Goal: Task Accomplishment & Management: Complete application form

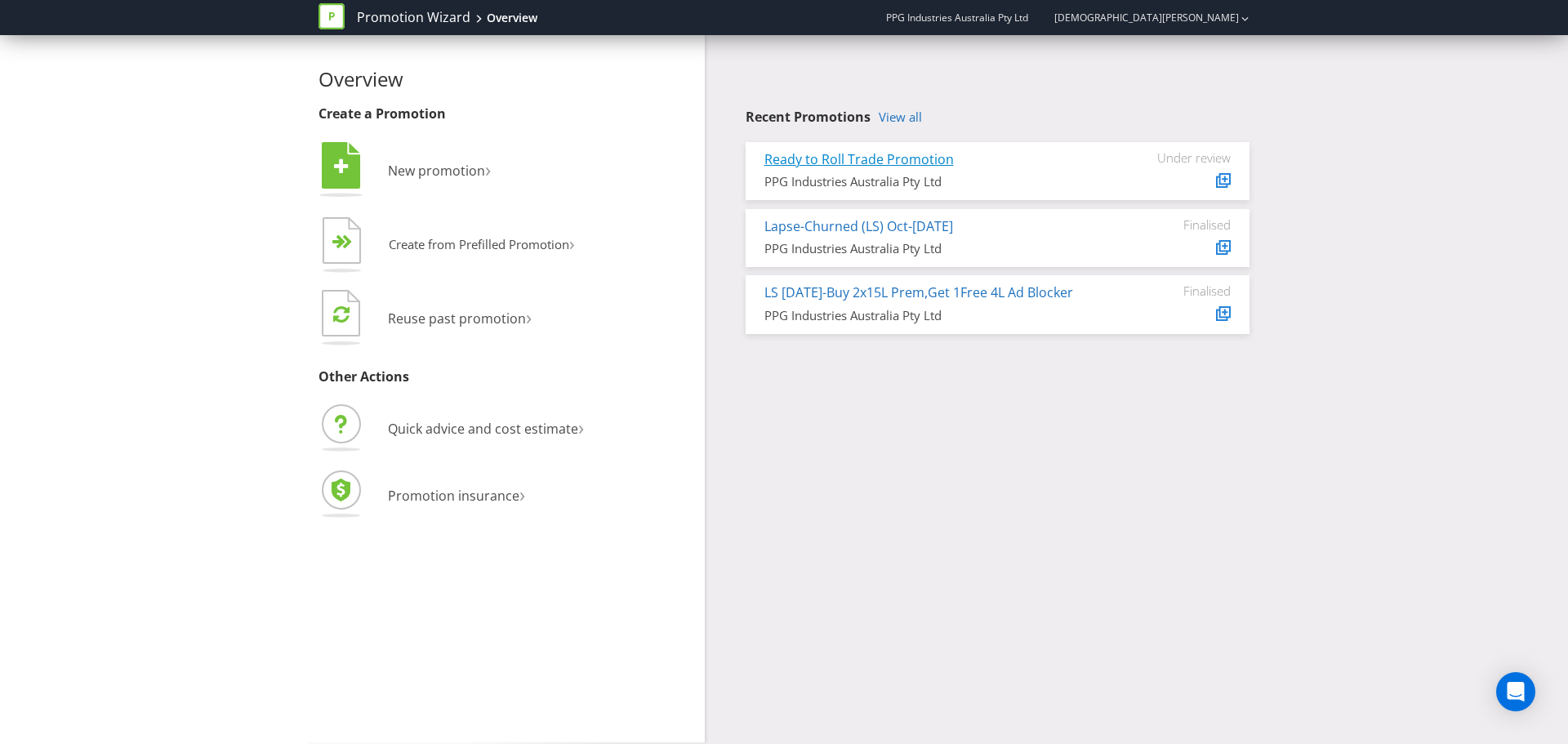
click at [861, 163] on link "Ready to Roll Trade Promotion" at bounding box center [859, 159] width 190 height 18
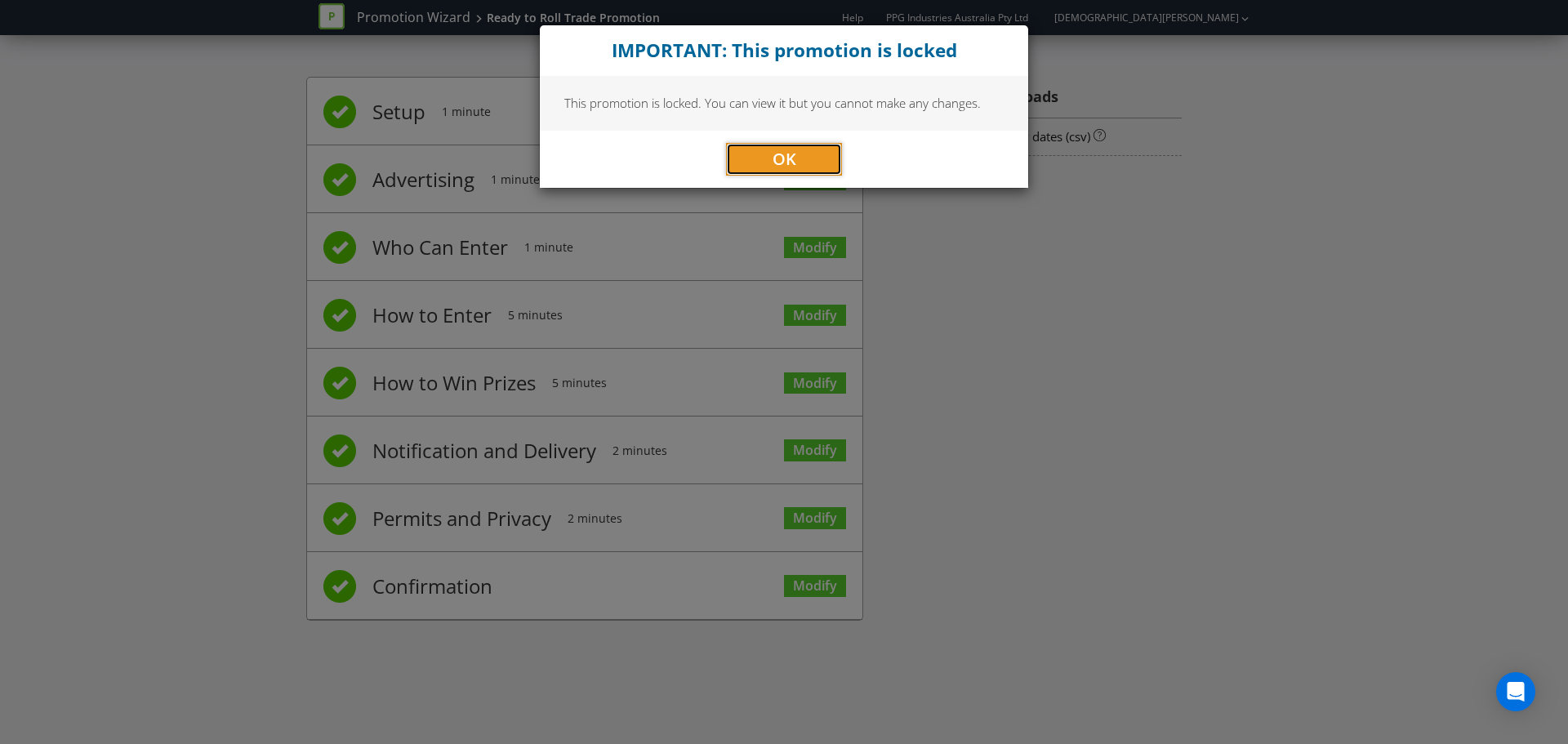
click at [825, 162] on button "OK" at bounding box center [784, 159] width 116 height 33
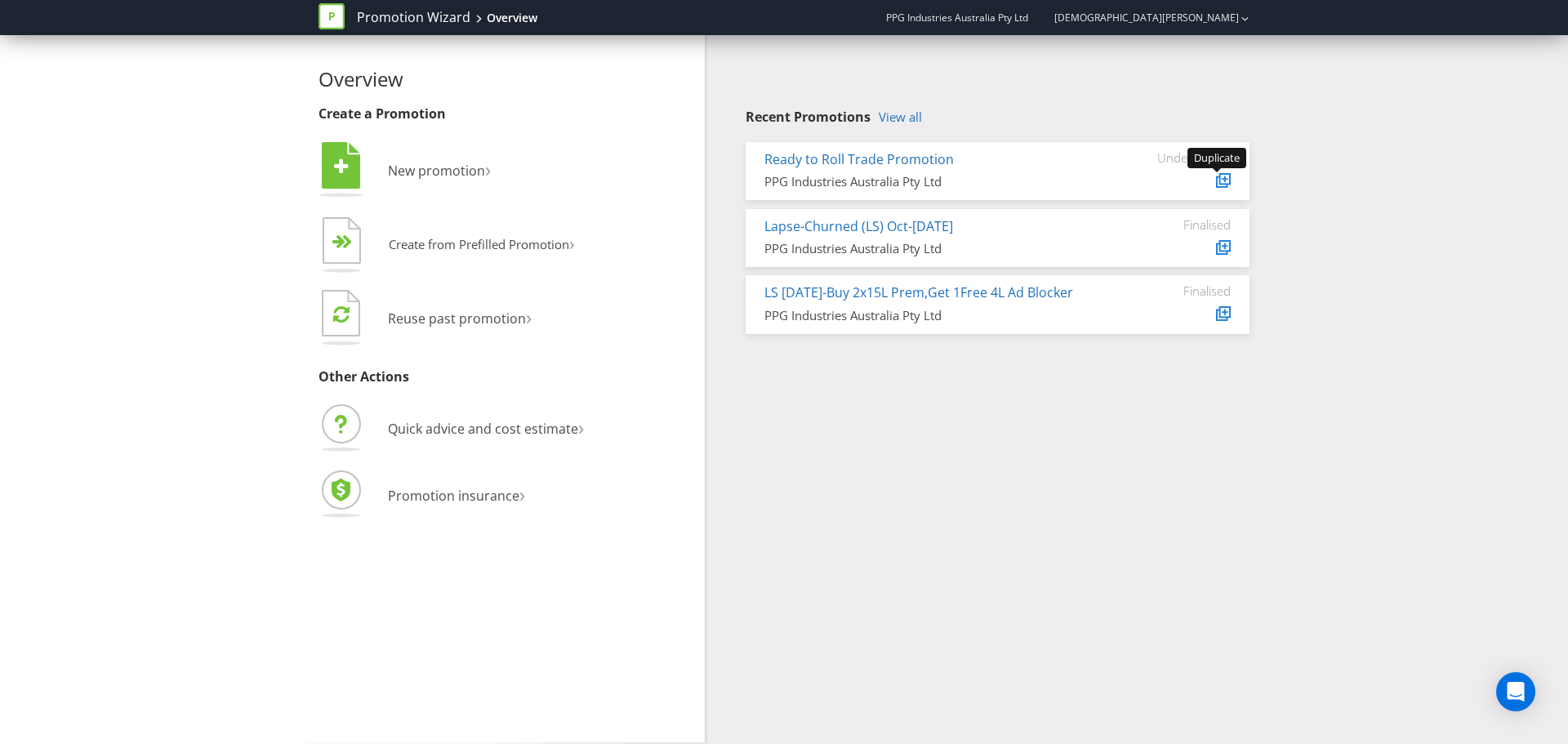
click at [1227, 182] on icon at bounding box center [1225, 179] width 8 height 8
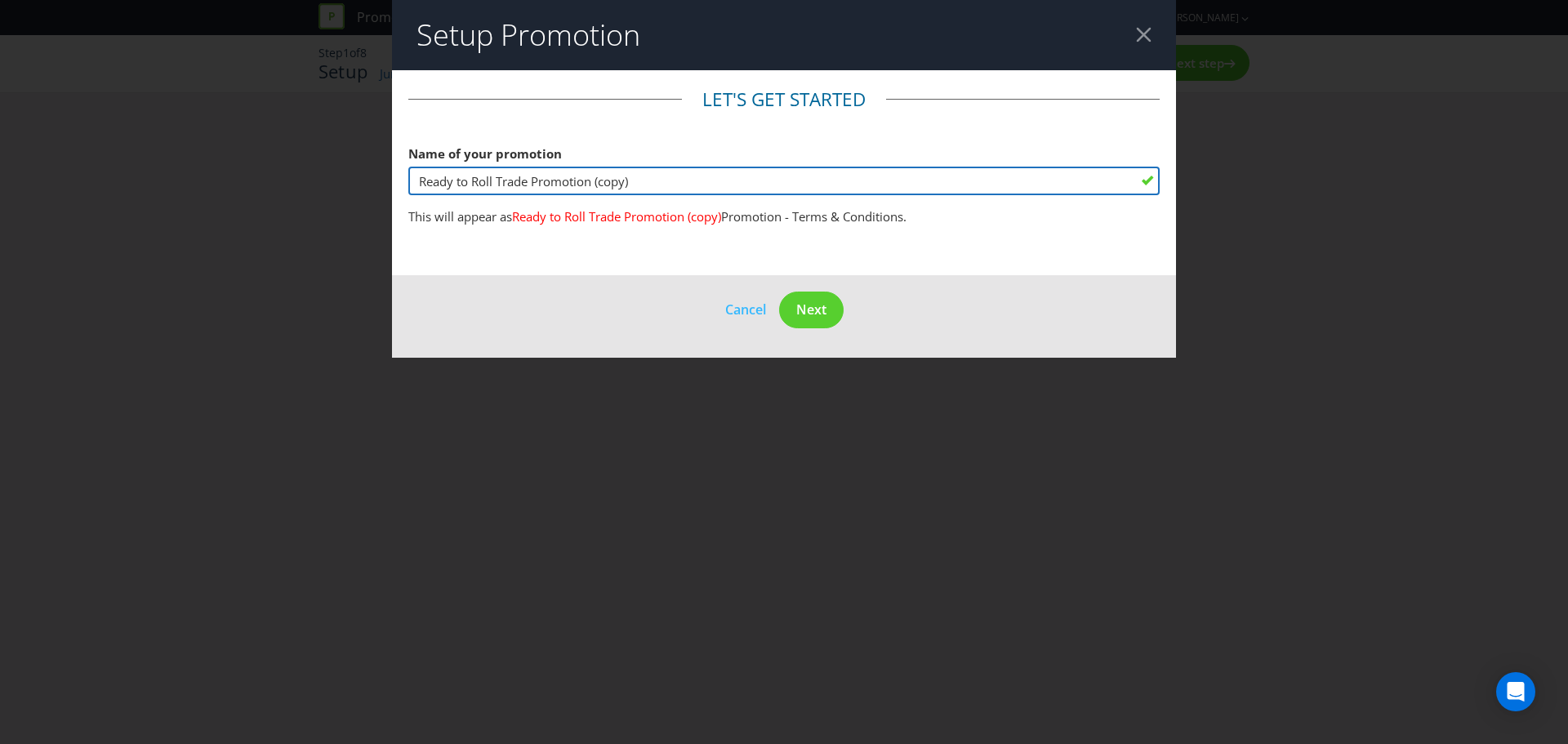
click at [529, 182] on input "Ready to Roll Trade Promotion (copy)" at bounding box center [783, 181] width 751 height 29
type input "Ready to Roll DIY Promotion"
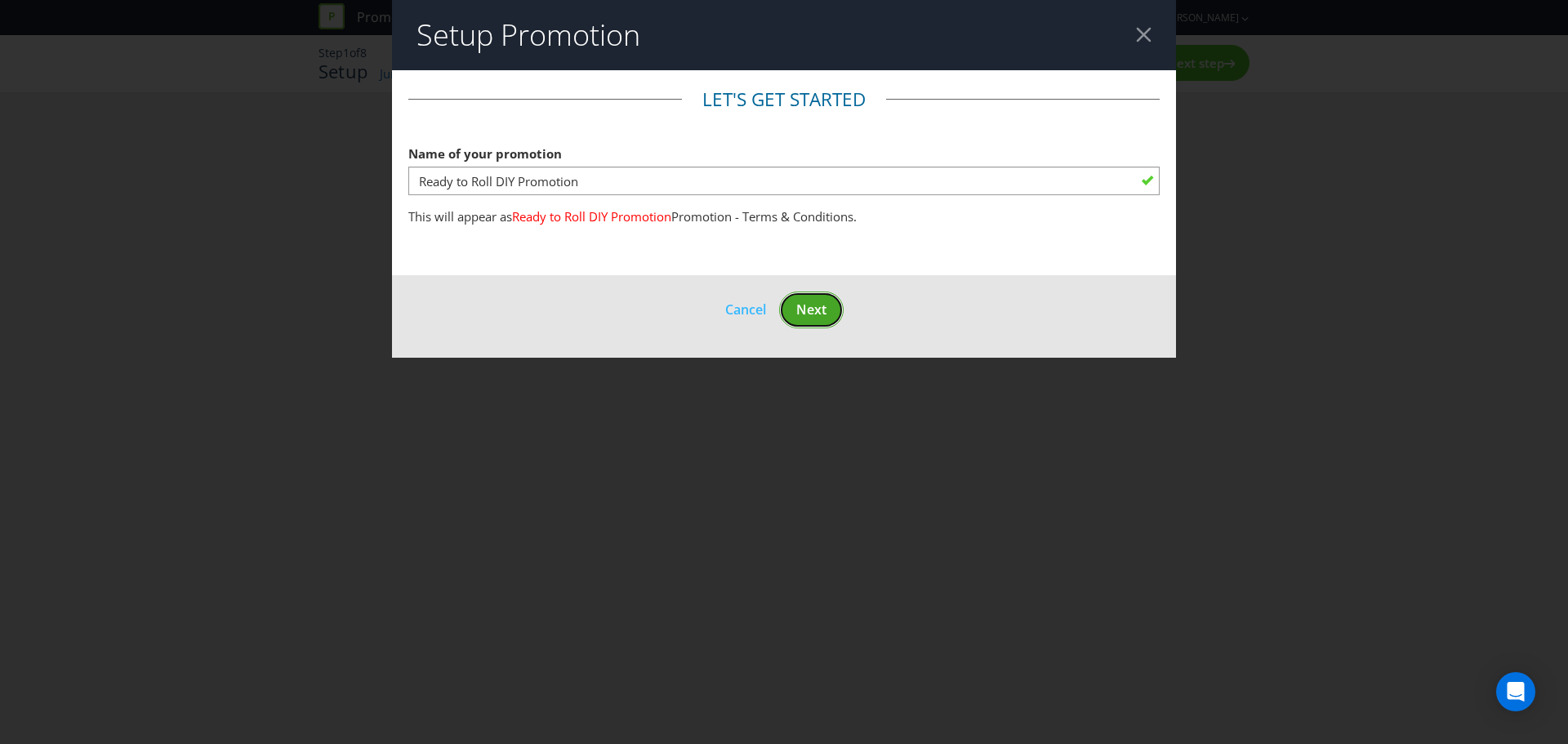
click at [810, 315] on span "Next" at bounding box center [811, 310] width 31 height 18
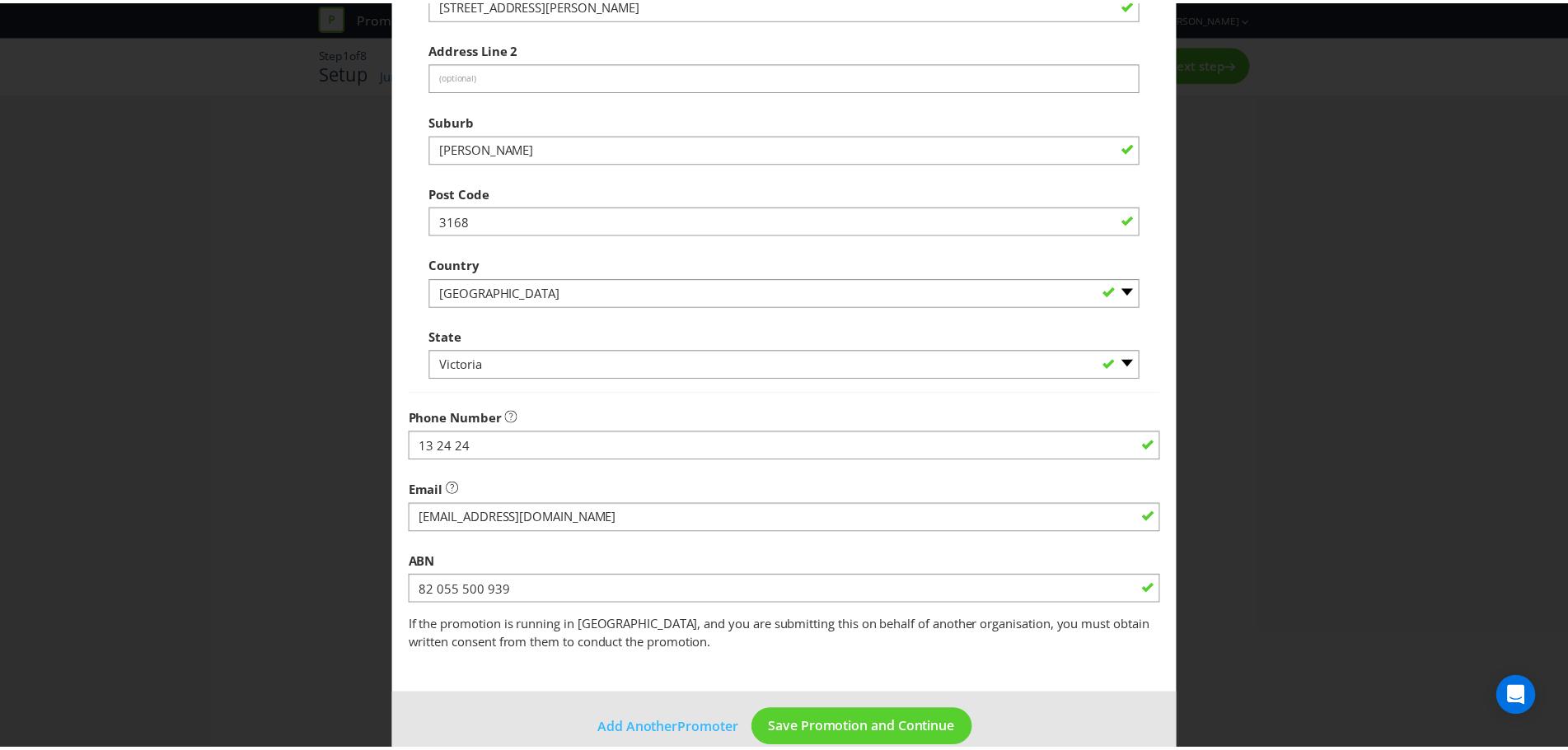
scroll to position [324, 0]
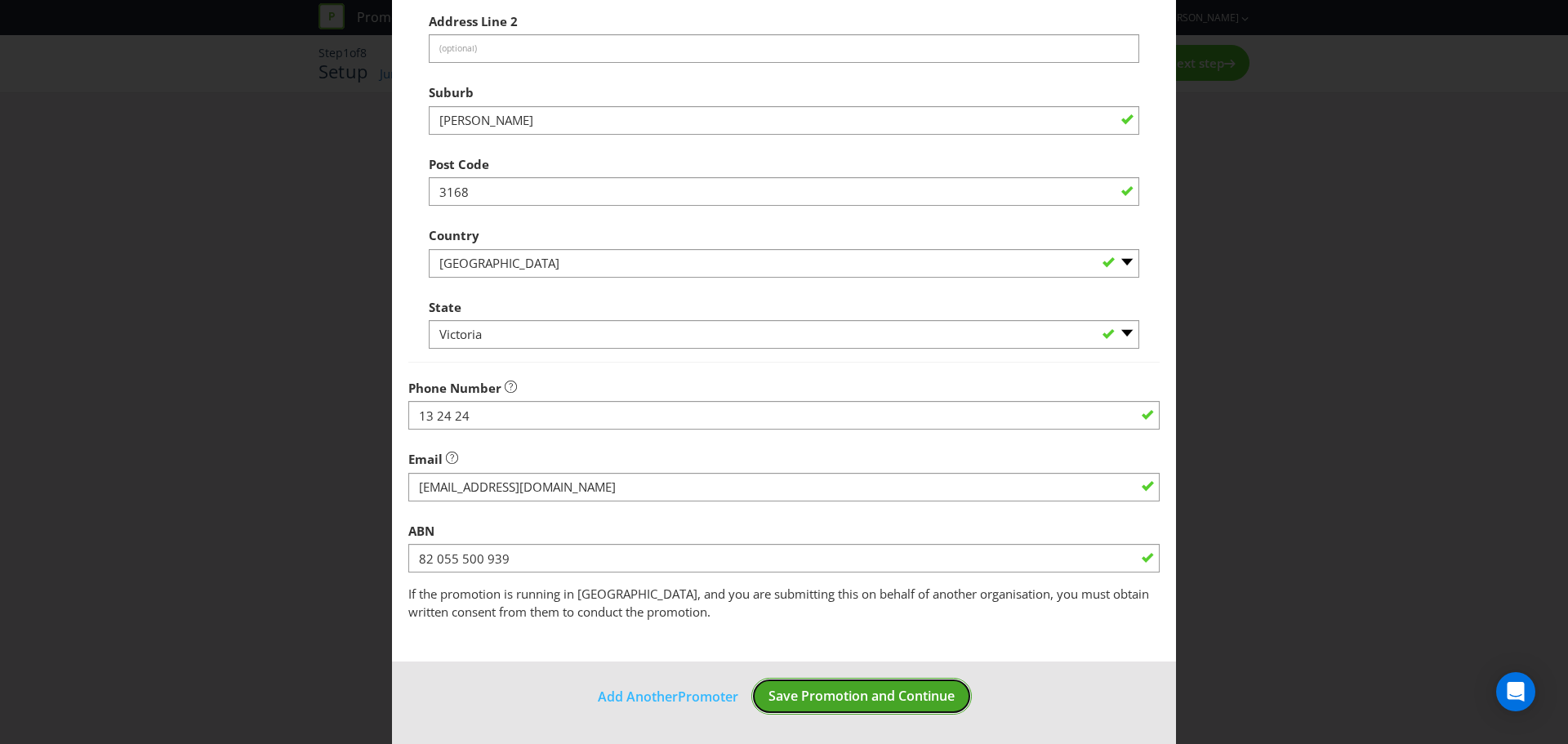
click at [847, 700] on span "Save Promotion and Continue" at bounding box center [861, 696] width 186 height 18
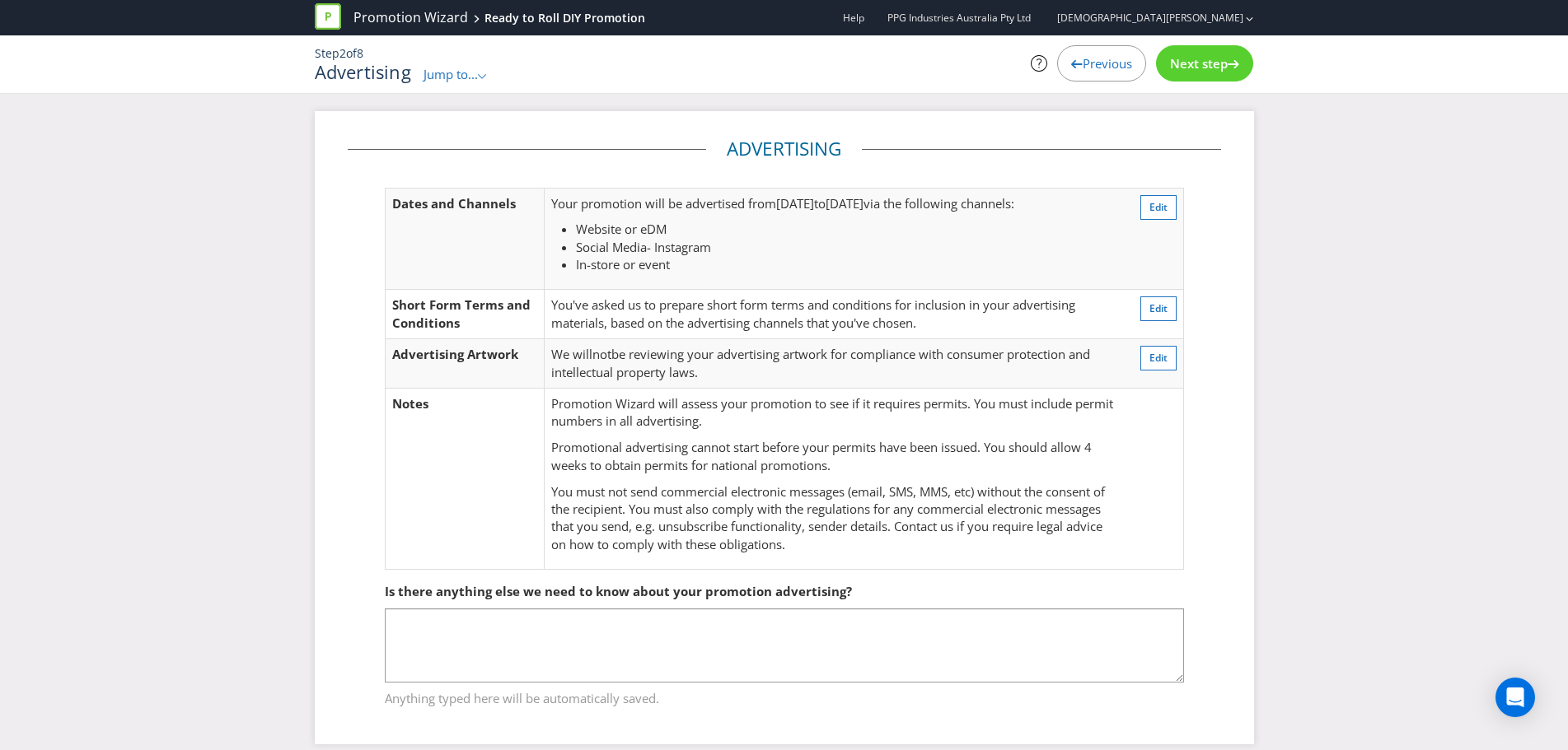
click at [1180, 67] on span "Next step" at bounding box center [1199, 63] width 57 height 17
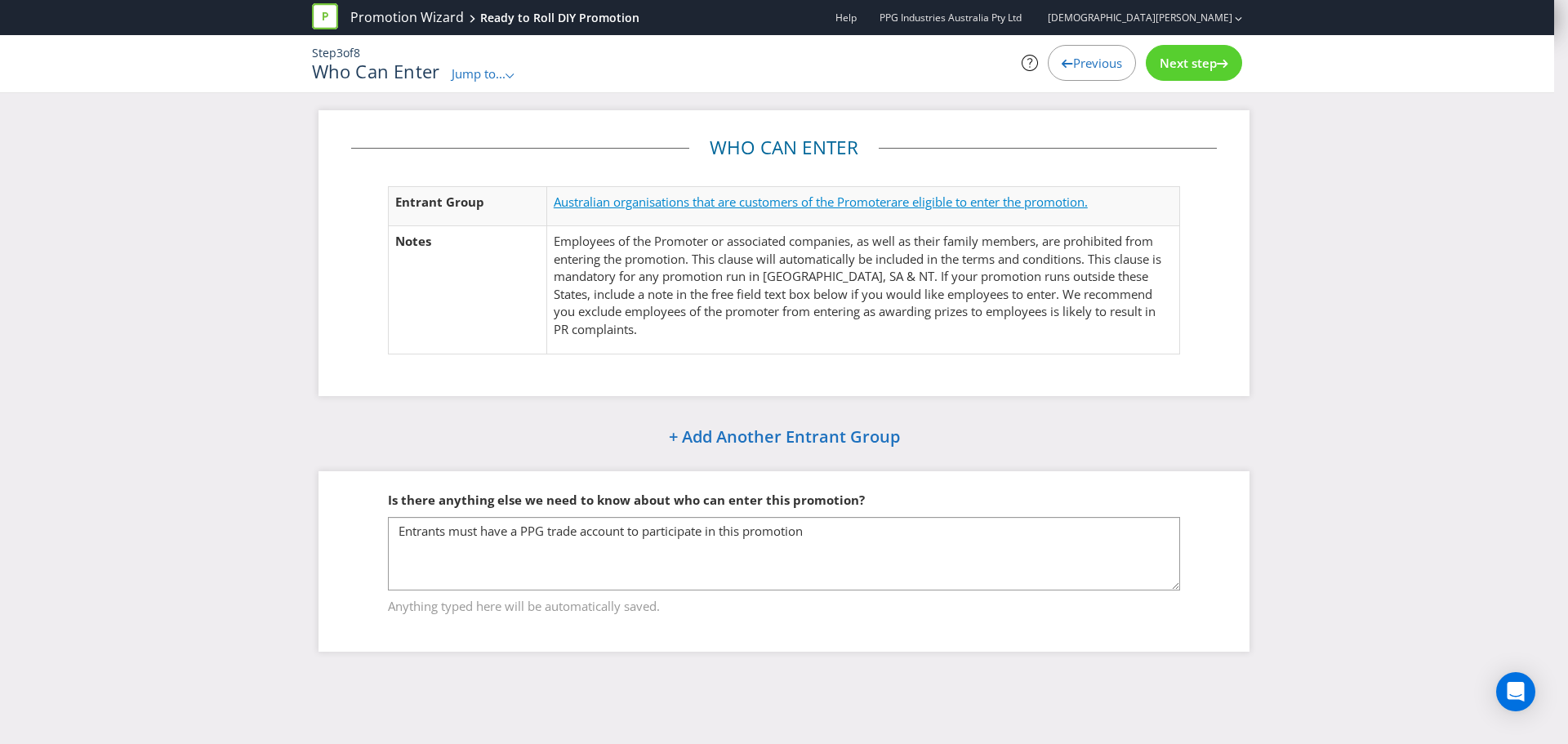
click at [722, 206] on span "Australian organisations that are customers of the Promoter" at bounding box center [722, 202] width 337 height 16
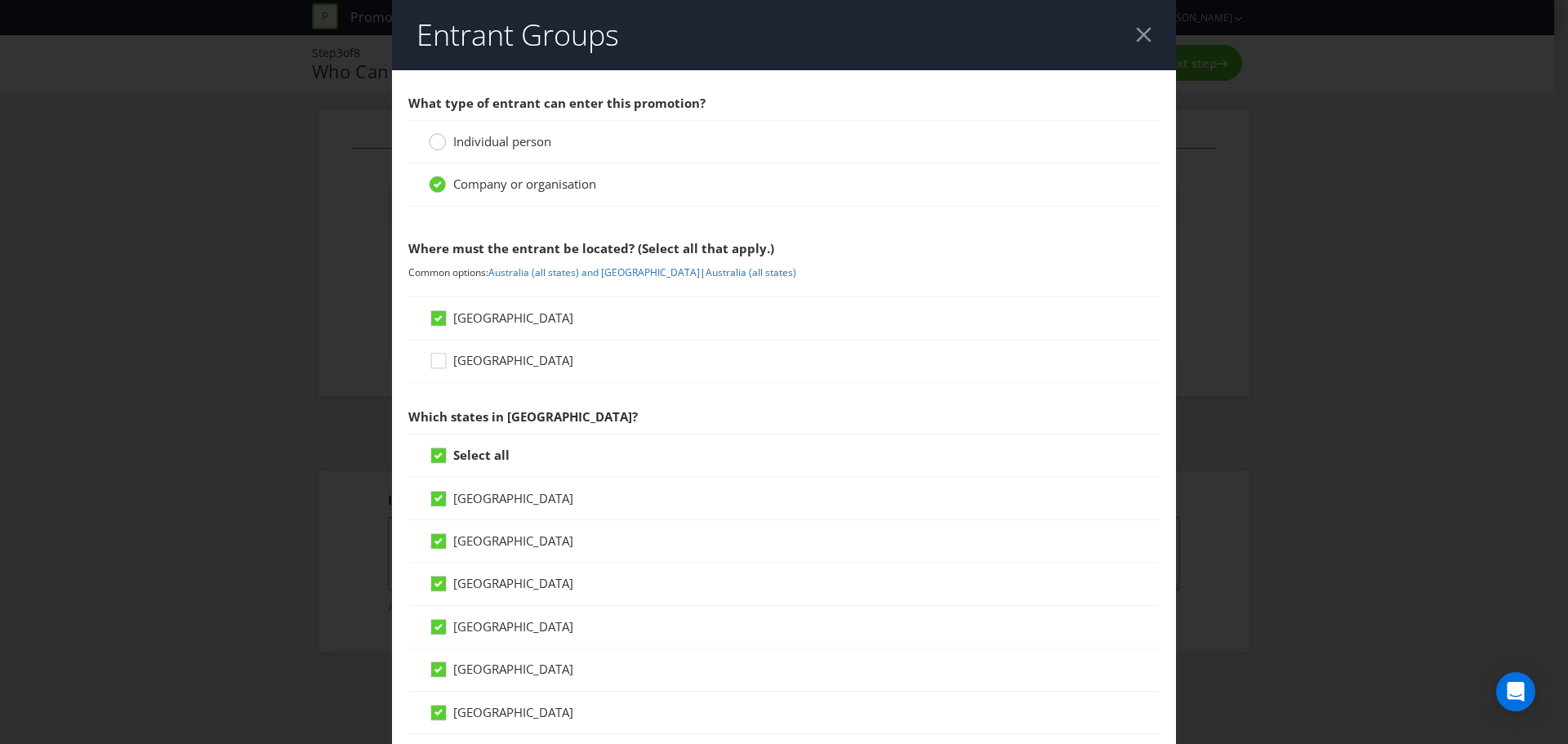
click at [438, 143] on circle at bounding box center [438, 142] width 16 height 16
click at [0, 0] on input "Individual person" at bounding box center [0, 0] width 0 height 0
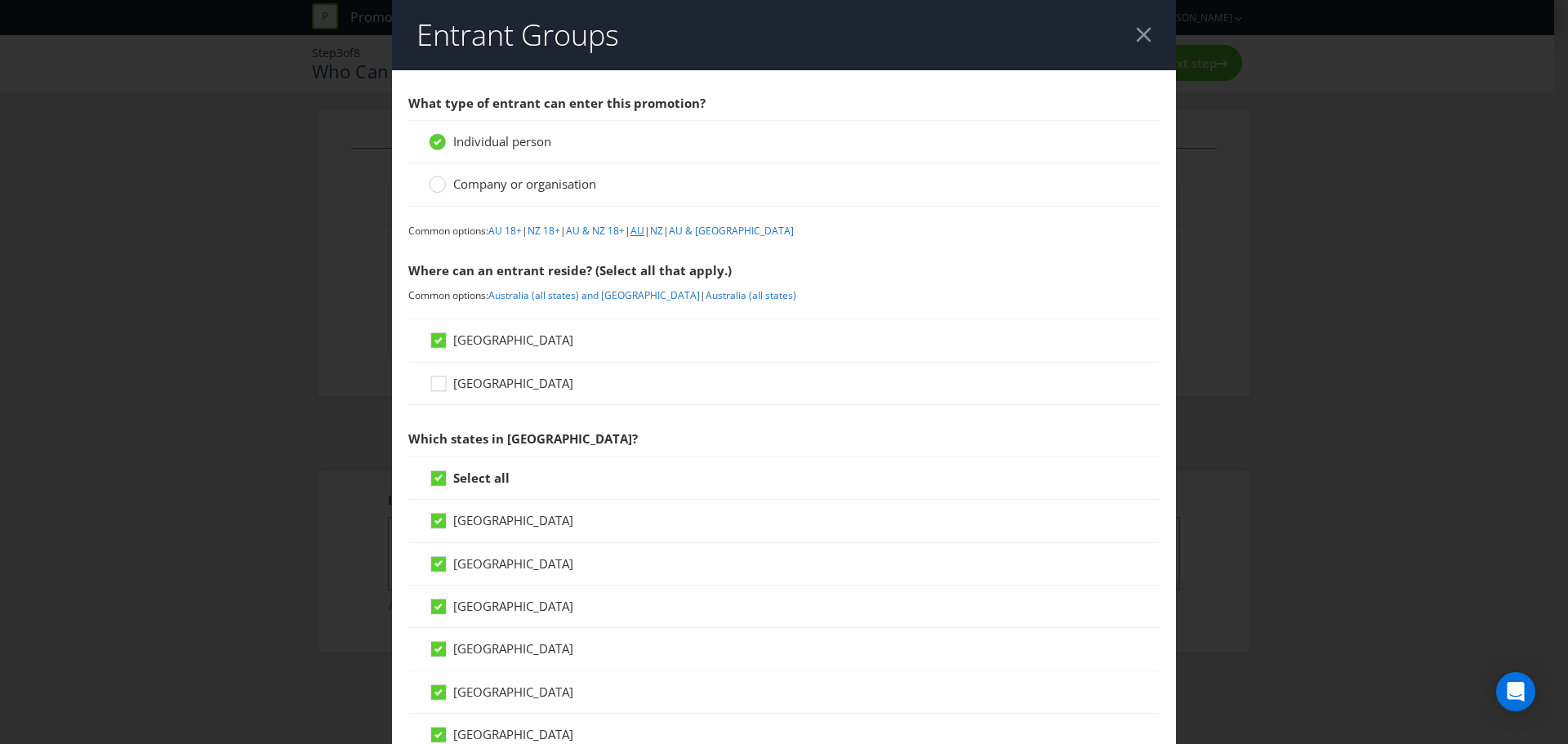
click at [645, 233] on link "AU" at bounding box center [637, 230] width 14 height 14
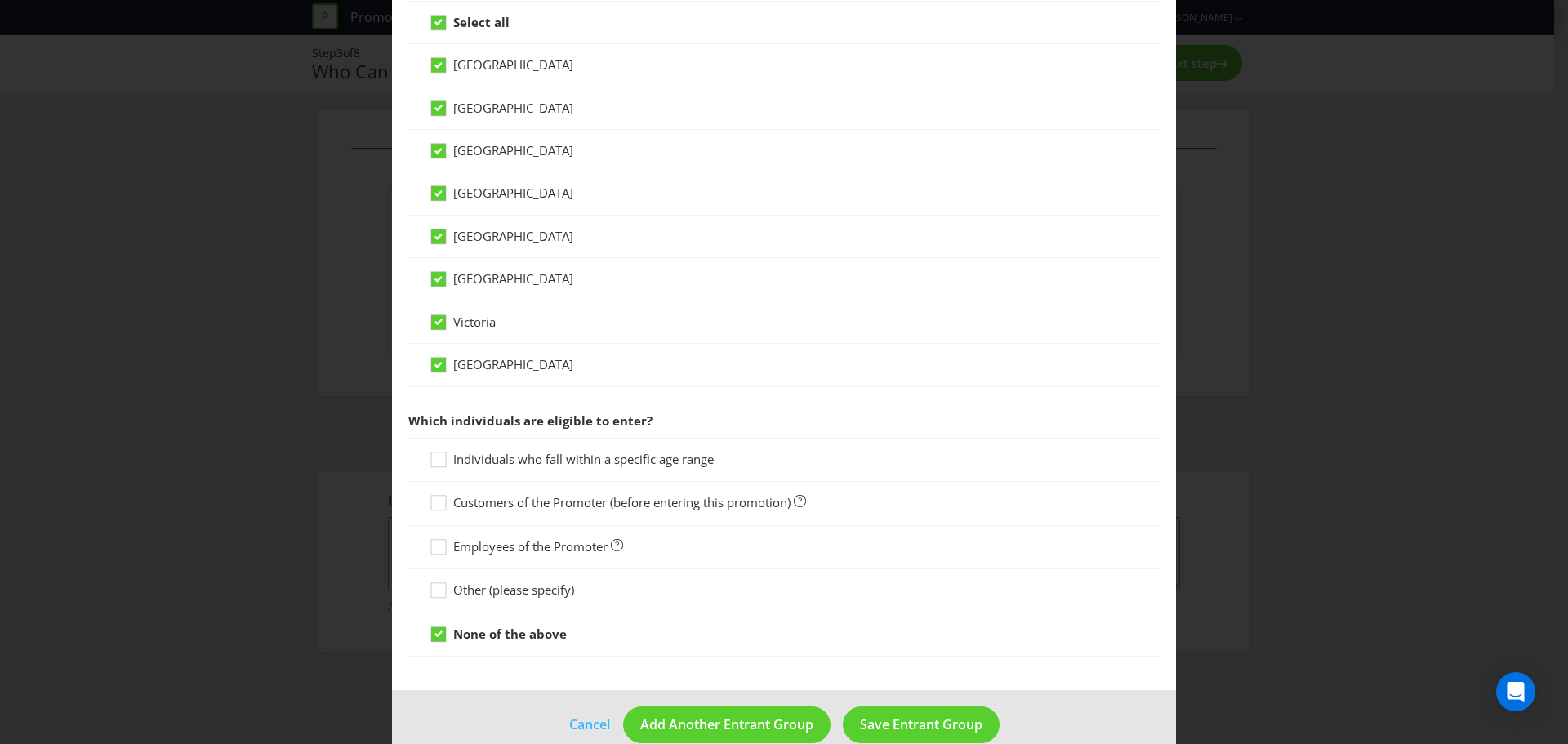
scroll to position [484, 0]
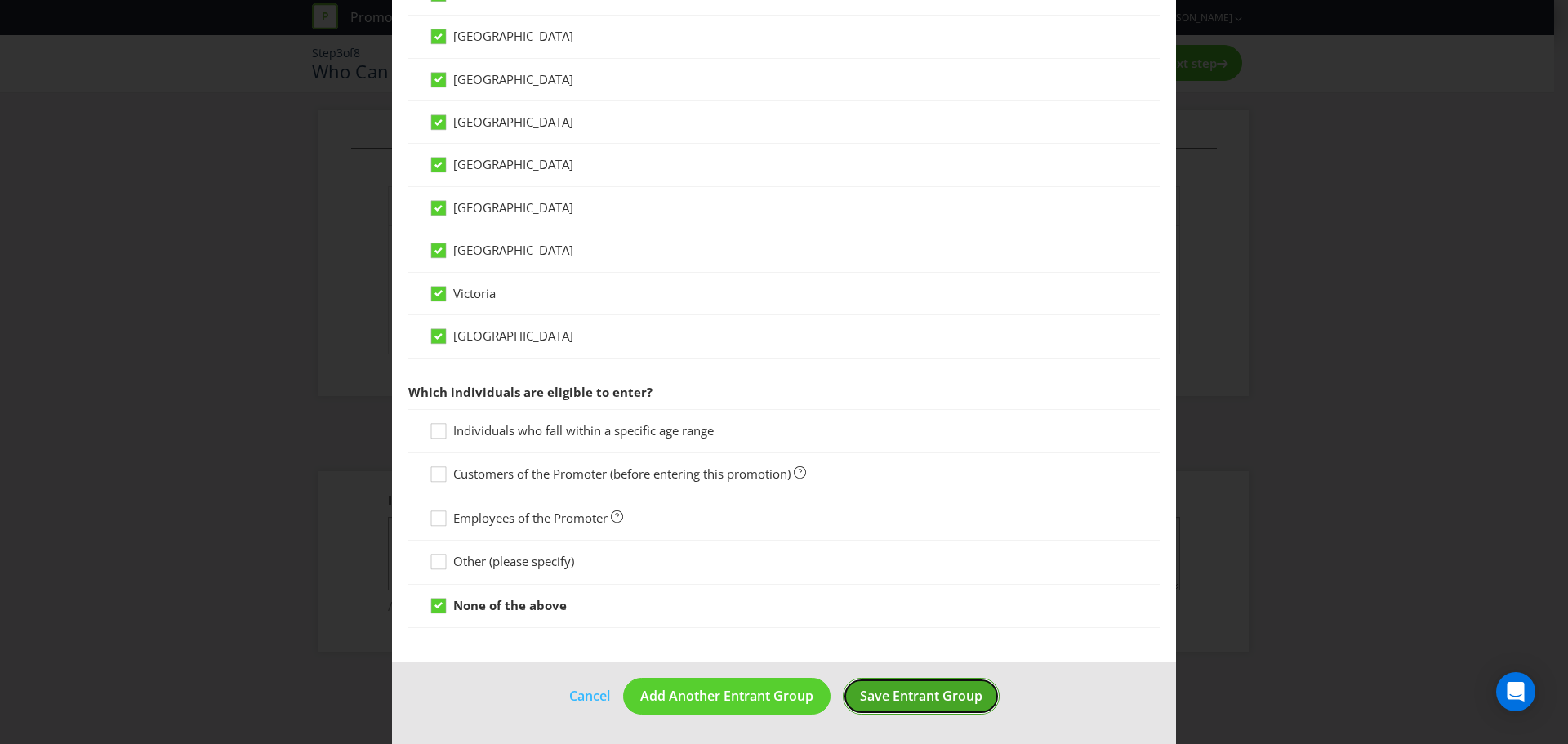
click at [890, 699] on span "Save Entrant Group" at bounding box center [921, 696] width 123 height 18
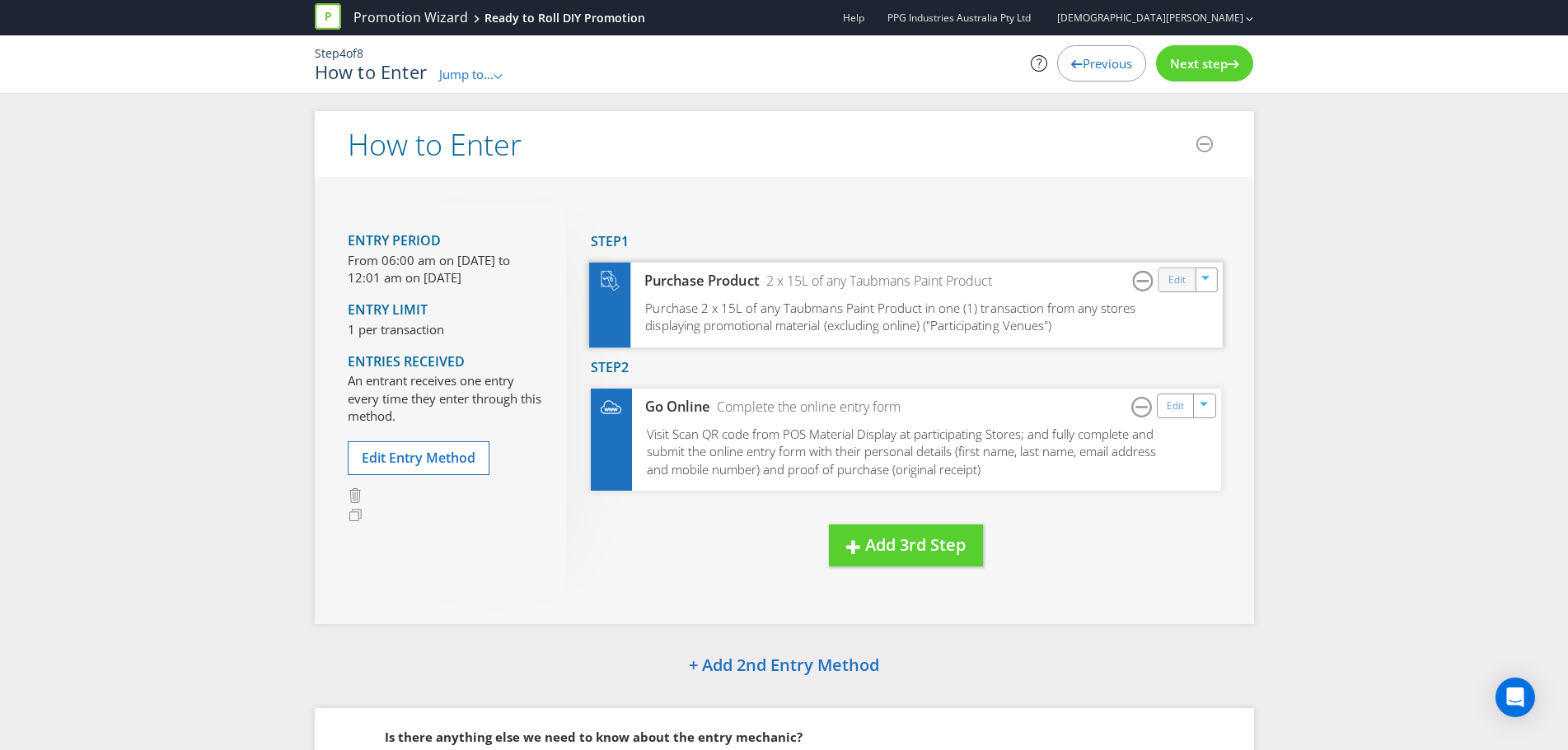
click at [1194, 283] on div "Edit" at bounding box center [1177, 279] width 37 height 23
click at [1177, 285] on link "Edit" at bounding box center [1176, 279] width 17 height 19
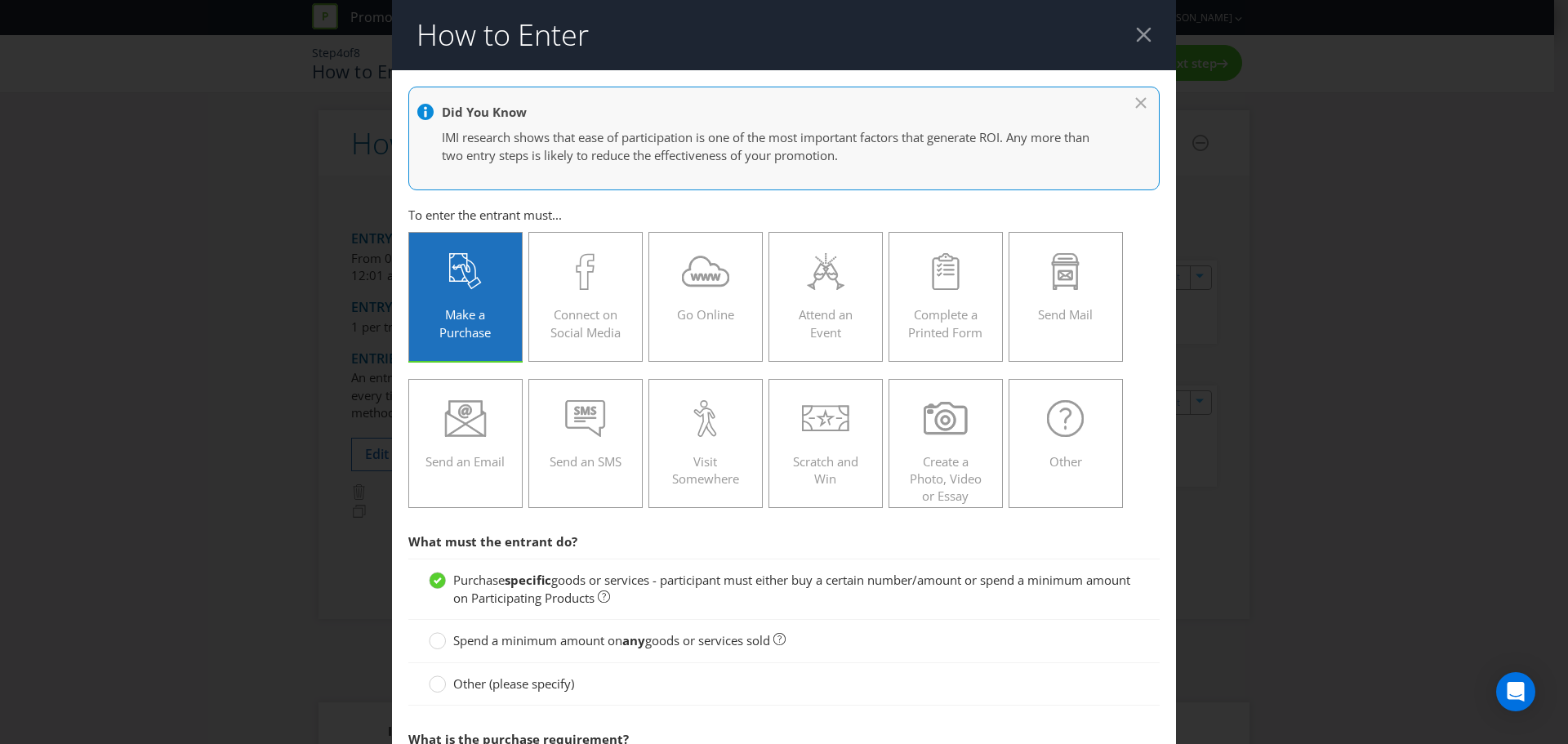
scroll to position [82, 0]
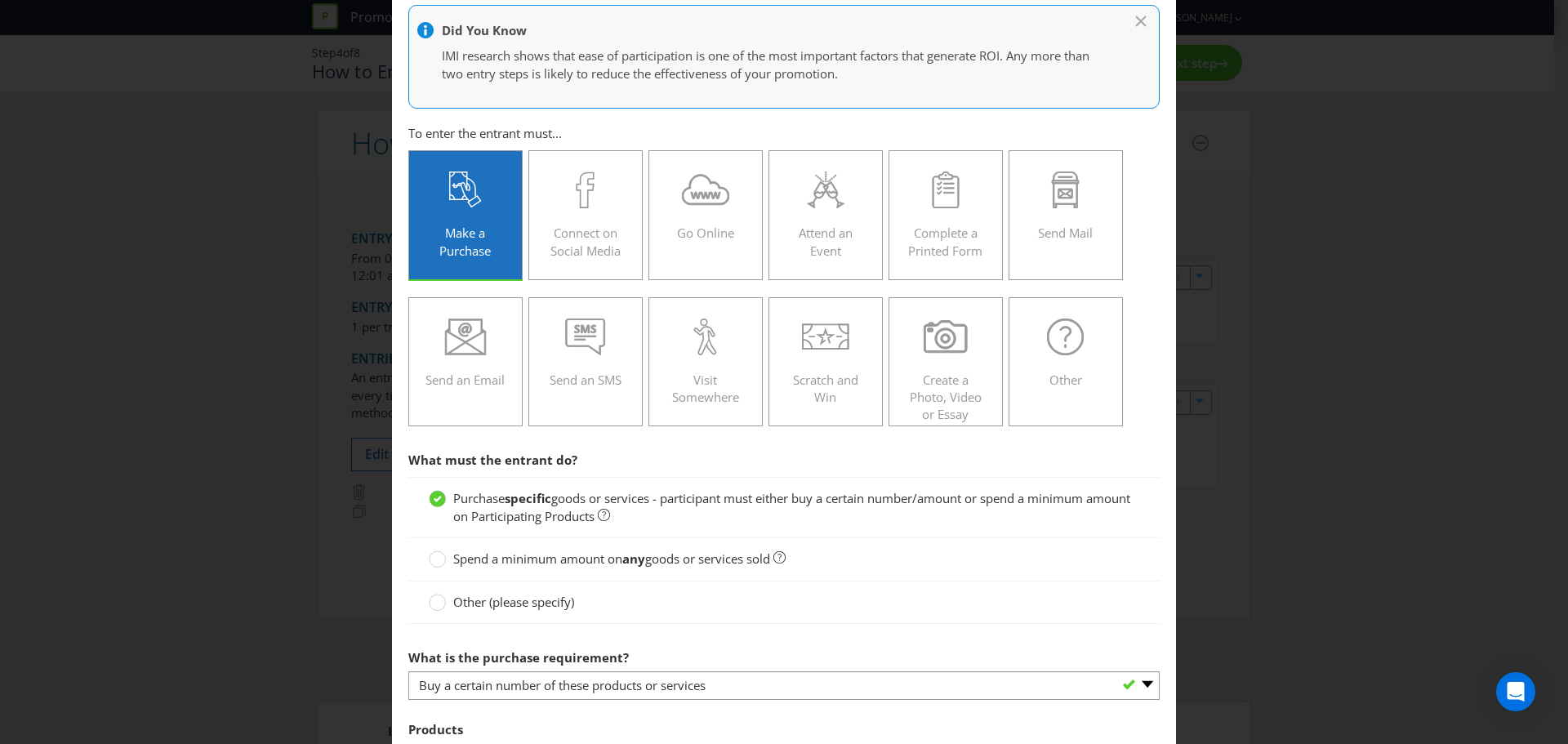
click at [444, 562] on label "Spend a minimum amount on any goods or services sold" at bounding box center [607, 559] width 357 height 17
click at [0, 0] on input "Spend a minimum amount on any goods or services sold" at bounding box center [0, 0] width 0 height 0
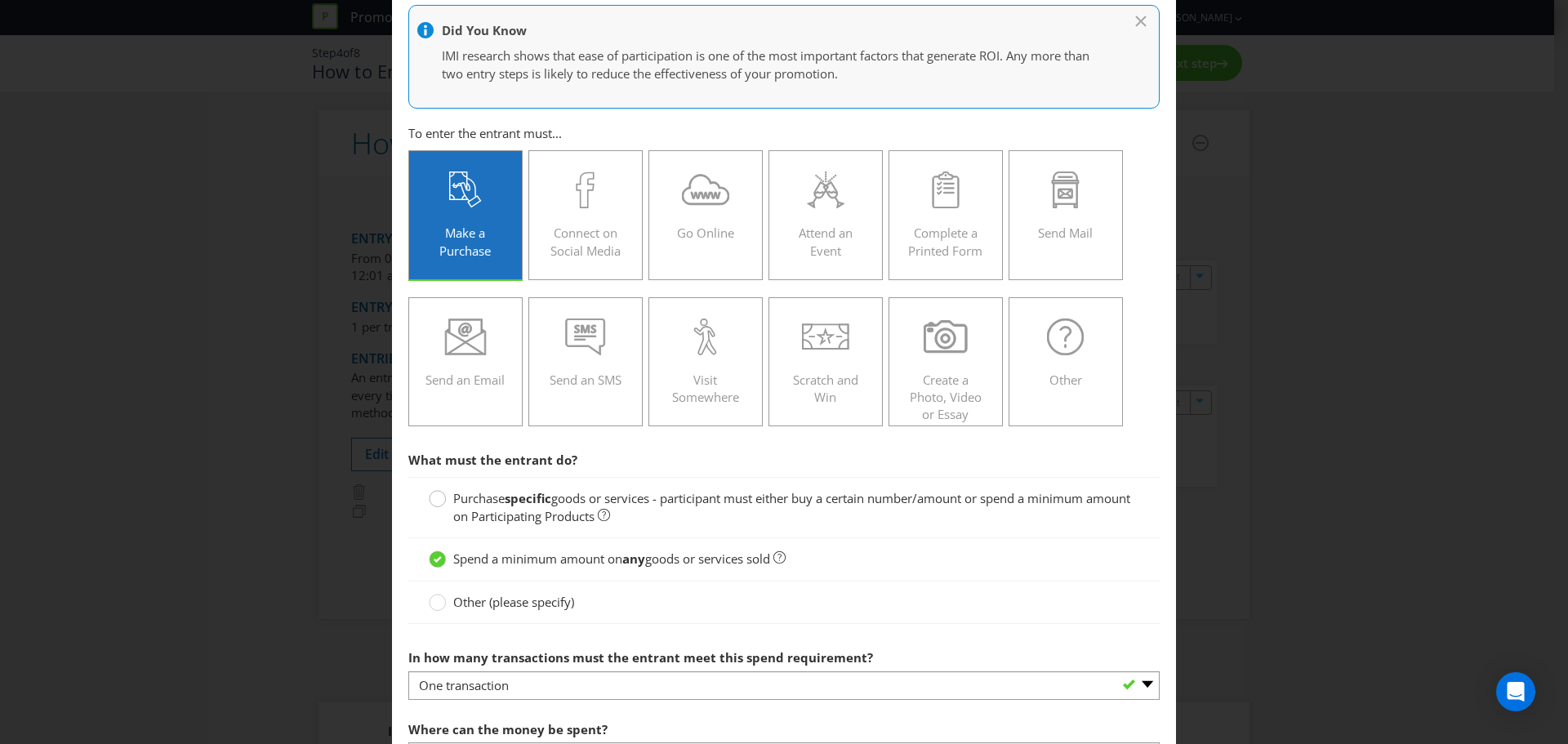
click at [441, 497] on circle at bounding box center [438, 499] width 16 height 16
click at [0, 0] on input "Purchase specific goods or services - participant must either buy a certain num…" at bounding box center [0, 0] width 0 height 0
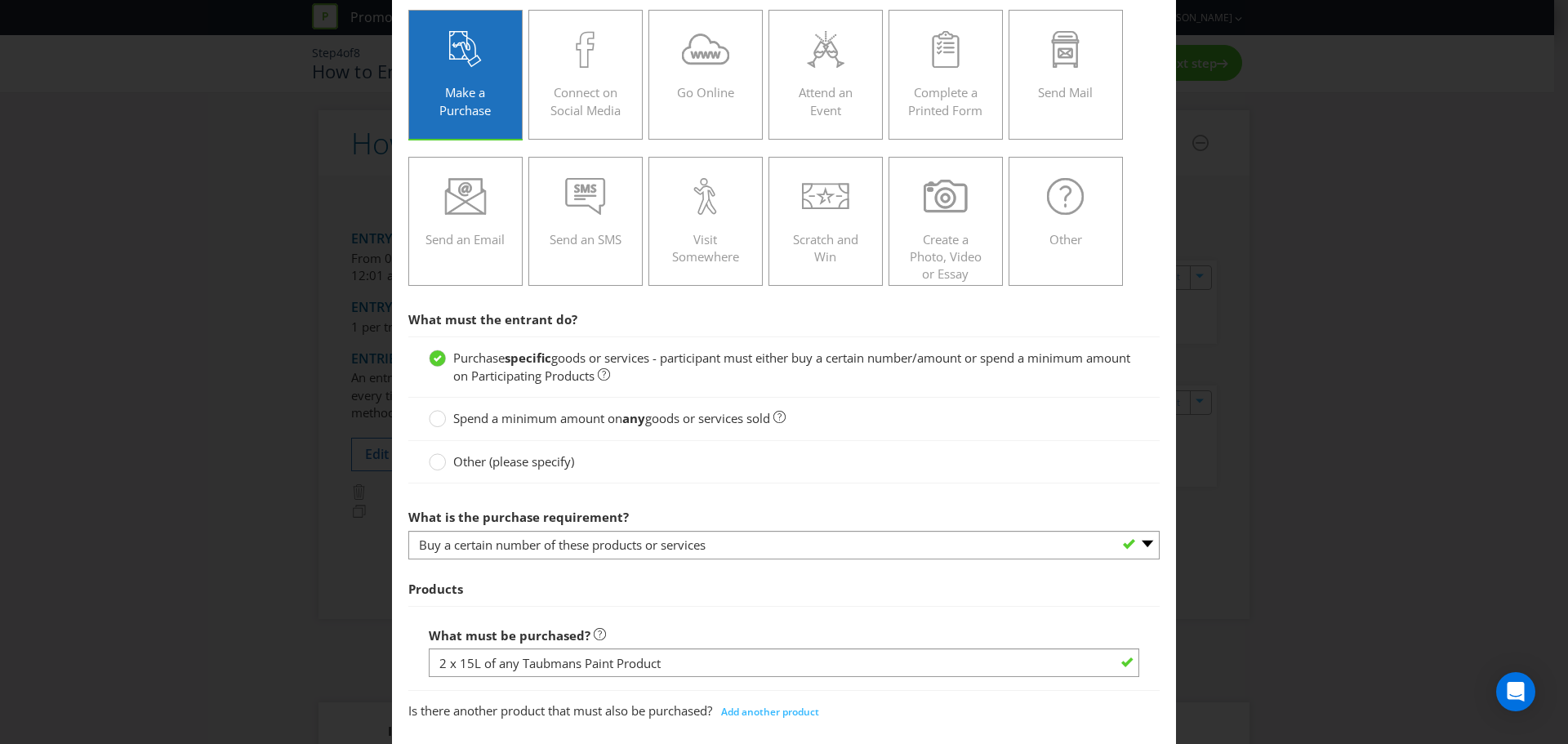
scroll to position [245, 0]
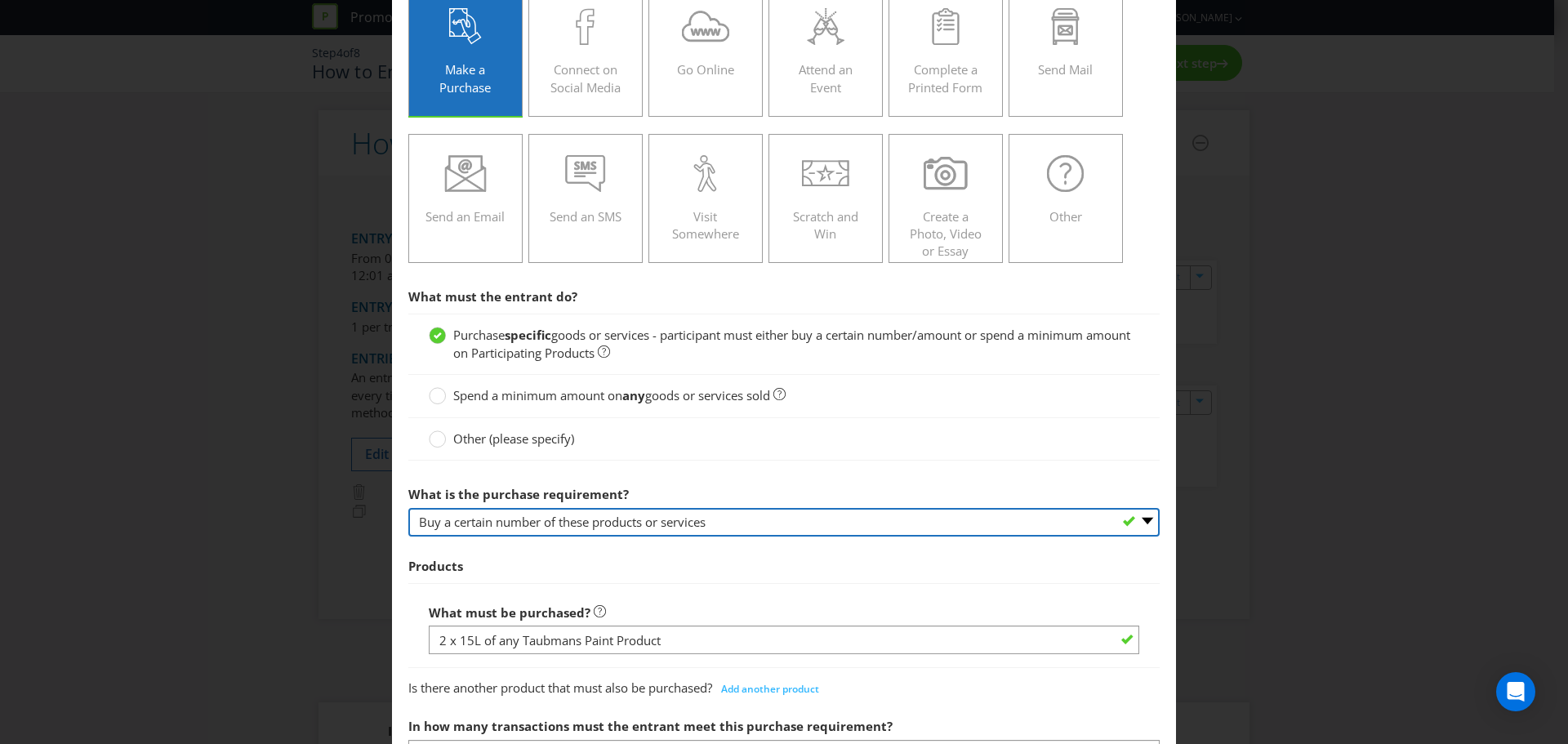
click at [1134, 520] on select "-- Please select -- Buy a certain number of these products or services Spend a …" at bounding box center [783, 522] width 751 height 29
select select "MINIMUM_SPEND_AMOUNT"
click at [408, 508] on select "-- Please select -- Buy a certain number of these products or services Spend a …" at bounding box center [783, 522] width 751 height 29
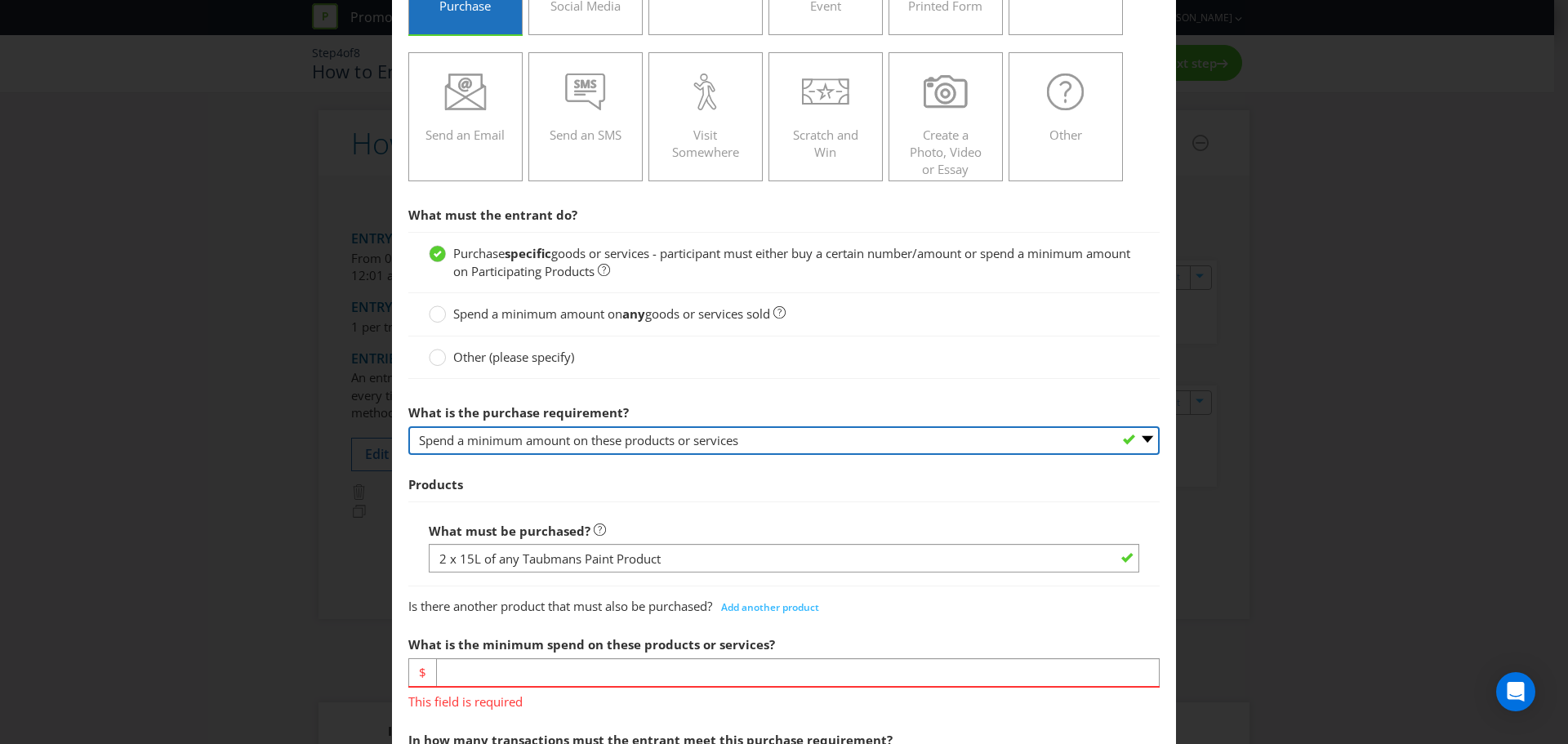
scroll to position [408, 0]
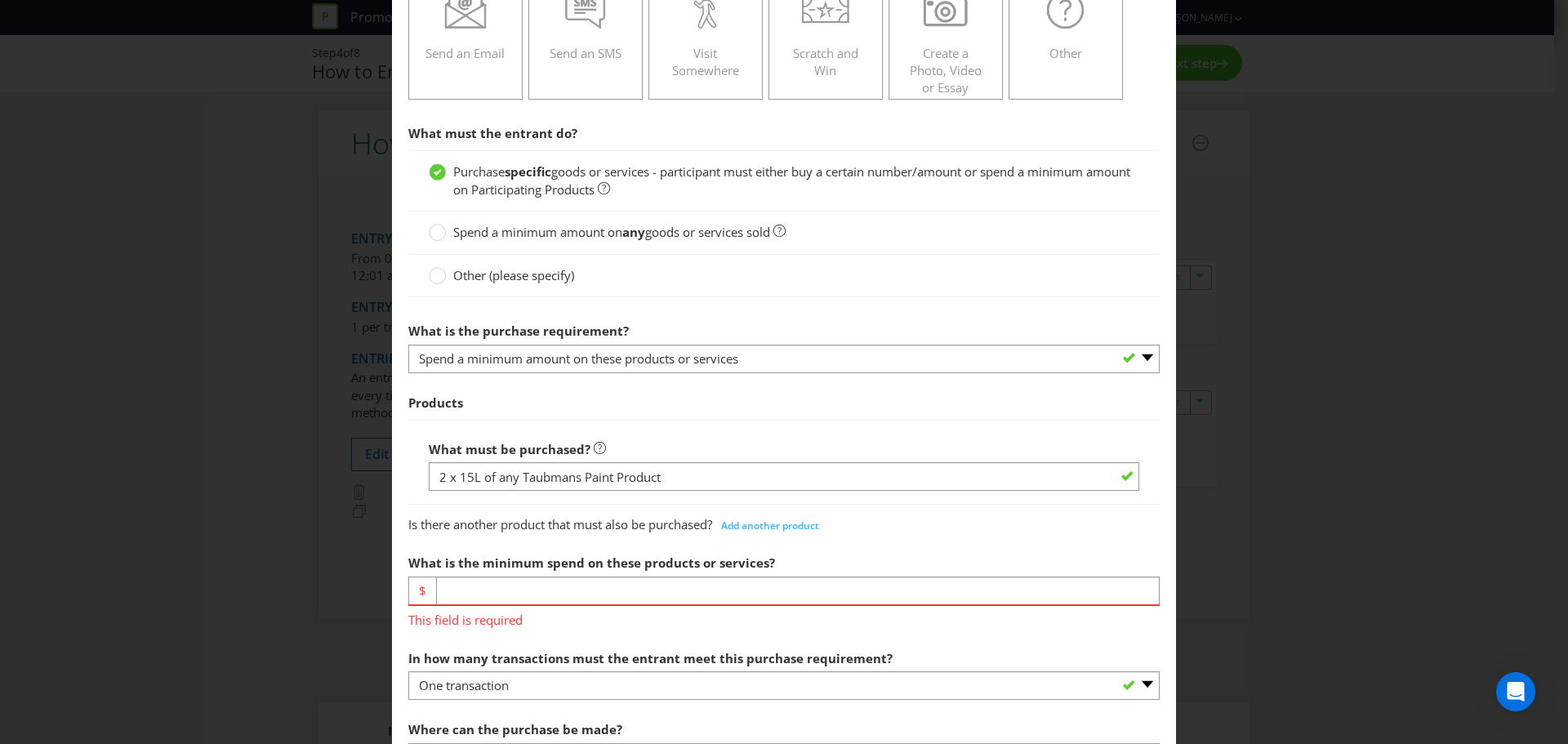
click at [668, 491] on div at bounding box center [784, 491] width 711 height 2
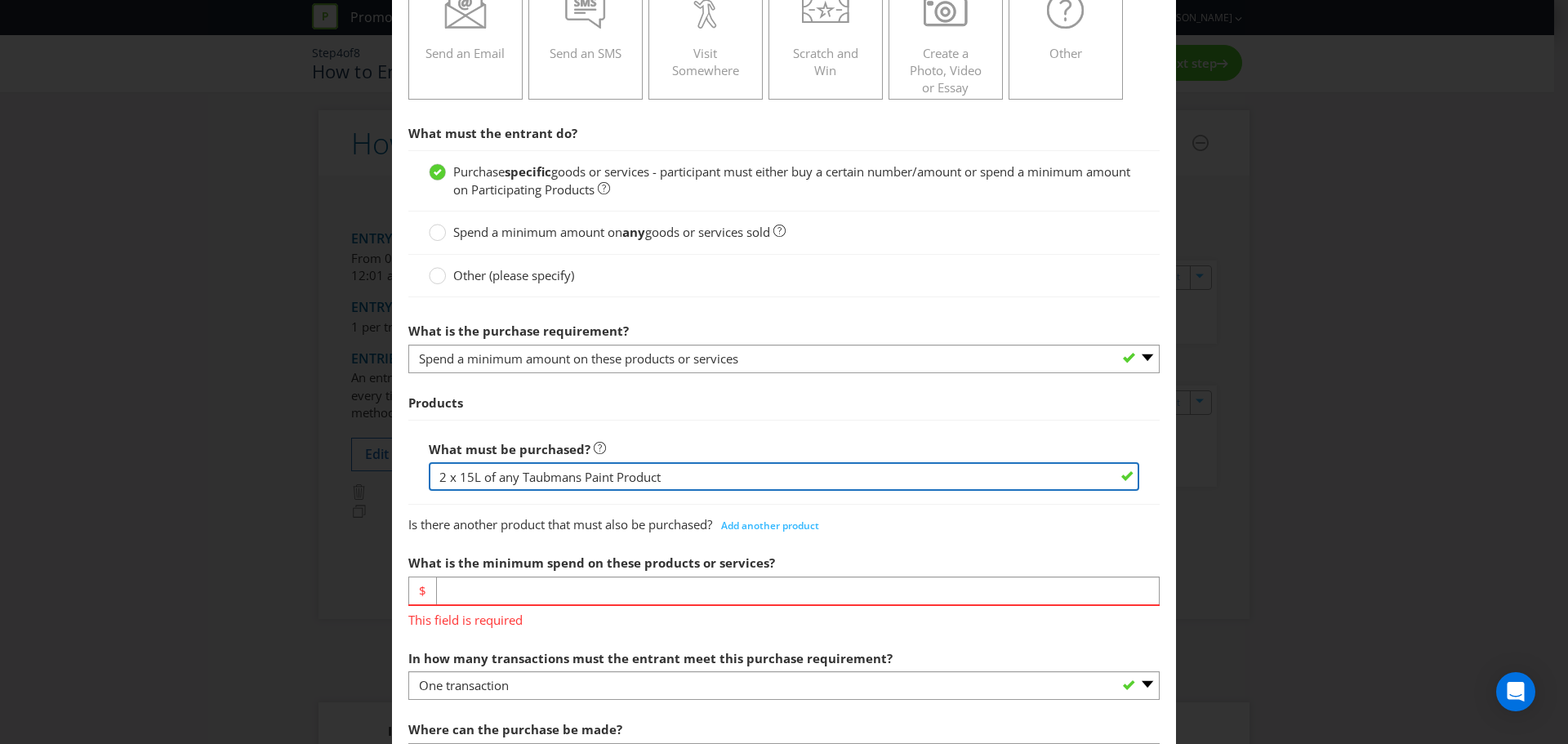
click at [477, 483] on input "2 x 15L of any Taubmans Paint Product" at bounding box center [784, 477] width 711 height 29
drag, startPoint x: 650, startPoint y: 477, endPoint x: 338, endPoint y: 487, distance: 312.2
click at [338, 487] on div "How to Enter Did You Know IMI research shows that ease of participation is one …" at bounding box center [784, 372] width 1568 height 744
drag, startPoint x: 670, startPoint y: 474, endPoint x: 270, endPoint y: 485, distance: 400.2
click at [270, 485] on div "How to Enter Did You Know IMI research shows that ease of participation is one …" at bounding box center [784, 372] width 1568 height 744
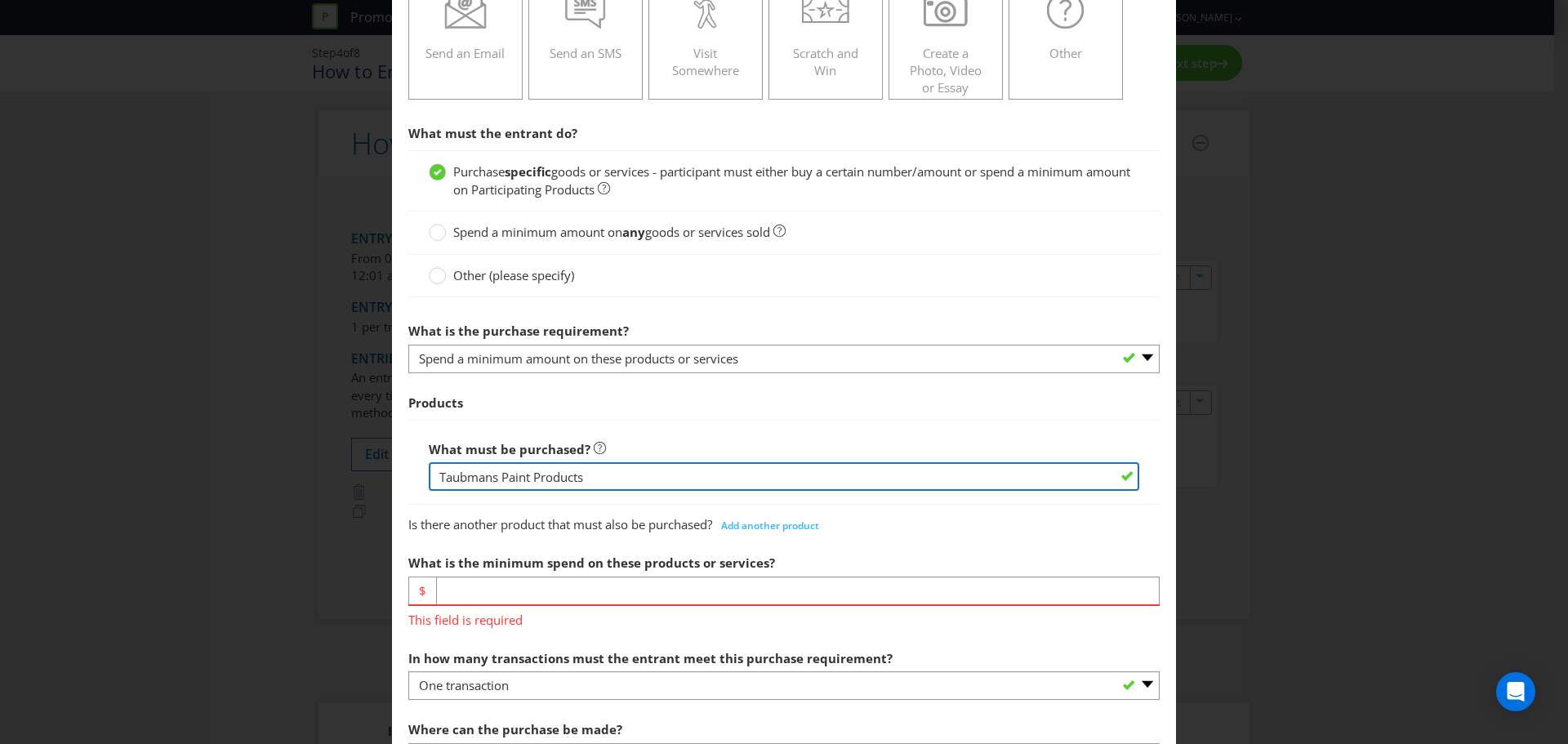
type input "Taubmans Paint Products"
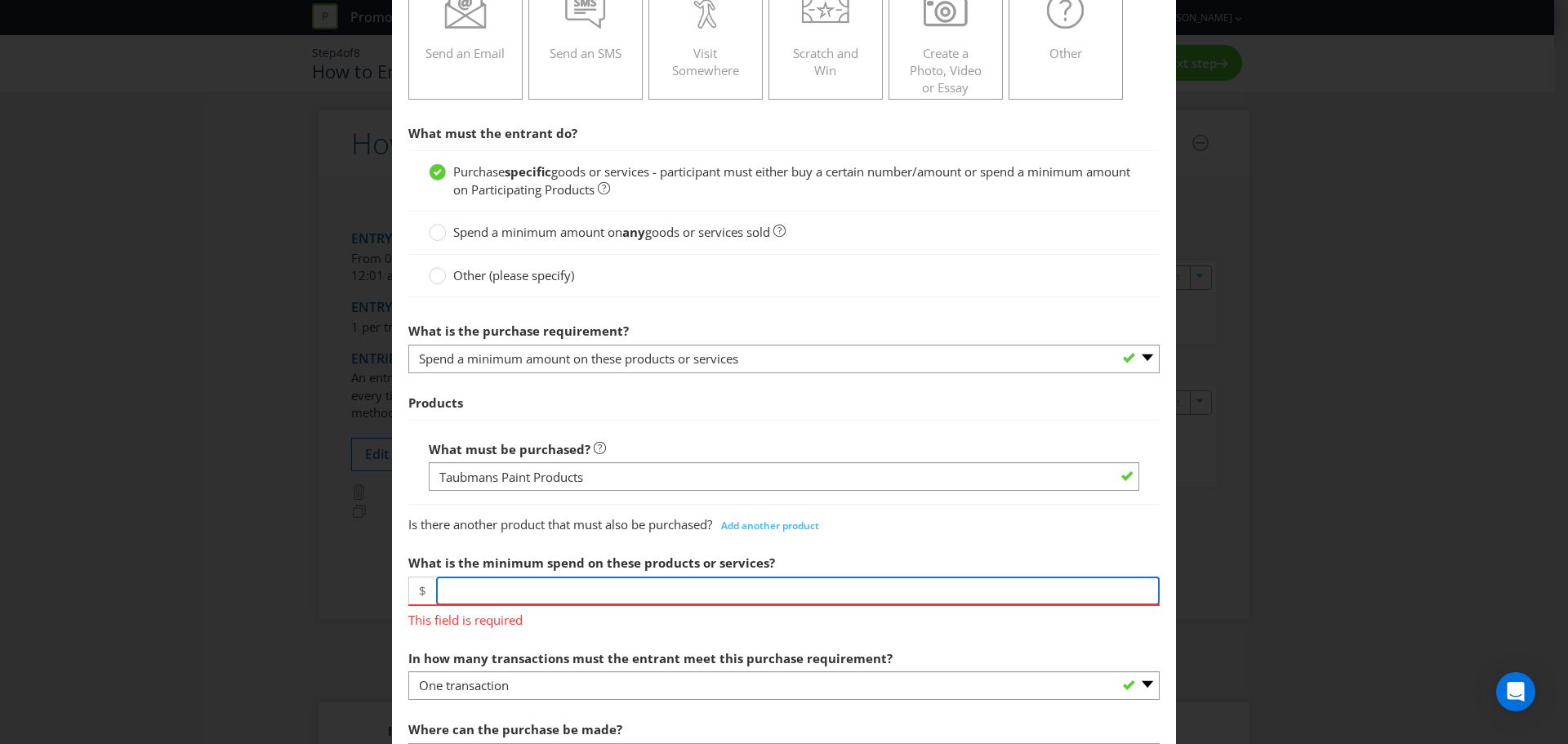
click at [485, 589] on input "number" at bounding box center [798, 591] width 724 height 29
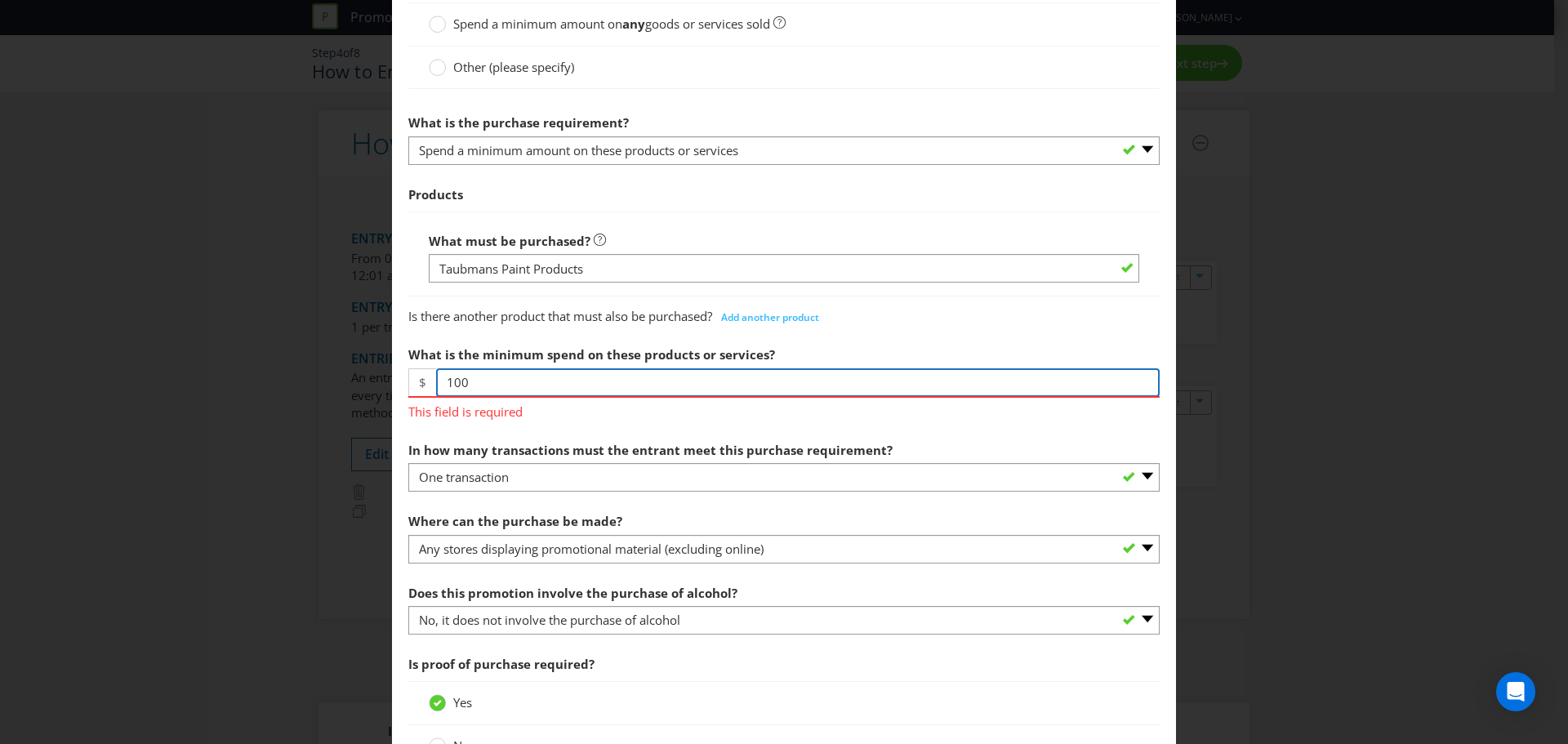
scroll to position [564, 0]
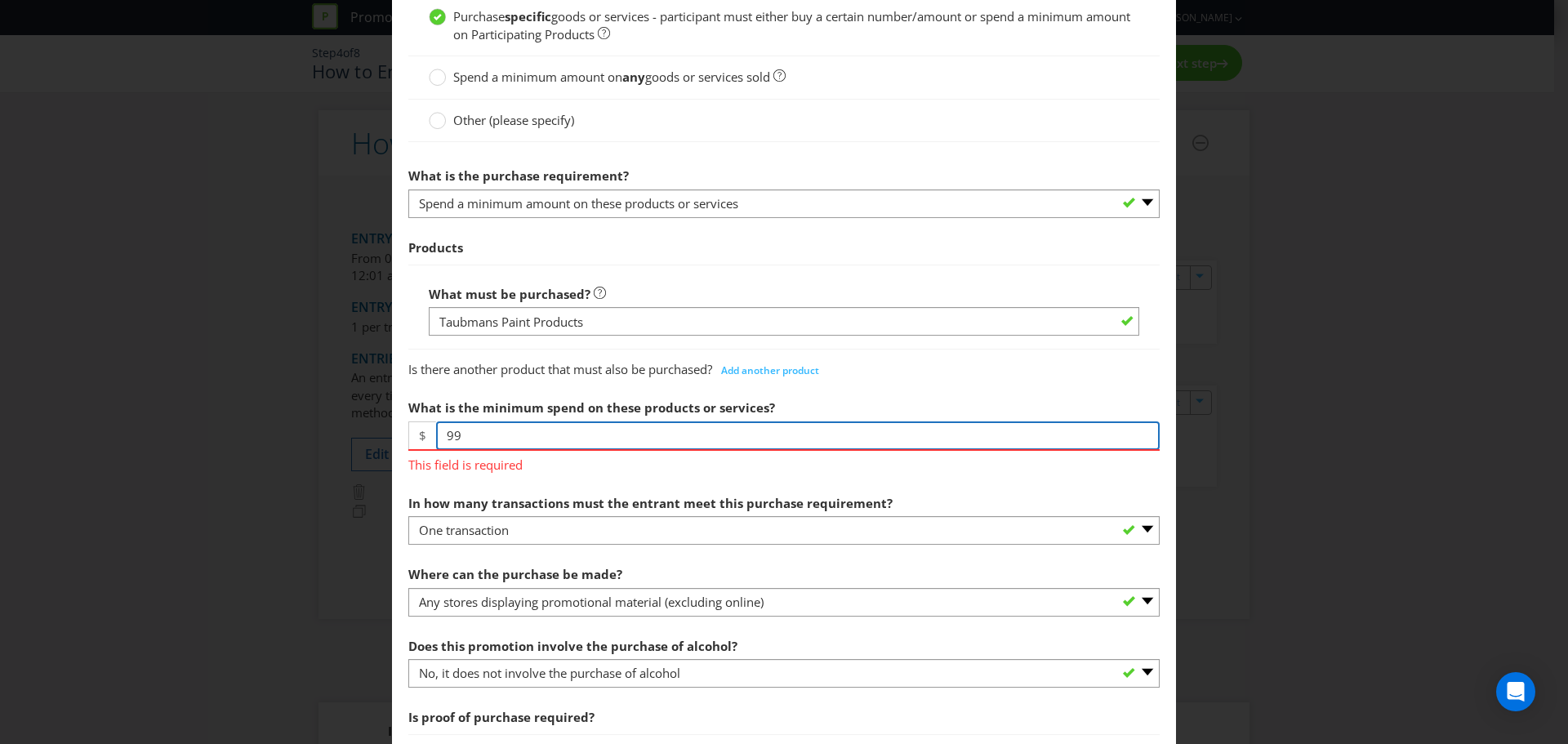
type input "9"
type input "100"
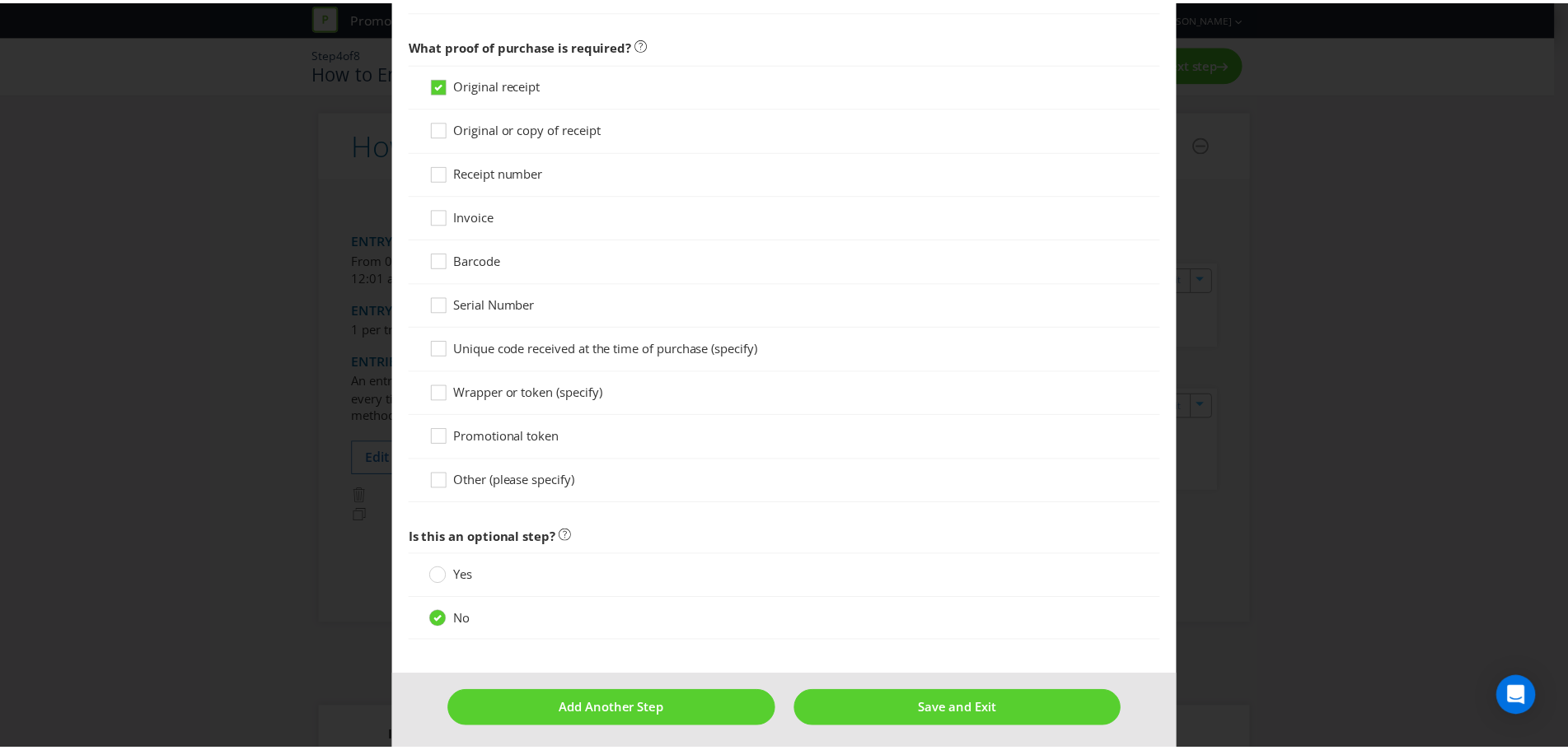
scroll to position [1368, 0]
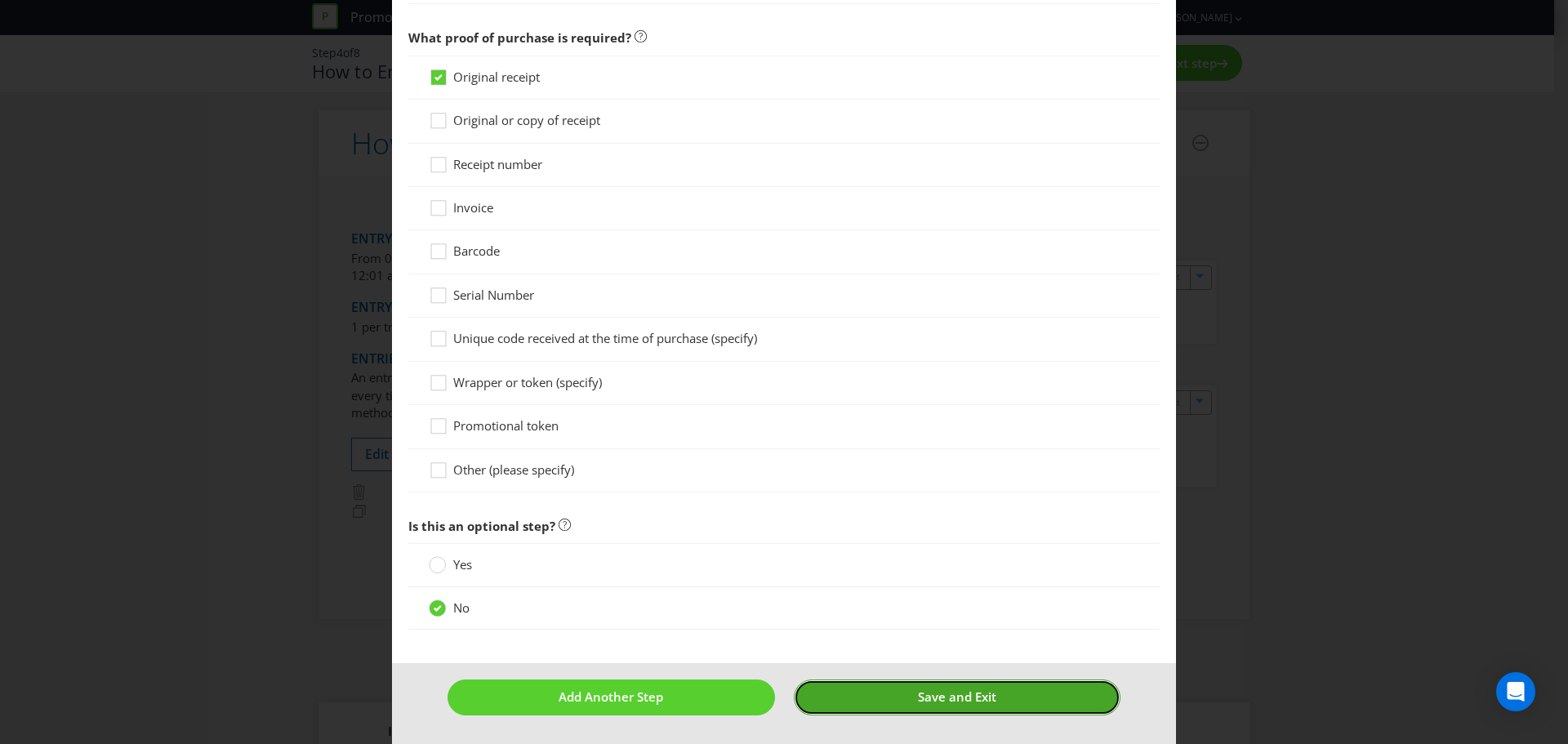
click at [927, 694] on span "Save and Exit" at bounding box center [956, 697] width 78 height 16
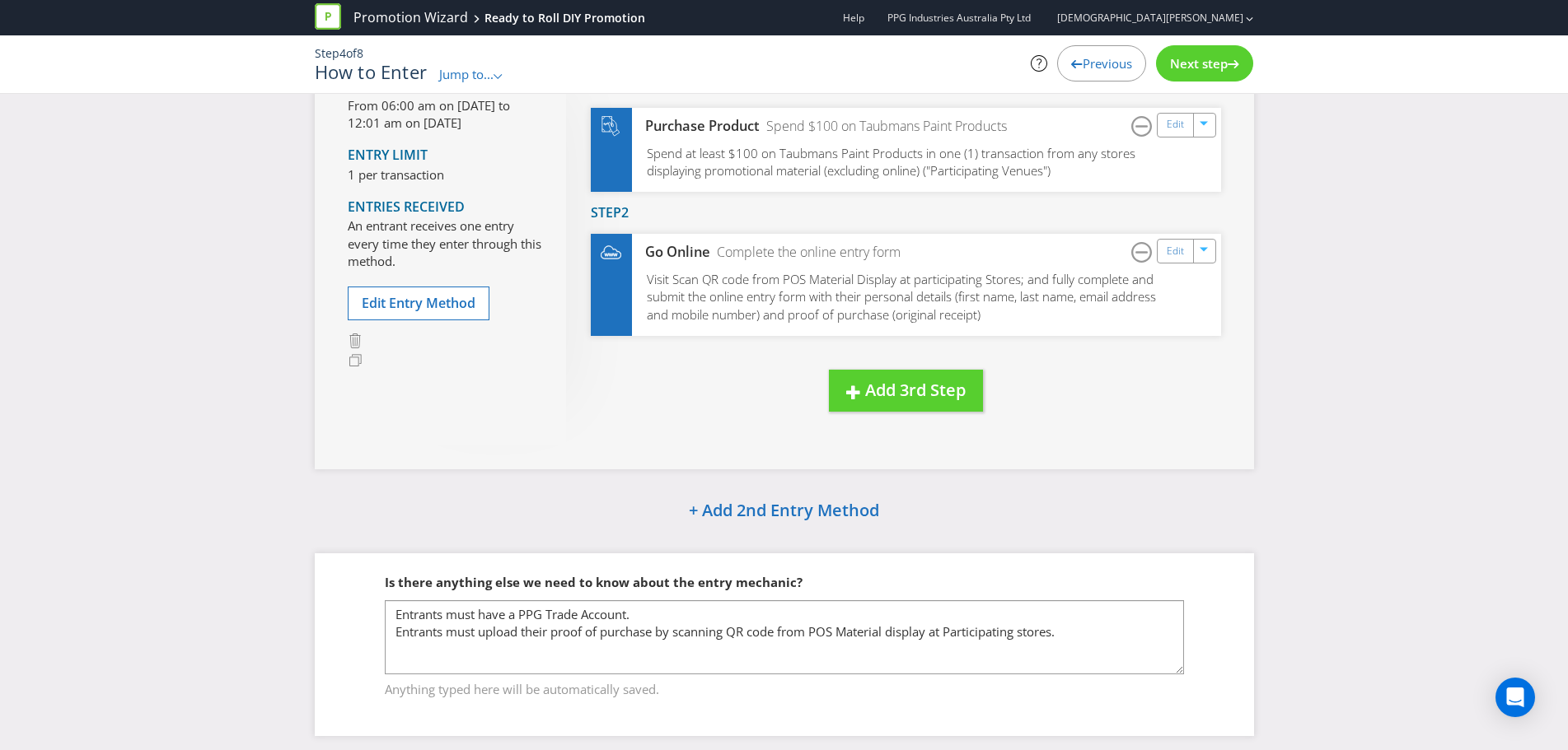
scroll to position [165, 0]
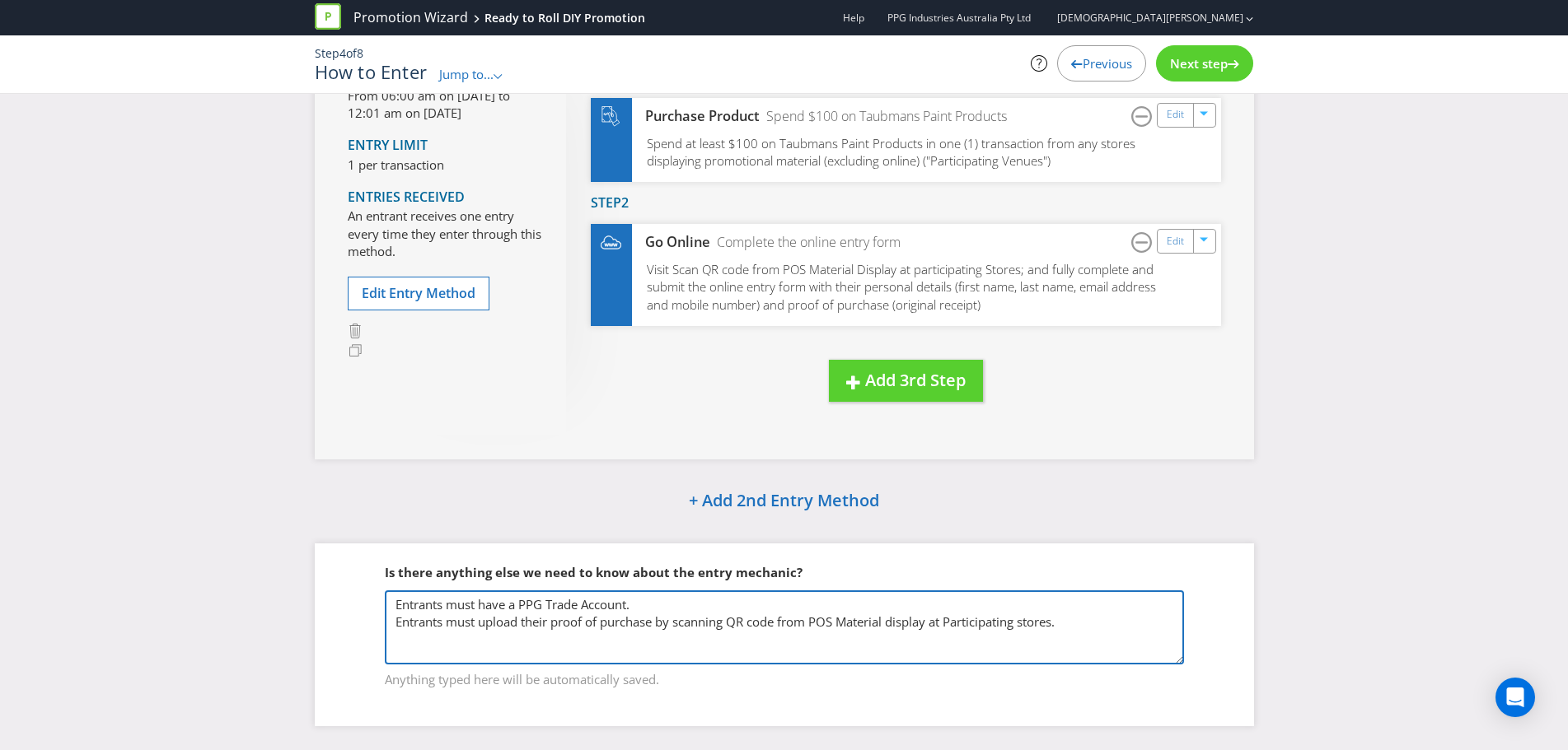
drag, startPoint x: 675, startPoint y: 604, endPoint x: 362, endPoint y: 595, distance: 313.1
click at [362, 595] on fieldset "Is there anything else we need to know about the entry mechanic? Entrants must …" at bounding box center [784, 616] width 873 height 170
click at [522, 603] on textarea "Entrants must have a PPG Trade Account. Entrants must upload their proof of pur…" at bounding box center [784, 627] width 799 height 74
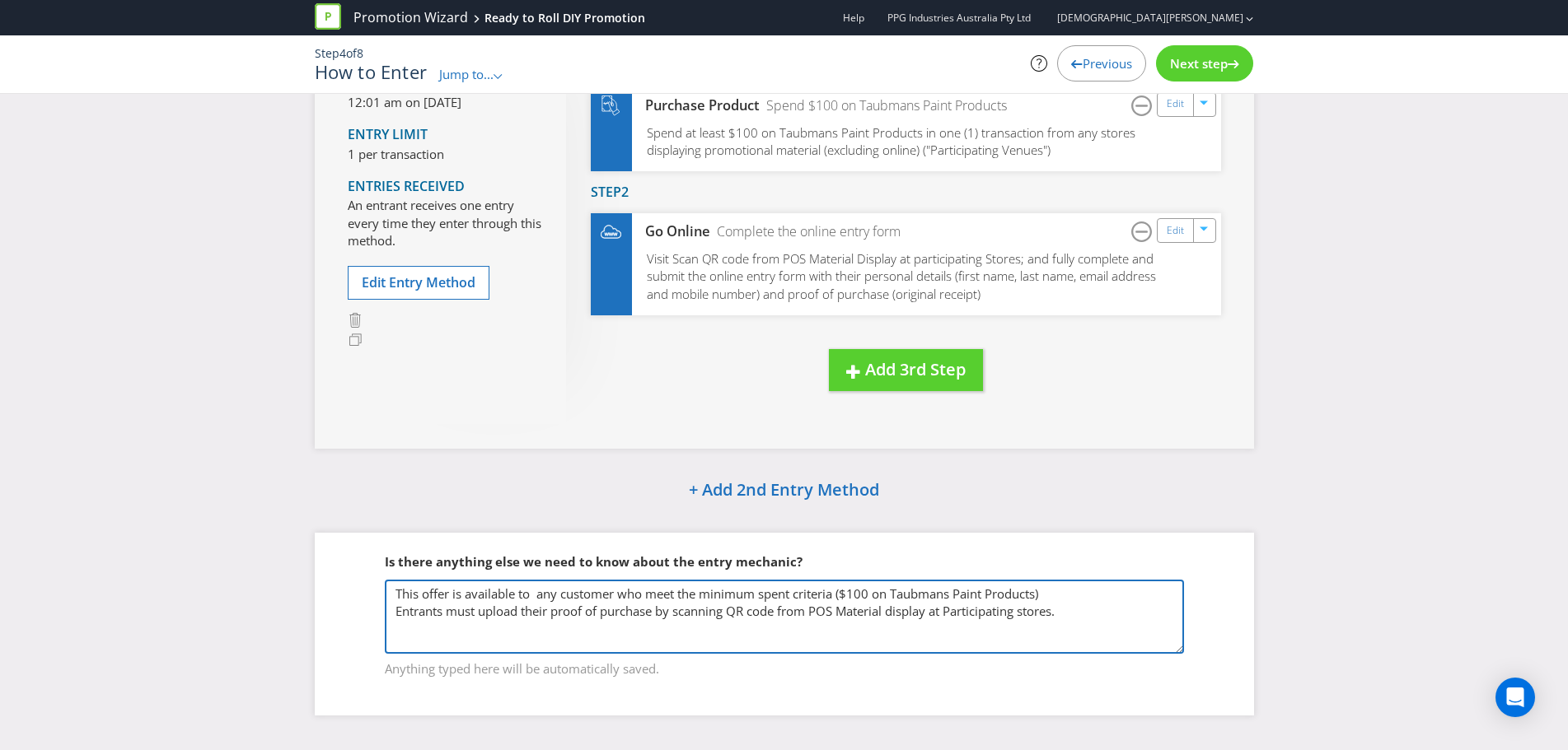
scroll to position [185, 0]
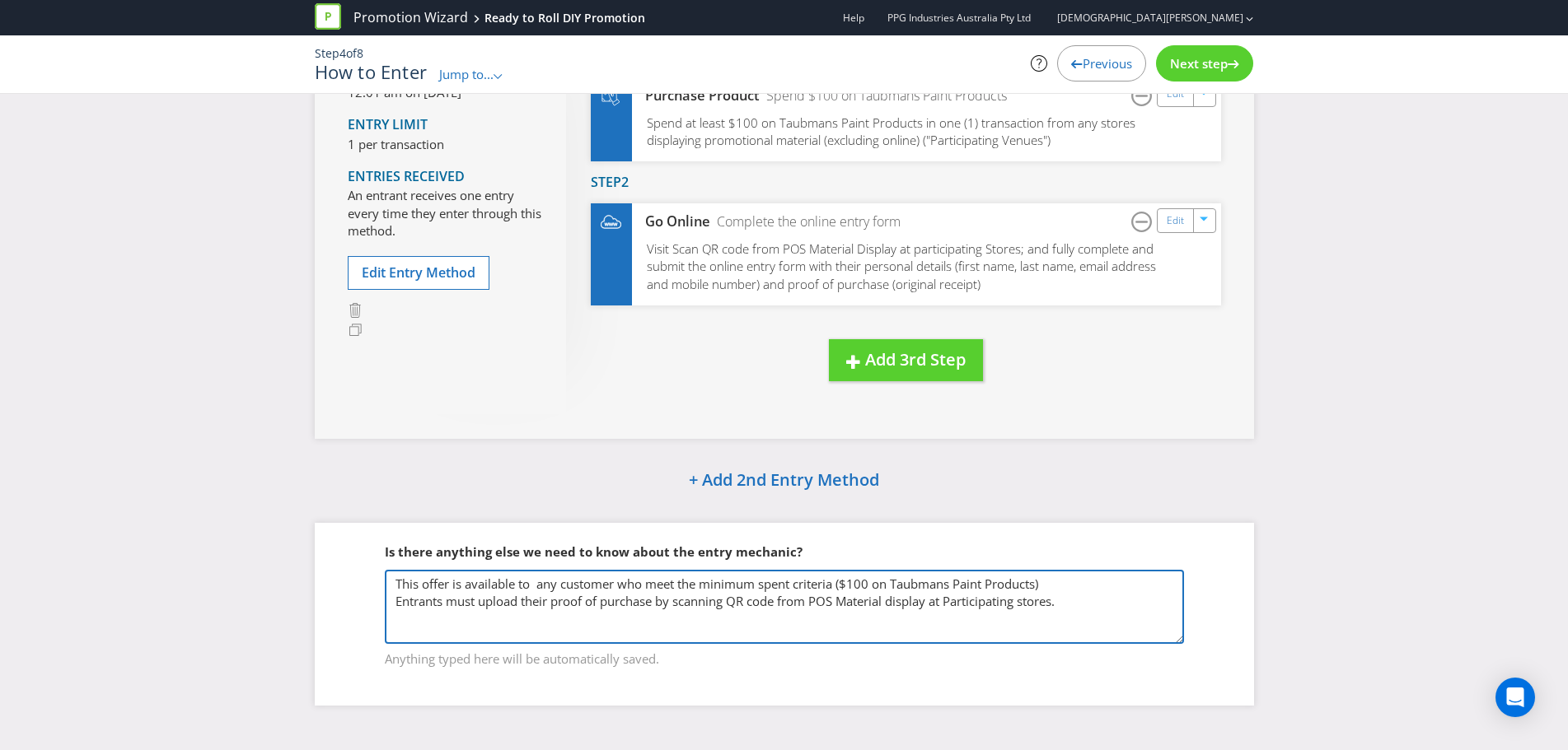
type textarea "This offer is available to any customer who meet the minimum spent criteria ($1…"
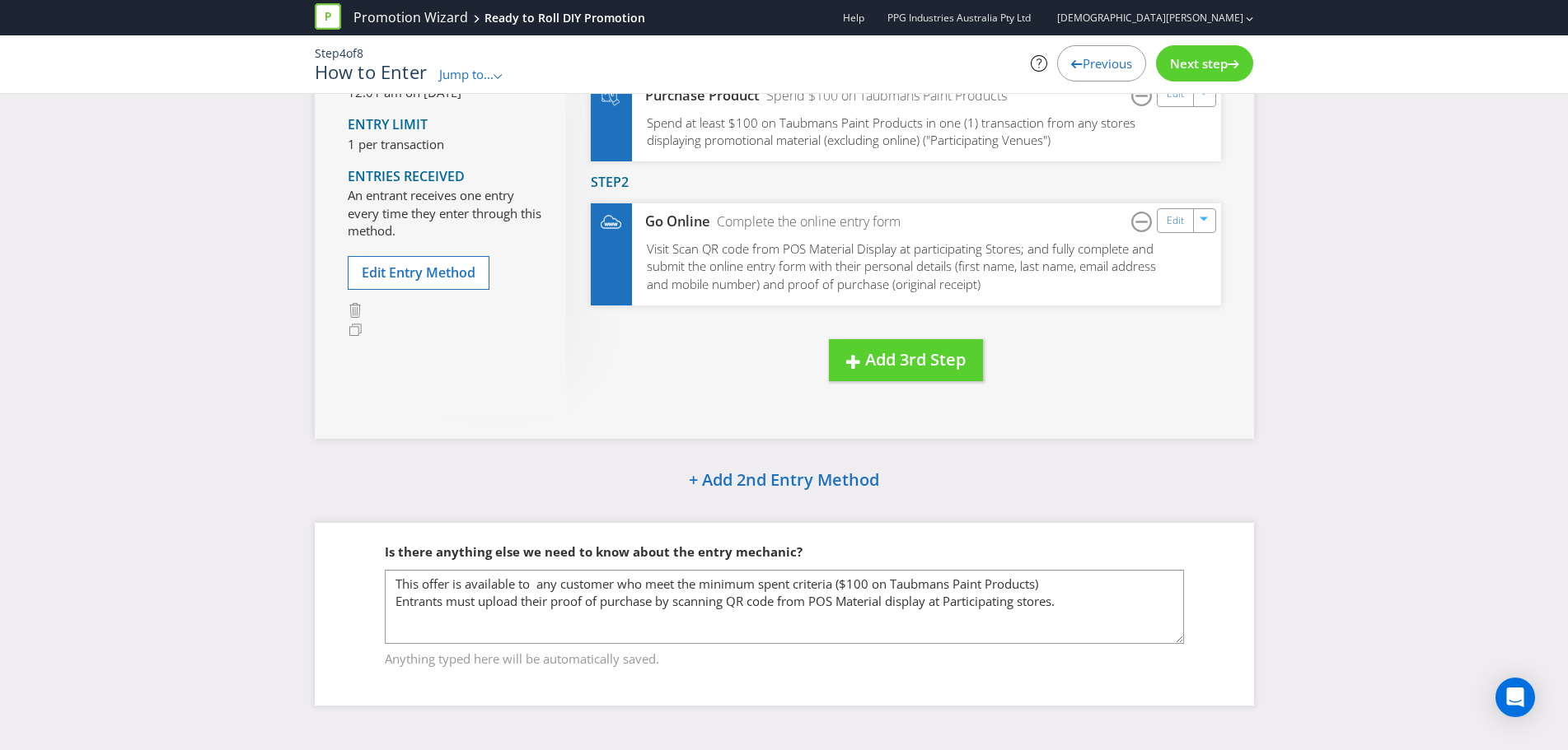
click at [1193, 58] on span "Next step" at bounding box center [1199, 63] width 57 height 17
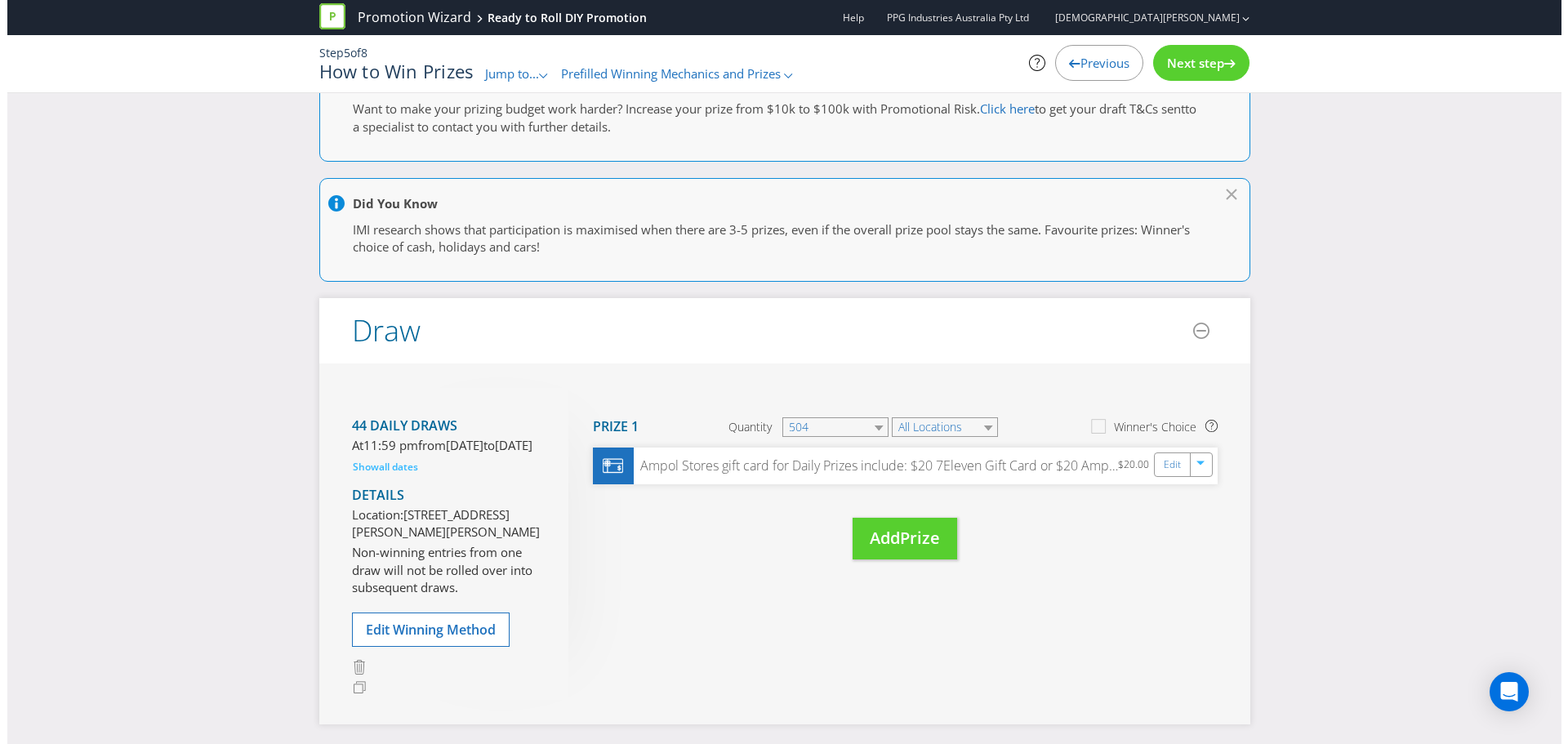
scroll to position [82, 0]
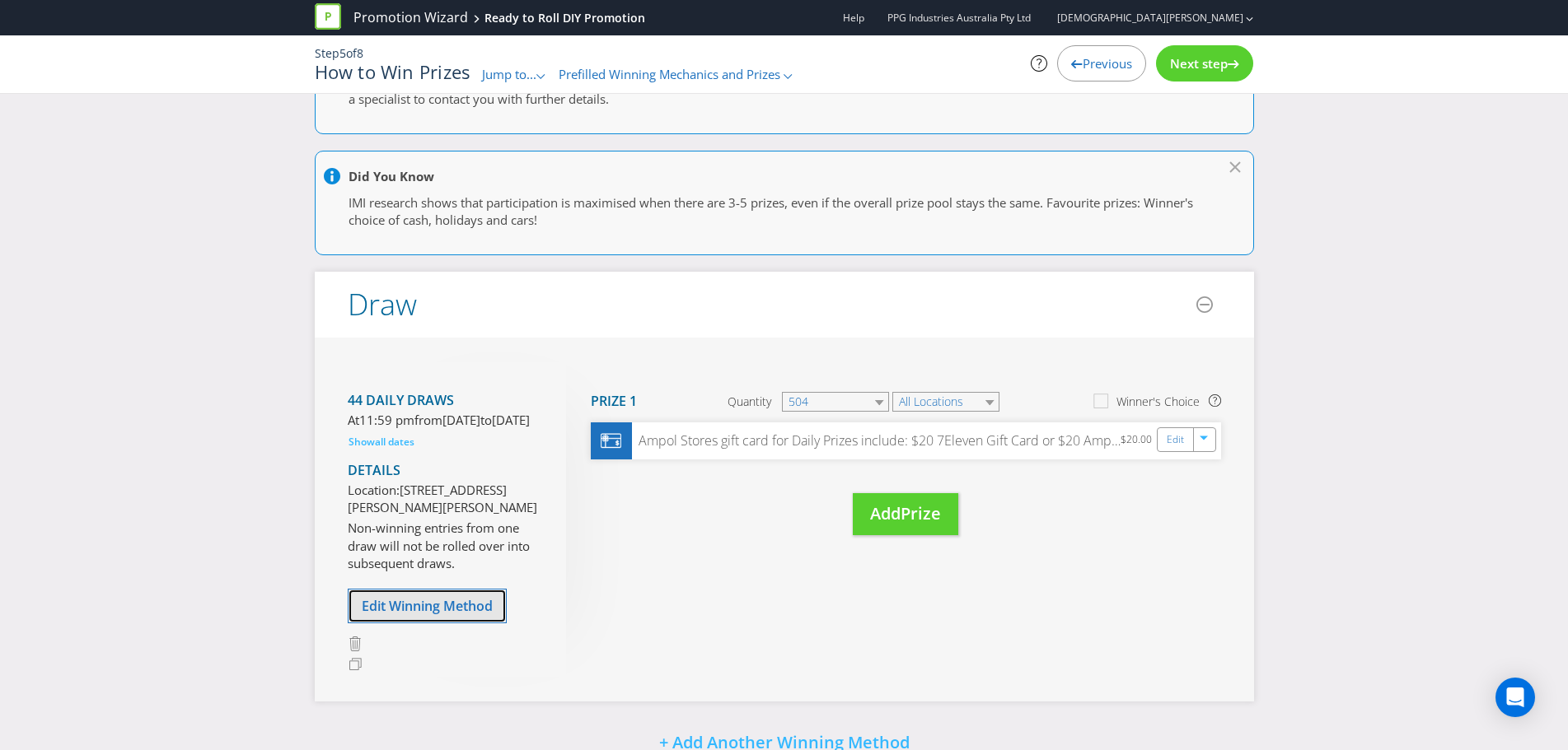
click at [393, 615] on span "Edit Winning Method" at bounding box center [428, 606] width 131 height 18
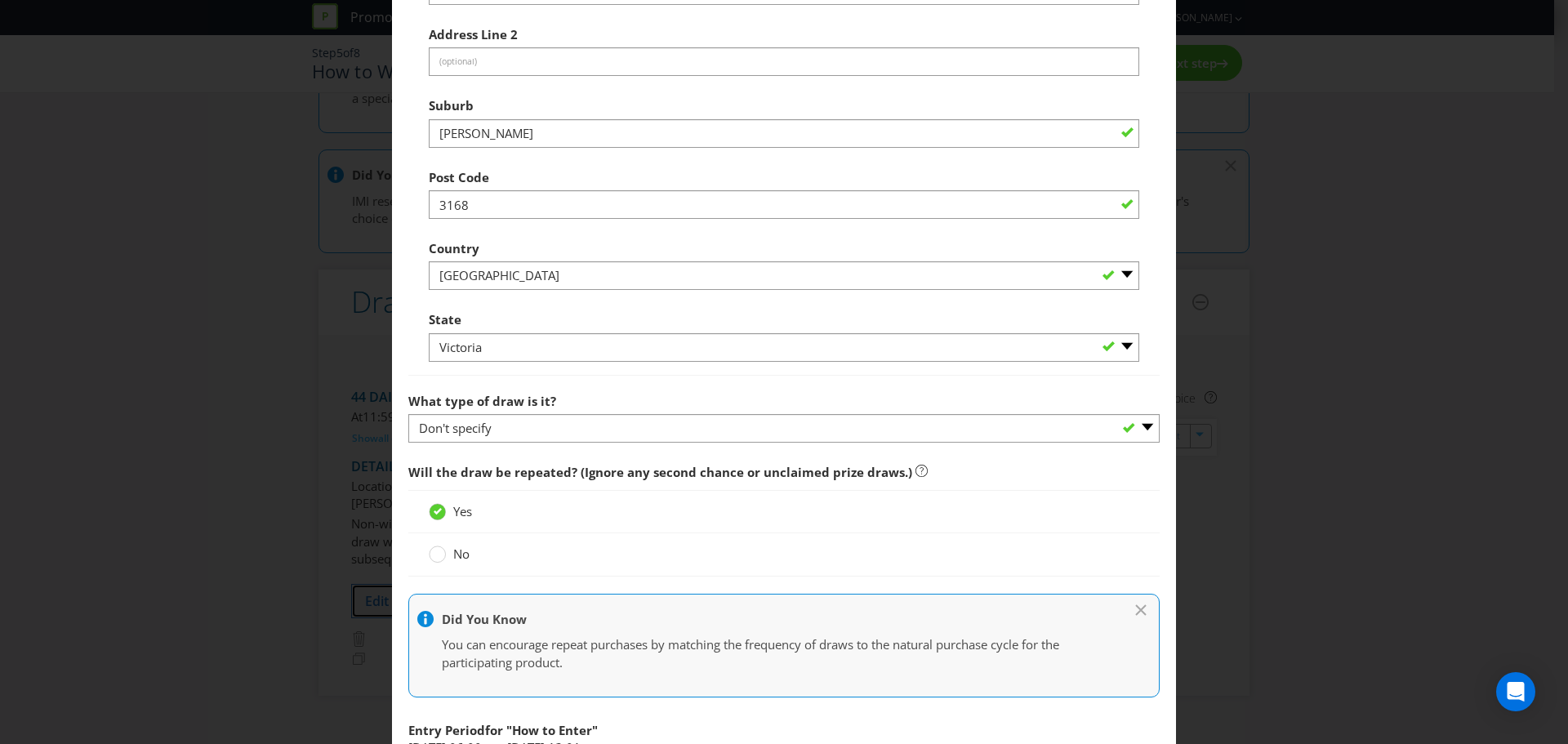
scroll to position [981, 0]
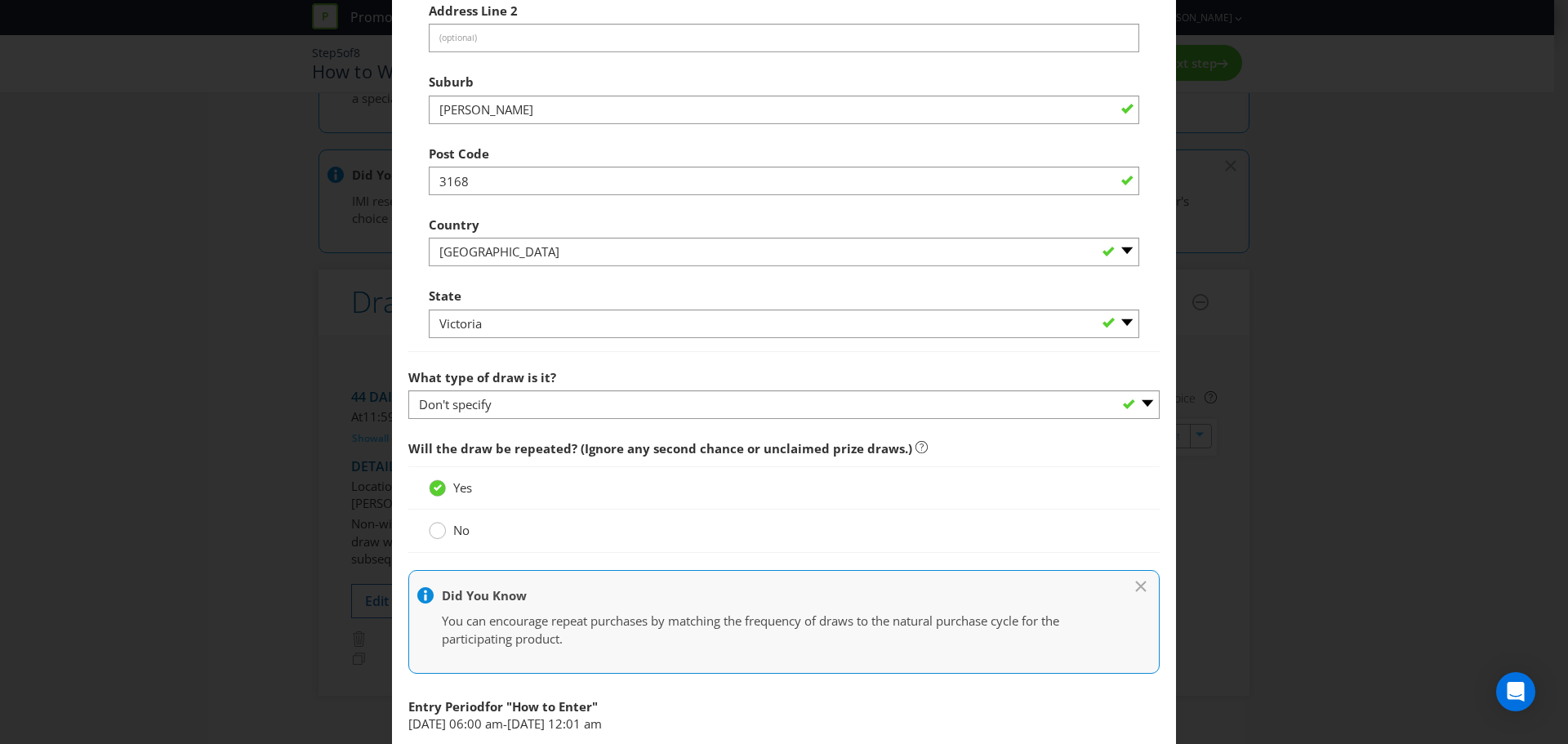
click at [432, 533] on circle at bounding box center [438, 531] width 16 height 16
click at [0, 0] on input "No" at bounding box center [0, 0] width 0 height 0
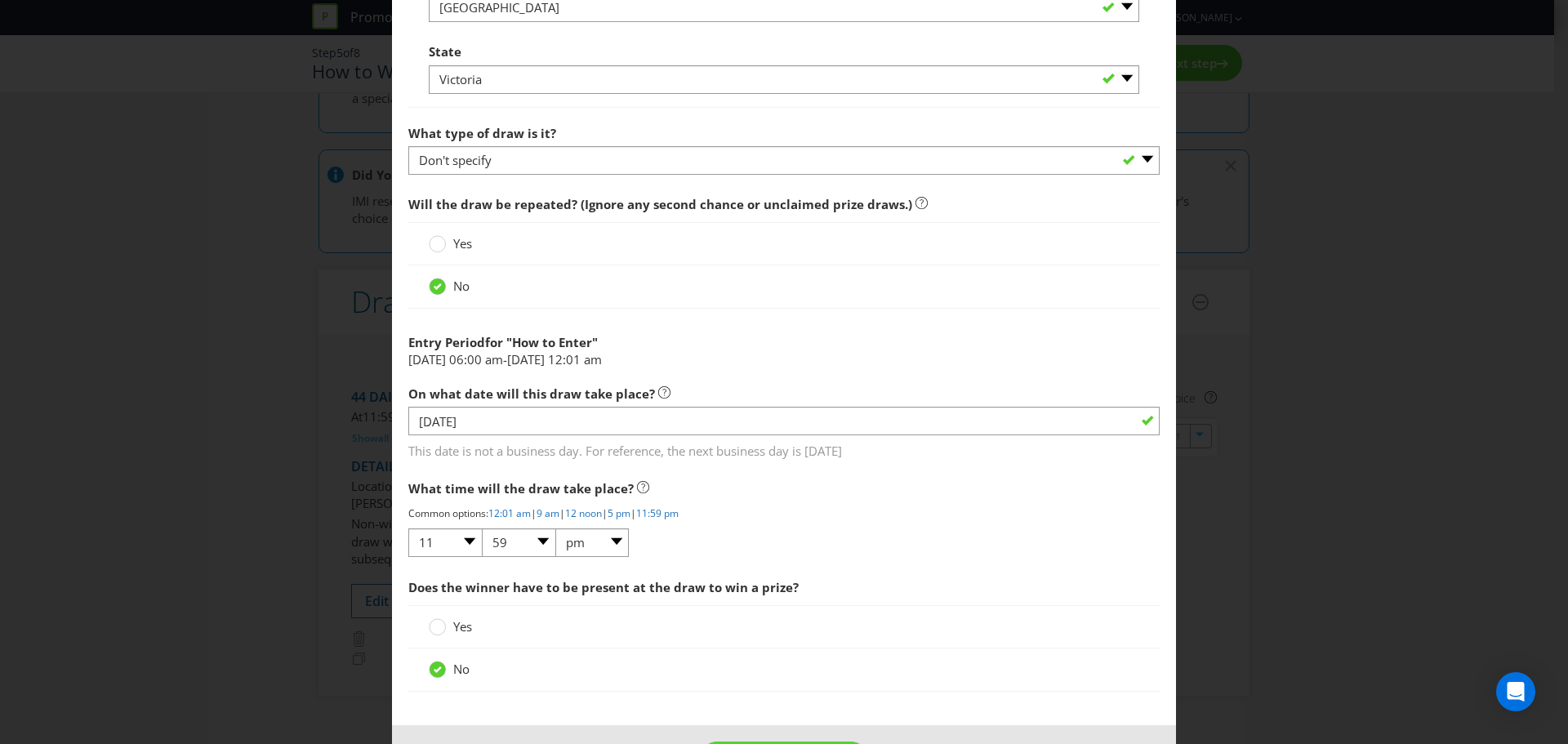
scroll to position [1226, 0]
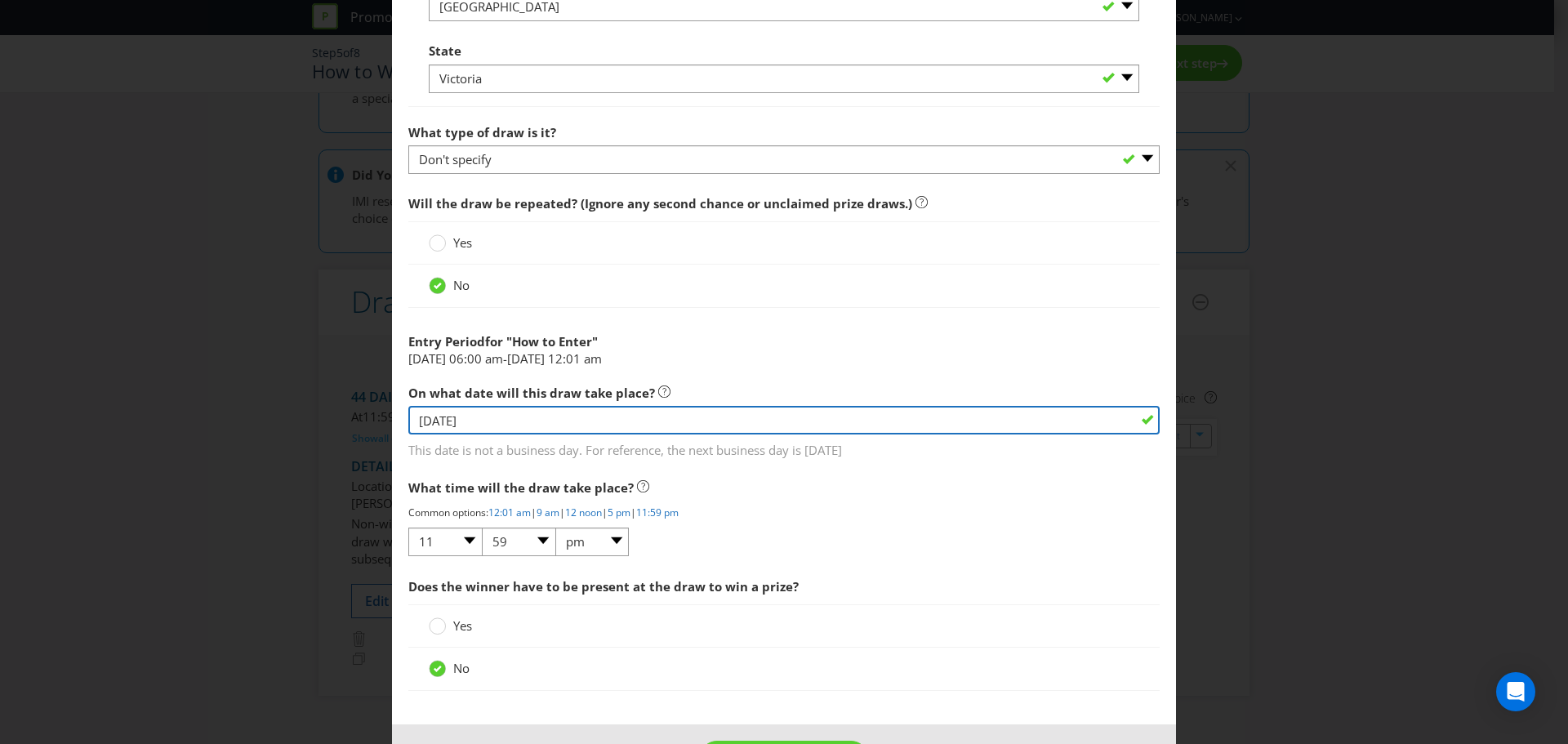
click at [481, 421] on input "[DATE]" at bounding box center [783, 420] width 751 height 29
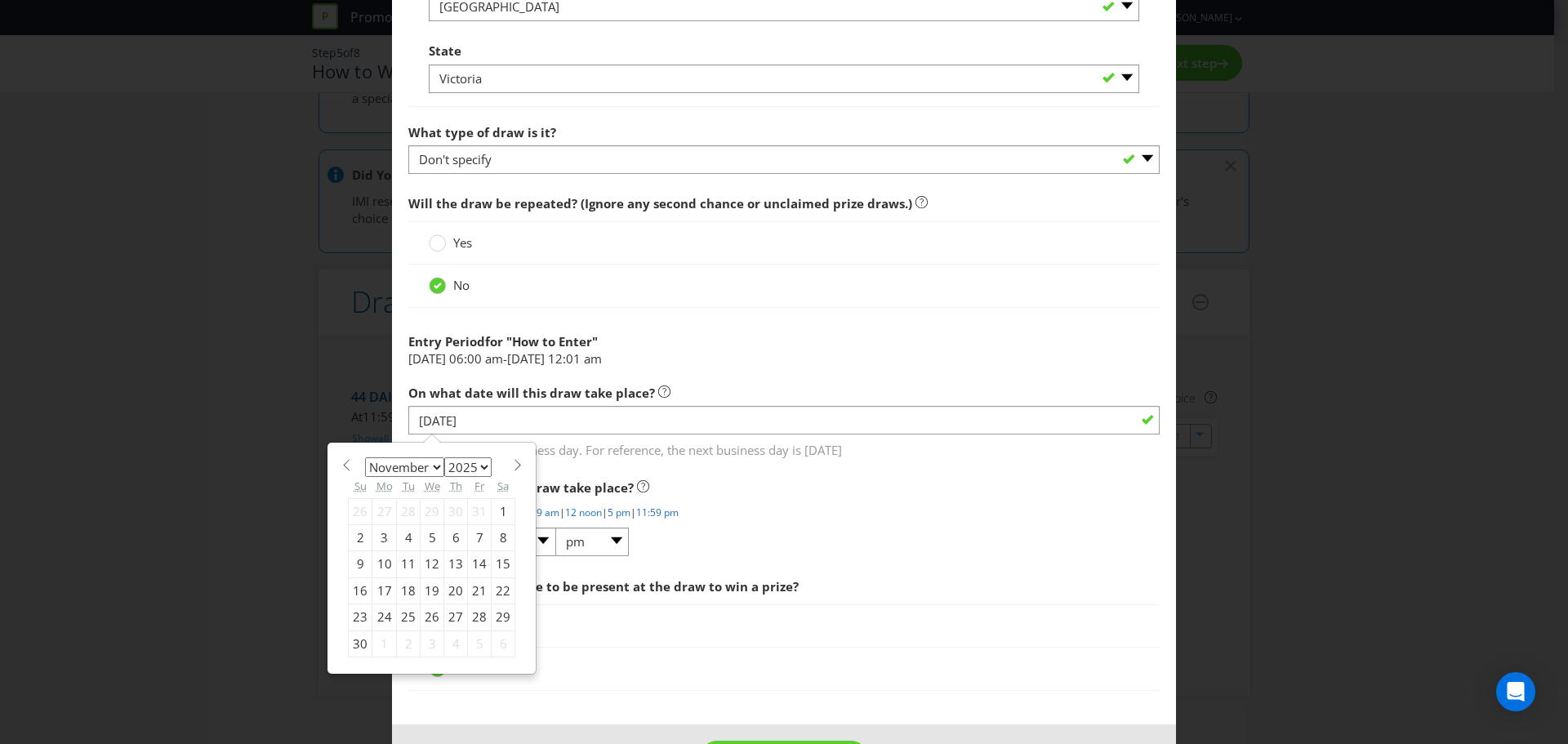
click at [429, 465] on select "January February March April May June July August September October November De…" at bounding box center [405, 468] width 79 height 20
select select "11"
click at [365, 458] on select "January February March April May June July August September October November De…" at bounding box center [405, 468] width 79 height 20
click at [382, 558] on div "15" at bounding box center [385, 565] width 25 height 26
type input "[DATE]"
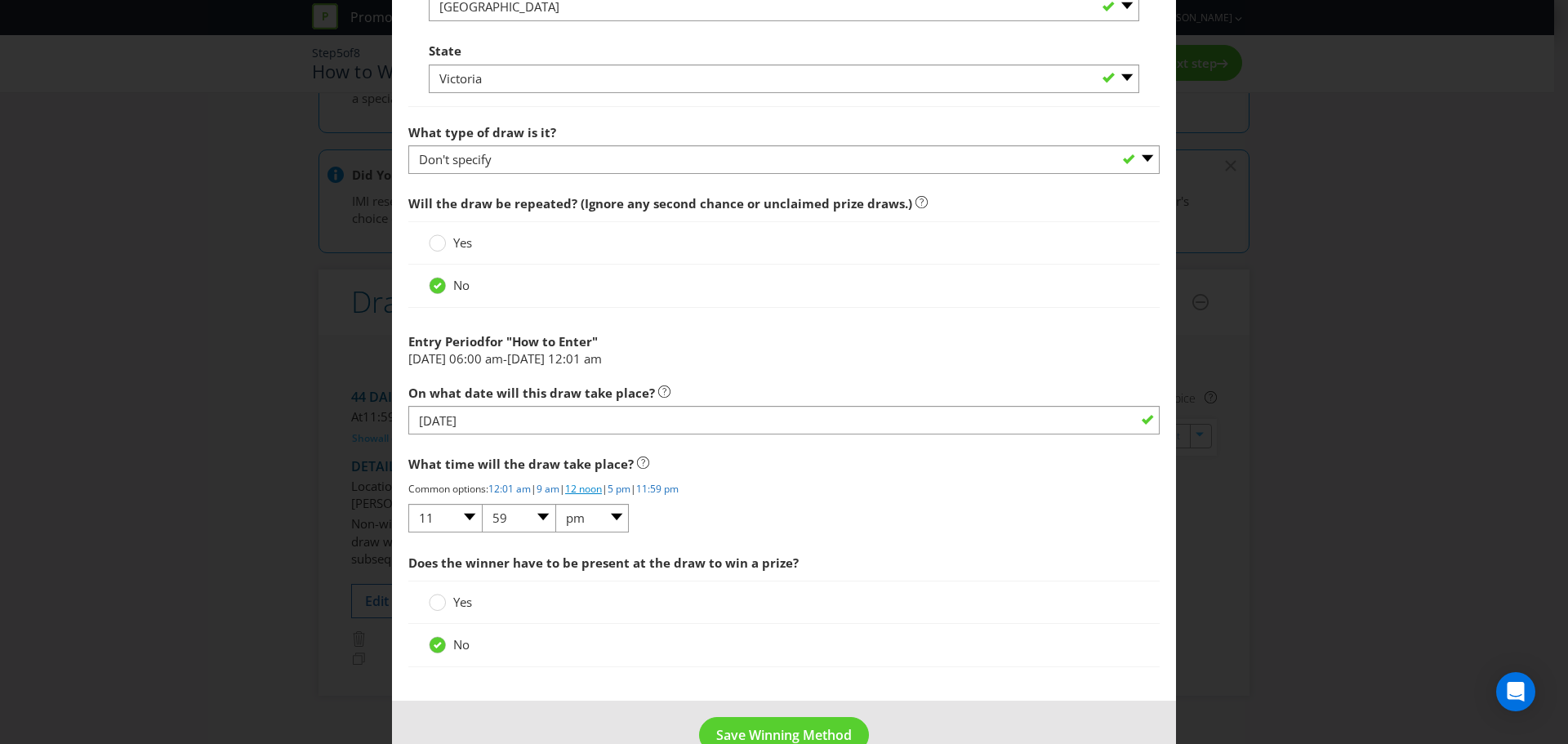
click at [589, 489] on link "12 noon" at bounding box center [583, 488] width 37 height 14
select select "12"
select select "00"
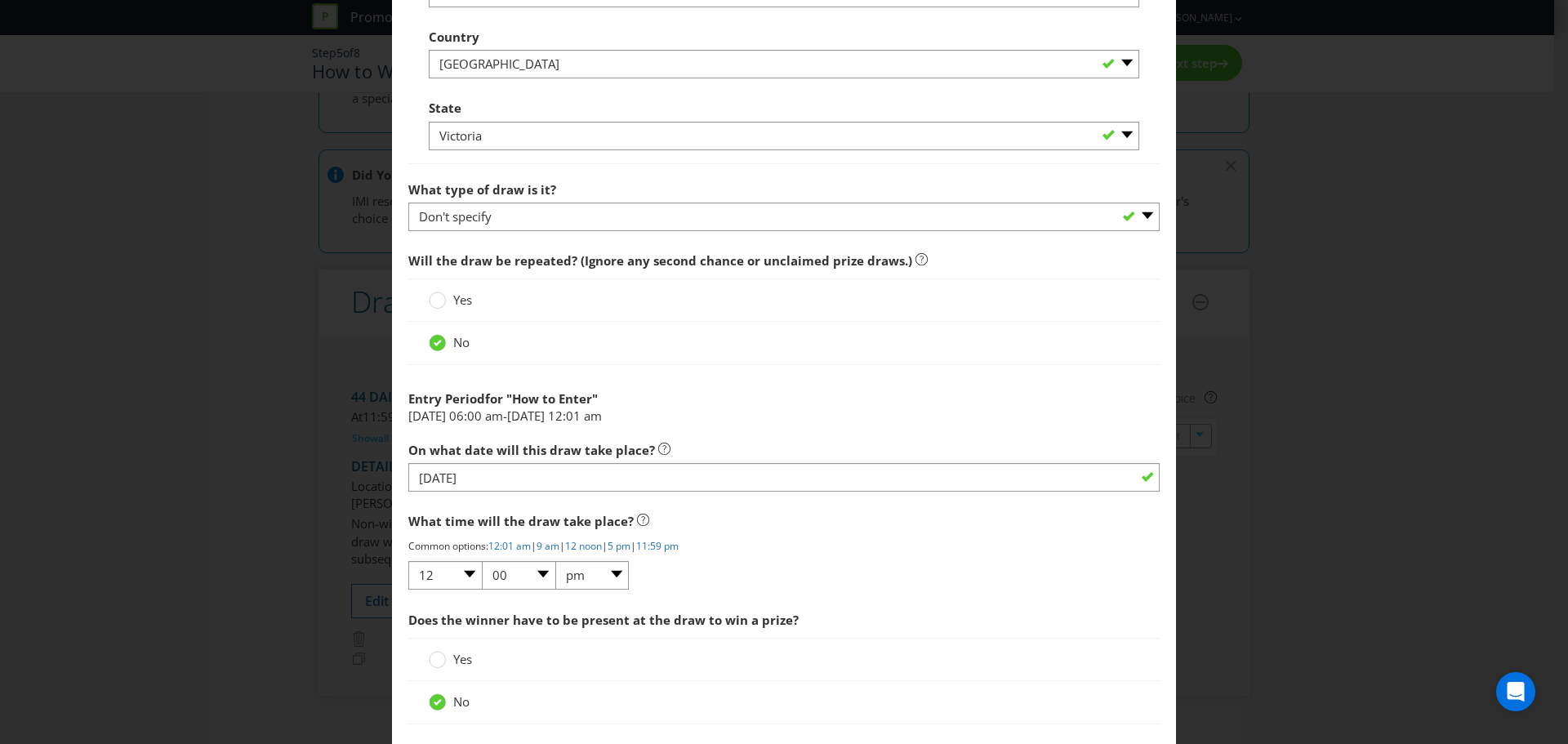
scroll to position [1264, 0]
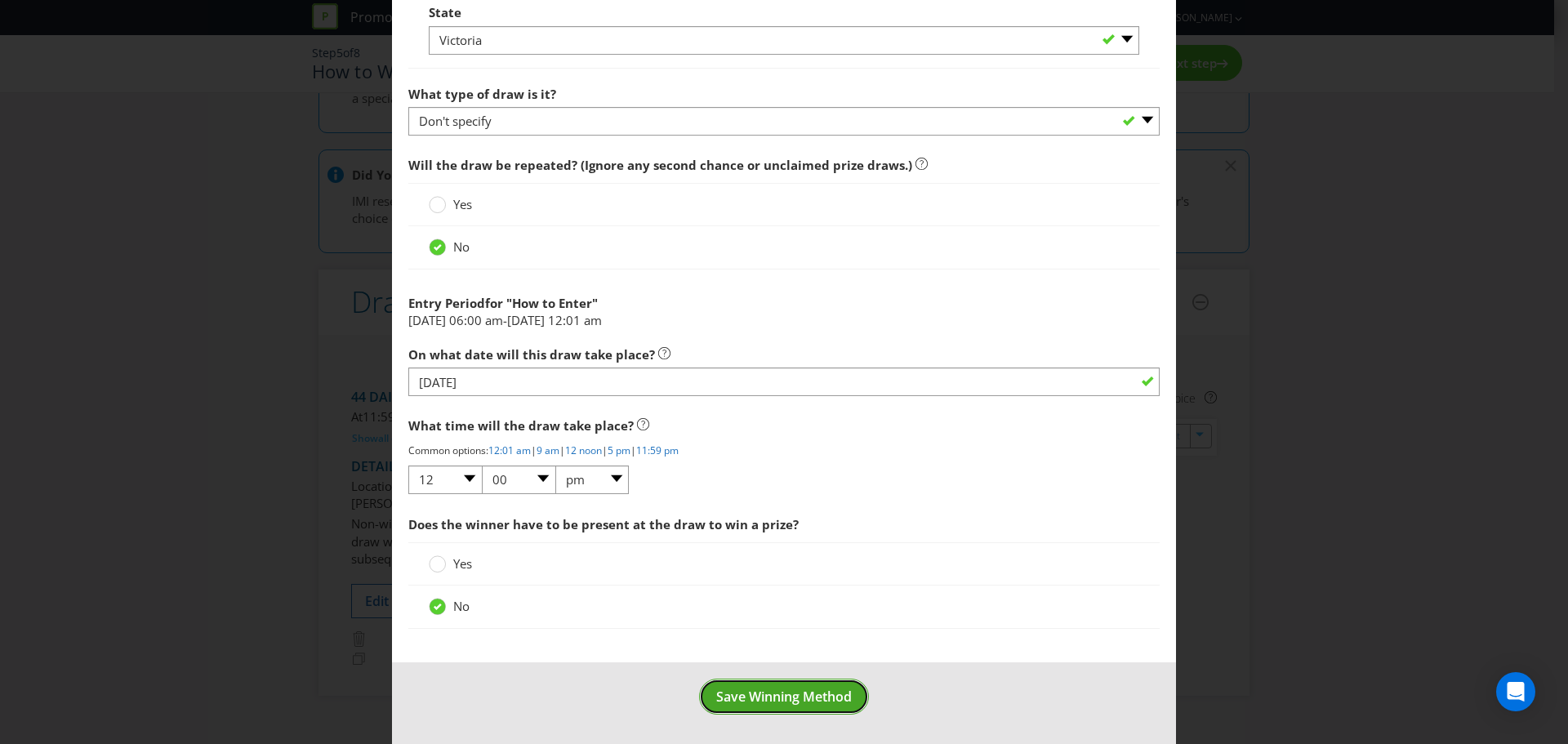
click at [780, 693] on span "Save Winning Method" at bounding box center [784, 697] width 135 height 18
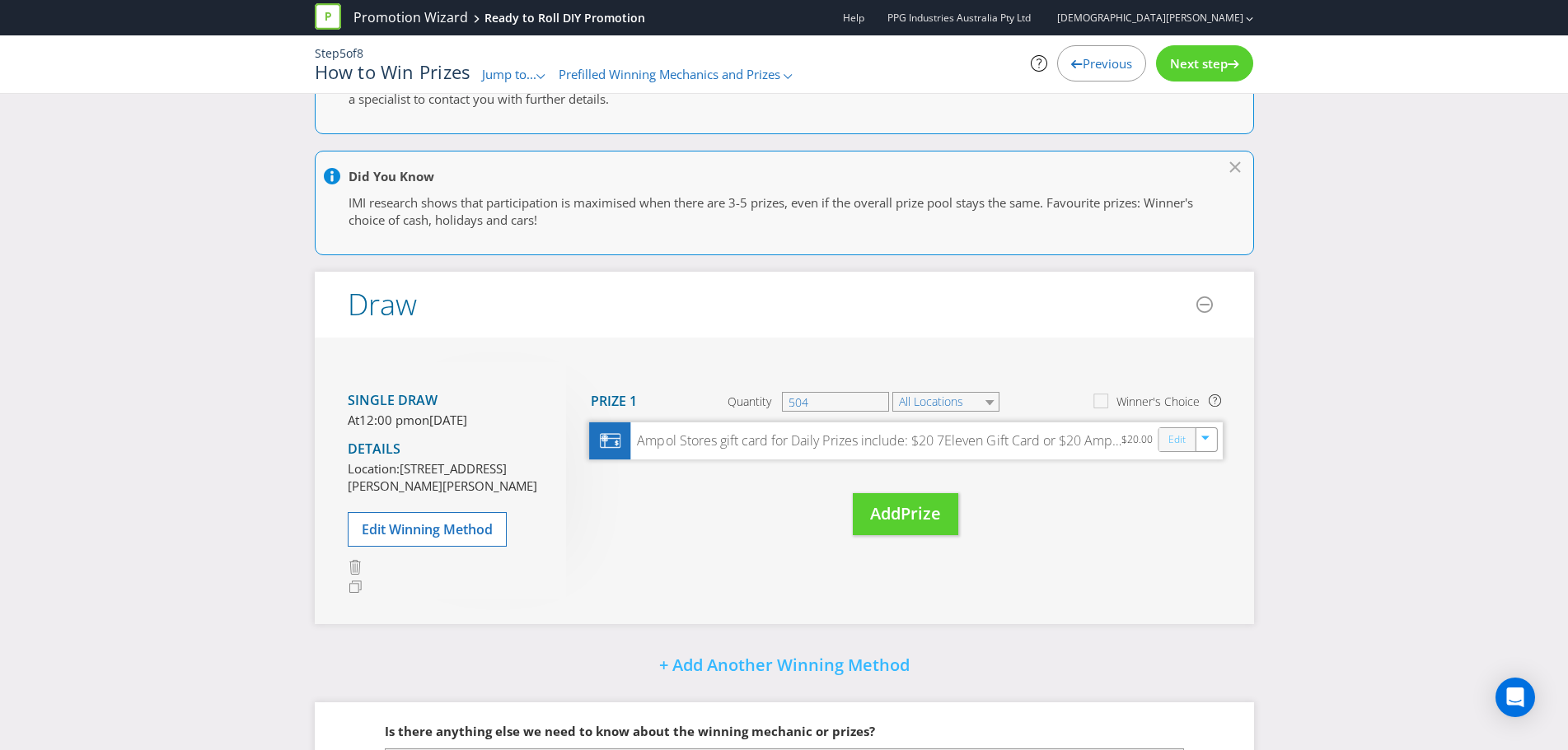
click at [1179, 442] on link "Edit" at bounding box center [1176, 440] width 17 height 19
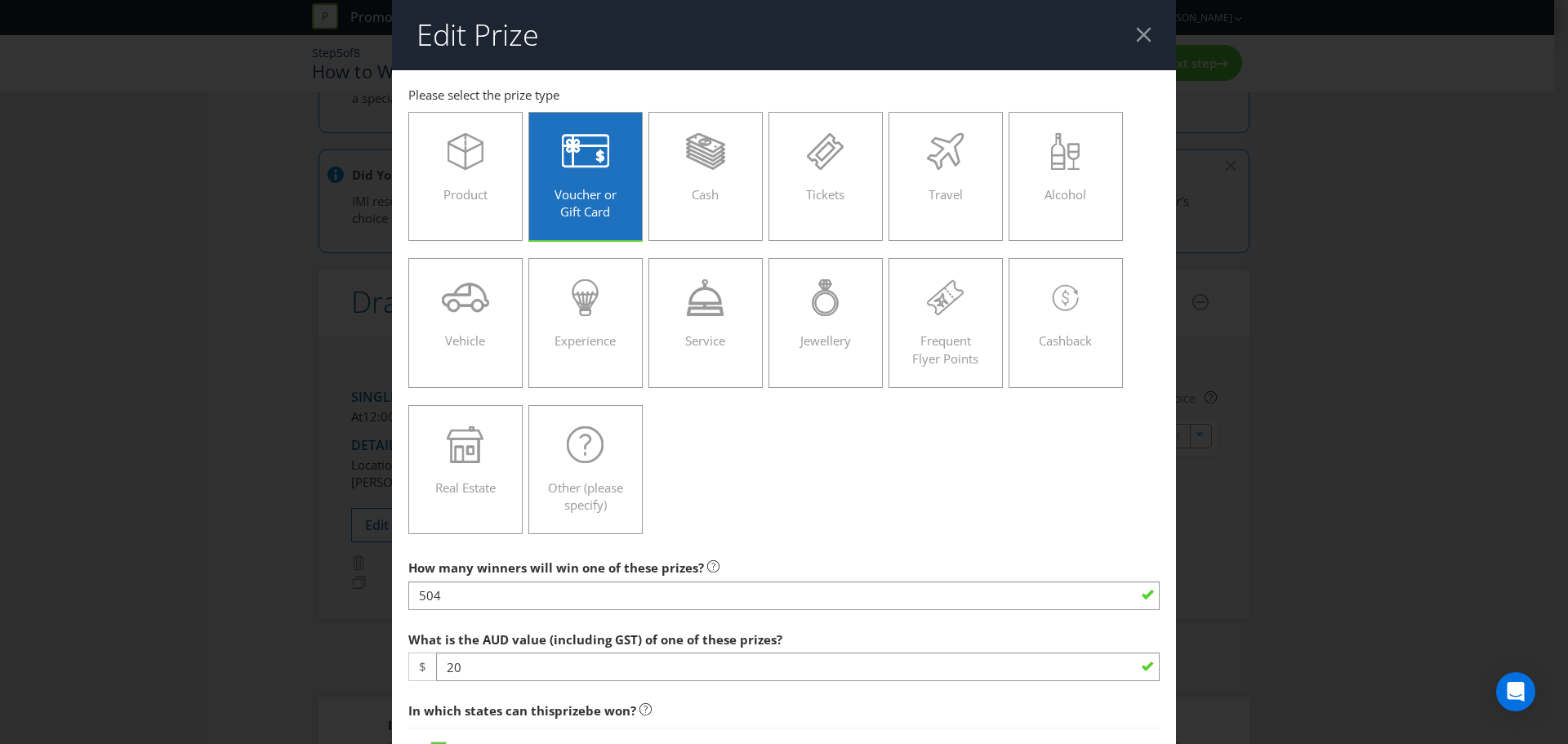
click at [1136, 32] on div at bounding box center [1143, 35] width 16 height 16
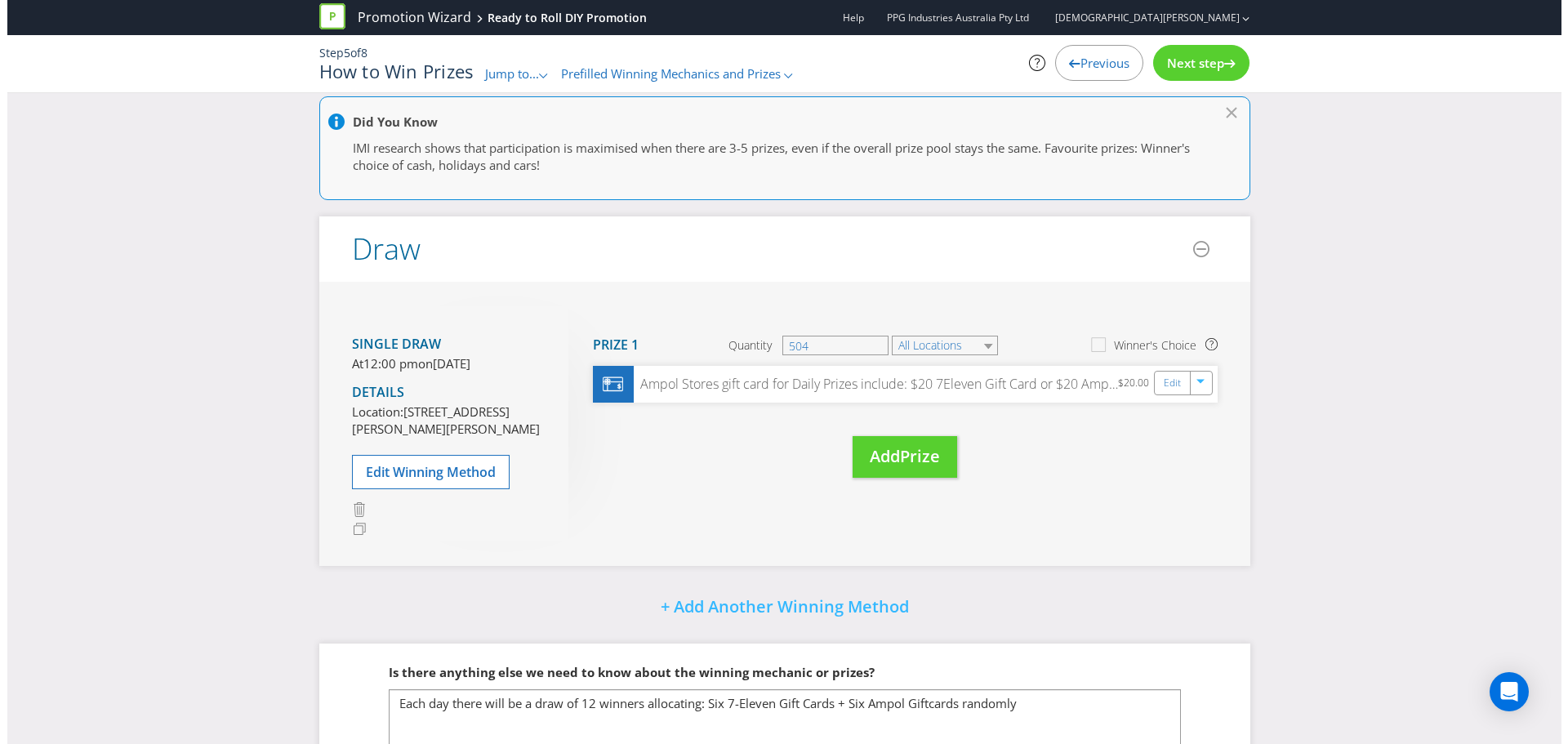
scroll to position [163, 0]
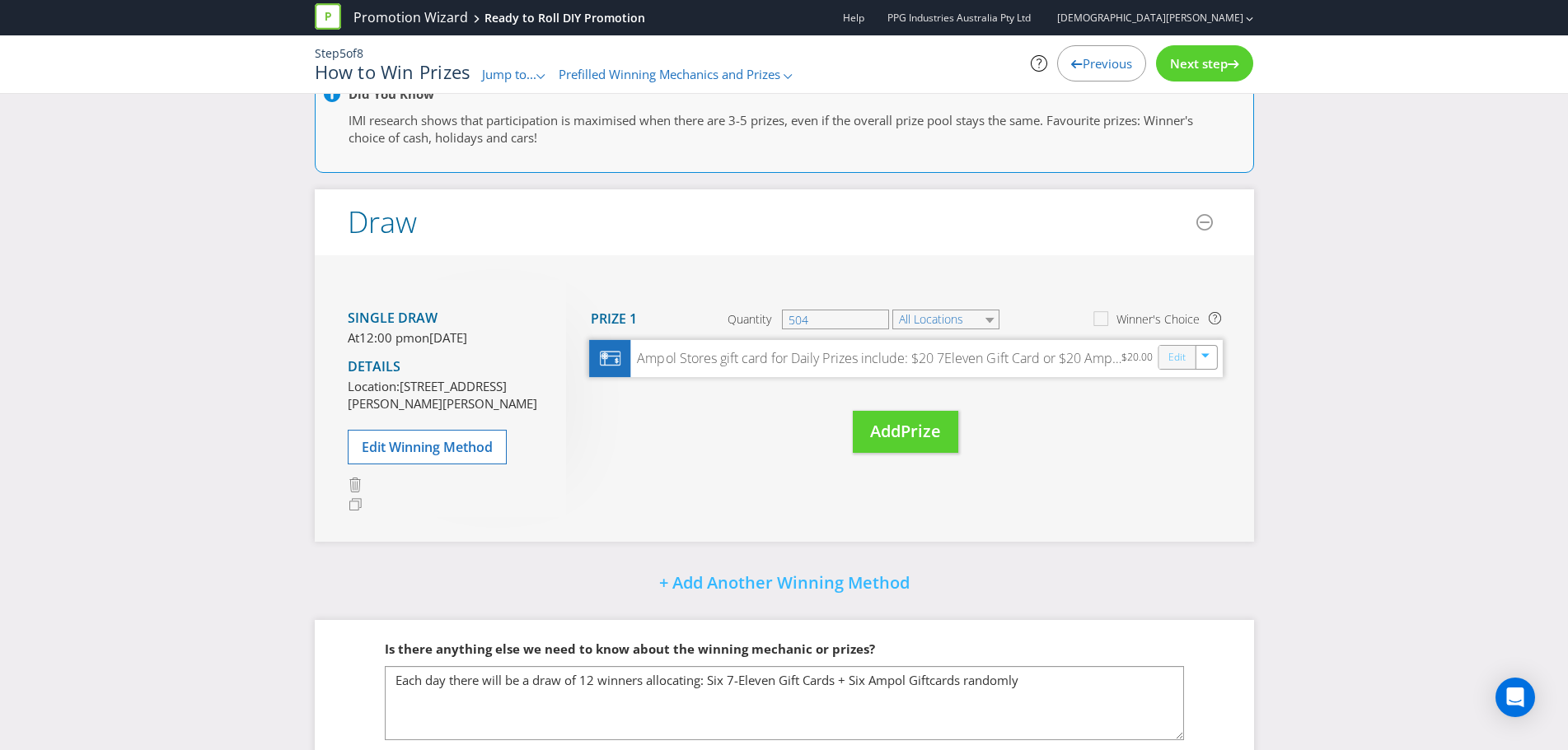
click at [1182, 360] on link "Edit" at bounding box center [1176, 358] width 17 height 19
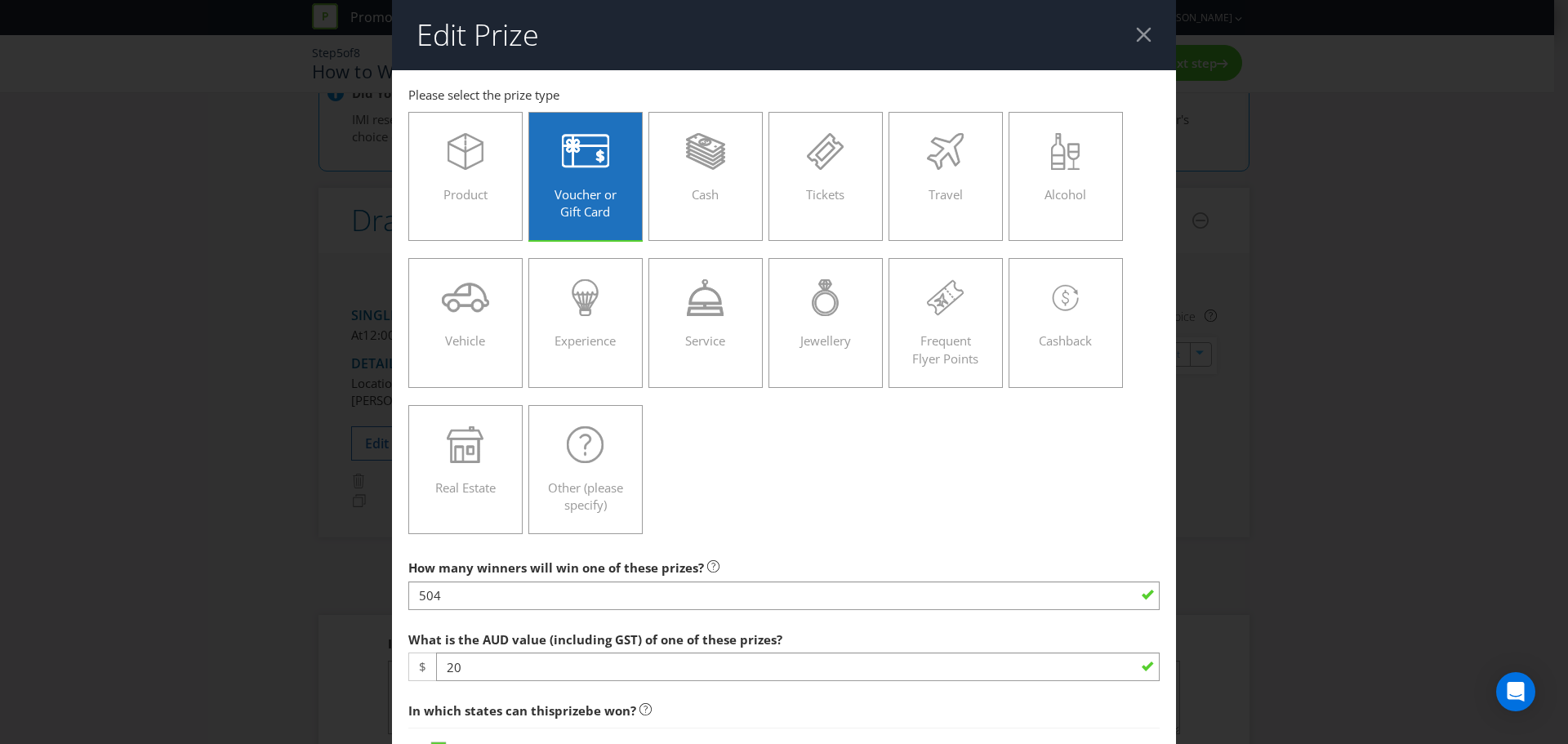
click at [584, 191] on span "Voucher or Gift Card" at bounding box center [585, 203] width 62 height 34
click at [0, 0] on input "Voucher or Gift Card" at bounding box center [0, 0] width 0 height 0
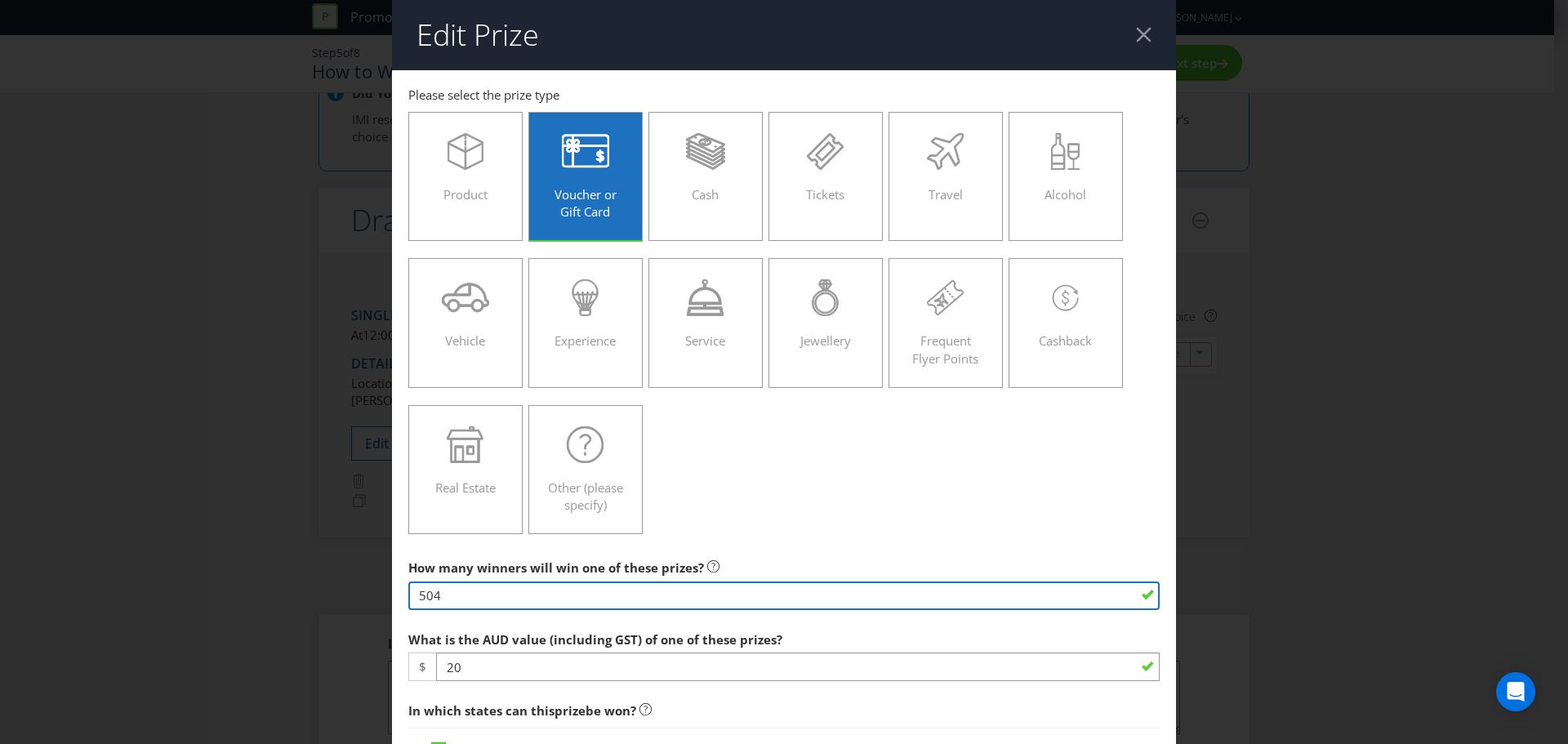
drag, startPoint x: 467, startPoint y: 599, endPoint x: 309, endPoint y: 589, distance: 158.3
click at [309, 589] on div "Edit Prize [GEOGRAPHIC_DATA] [GEOGRAPHIC_DATA] [GEOGRAPHIC_DATA] [GEOGRAPHIC_DA…" at bounding box center [784, 372] width 1568 height 744
type input "1"
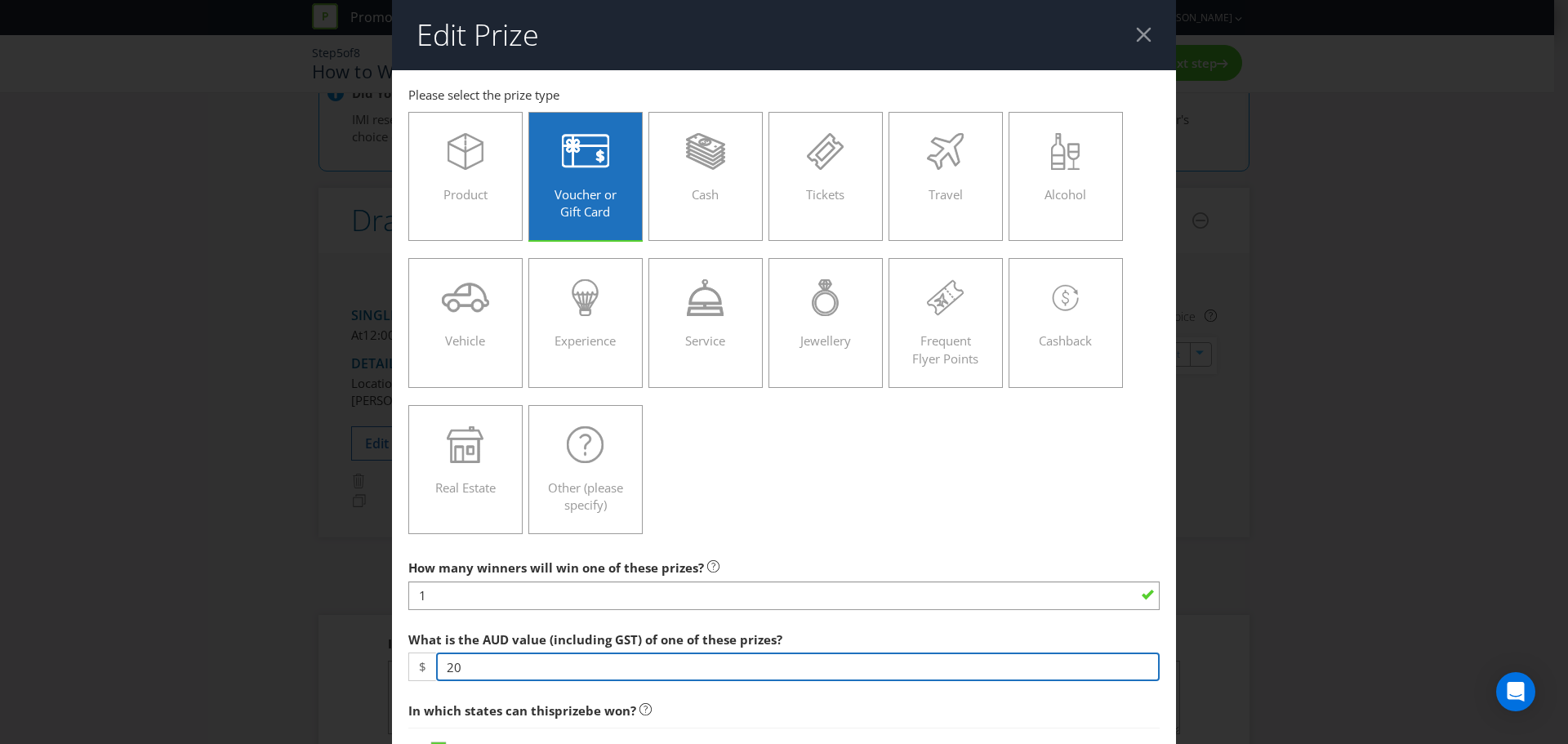
click at [491, 667] on input "20" at bounding box center [798, 666] width 724 height 29
type input "2"
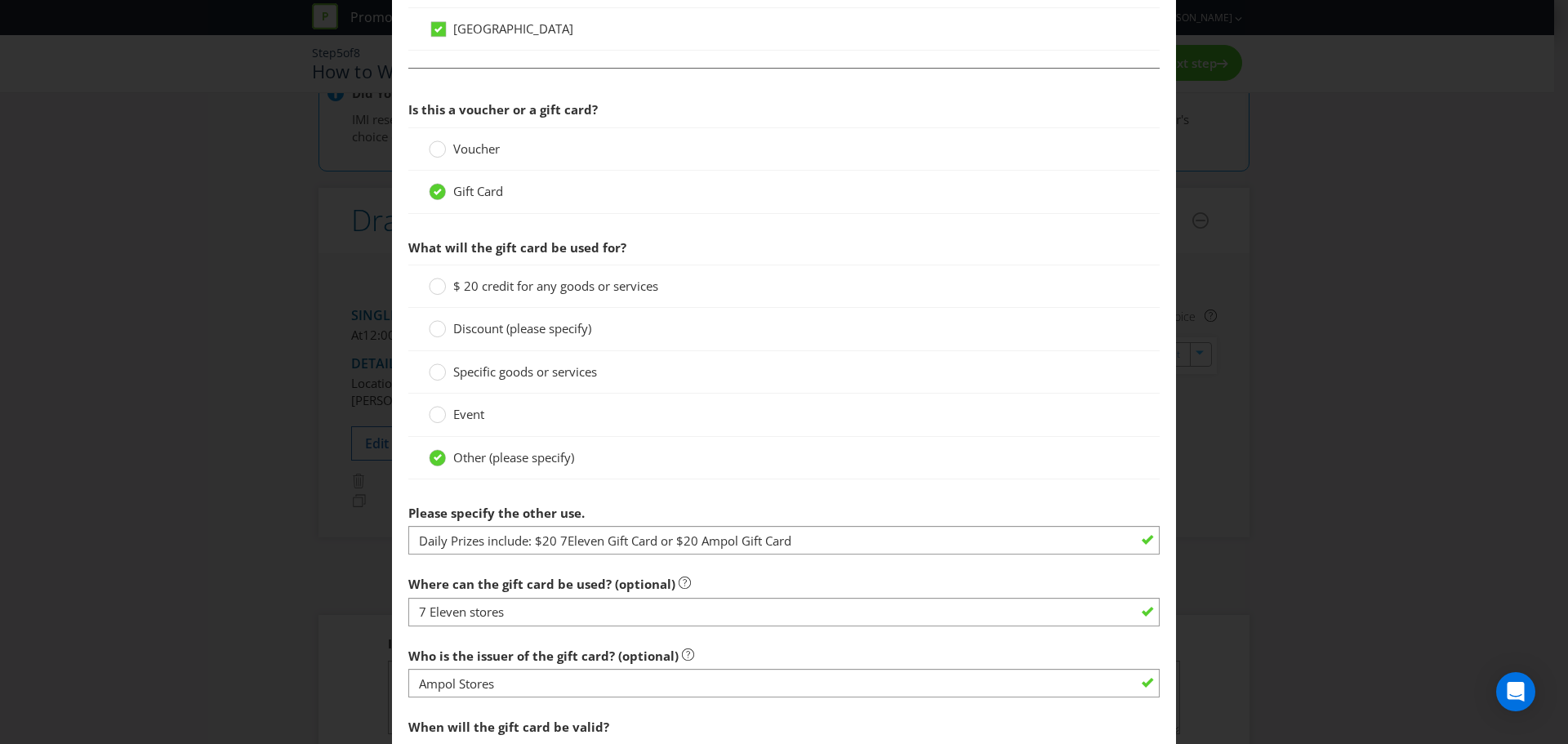
scroll to position [1144, 0]
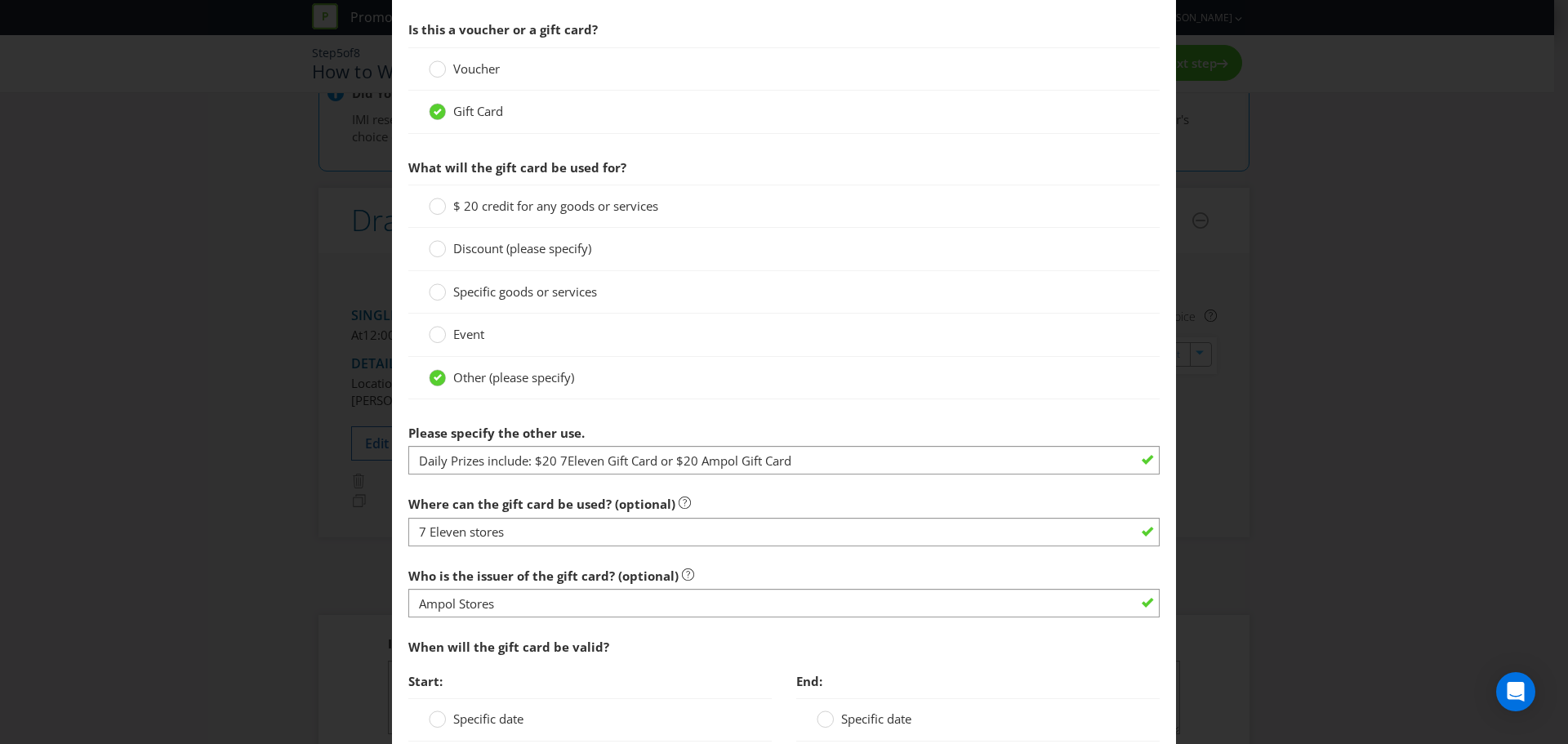
type input "5000"
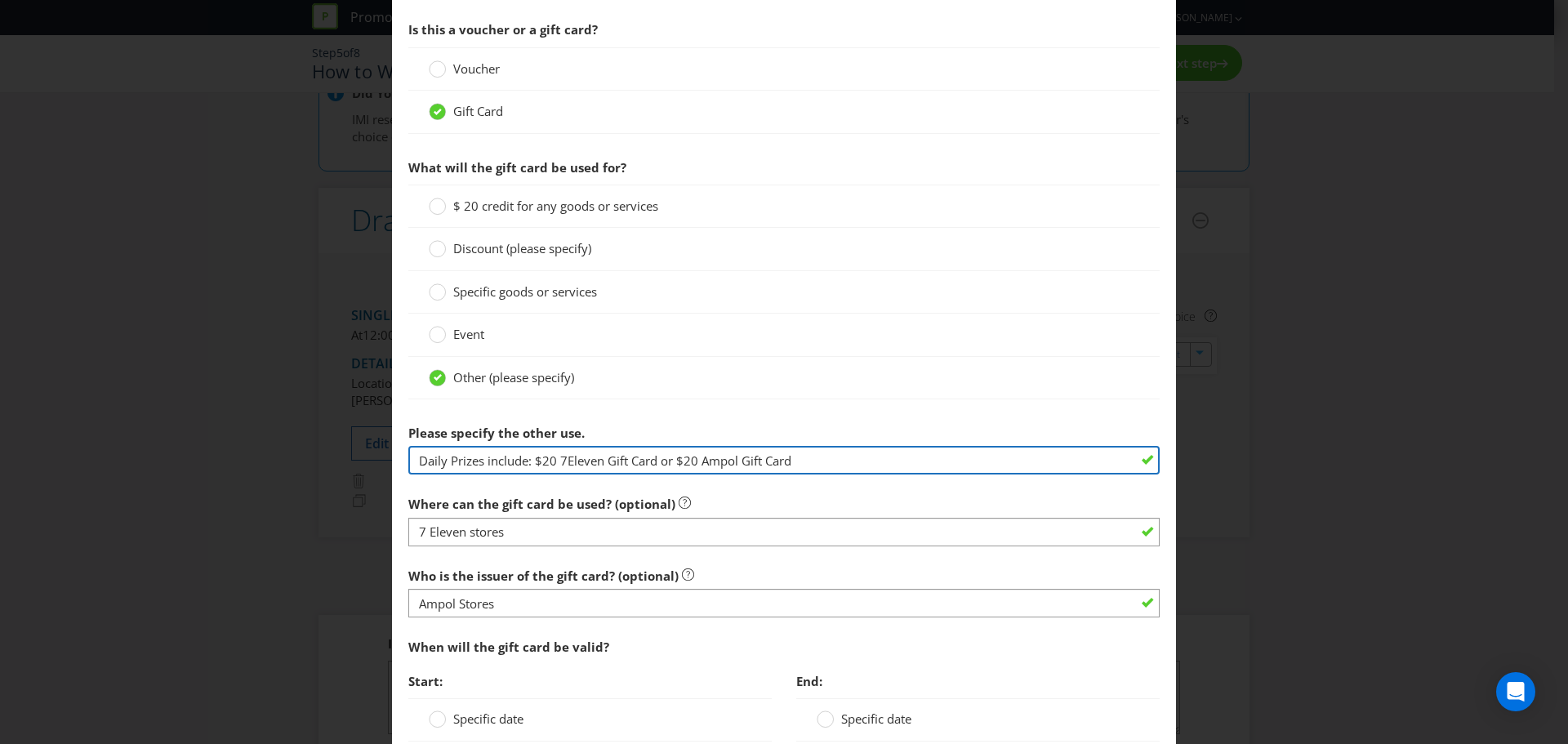
click at [819, 456] on input "Daily Prizes include: $20 7Eleven Gift Card or $20 Ampol Gift Card" at bounding box center [783, 460] width 751 height 29
drag, startPoint x: 819, startPoint y: 456, endPoint x: 392, endPoint y: 464, distance: 427.1
click at [392, 464] on main "[GEOGRAPHIC_DATA] [GEOGRAPHIC_DATA] [GEOGRAPHIC_DATA] [GEOGRAPHIC_DATA] [GEOGRA…" at bounding box center [783, 48] width 784 height 2244
type input "$5000 Adairs Gift Card to use online and instore"
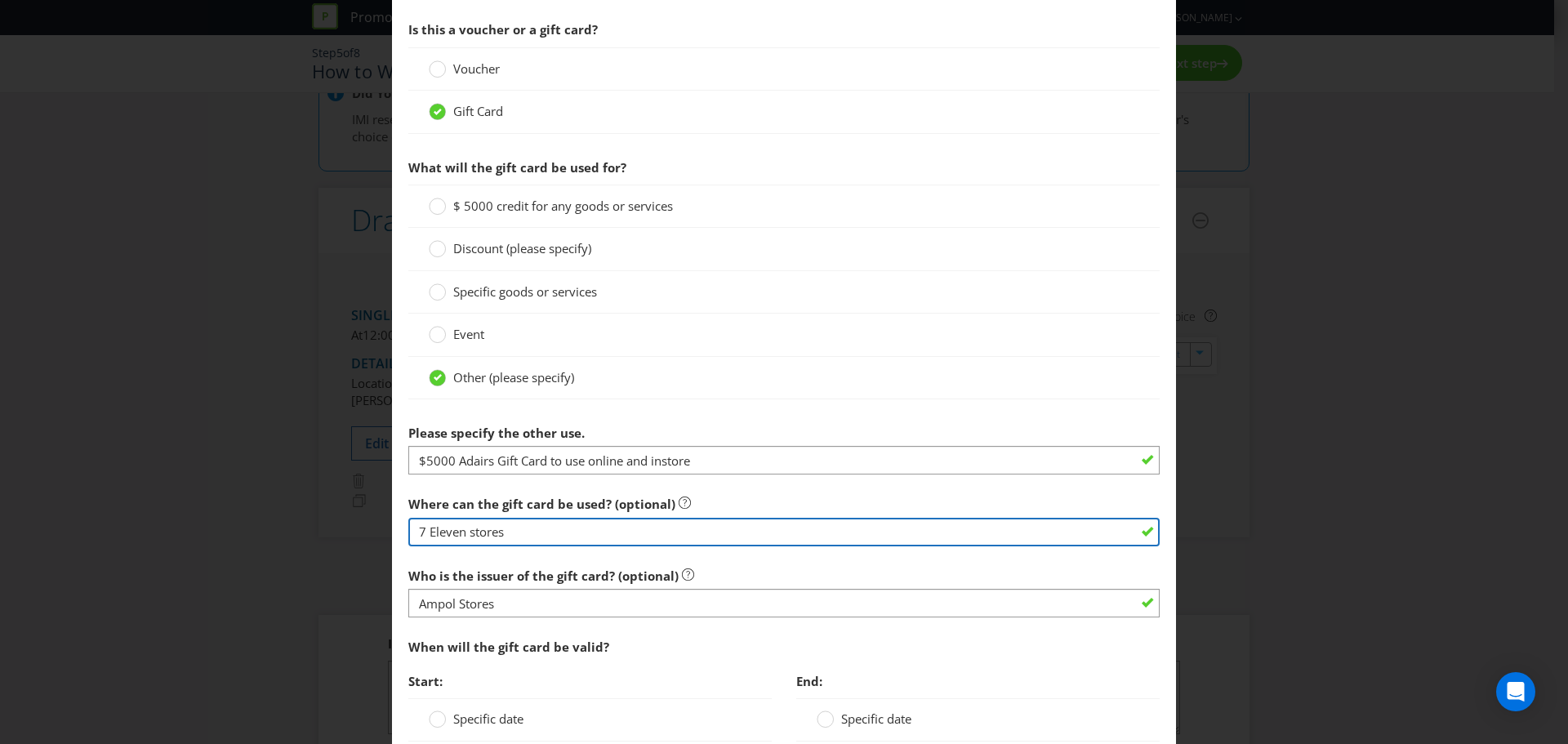
drag, startPoint x: 506, startPoint y: 534, endPoint x: 402, endPoint y: 531, distance: 104.0
click at [402, 531] on main "[GEOGRAPHIC_DATA] [GEOGRAPHIC_DATA] [GEOGRAPHIC_DATA] [GEOGRAPHIC_DATA] [GEOGRA…" at bounding box center [783, 48] width 784 height 2244
type input "Adairs Stores and online"
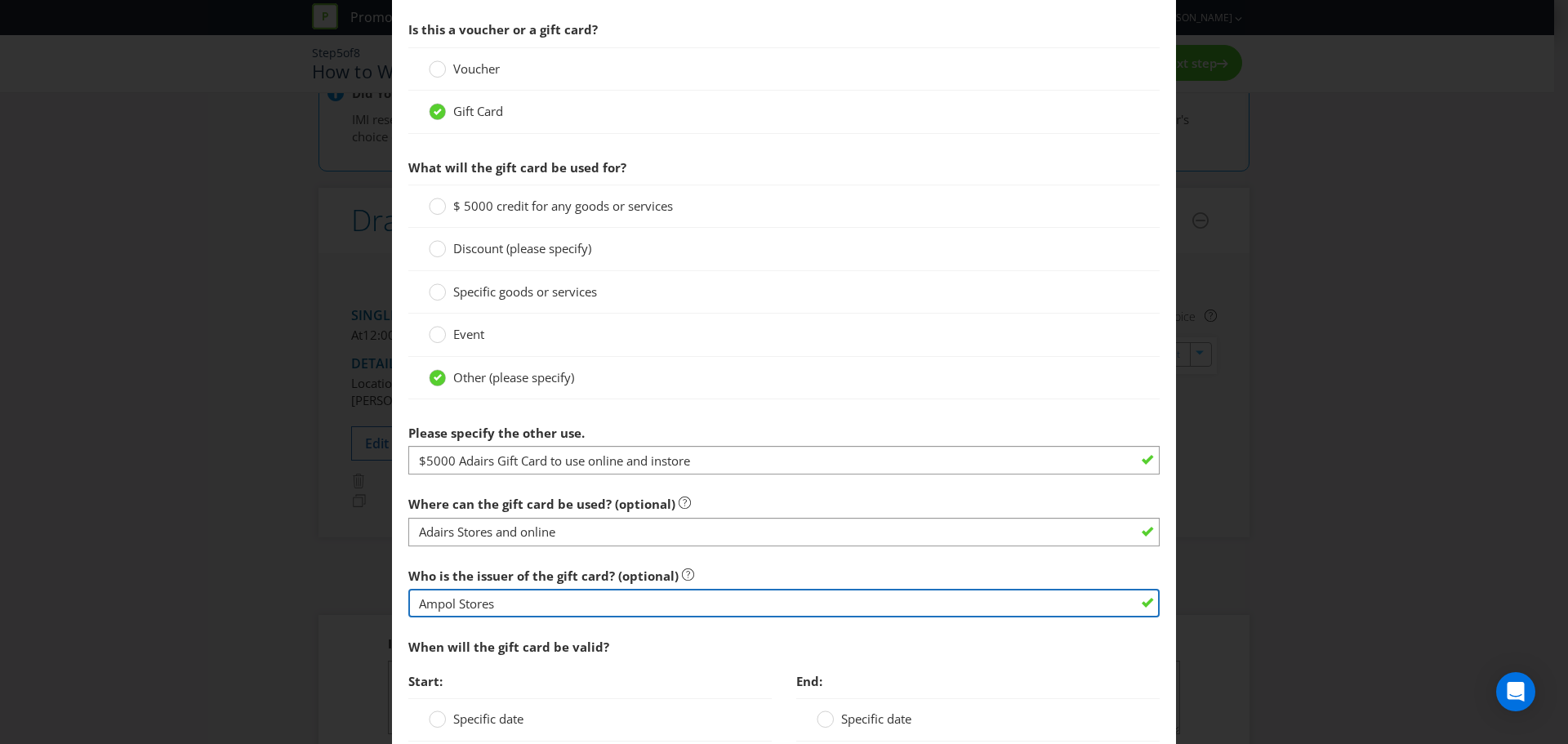
click at [500, 602] on input "Ampol Stores" at bounding box center [783, 603] width 751 height 29
drag, startPoint x: 503, startPoint y: 601, endPoint x: 345, endPoint y: 601, distance: 158.0
click at [345, 601] on div "Edit Prize [GEOGRAPHIC_DATA] [GEOGRAPHIC_DATA] [GEOGRAPHIC_DATA] [GEOGRAPHIC_DA…" at bounding box center [784, 372] width 1568 height 744
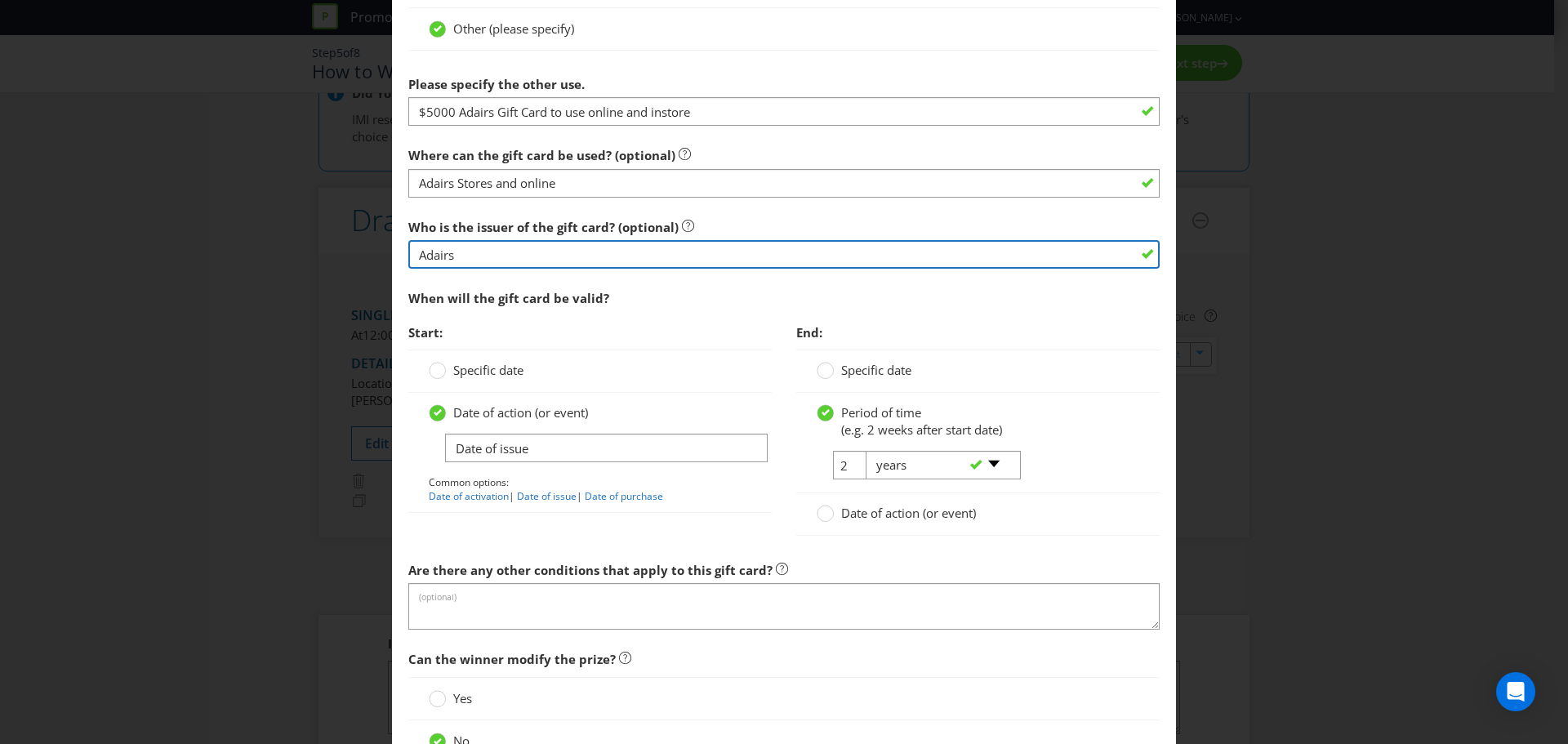
scroll to position [1552, 0]
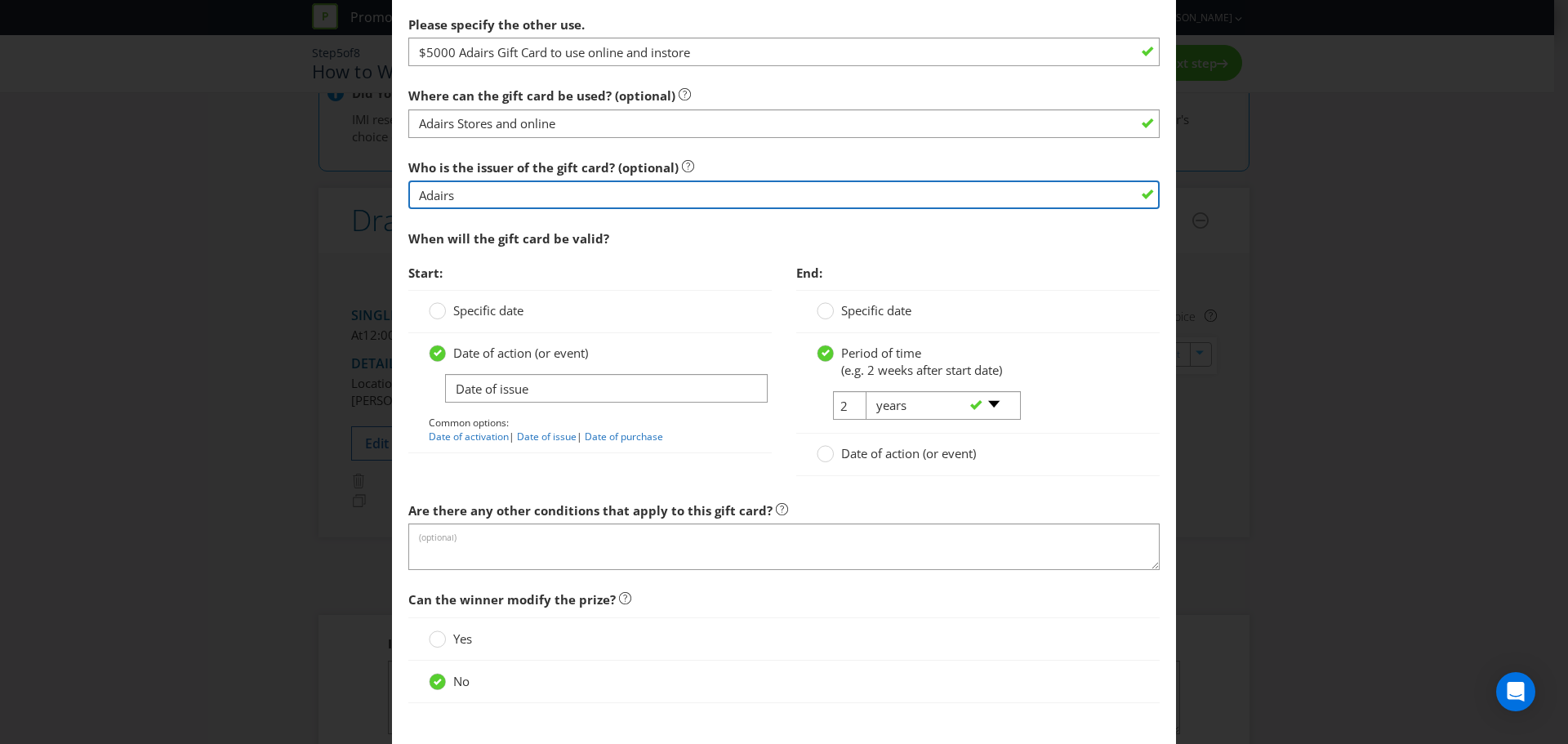
type input "Adairs"
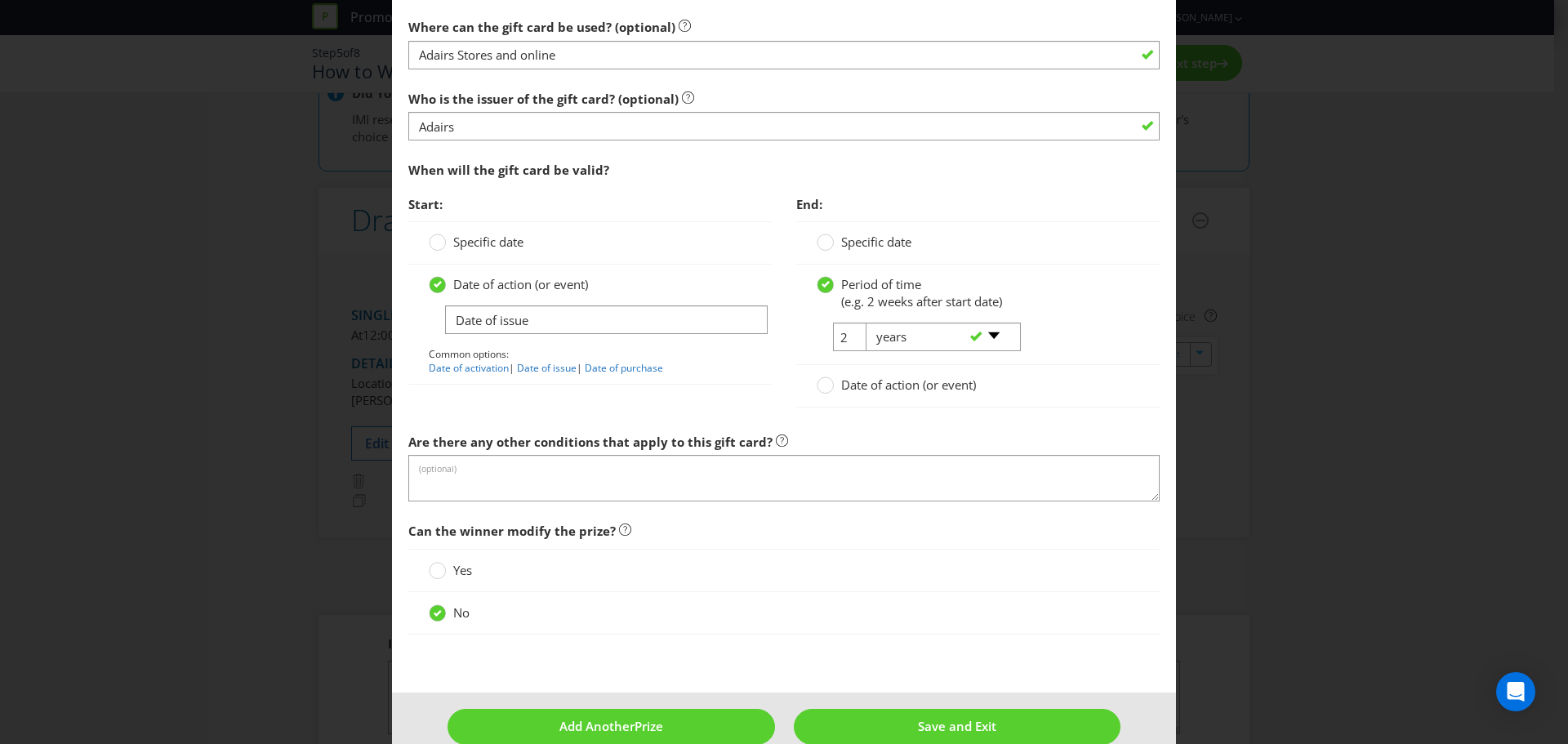
scroll to position [1650, 0]
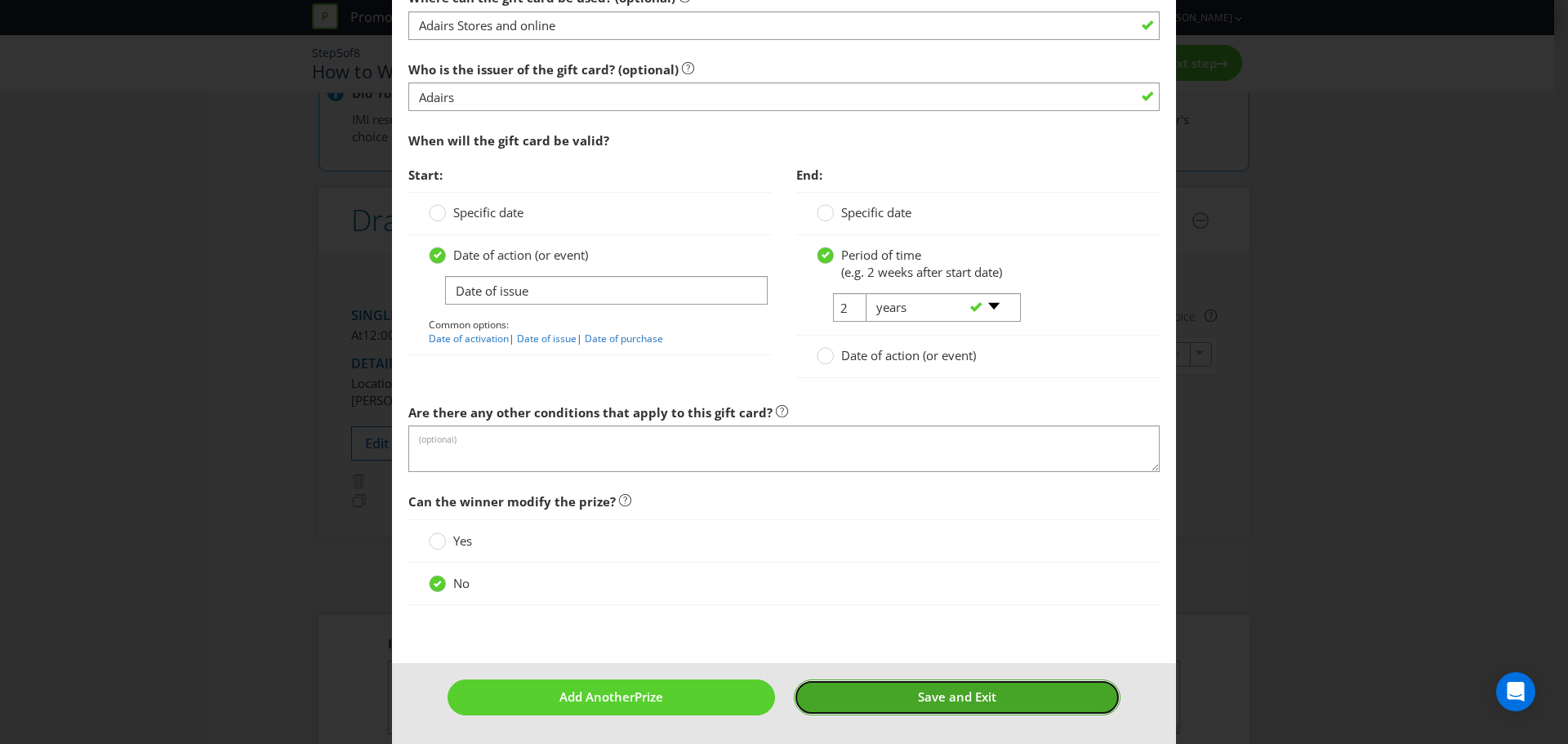
click at [962, 692] on span "Save and Exit" at bounding box center [956, 697] width 78 height 16
type input "1"
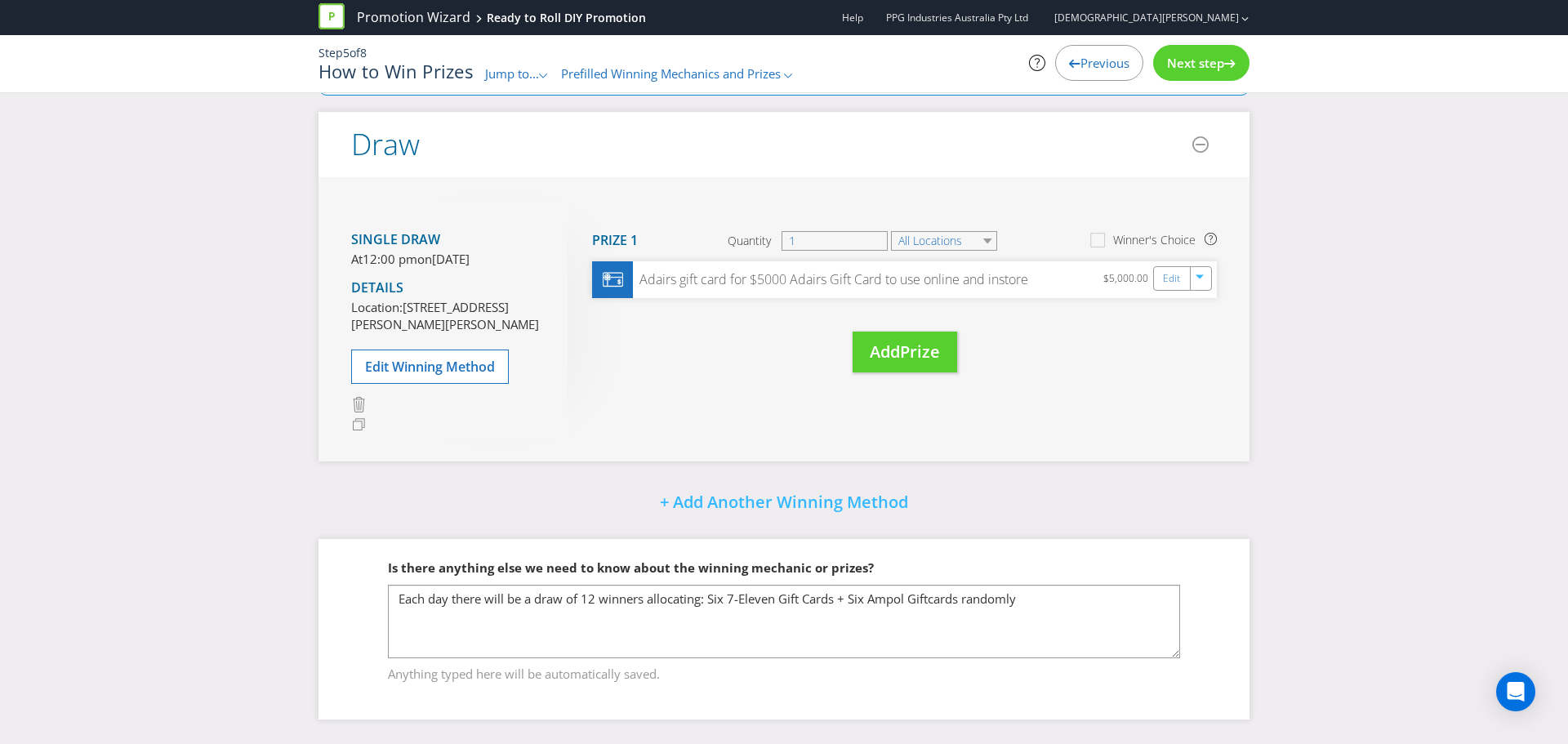
scroll to position [43, 0]
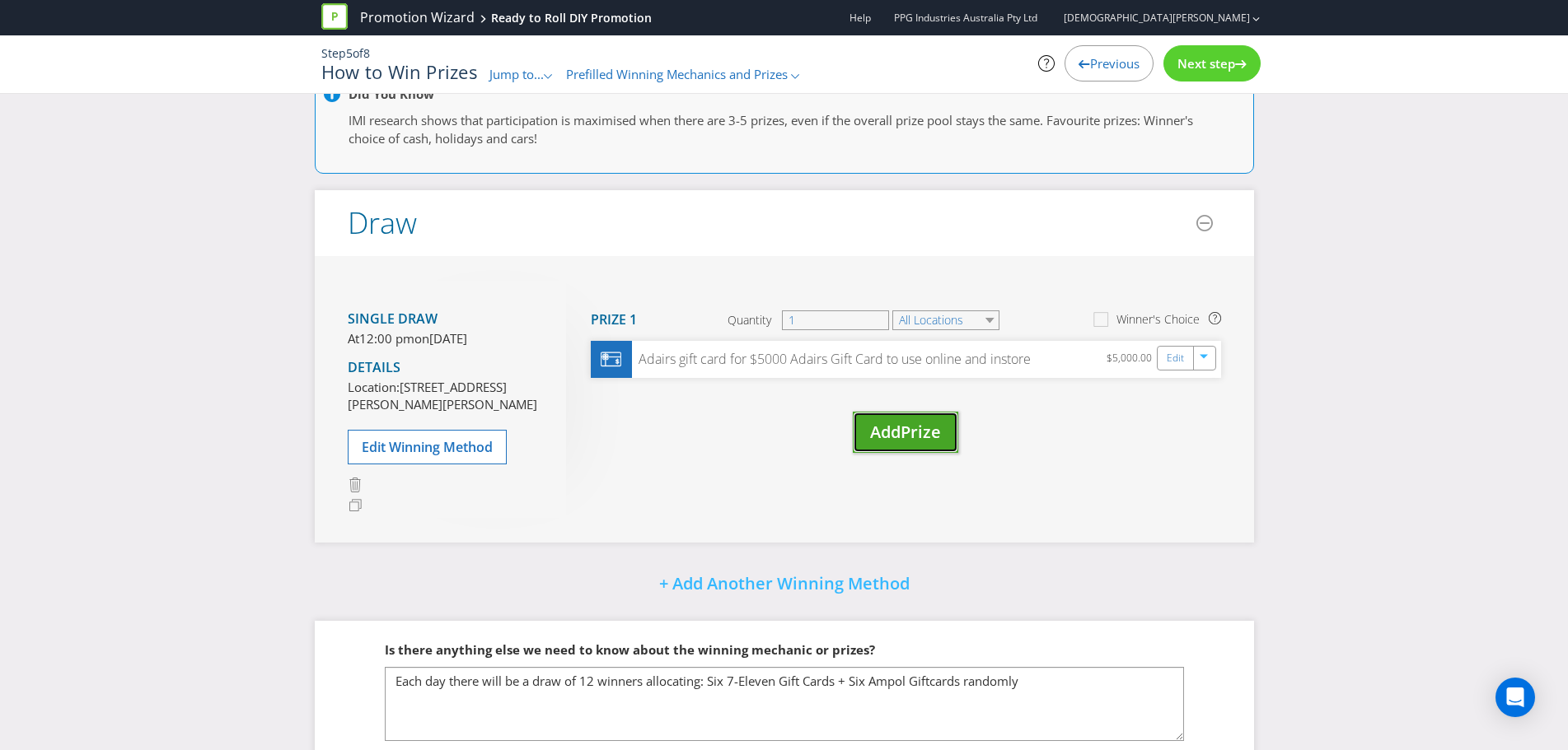
click at [921, 432] on span "Prize" at bounding box center [921, 432] width 41 height 22
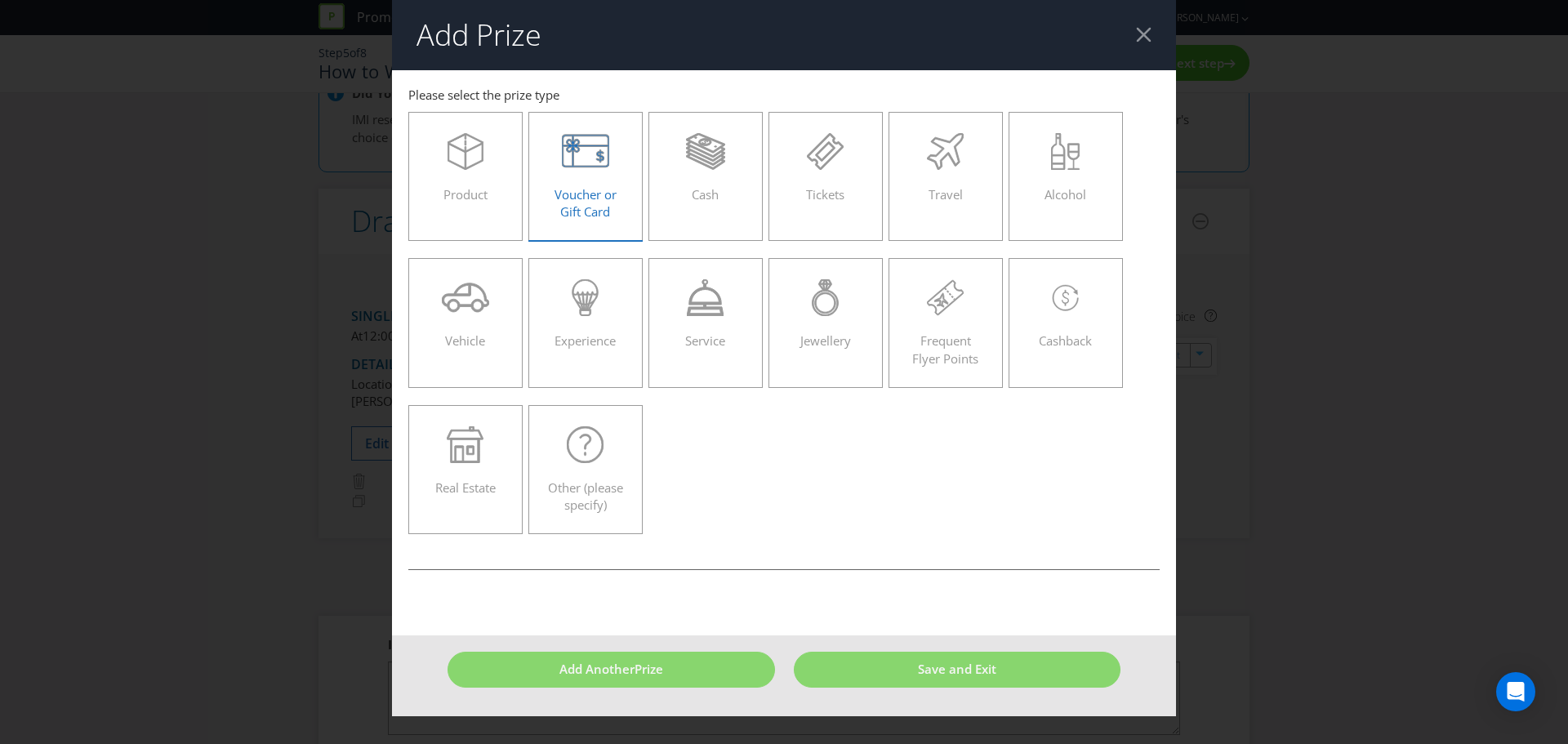
click at [571, 190] on span "Voucher or Gift Card" at bounding box center [585, 203] width 62 height 34
click at [0, 0] on input "Voucher or Gift Card" at bounding box center [0, 0] width 0 height 0
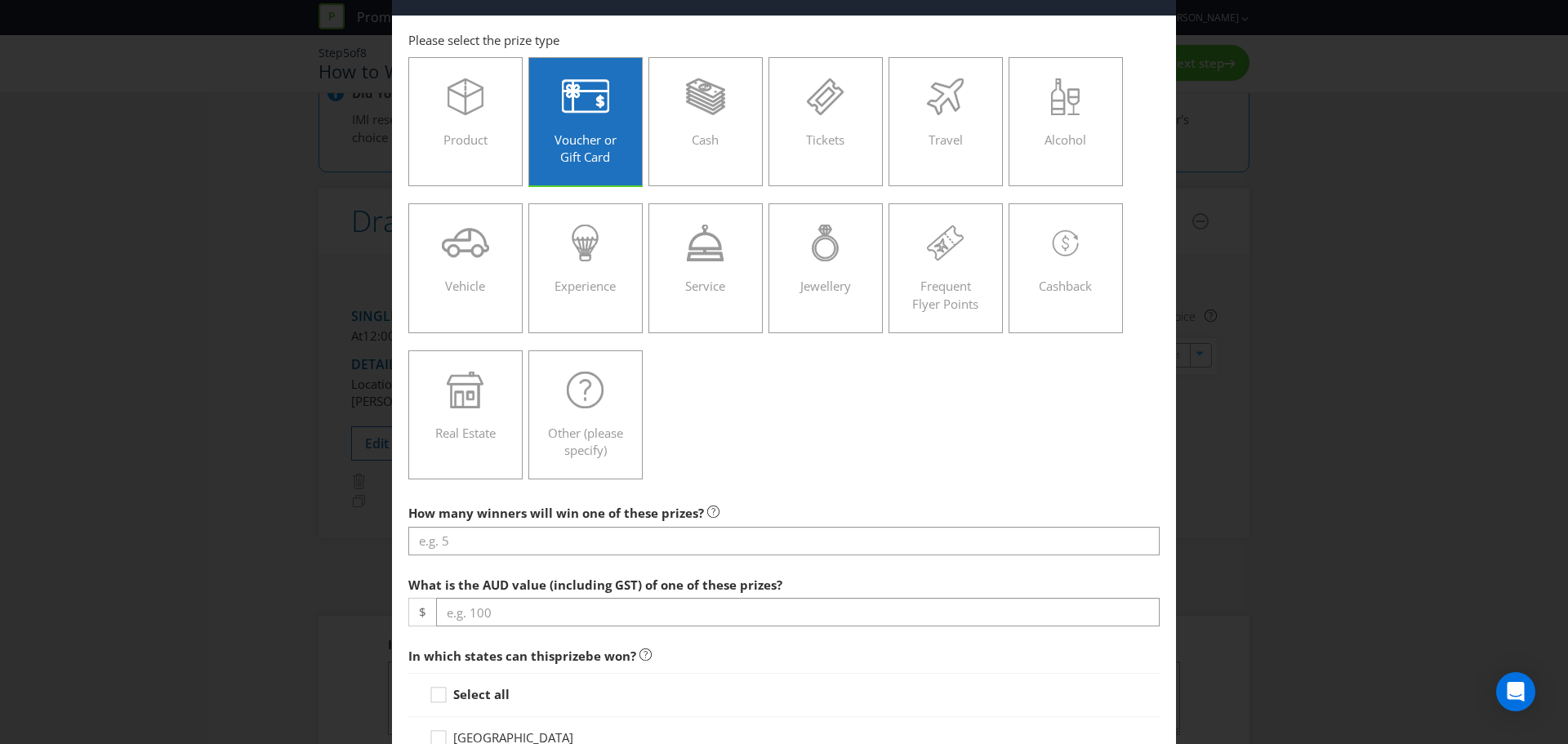
scroll to position [82, 0]
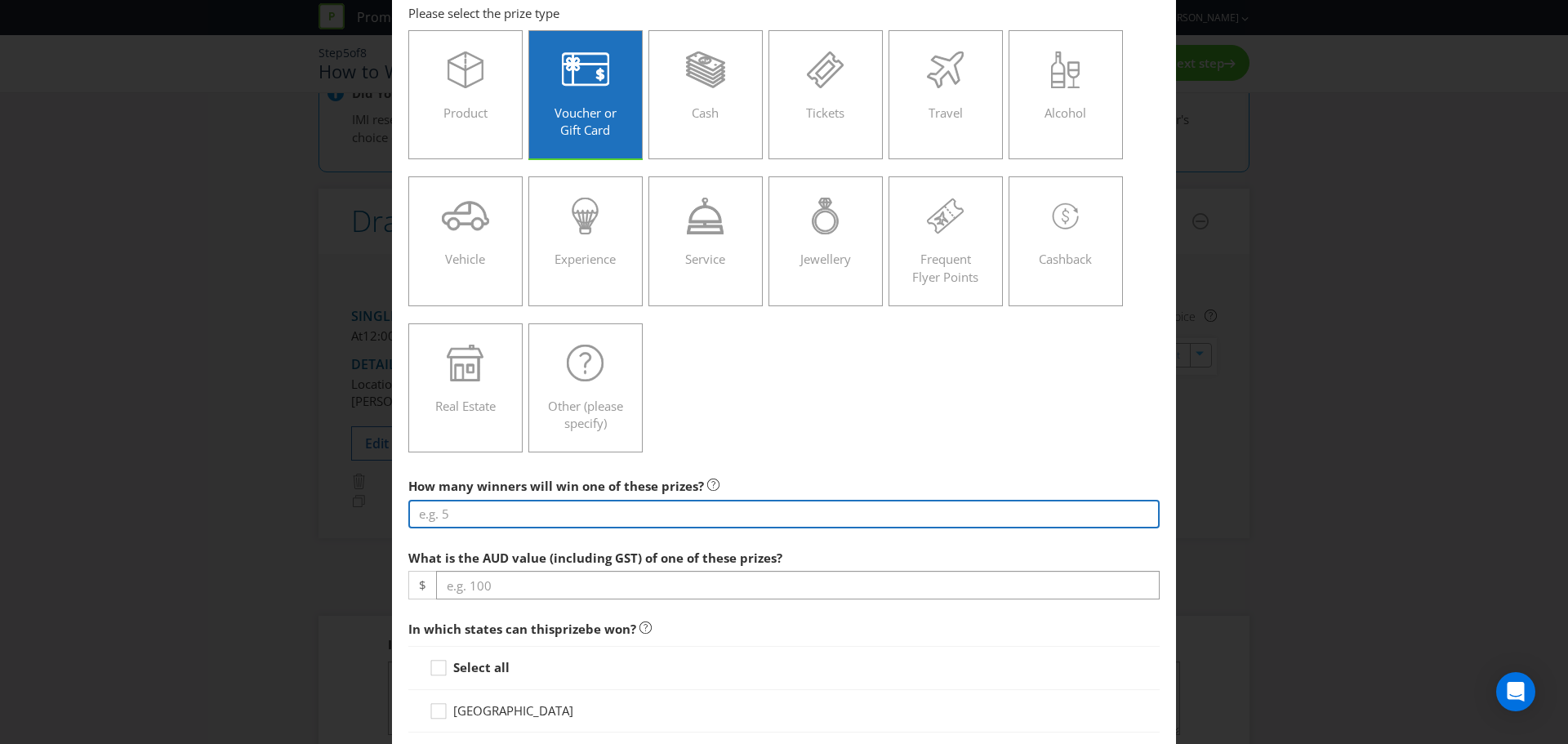
click at [448, 520] on input "number" at bounding box center [783, 514] width 751 height 29
type input "150"
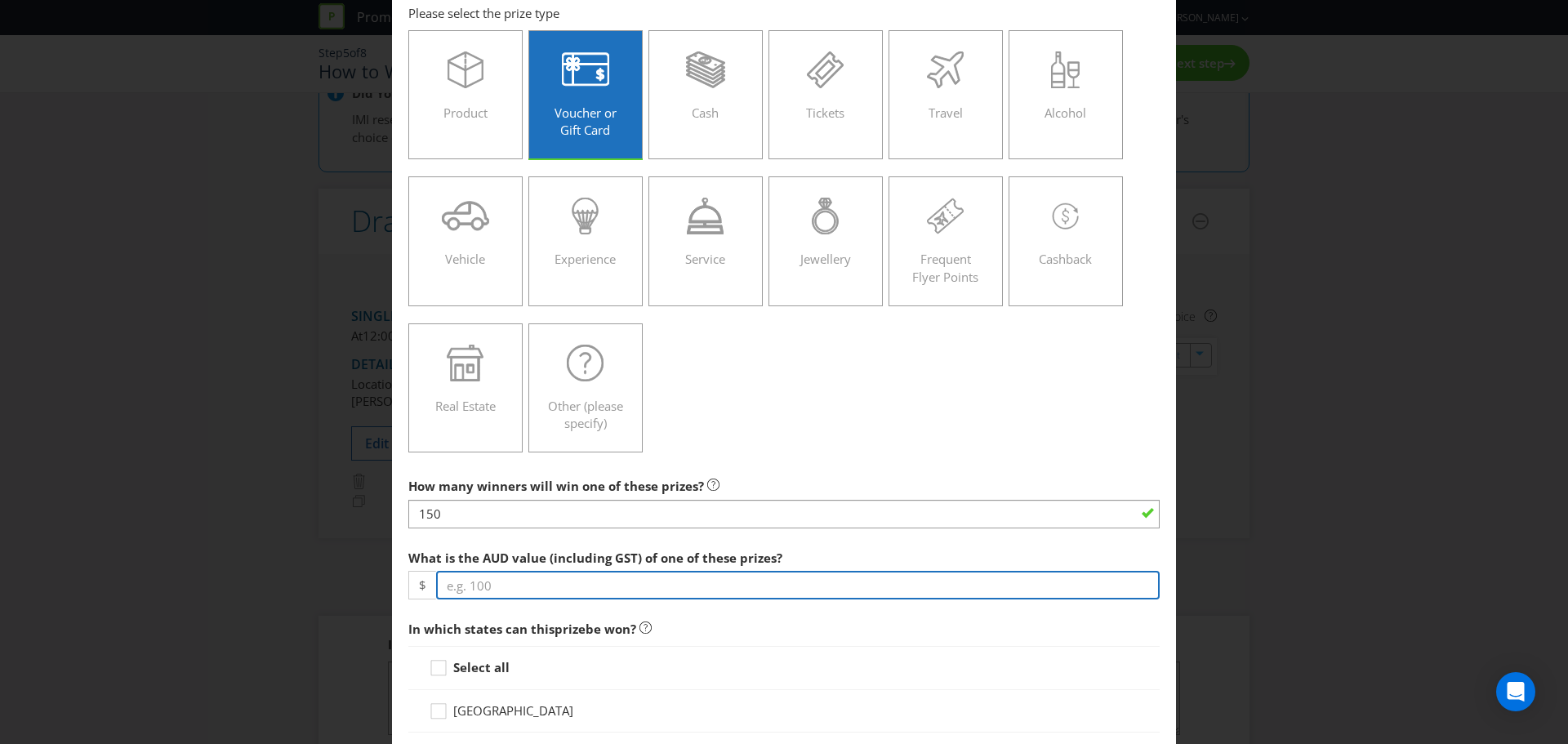
click at [491, 587] on input "number" at bounding box center [798, 585] width 724 height 29
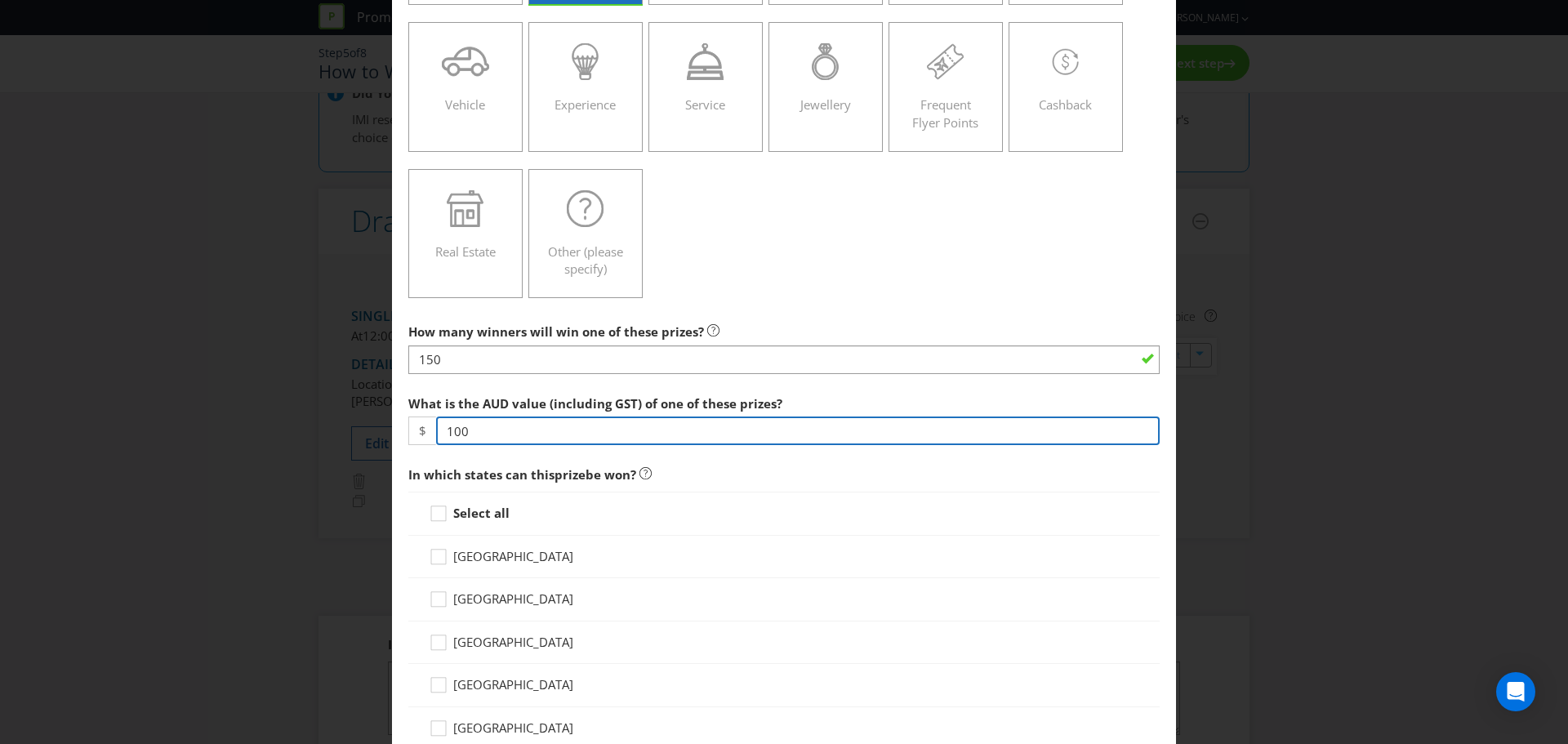
scroll to position [245, 0]
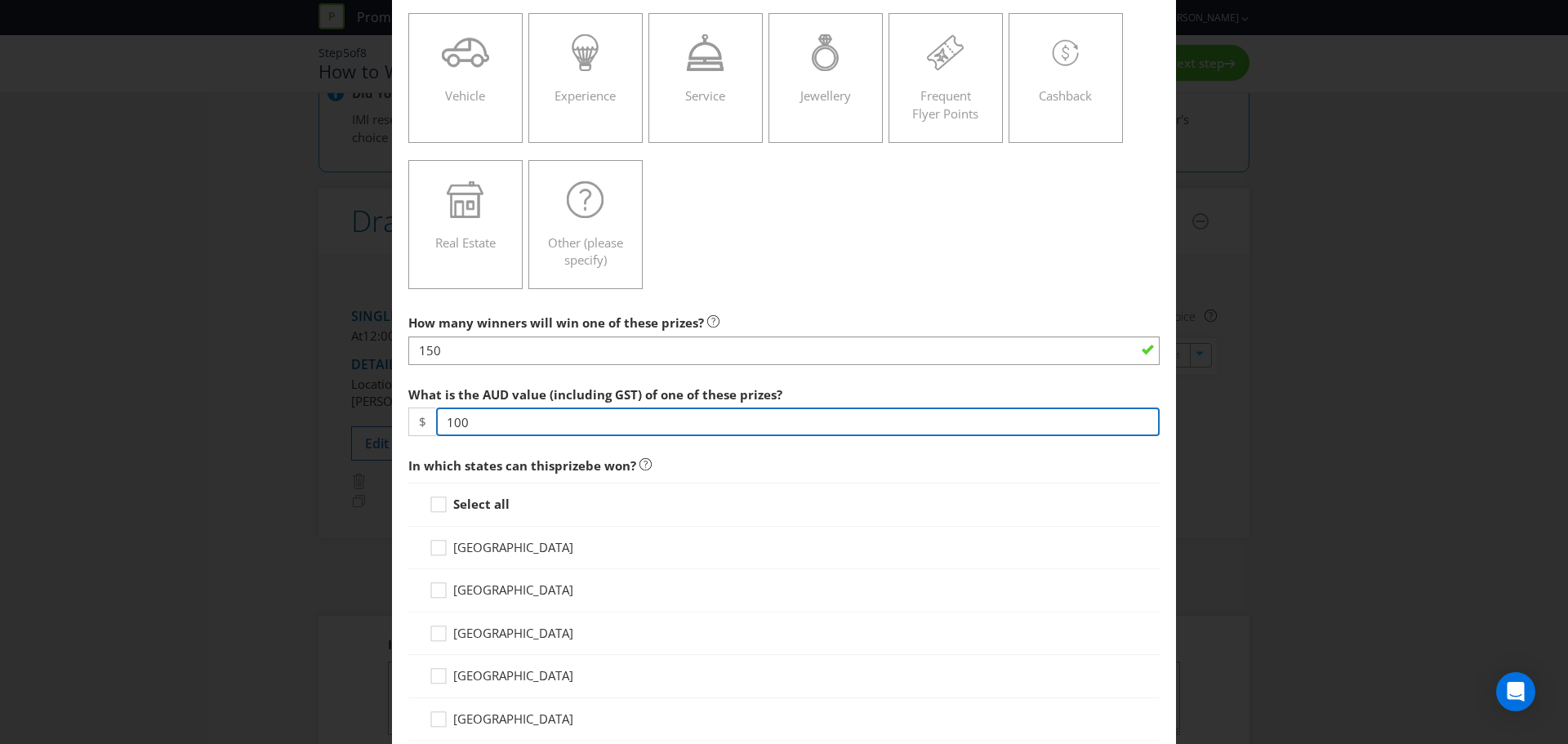
type input "100"
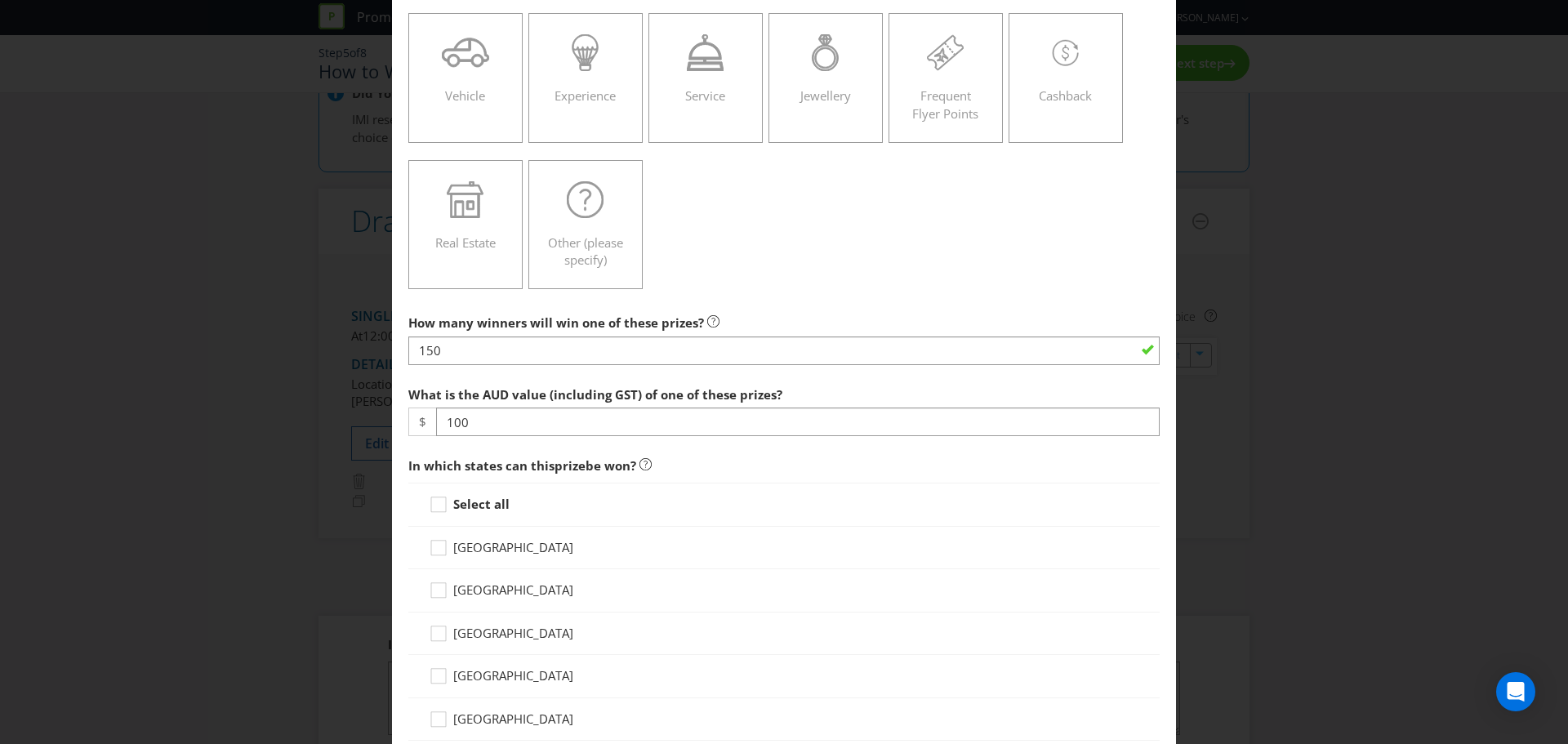
click at [424, 505] on div "Select all" at bounding box center [783, 504] width 751 height 44
click at [445, 510] on icon at bounding box center [441, 508] width 25 height 25
click at [0, 0] on input "Select all" at bounding box center [0, 0] width 0 height 0
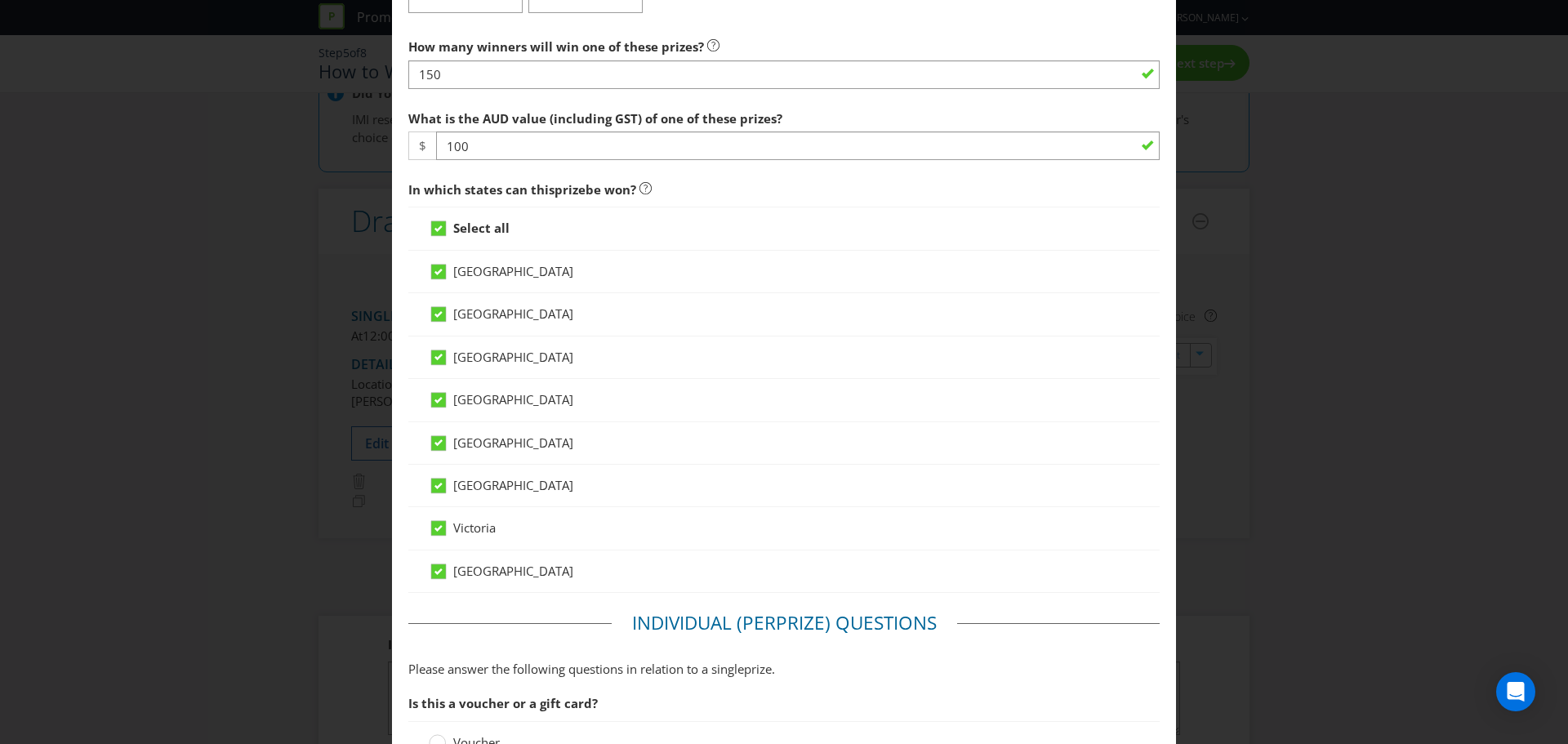
scroll to position [653, 0]
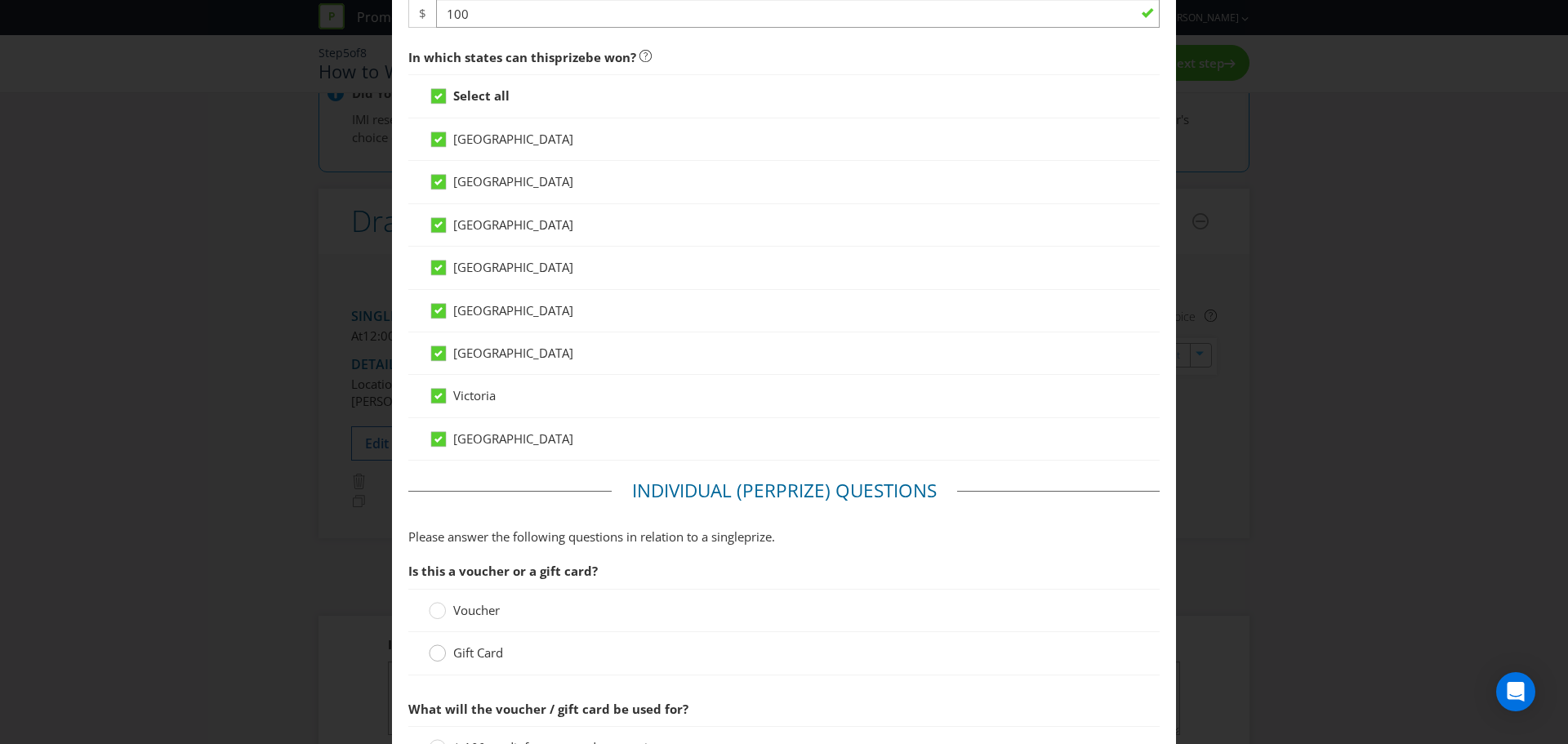
click at [434, 662] on icon at bounding box center [437, 653] width 17 height 17
click at [0, 0] on input "Gift Card" at bounding box center [0, 0] width 0 height 0
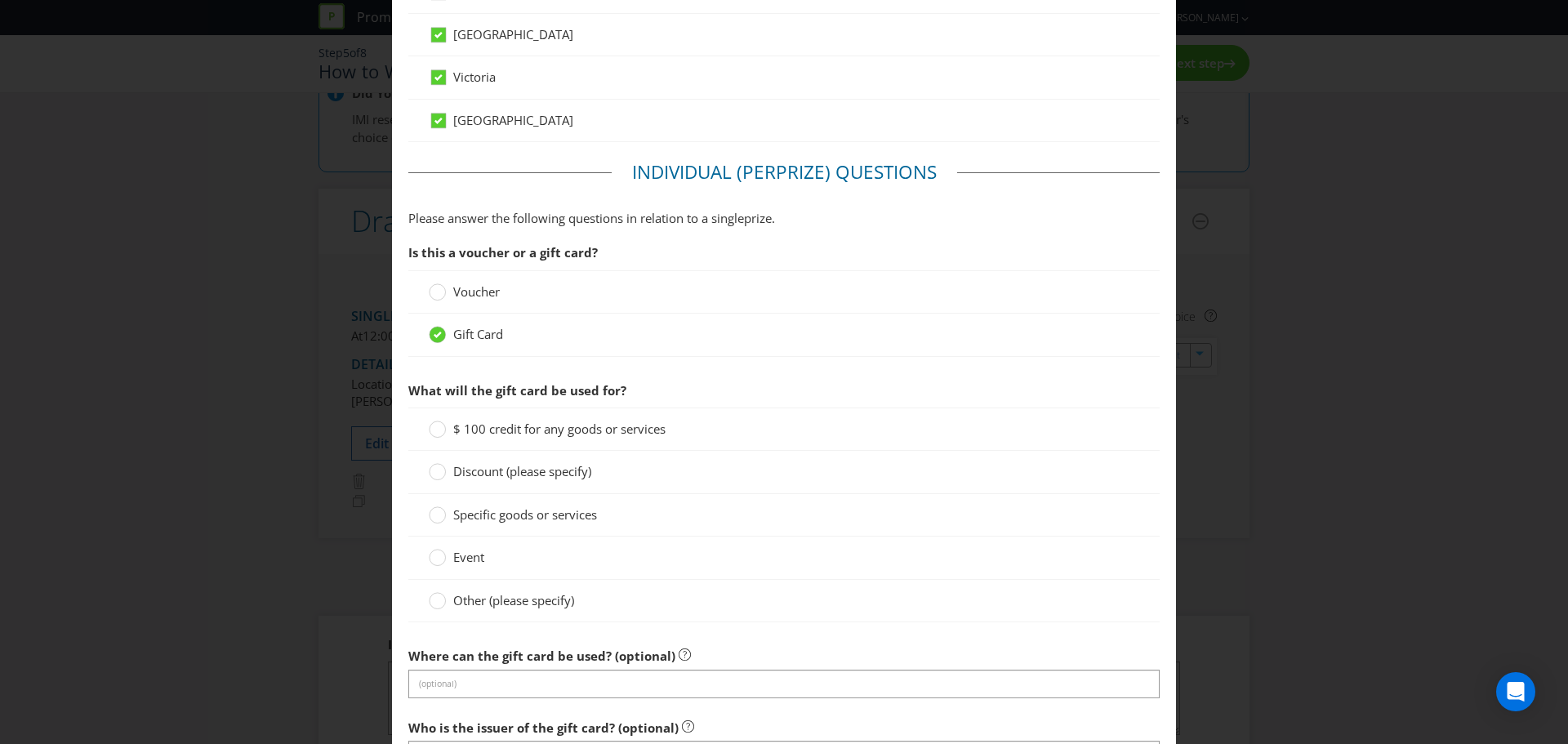
scroll to position [981, 0]
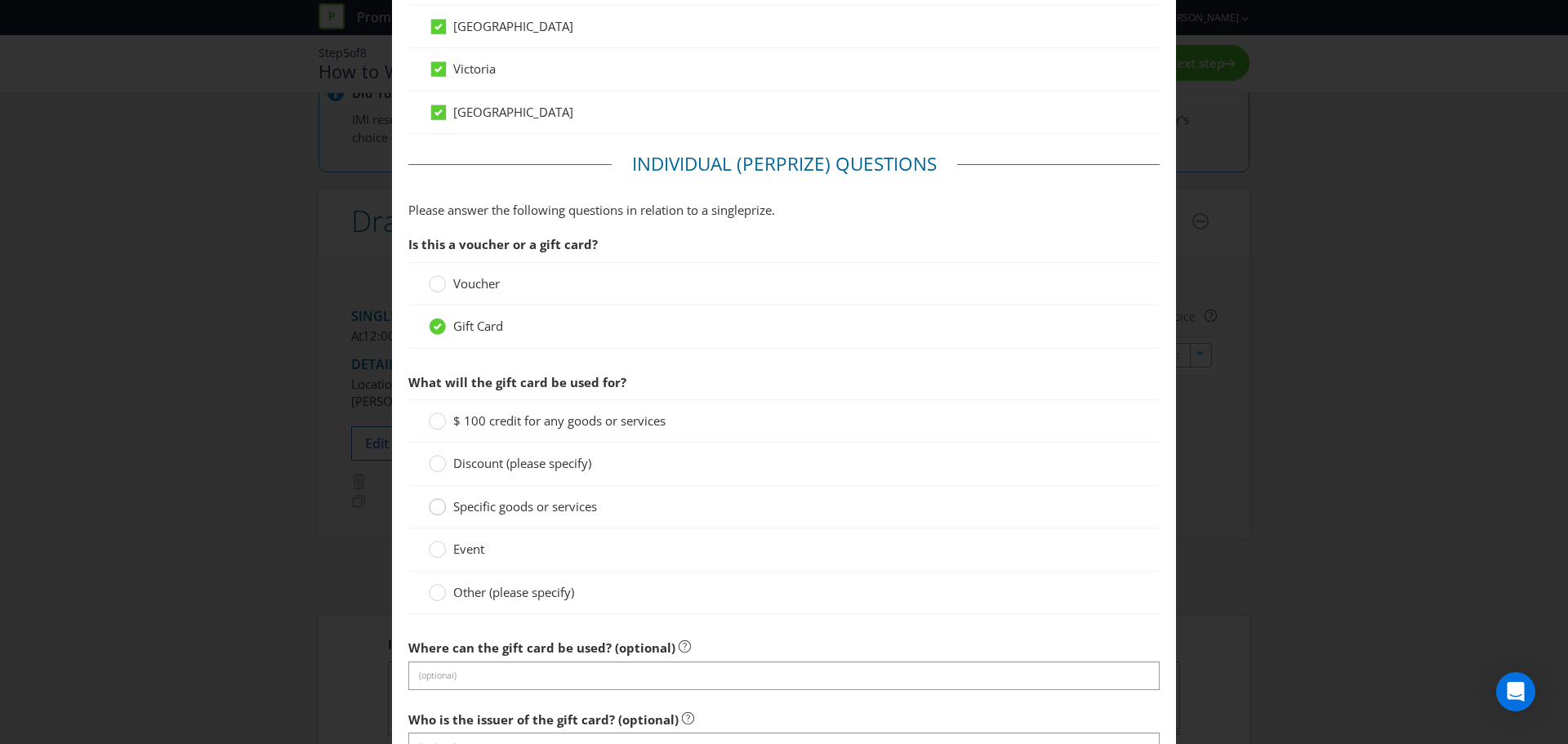
click at [431, 507] on circle at bounding box center [438, 507] width 16 height 16
click at [0, 0] on input "Specific goods or services" at bounding box center [0, 0] width 0 height 0
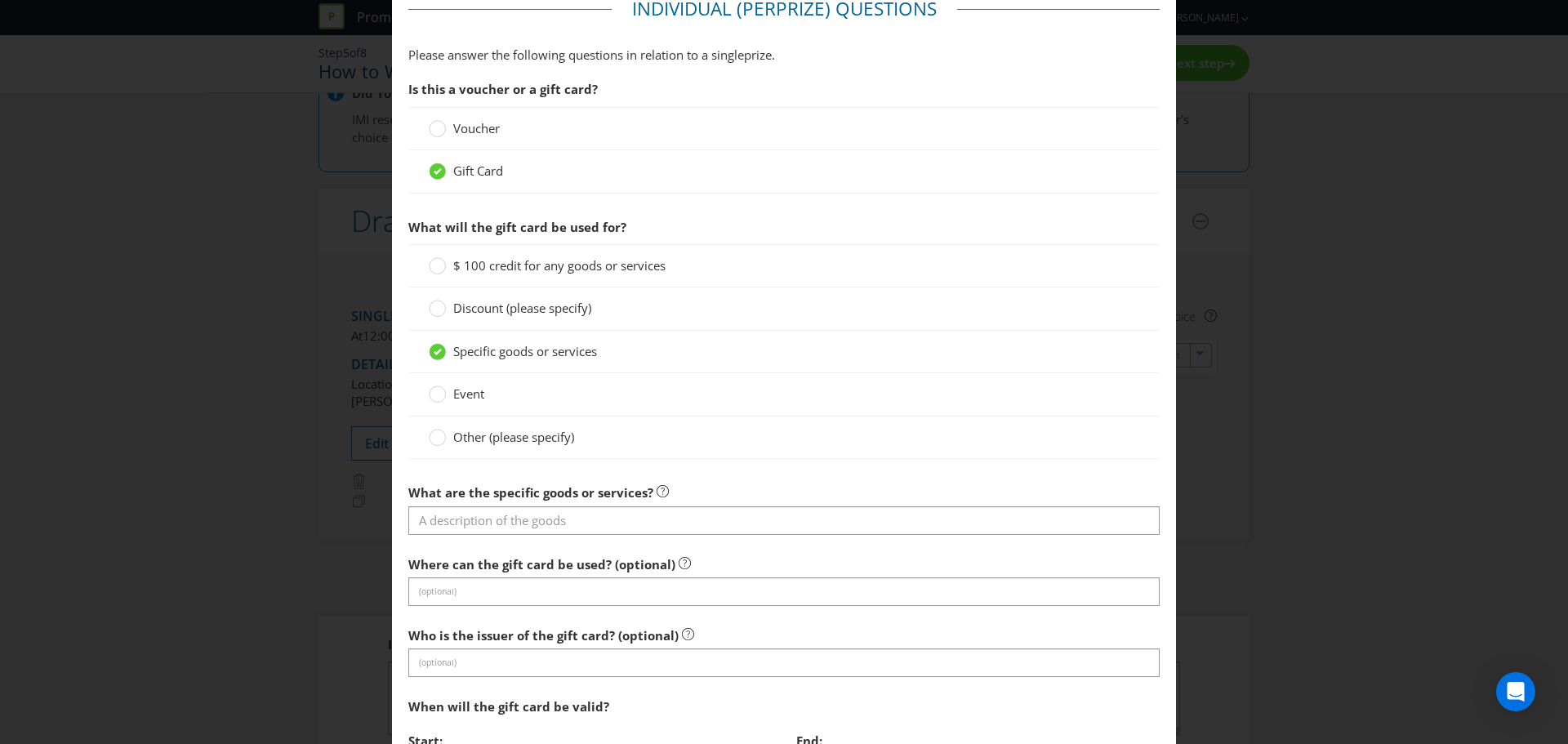
scroll to position [1144, 0]
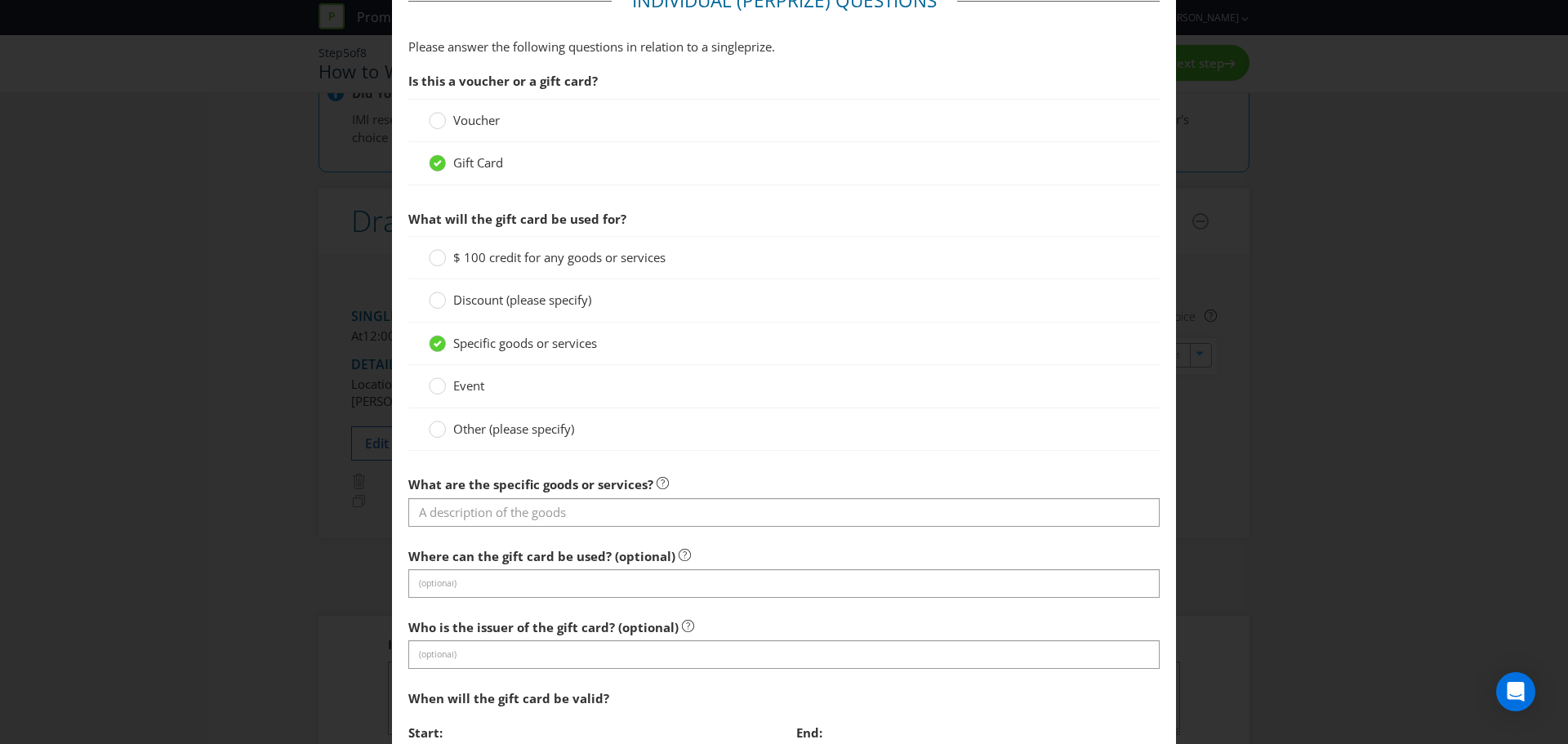
click at [444, 425] on label "Other (please specify)" at bounding box center [503, 429] width 148 height 17
click at [0, 0] on input "Other (please specify)" at bounding box center [0, 0] width 0 height 0
click at [434, 340] on div at bounding box center [438, 338] width 8 height 8
click at [0, 0] on input "Specific goods or services" at bounding box center [0, 0] width 0 height 0
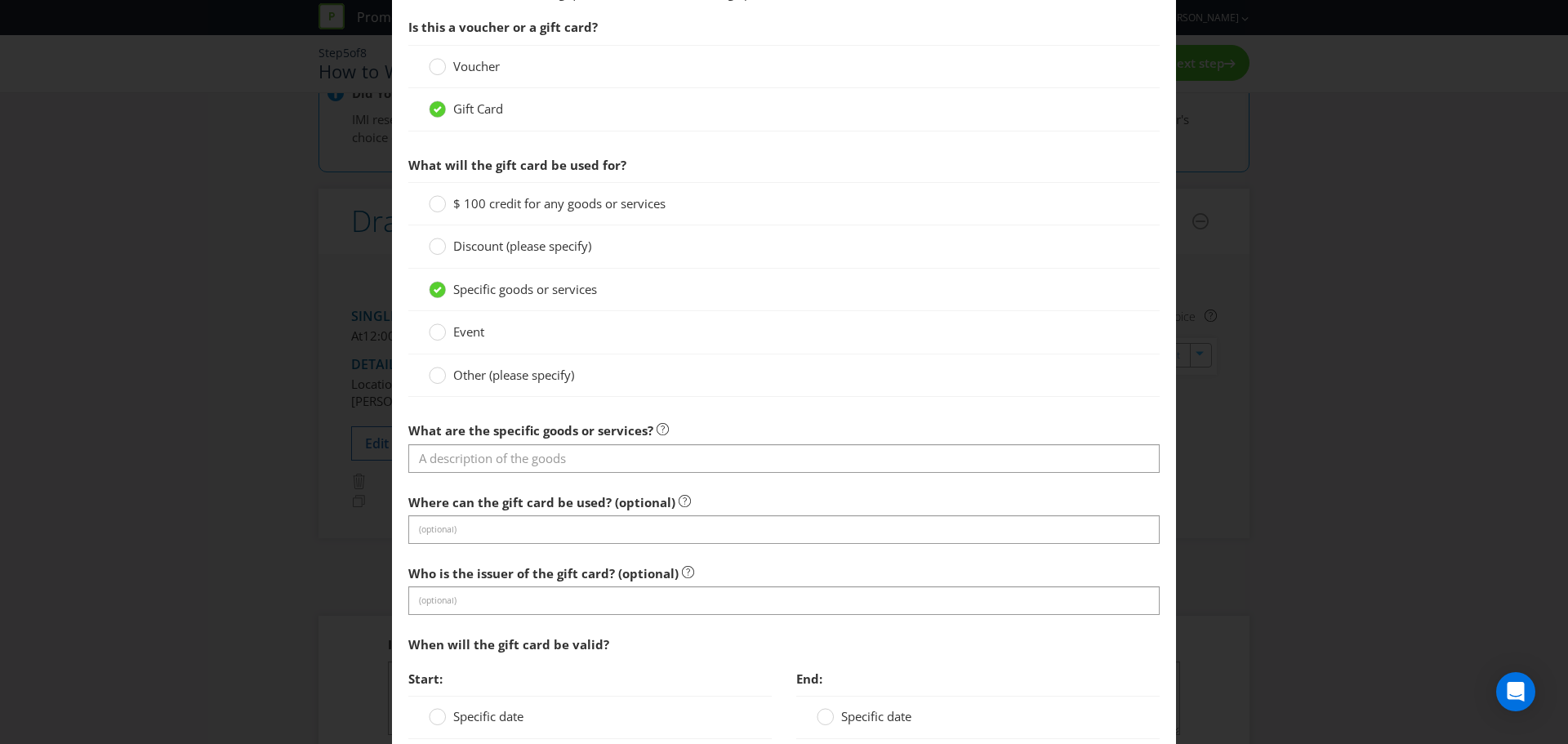
scroll to position [1307, 0]
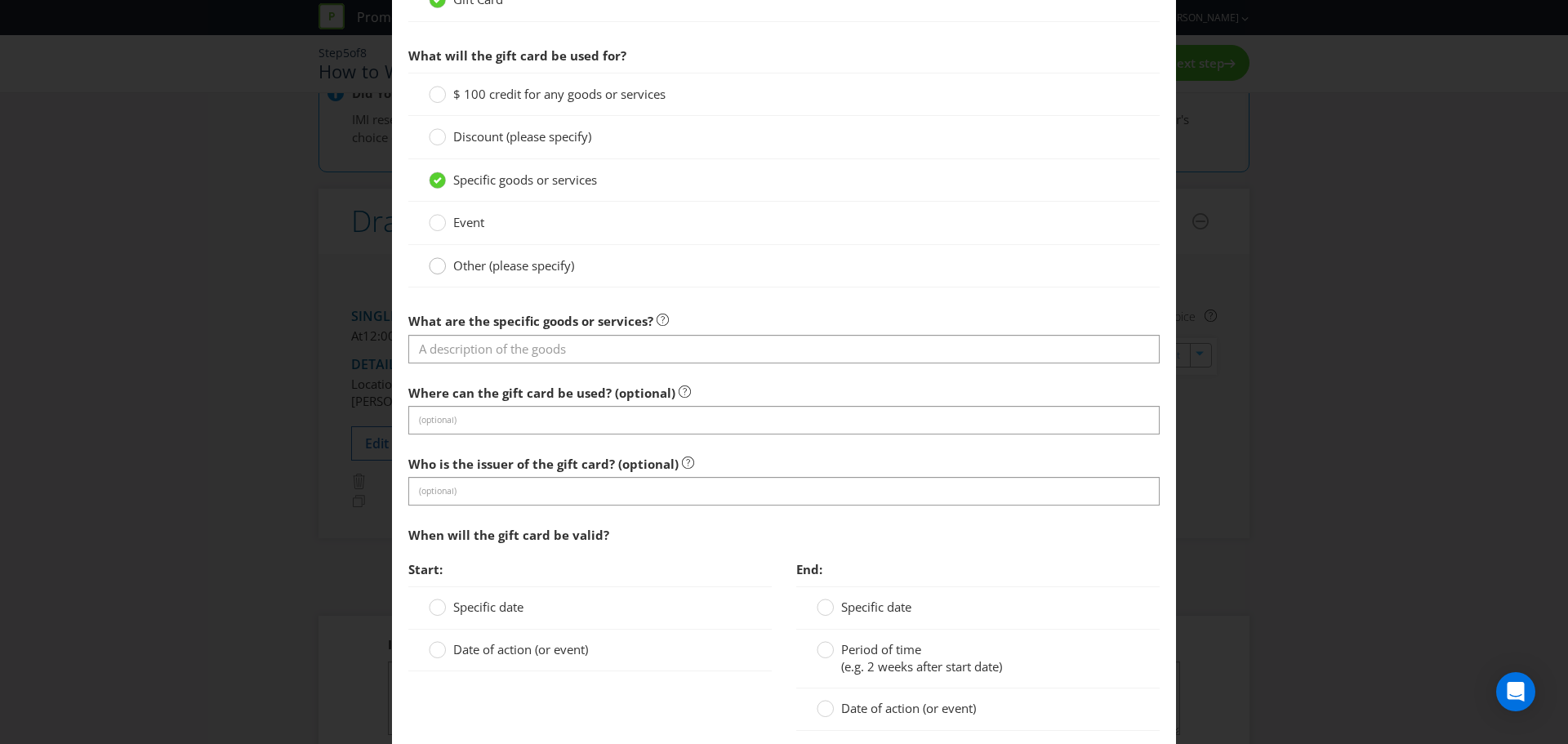
click at [432, 266] on circle at bounding box center [438, 266] width 16 height 16
click at [0, 0] on input "Other (please specify)" at bounding box center [0, 0] width 0 height 0
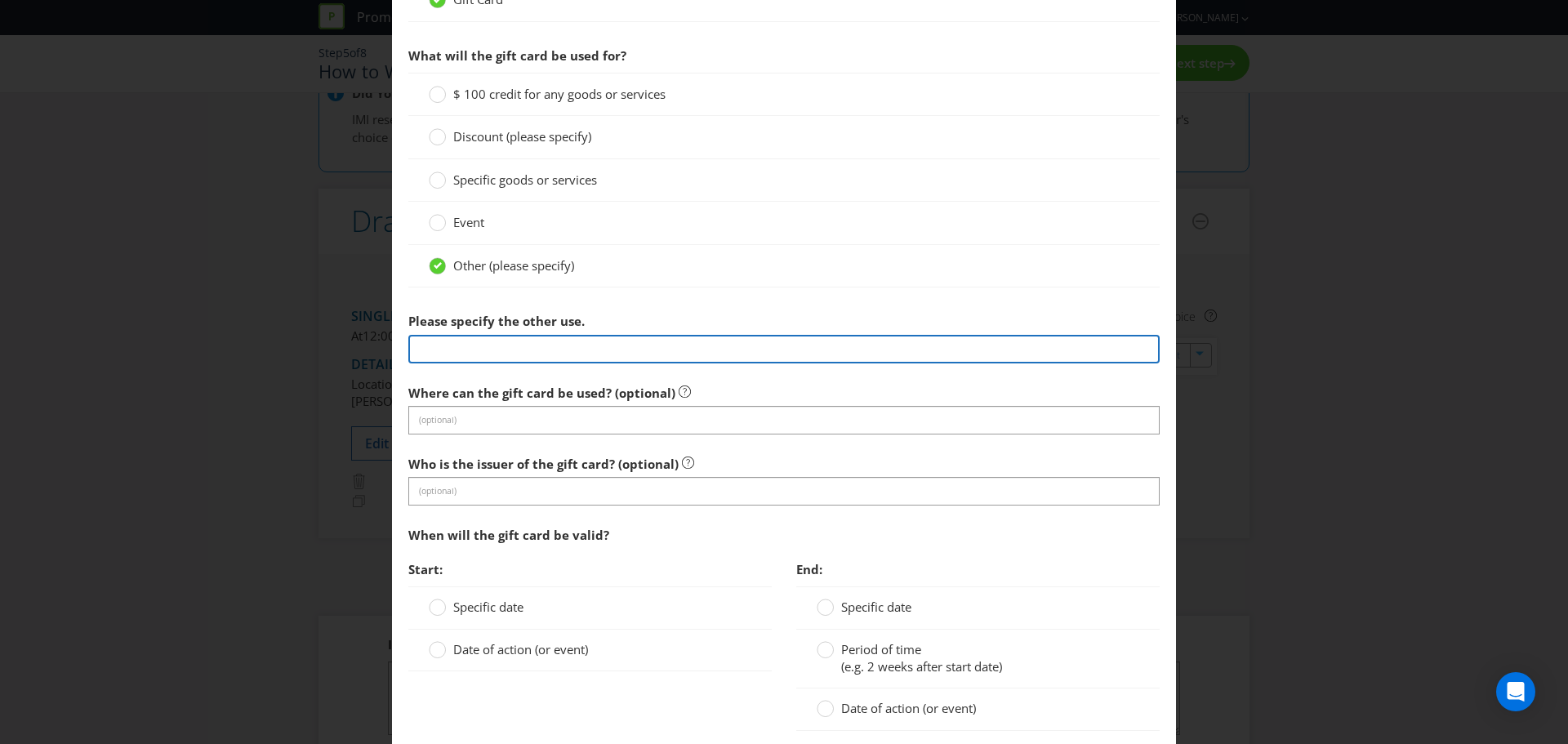
click at [436, 352] on input "text" at bounding box center [783, 349] width 751 height 29
type input "$100 Adairs Gift Cards"
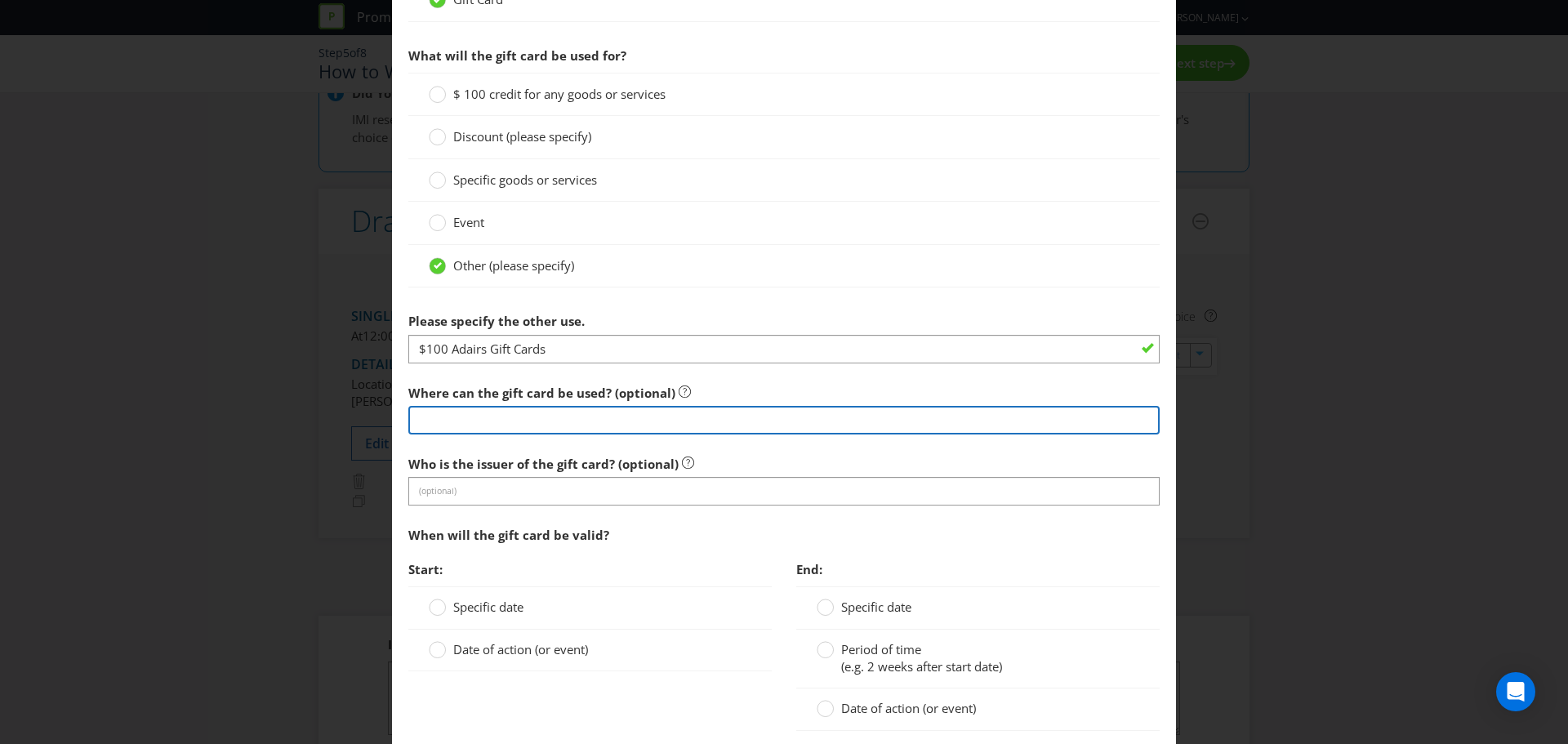
click at [445, 418] on input "text" at bounding box center [783, 420] width 751 height 29
click at [480, 424] on input "Adairs Store and online" at bounding box center [783, 420] width 751 height 29
click at [524, 425] on input "Adairs Stores and online" at bounding box center [783, 420] width 751 height 29
type input "Adairs Stores and Online"
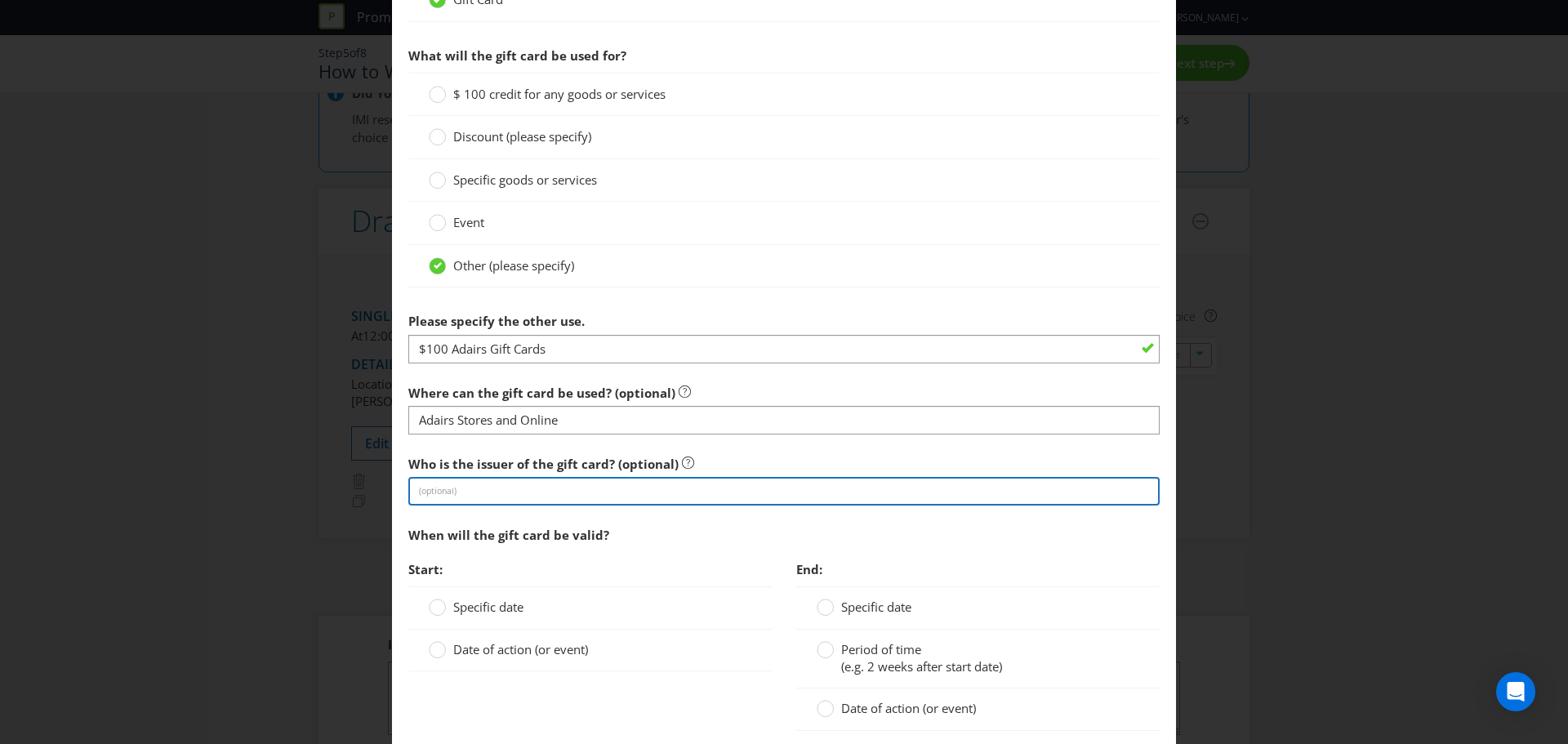
click at [457, 492] on input "text" at bounding box center [783, 492] width 751 height 29
type input "Adairs"
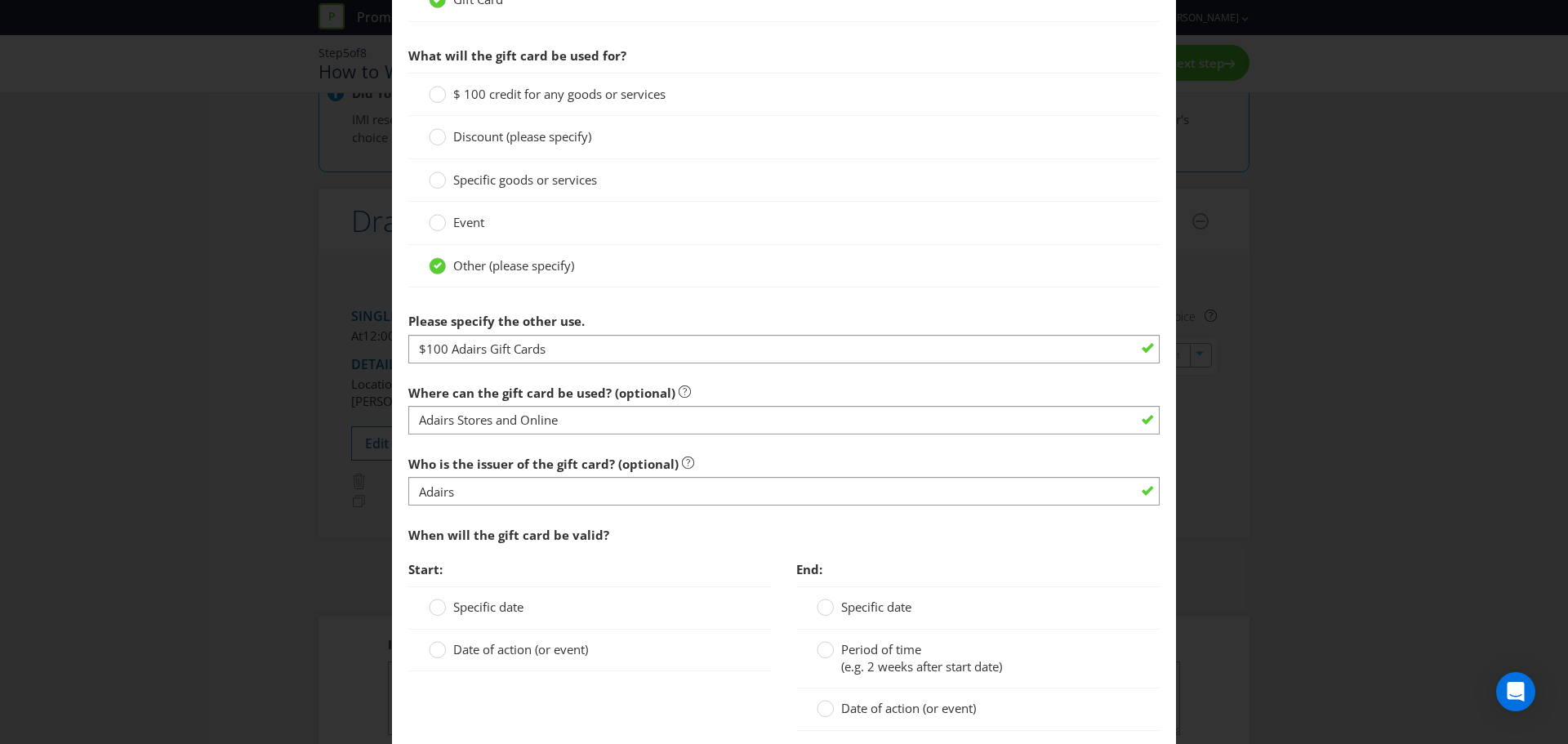
click at [1265, 452] on div "Add Prize [GEOGRAPHIC_DATA] [GEOGRAPHIC_DATA] [GEOGRAPHIC_DATA] [GEOGRAPHIC_DAT…" at bounding box center [784, 372] width 1568 height 744
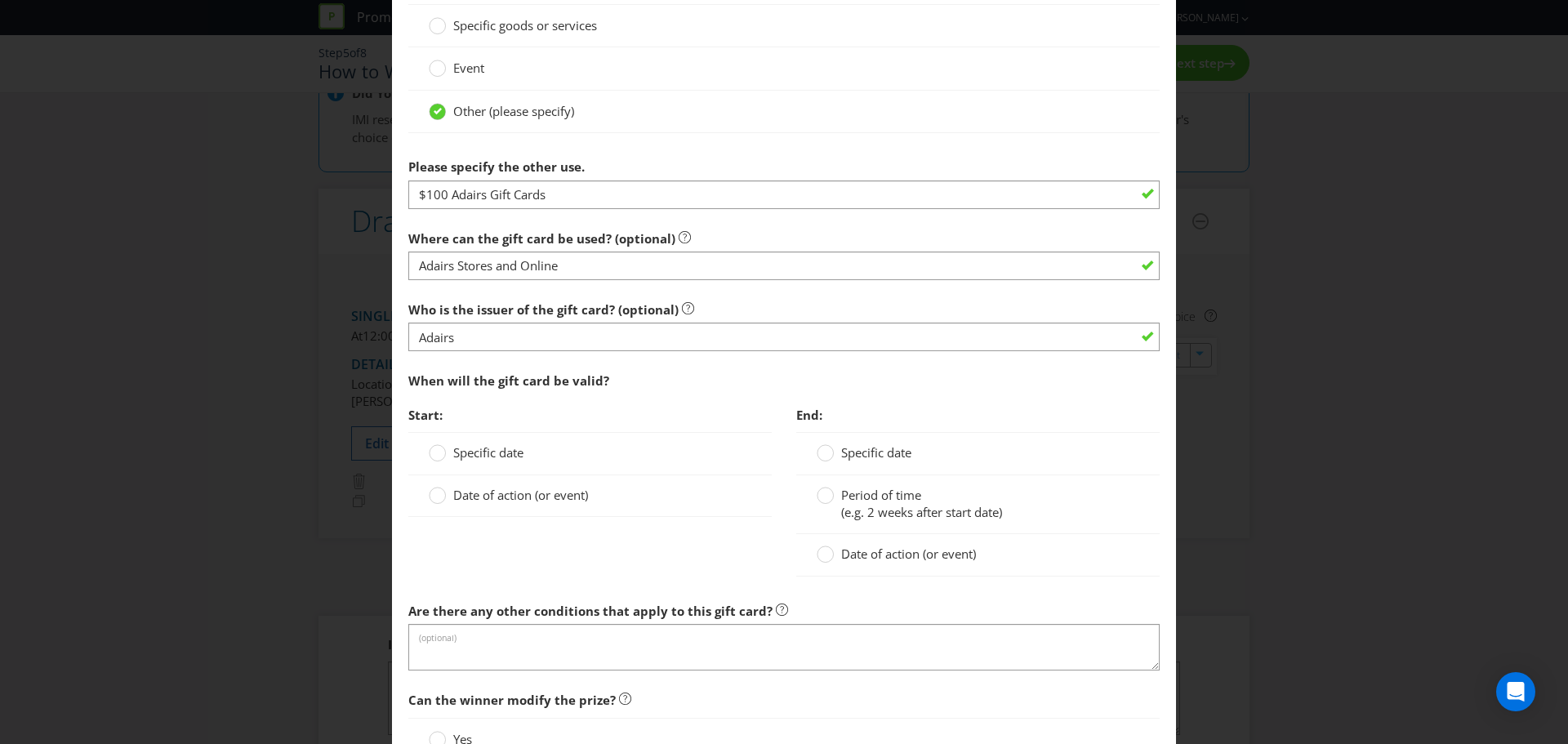
scroll to position [1471, 0]
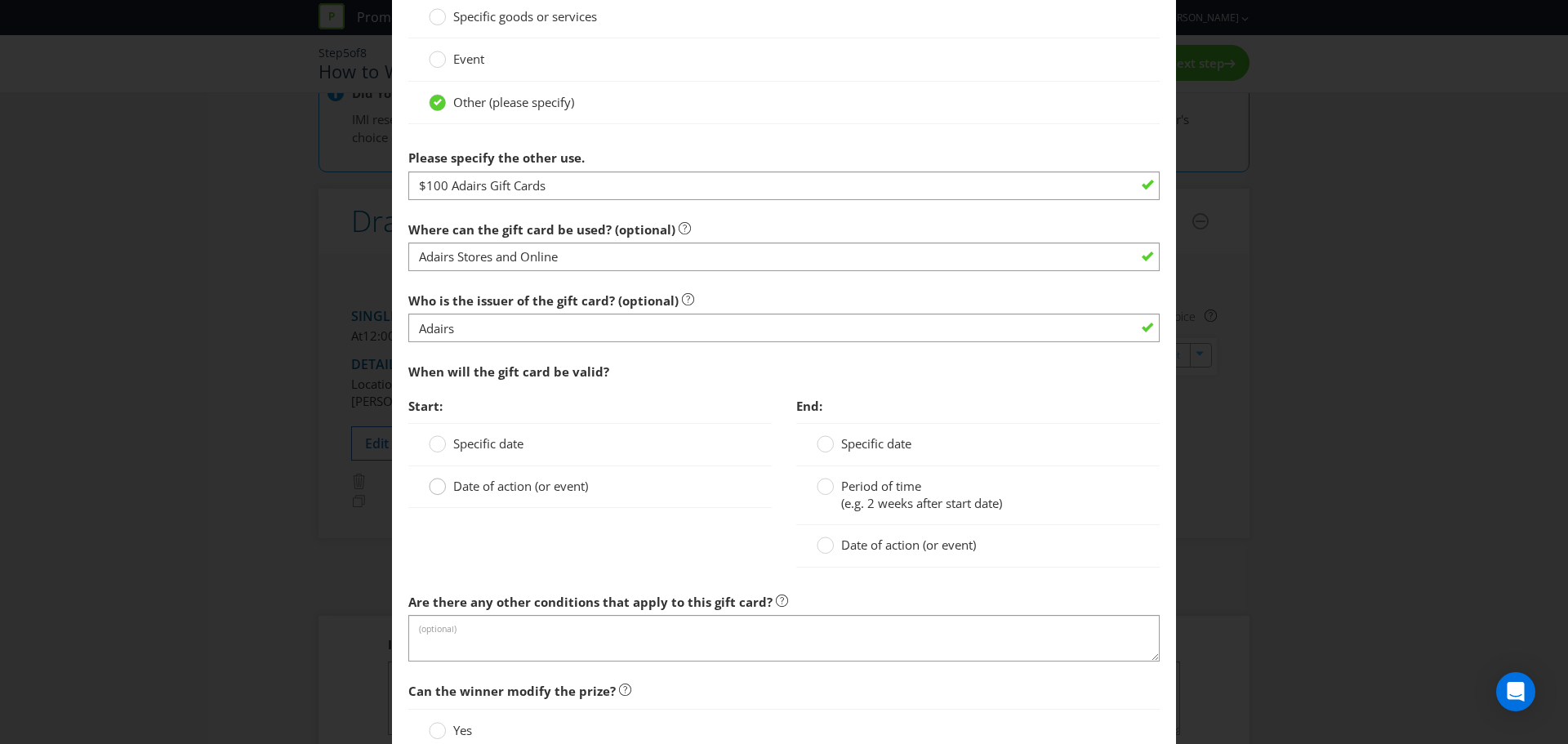
click at [439, 485] on circle at bounding box center [438, 487] width 16 height 16
click at [0, 0] on input "Date of action (or event)" at bounding box center [0, 0] width 0 height 0
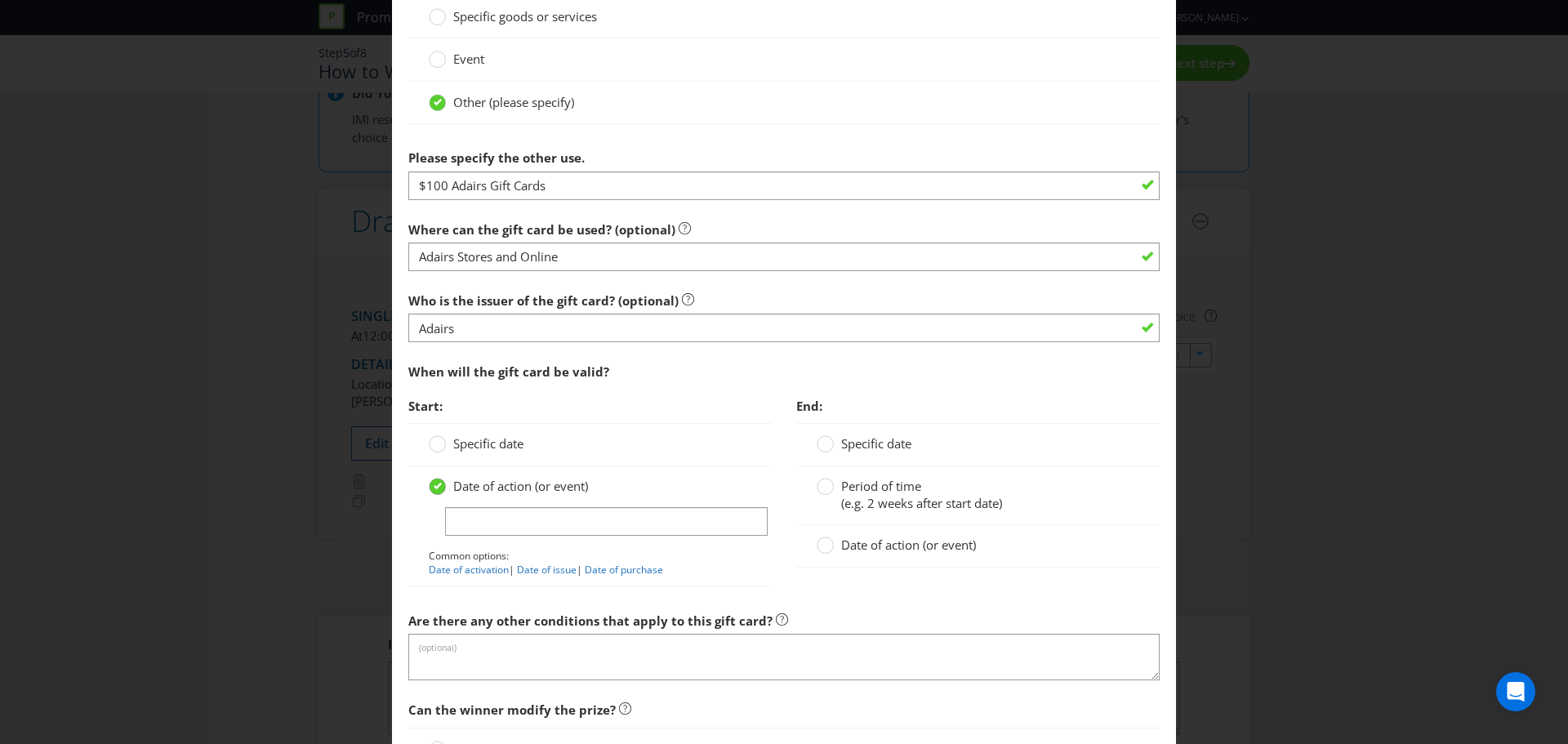
click at [434, 480] on div at bounding box center [438, 482] width 8 height 8
click at [0, 0] on input "Date of action (or event)" at bounding box center [0, 0] width 0 height 0
click at [541, 527] on input "text" at bounding box center [606, 521] width 322 height 29
click at [824, 482] on circle at bounding box center [826, 487] width 16 height 16
click at [0, 0] on input "Period of time (e.g. 2 weeks after start date)" at bounding box center [0, 0] width 0 height 0
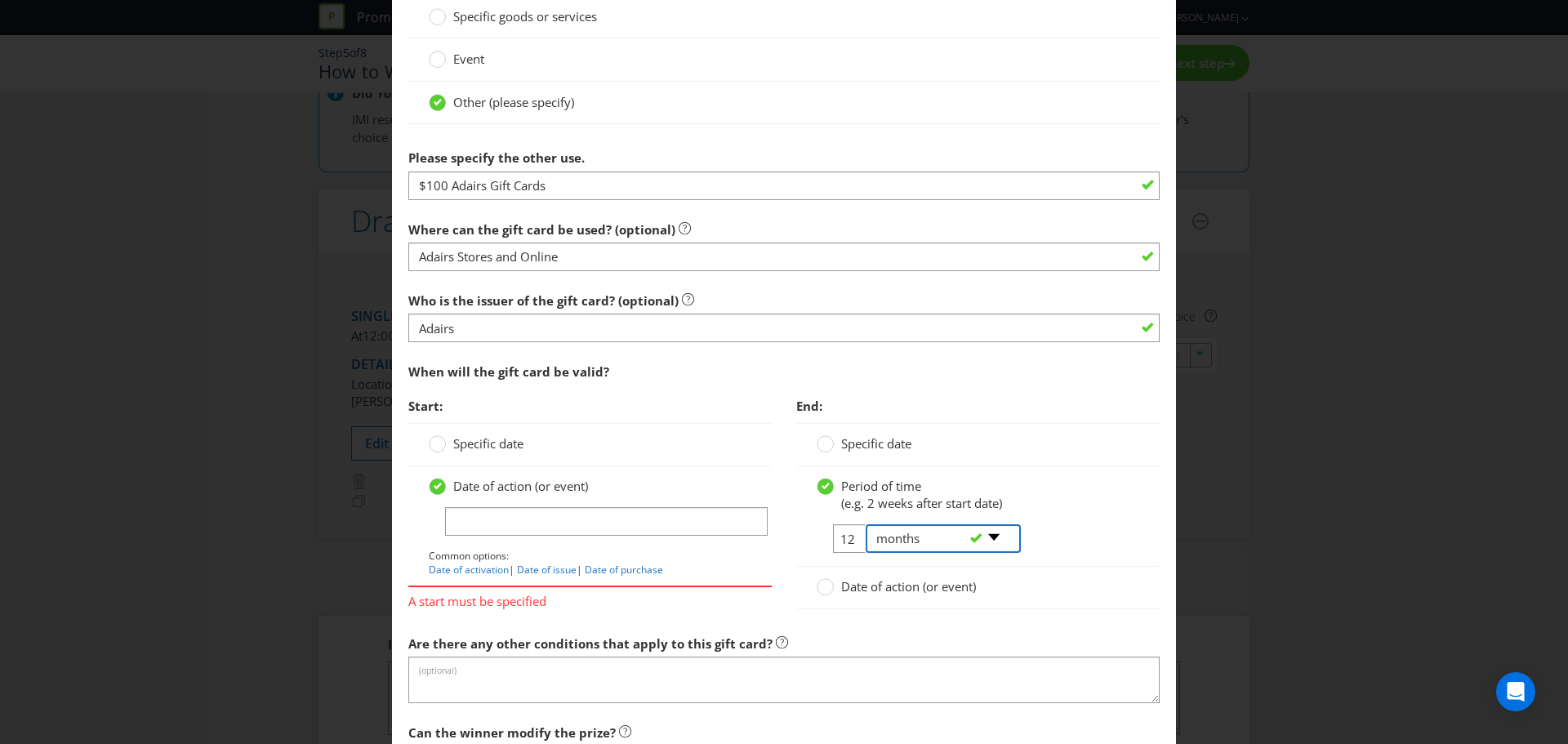
click at [984, 534] on select "-- Please select -- days weeks months years" at bounding box center [943, 539] width 155 height 29
select select "YEARS"
click at [866, 525] on select "-- Please select -- days weeks months years" at bounding box center [943, 539] width 155 height 29
drag, startPoint x: 845, startPoint y: 541, endPoint x: 761, endPoint y: 549, distance: 84.4
click at [761, 549] on div "Start: Specific date Date of action (or event) Common options: Date of activati…" at bounding box center [783, 508] width 776 height 237
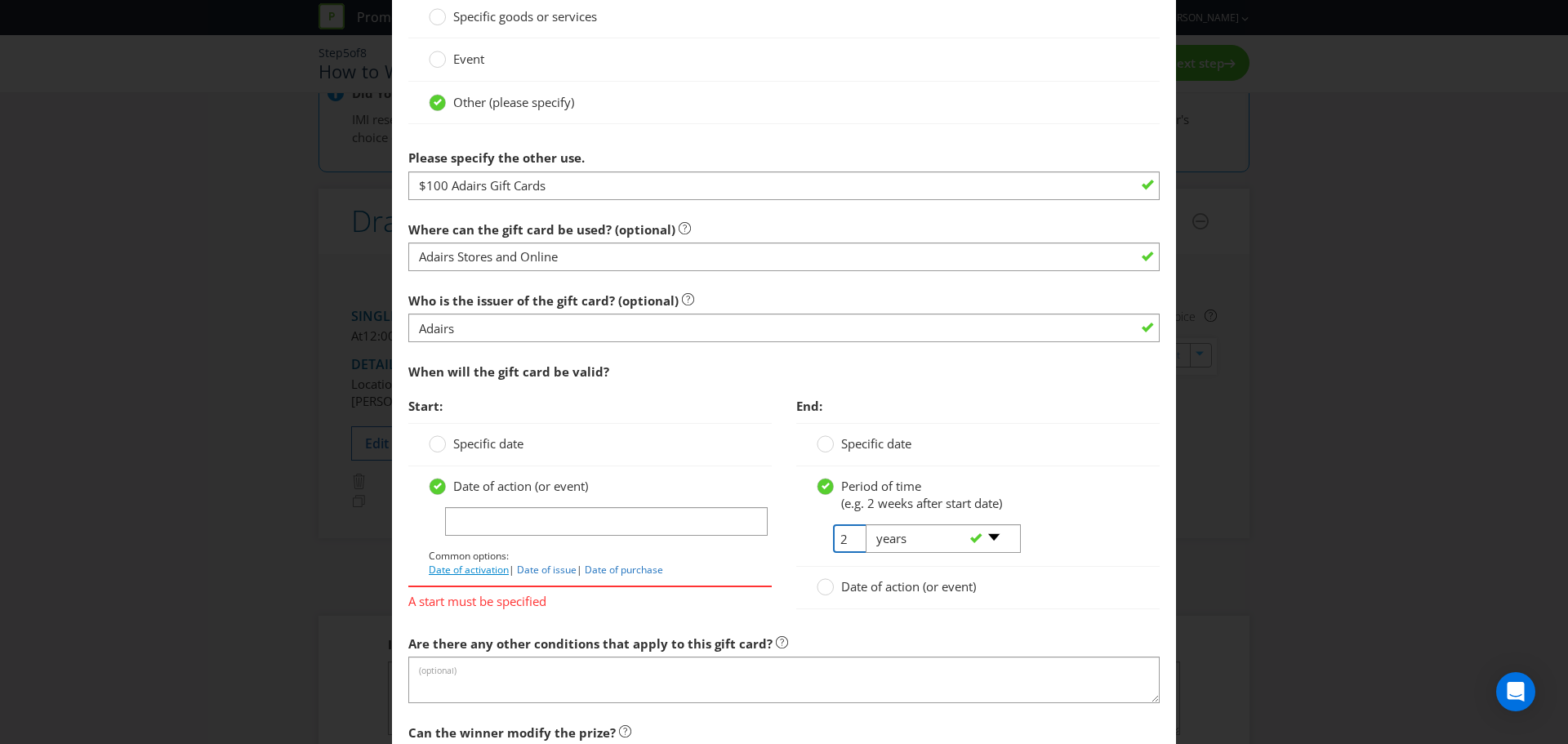
type input "2"
click at [477, 567] on link "Date of activation" at bounding box center [468, 570] width 80 height 14
type input "Date of activation"
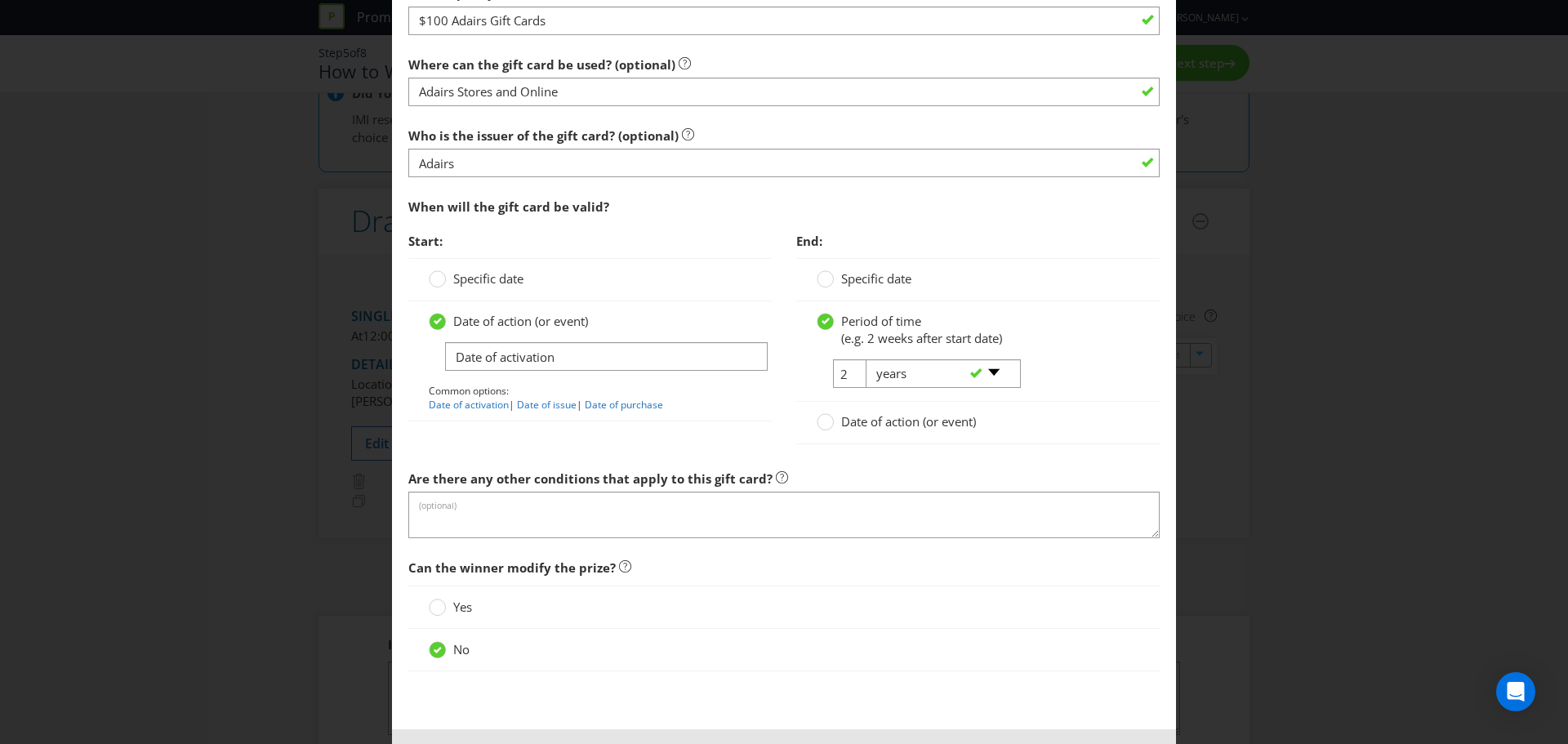
scroll to position [1702, 0]
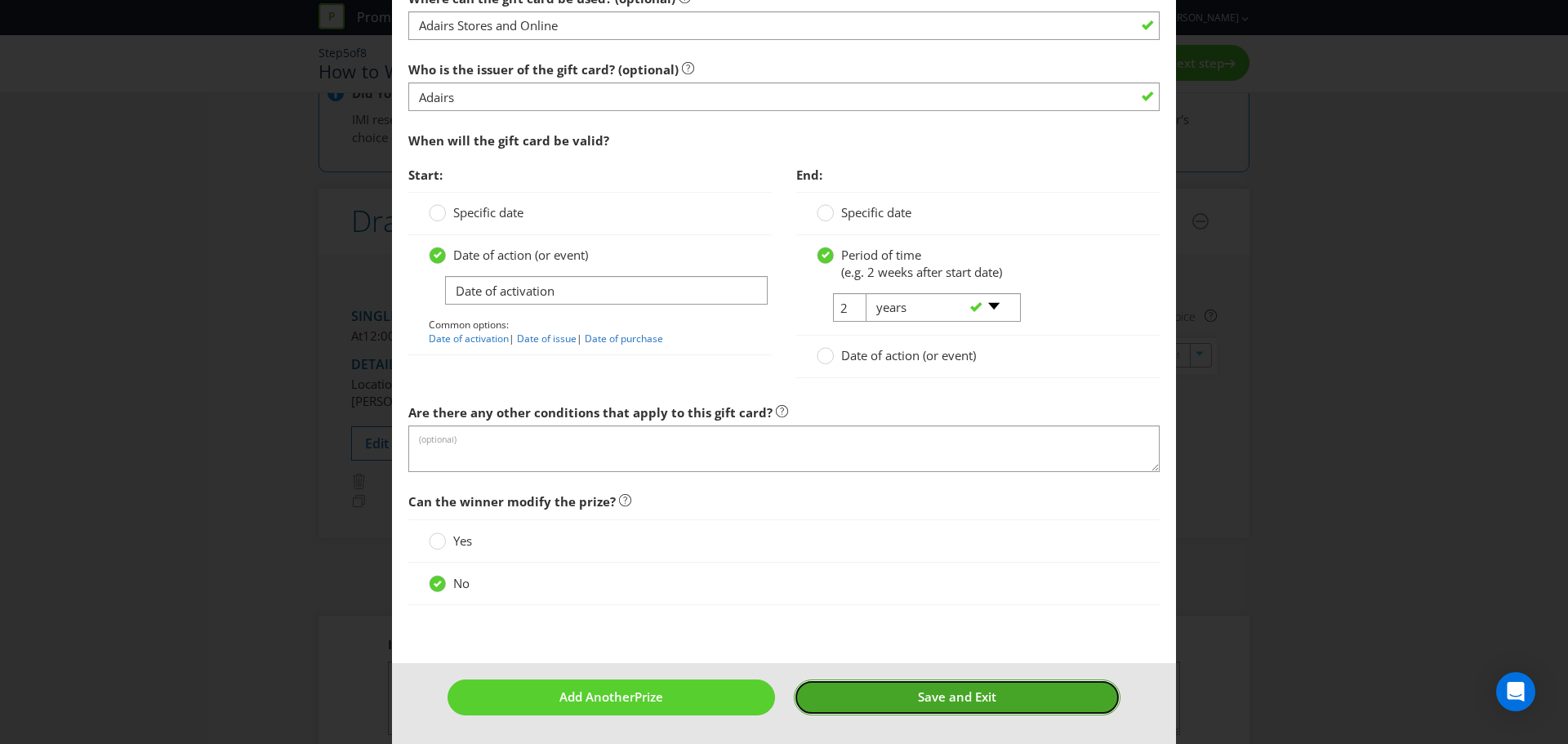
click at [954, 701] on span "Save and Exit" at bounding box center [956, 697] width 78 height 16
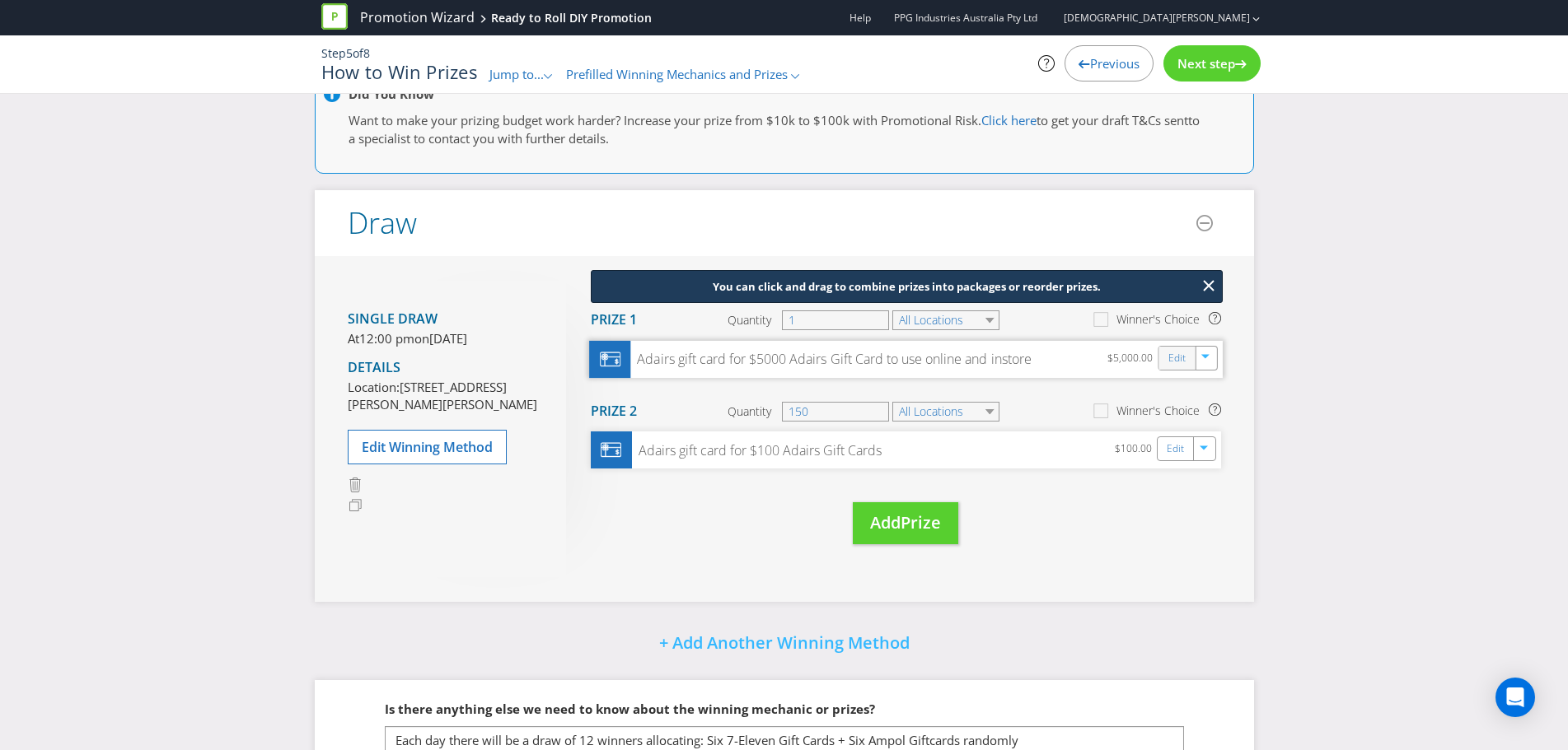
click at [1161, 358] on div "Edit" at bounding box center [1177, 358] width 37 height 23
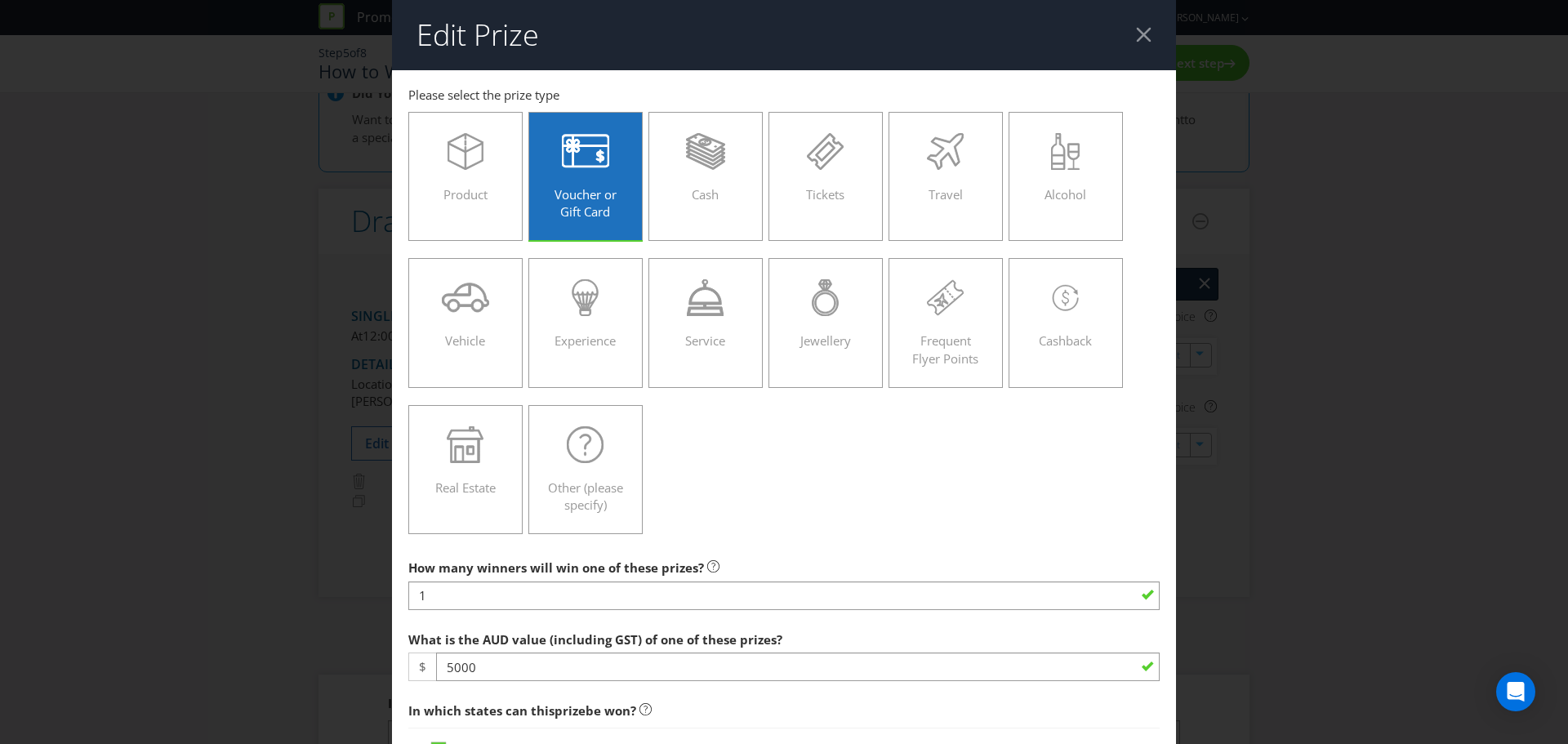
click at [1136, 28] on div at bounding box center [1143, 35] width 16 height 16
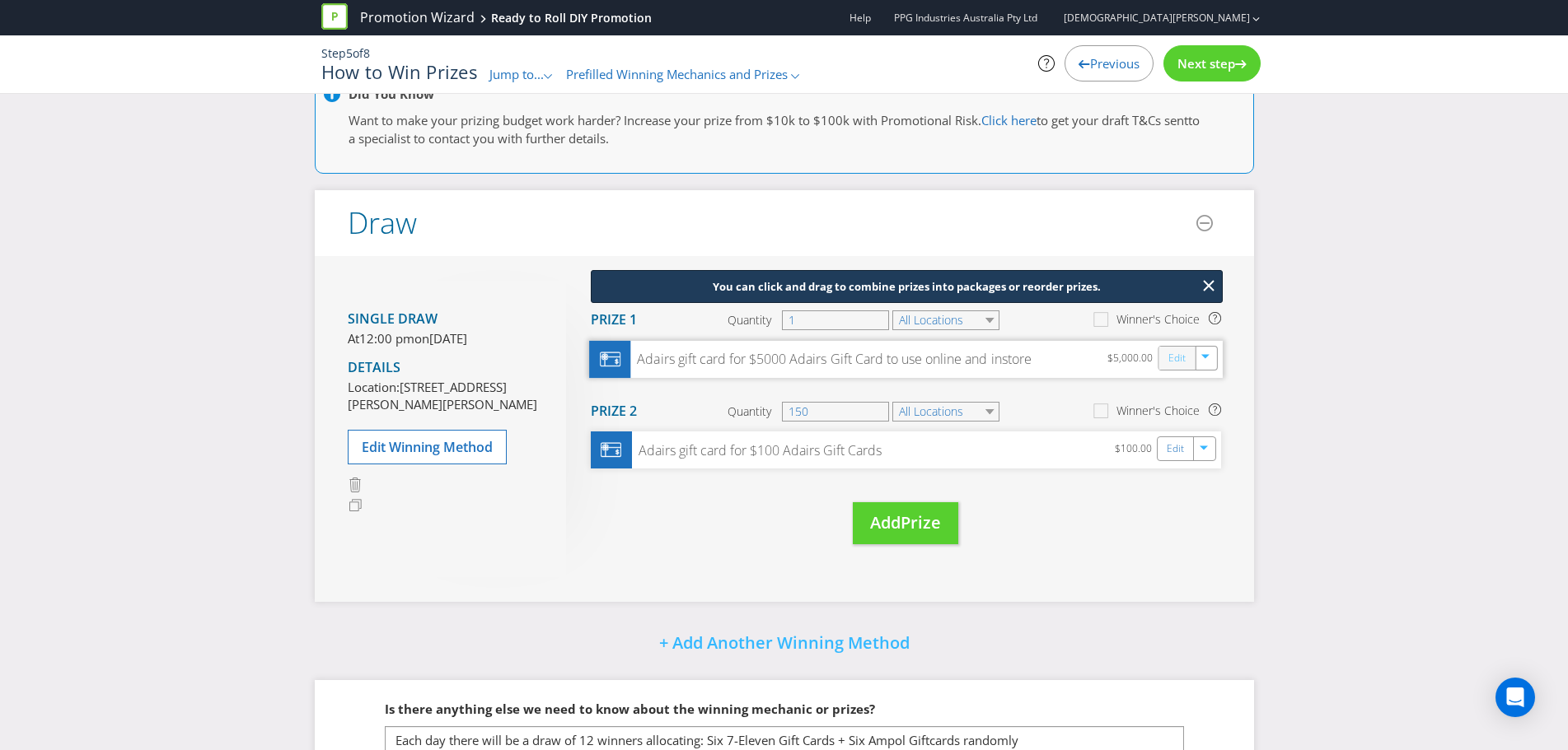
click at [1176, 363] on link "Edit" at bounding box center [1176, 358] width 17 height 19
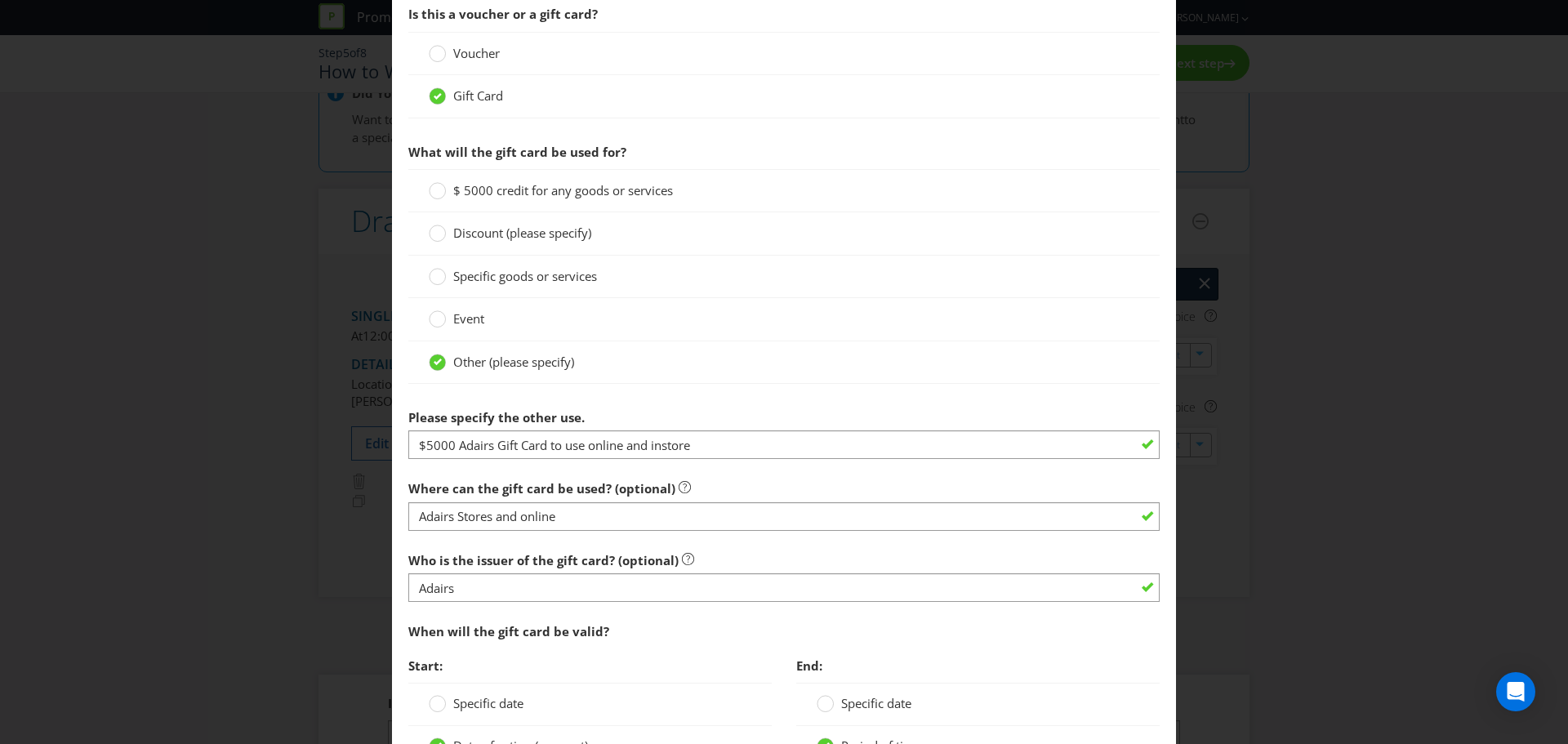
scroll to position [1307, 0]
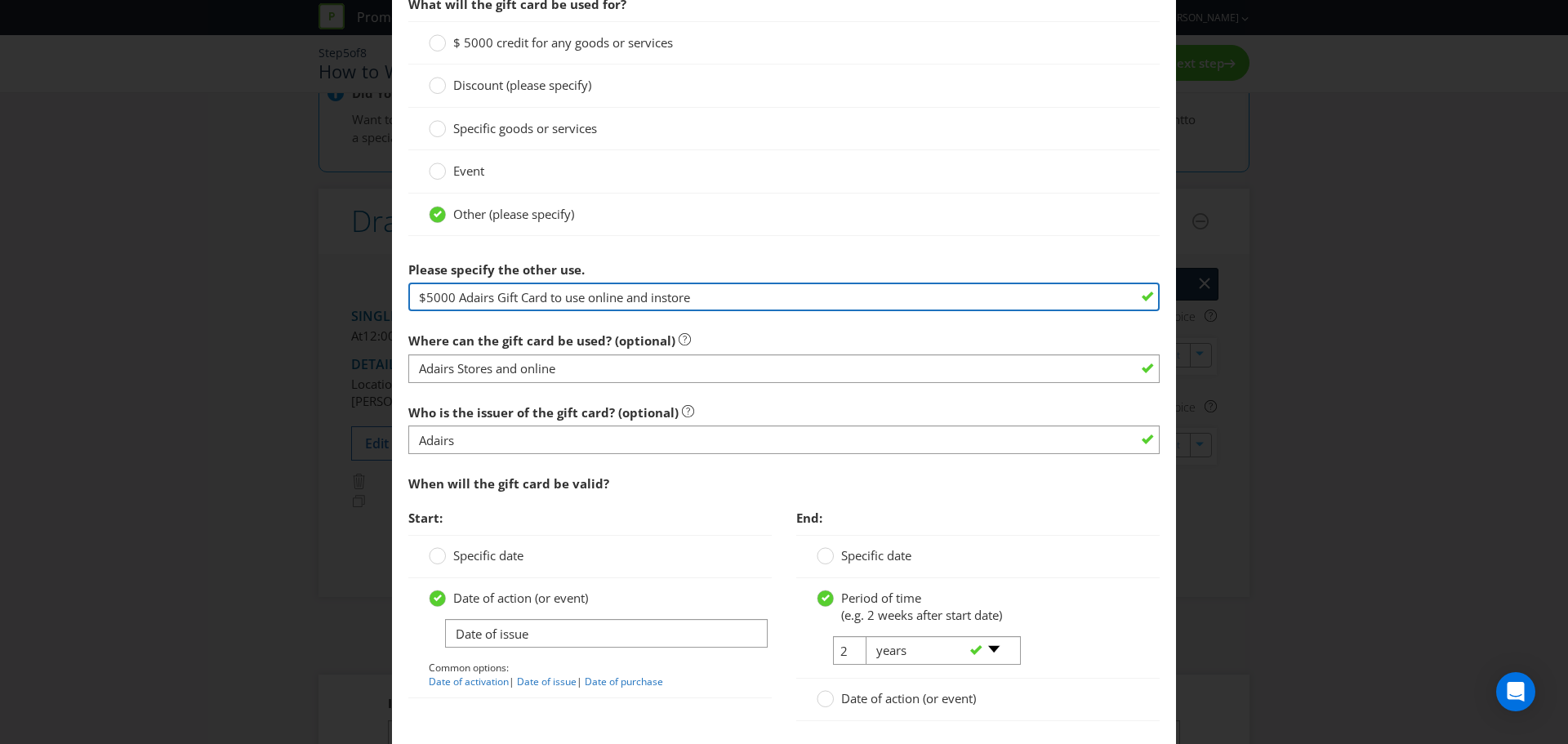
drag, startPoint x: 454, startPoint y: 297, endPoint x: 371, endPoint y: 296, distance: 83.0
click at [371, 296] on div "Edit Prize [GEOGRAPHIC_DATA] [GEOGRAPHIC_DATA] [GEOGRAPHIC_DATA] [GEOGRAPHIC_DA…" at bounding box center [784, 372] width 1568 height 744
drag, startPoint x: 674, startPoint y: 300, endPoint x: 514, endPoint y: 299, distance: 160.0
click at [514, 299] on input "Adairs Gift Card to use online and instore" at bounding box center [783, 297] width 751 height 29
type input "Adairs Gift Card"
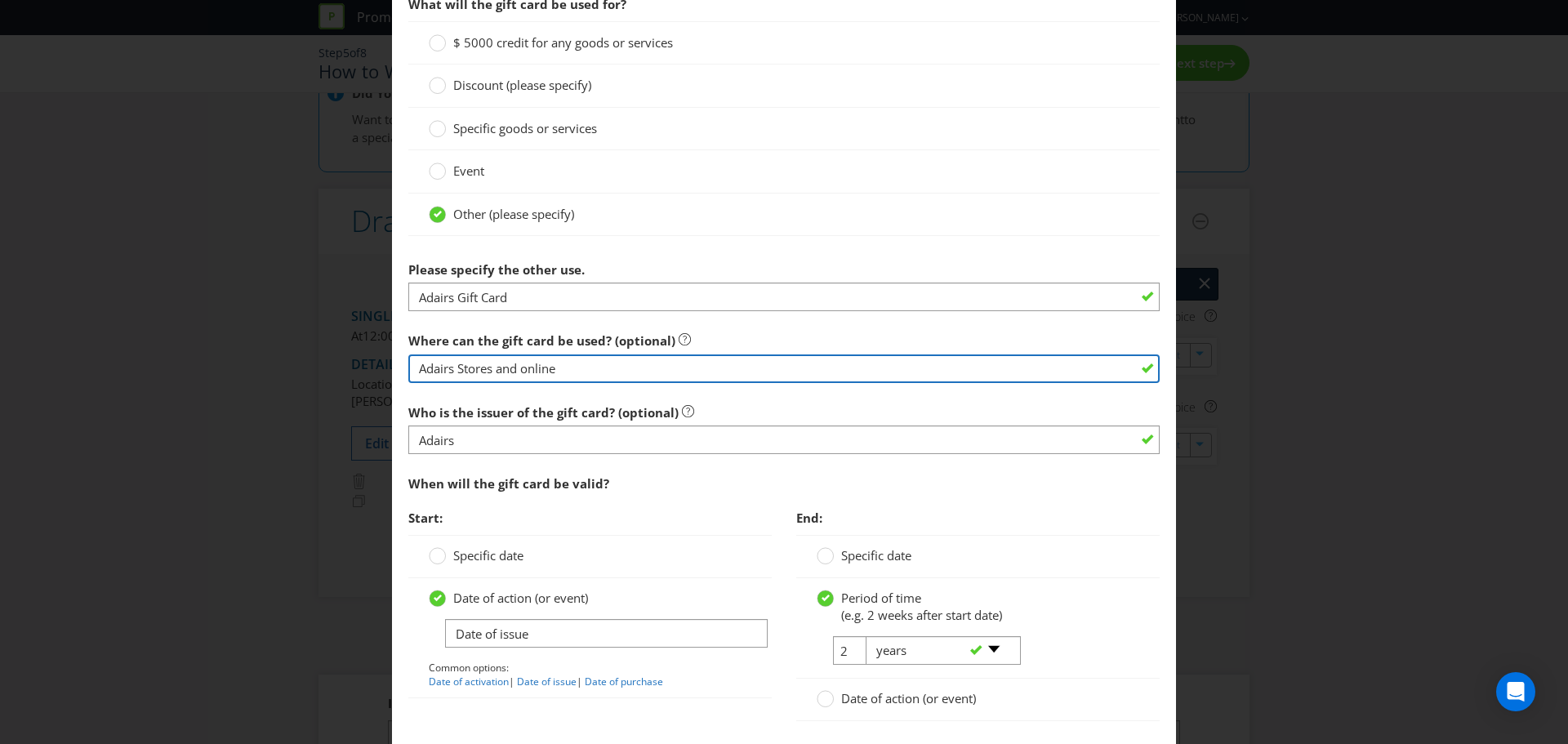
click at [476, 368] on input "Adairs Stores and online" at bounding box center [783, 369] width 751 height 29
click at [519, 368] on input "Adairs Stores and online" at bounding box center [783, 369] width 751 height 29
click at [528, 369] on input "Adairs Stores and online" at bounding box center [783, 369] width 751 height 29
type input "Adairs Stores and Online"
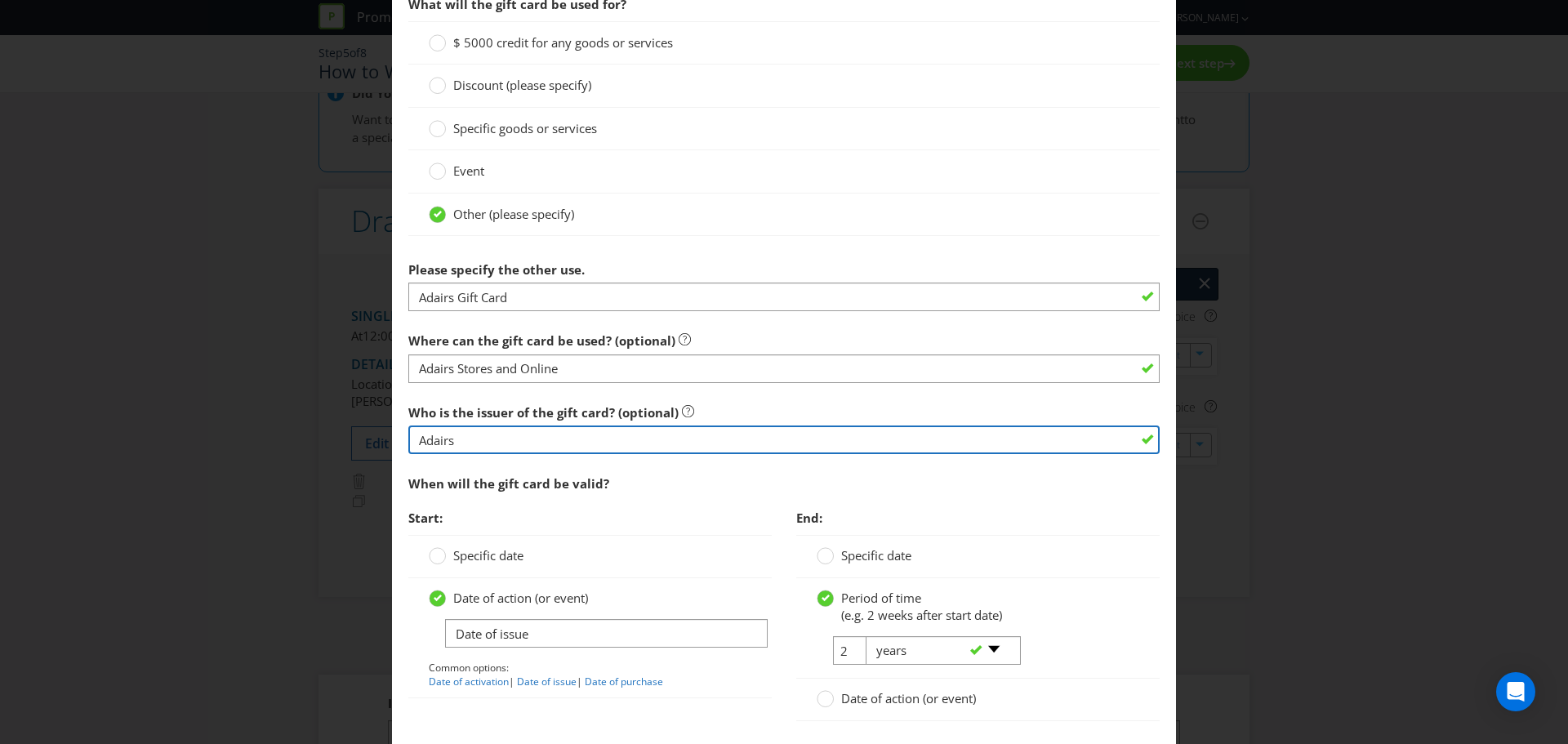
click at [495, 430] on input "Adairs" at bounding box center [783, 440] width 751 height 29
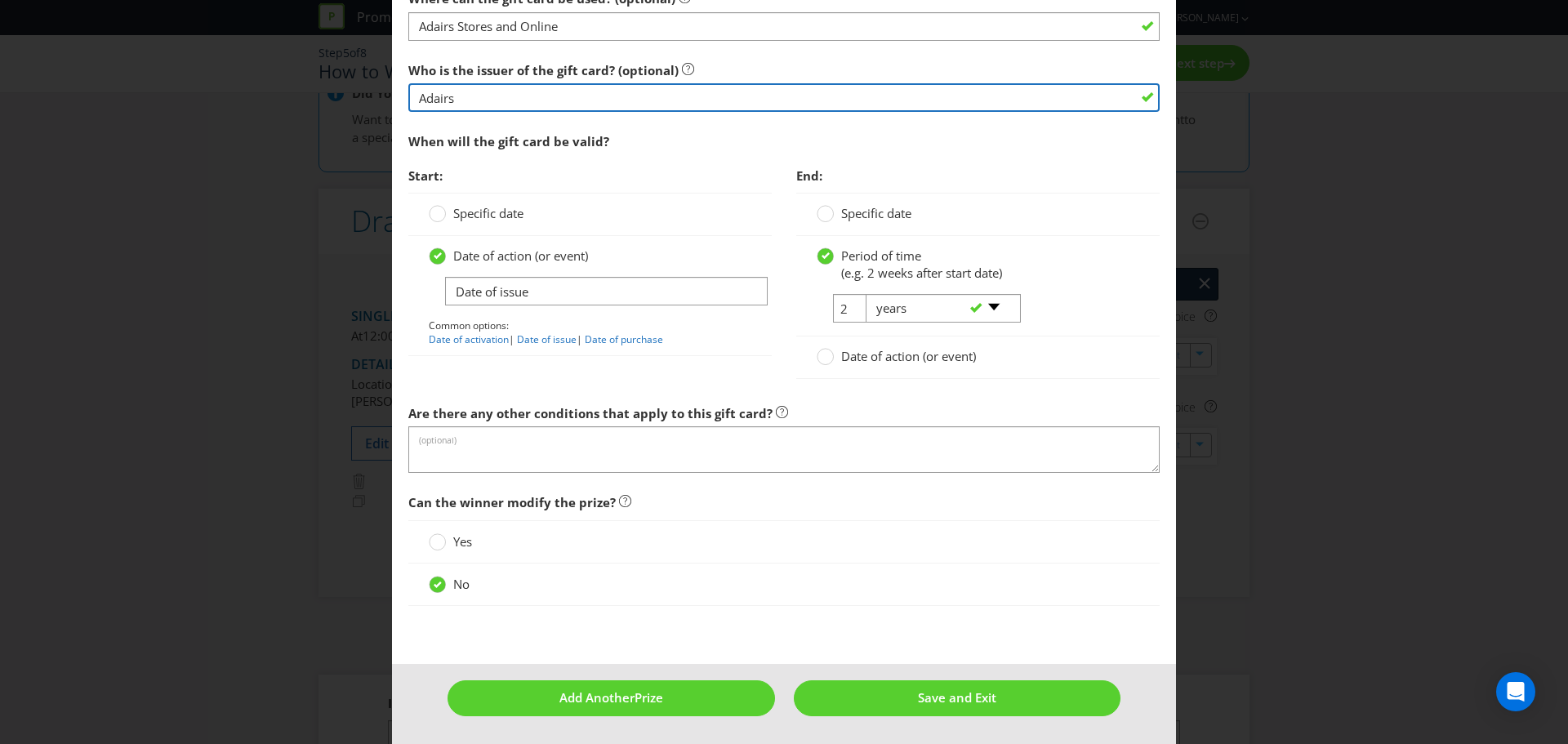
scroll to position [1650, 0]
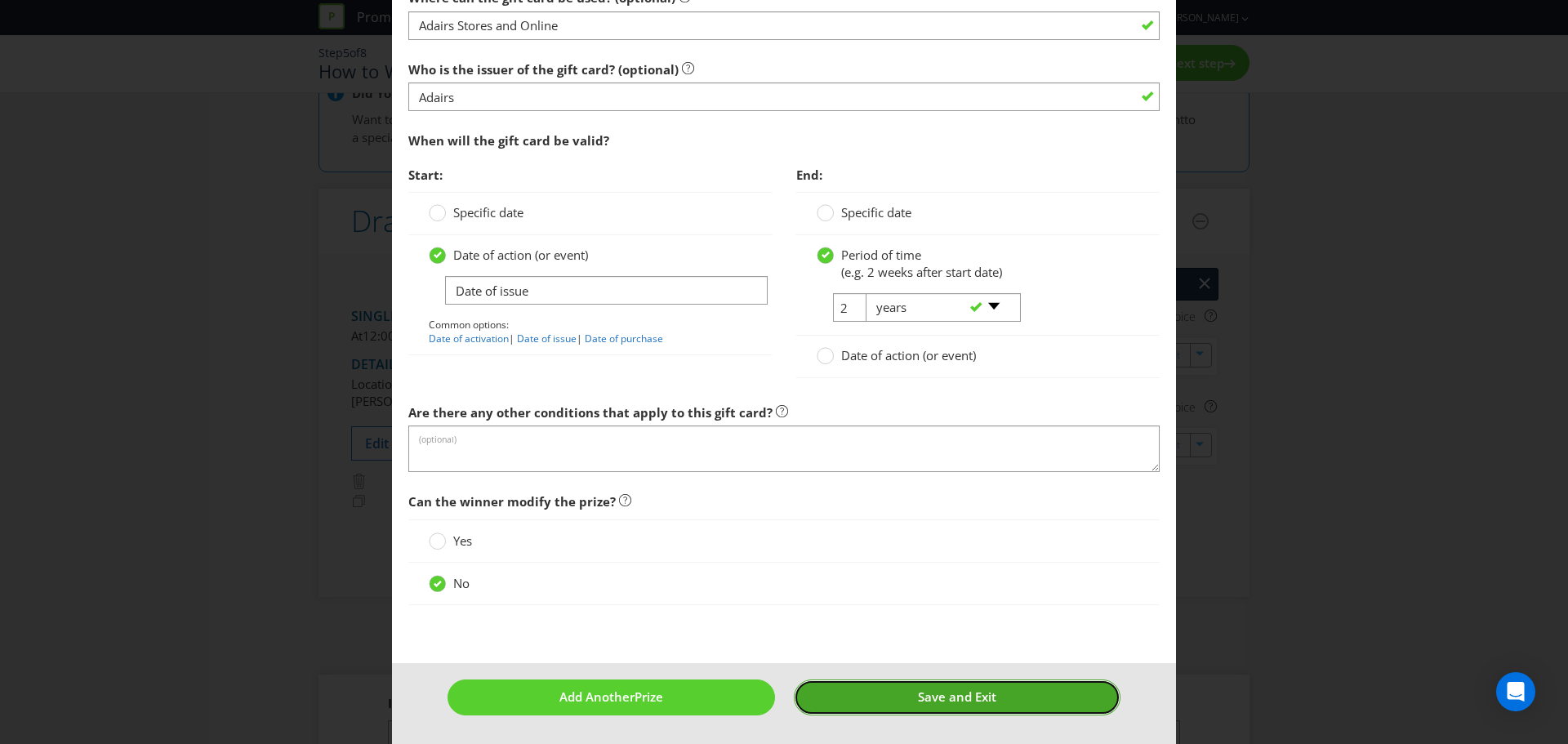
click at [926, 685] on button "Save and Exit" at bounding box center [957, 697] width 327 height 35
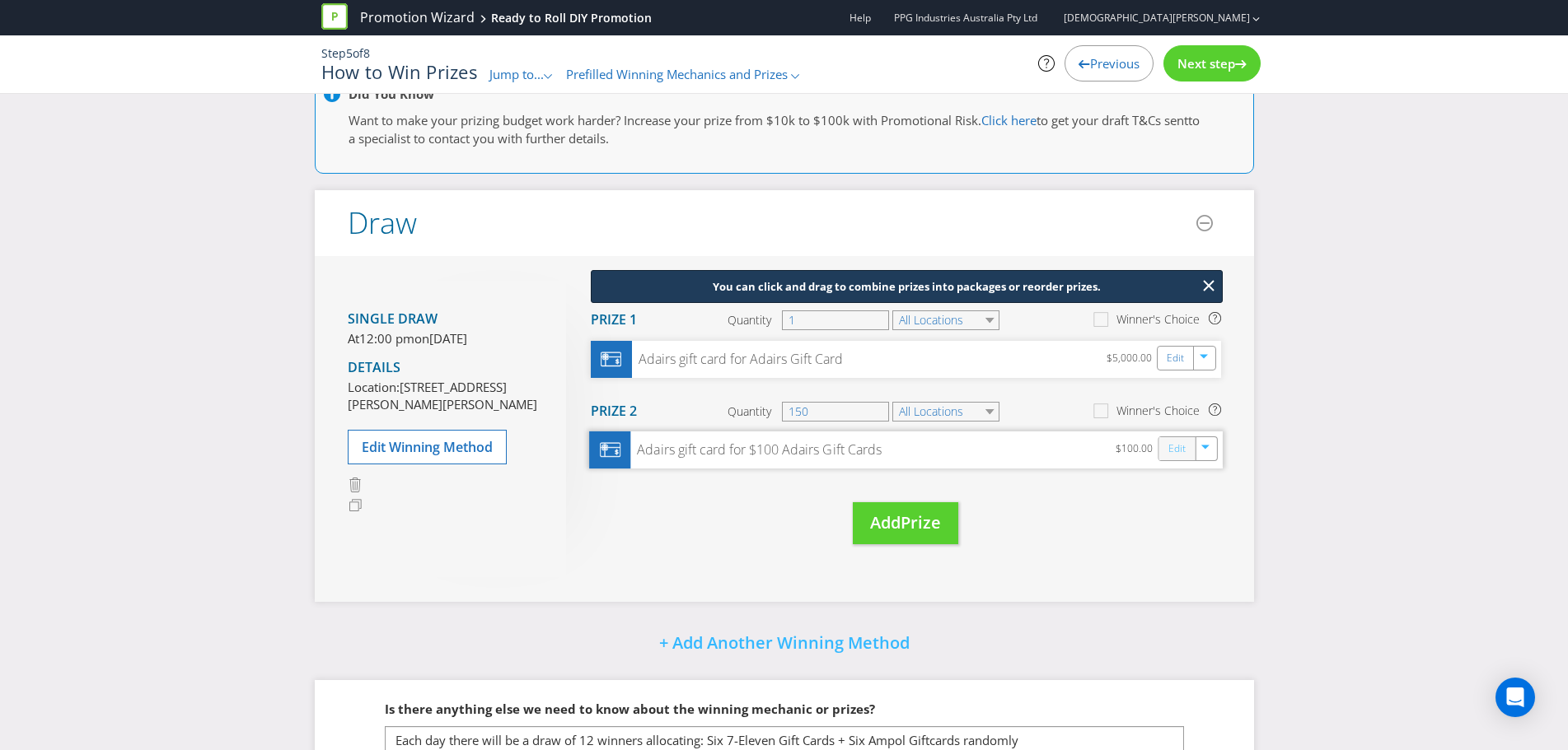
click at [1184, 457] on link "Edit" at bounding box center [1176, 449] width 17 height 19
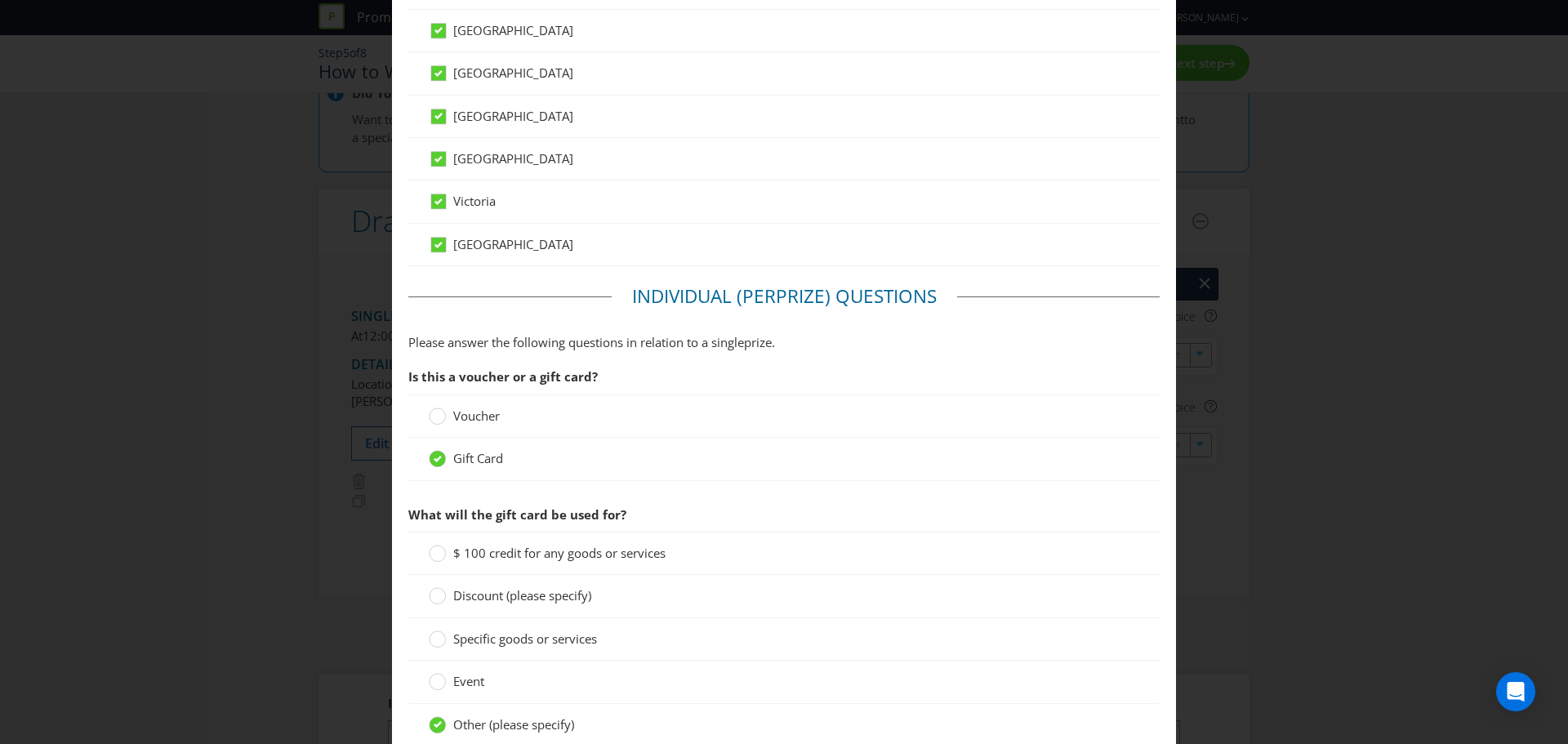
scroll to position [899, 0]
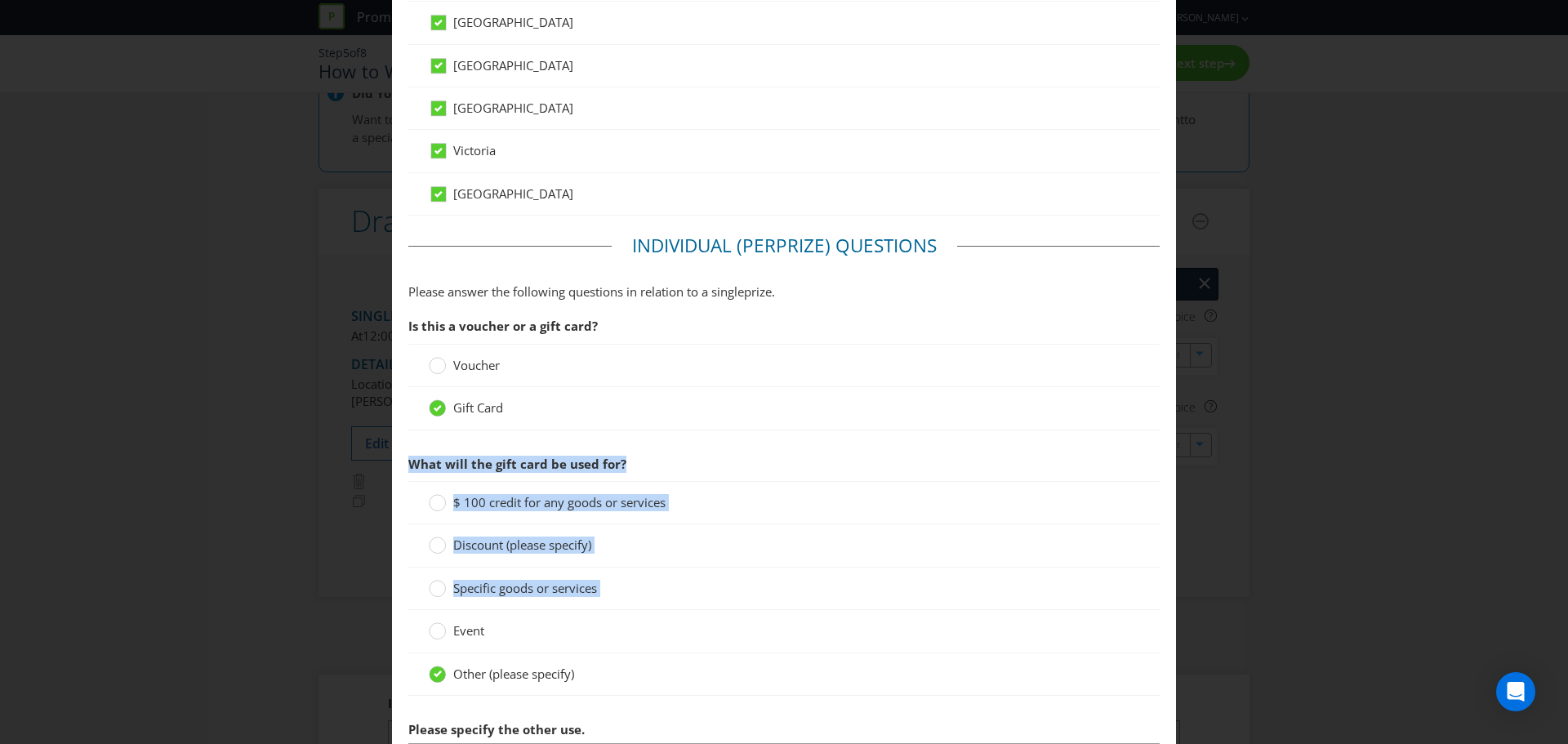
drag, startPoint x: 1553, startPoint y: 398, endPoint x: 1567, endPoint y: 599, distance: 201.5
click at [1567, 599] on div "Edit Prize [GEOGRAPHIC_DATA] [GEOGRAPHIC_DATA] [GEOGRAPHIC_DATA] [GEOGRAPHIC_DA…" at bounding box center [784, 372] width 1568 height 744
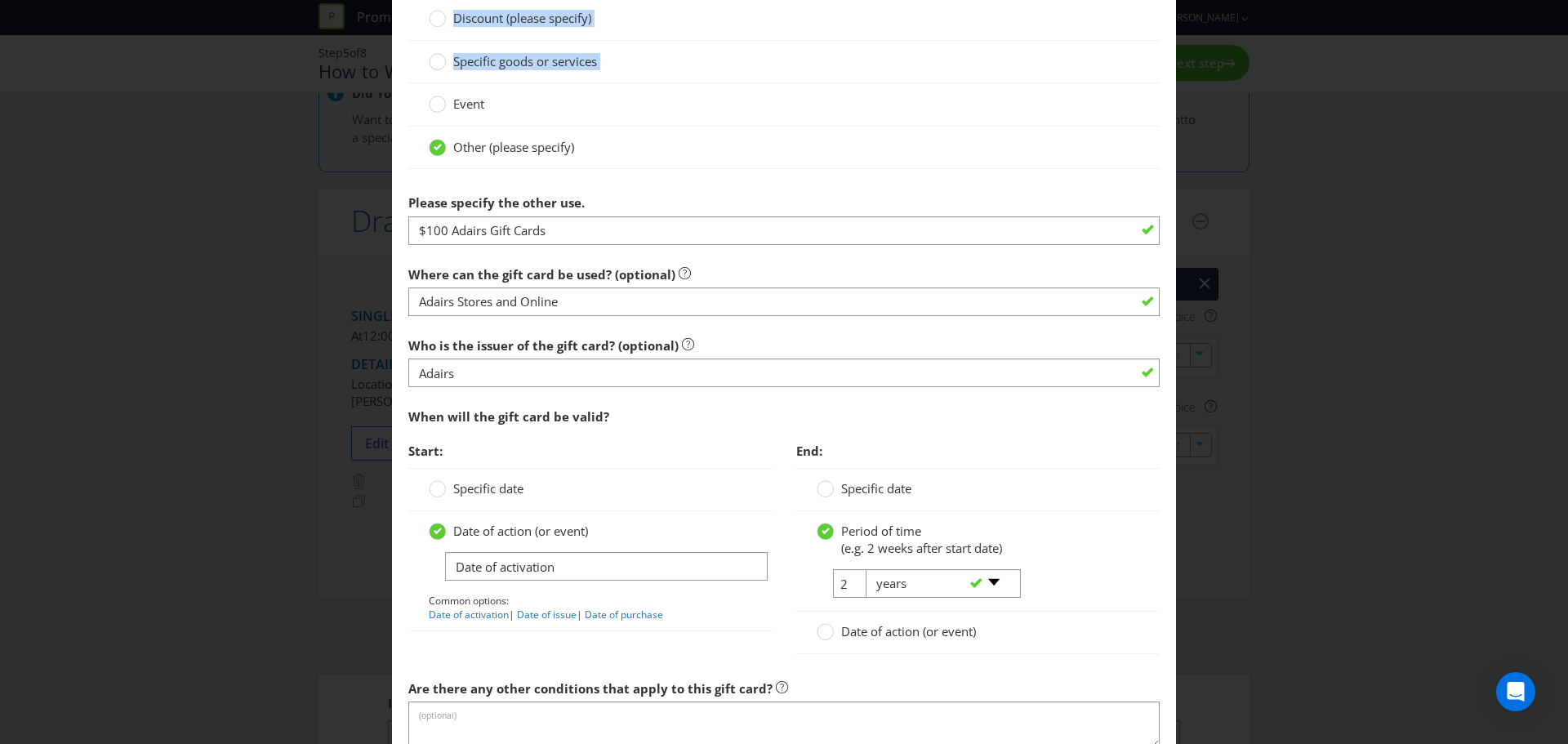
scroll to position [1493, 0]
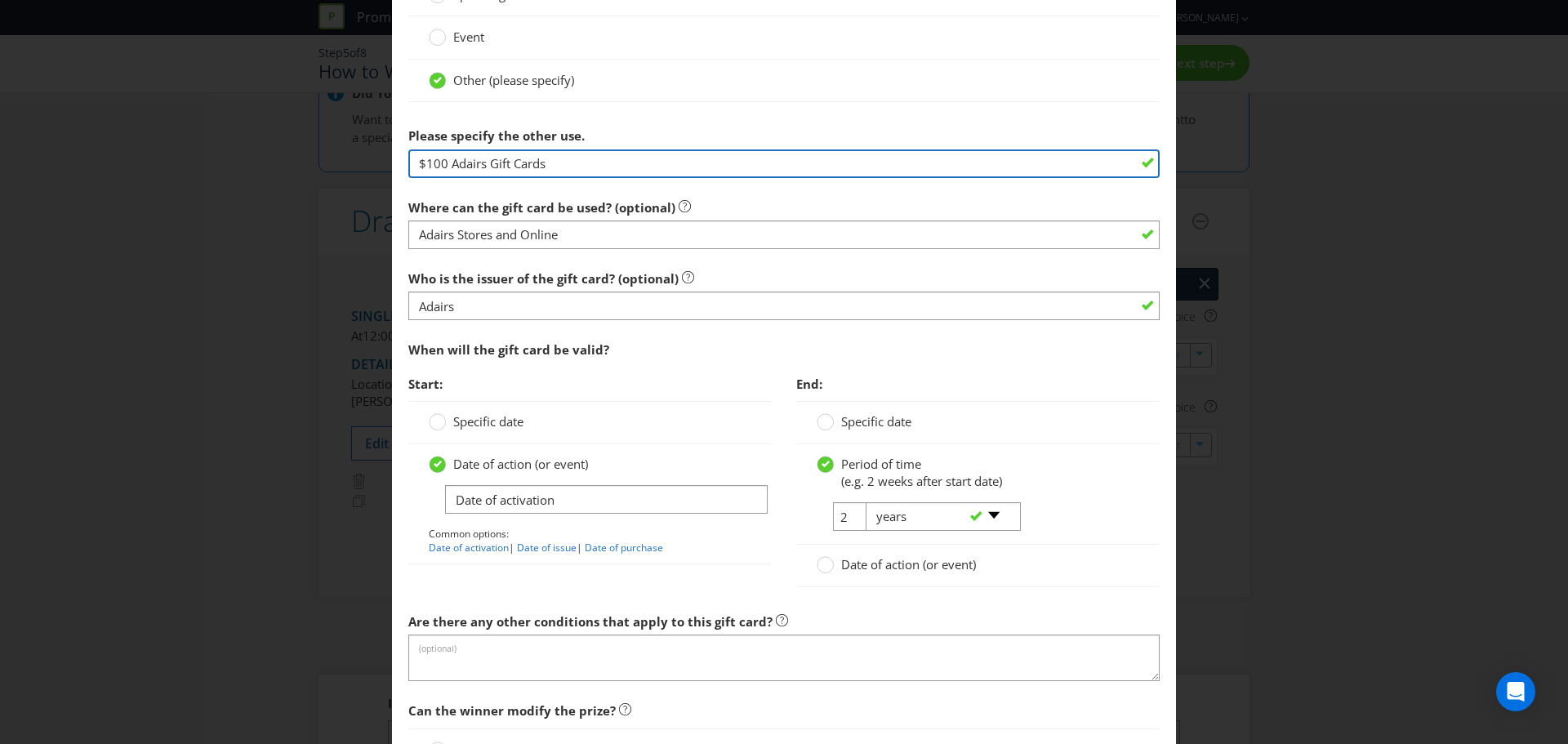
click at [445, 165] on input "$100 Adairs Gift Cards" at bounding box center [783, 163] width 751 height 29
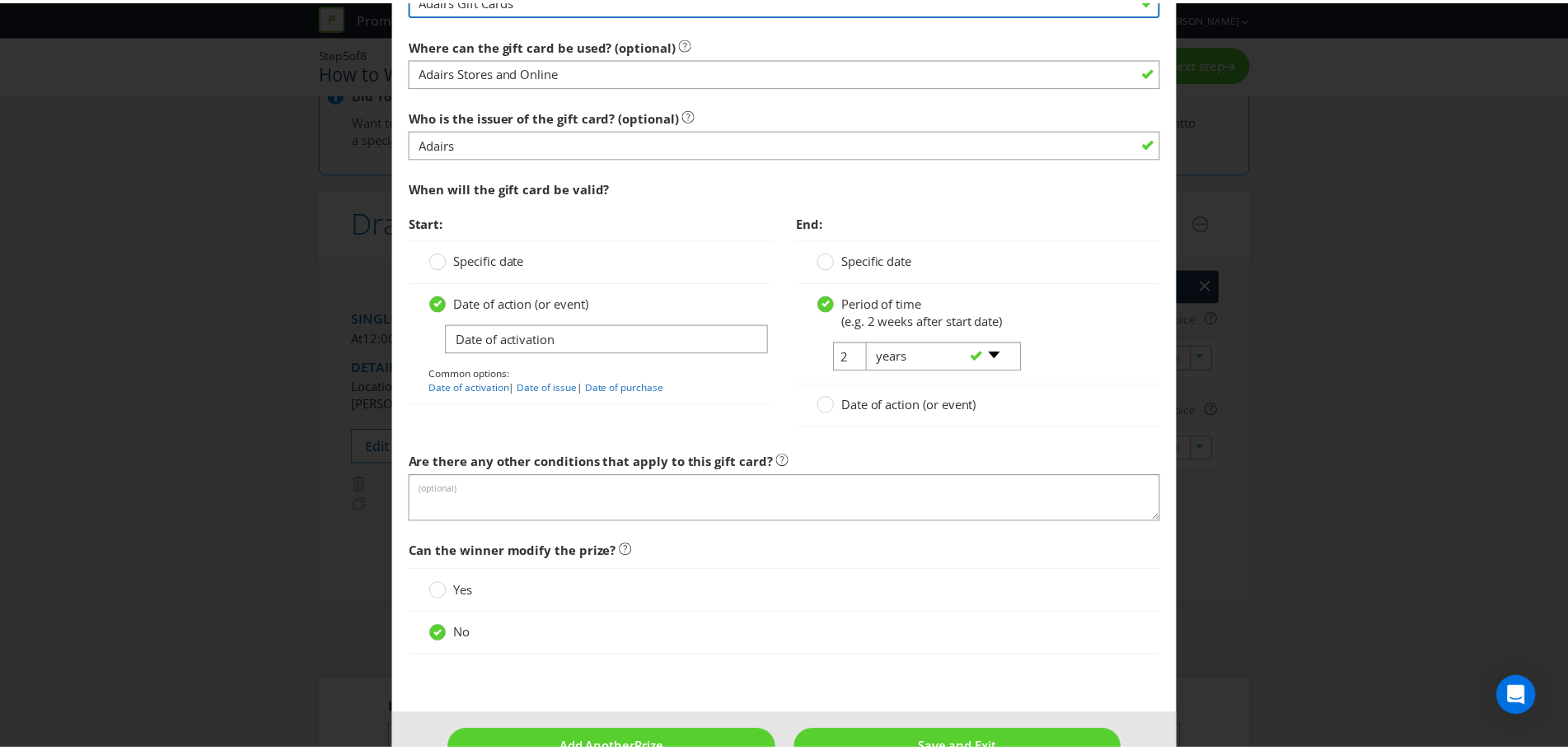
scroll to position [1715, 0]
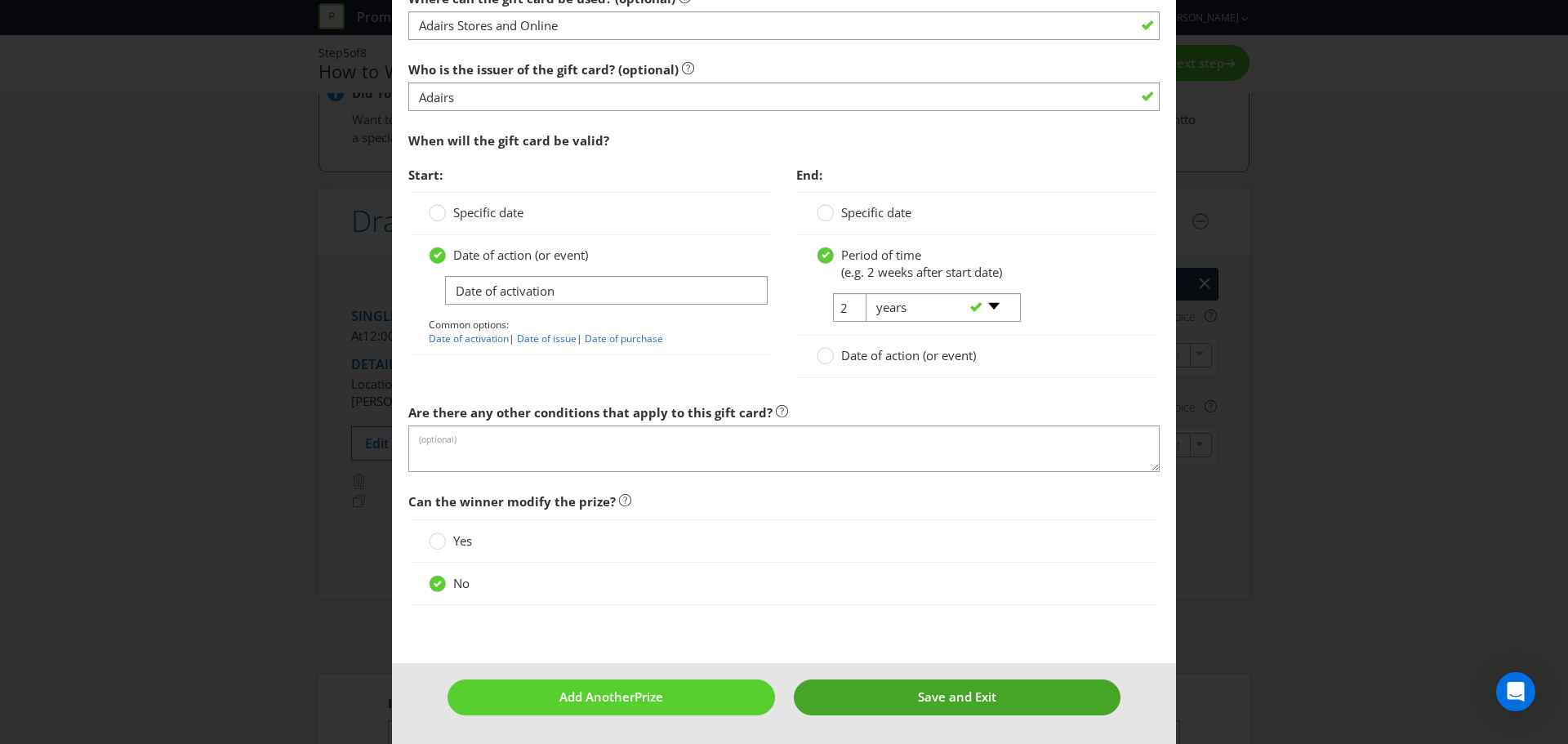
type input "Adairs Gift Cards"
click at [969, 694] on span "Save and Exit" at bounding box center [956, 697] width 78 height 16
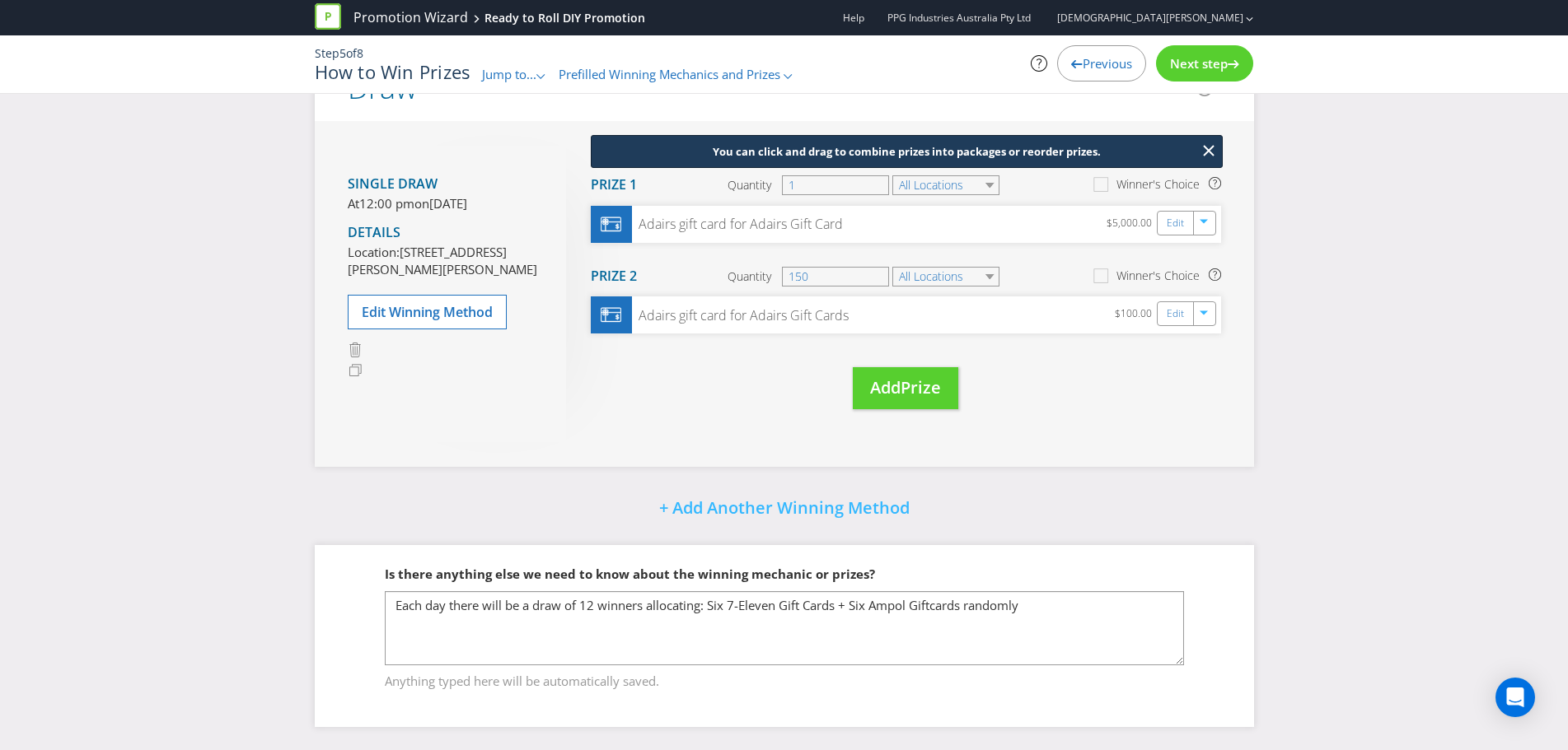
scroll to position [180, 0]
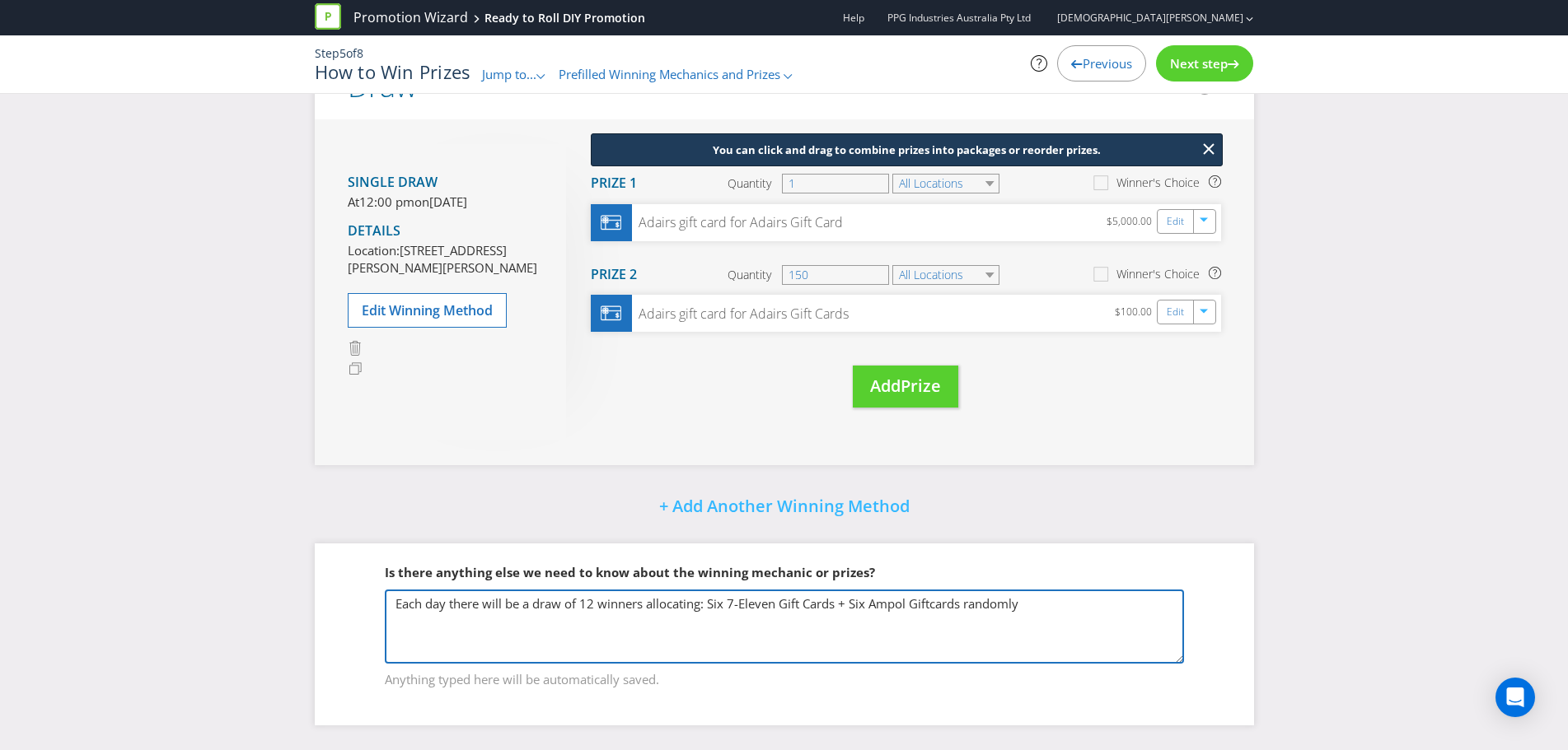
drag, startPoint x: 1026, startPoint y: 604, endPoint x: 235, endPoint y: 609, distance: 791.0
click at [236, 609] on div "Did You Know Want to make your prizing budget work harder? Increase your prize …" at bounding box center [784, 341] width 1568 height 819
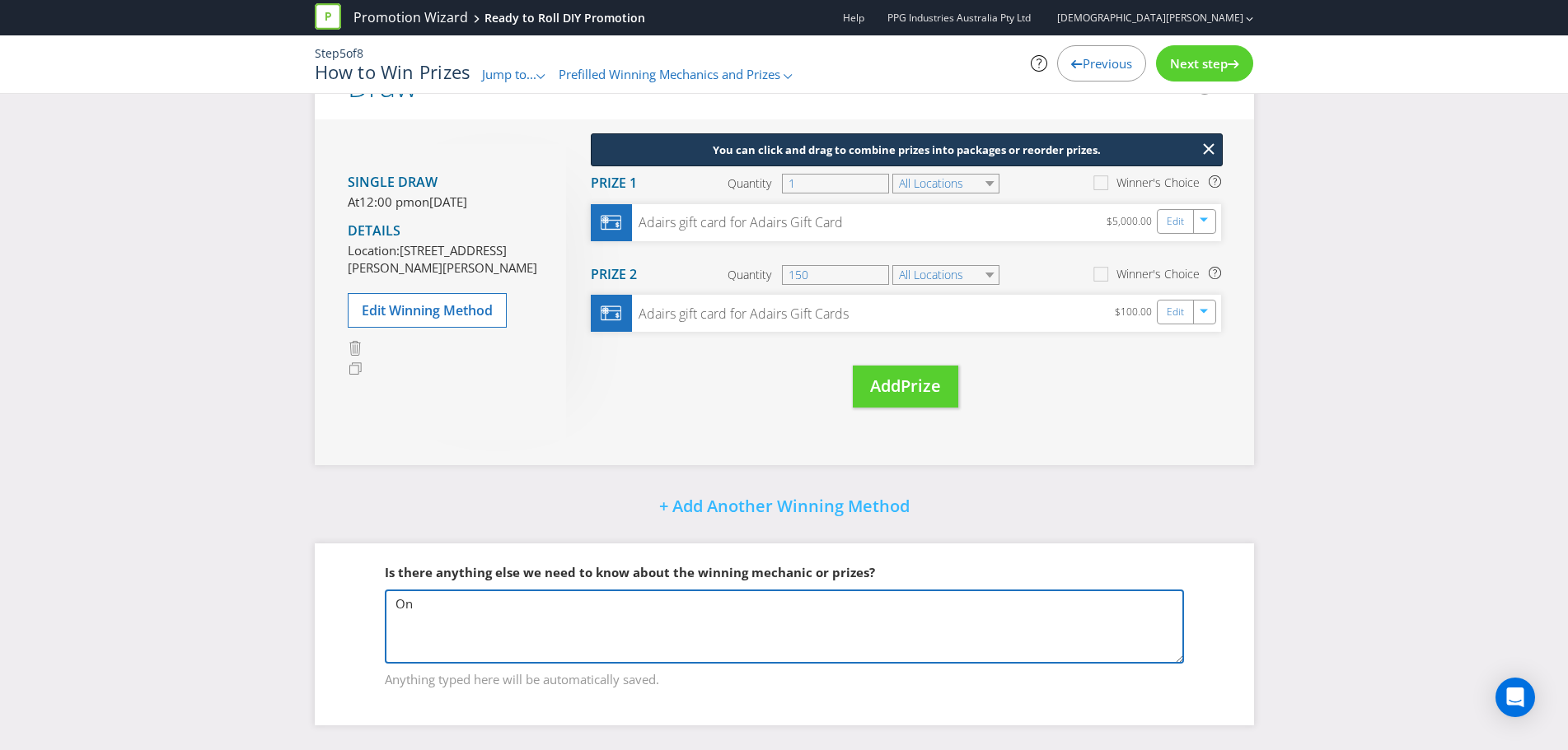
type textarea "O"
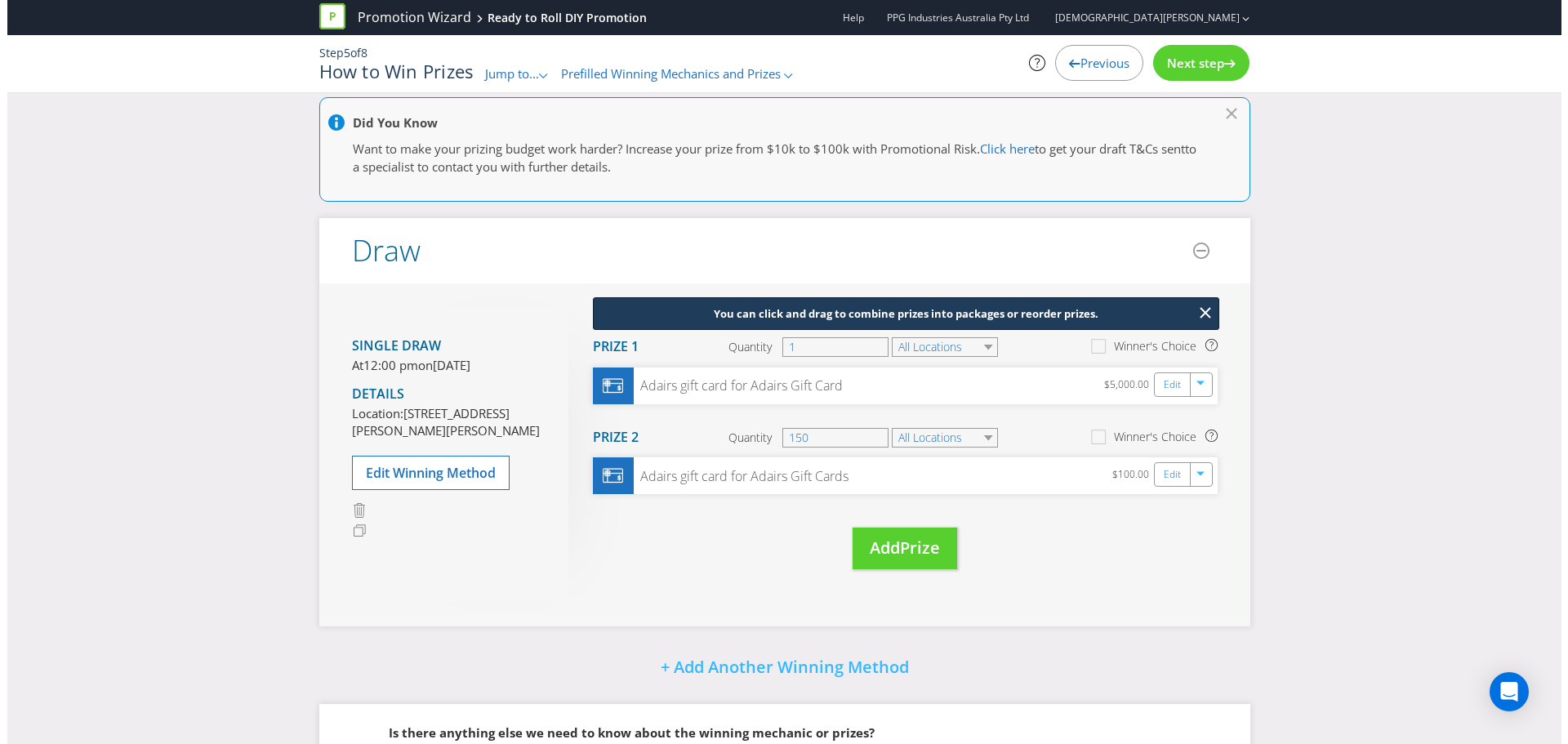
scroll to position [0, 0]
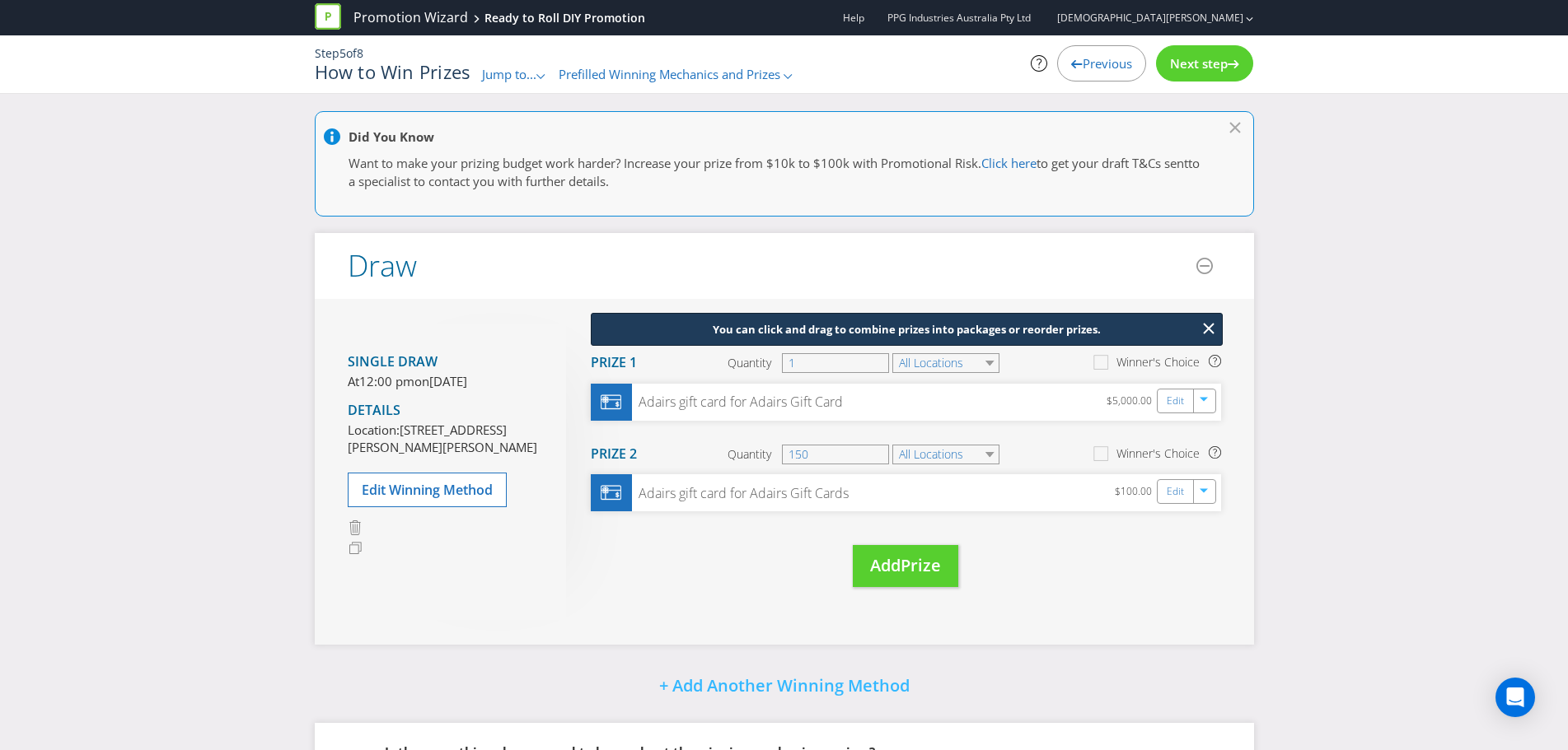
type textarea "Major Prize: 1 x $5,000 Adairs Gift Card Secondary Prizes: 150 x $100 Adairs Gi…"
click at [1193, 72] on div "Next step" at bounding box center [1204, 63] width 97 height 37
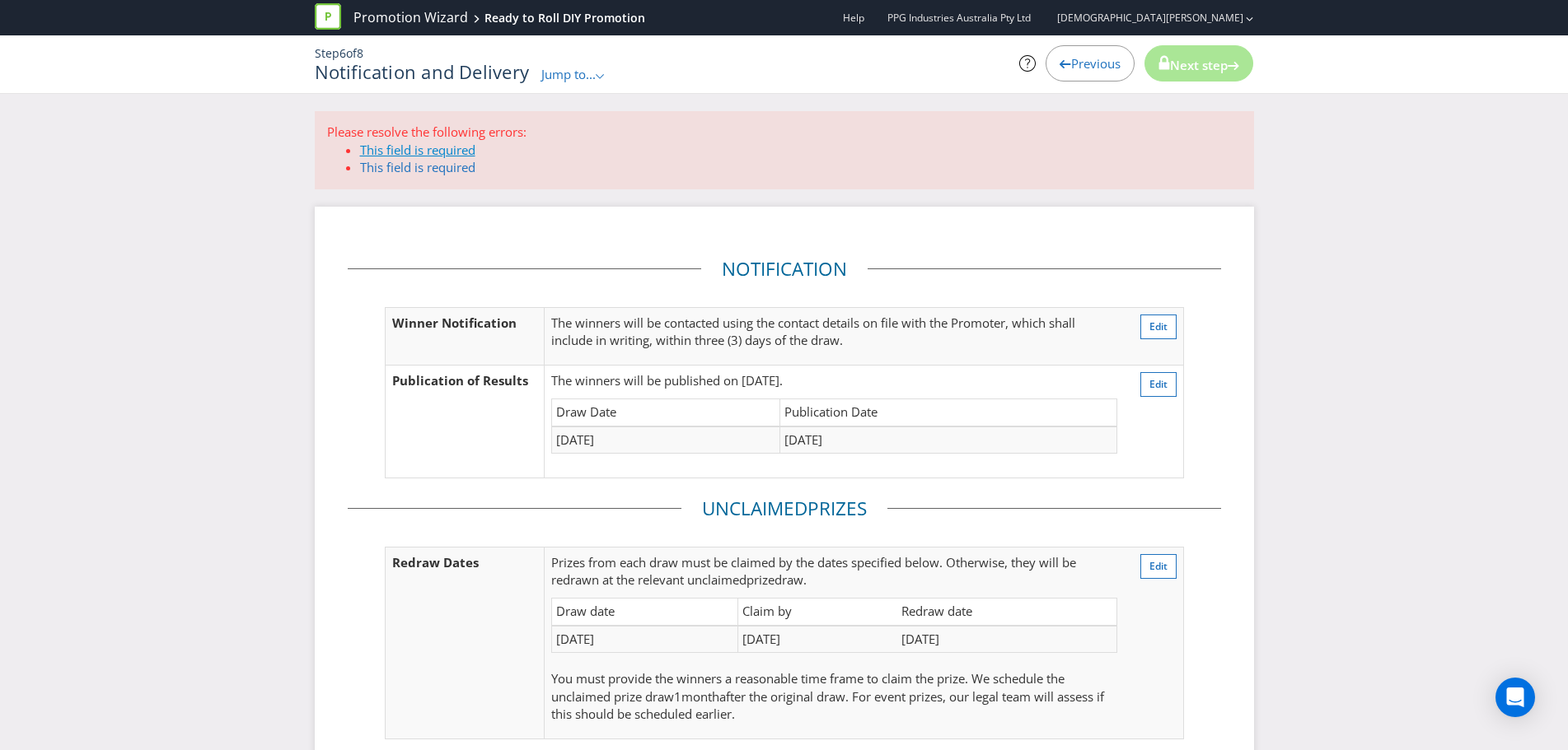
click at [393, 149] on span "This field is required" at bounding box center [418, 150] width 116 height 17
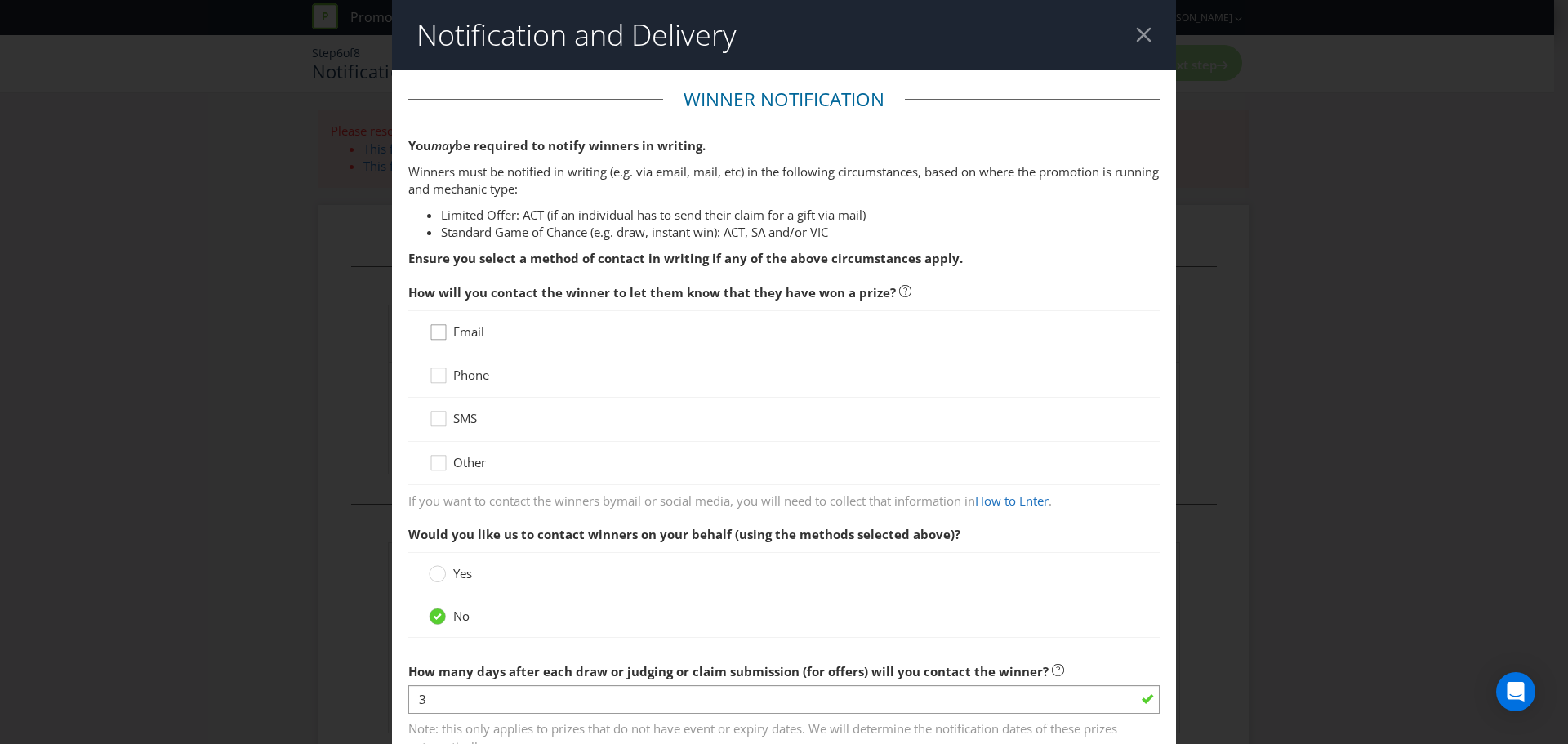
click at [434, 331] on div at bounding box center [439, 327] width 8 height 8
click at [0, 0] on input "Email" at bounding box center [0, 0] width 0 height 0
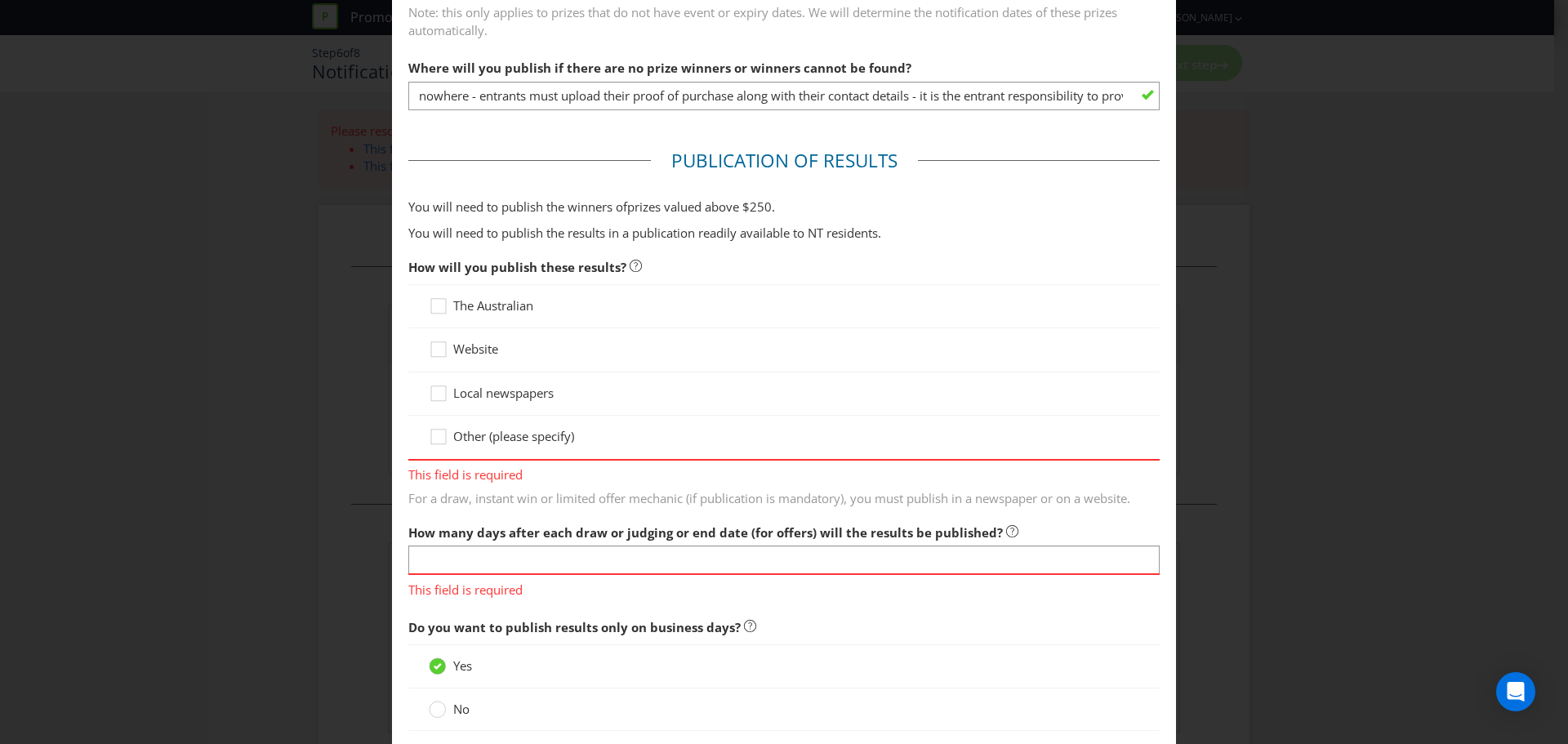
scroll to position [736, 0]
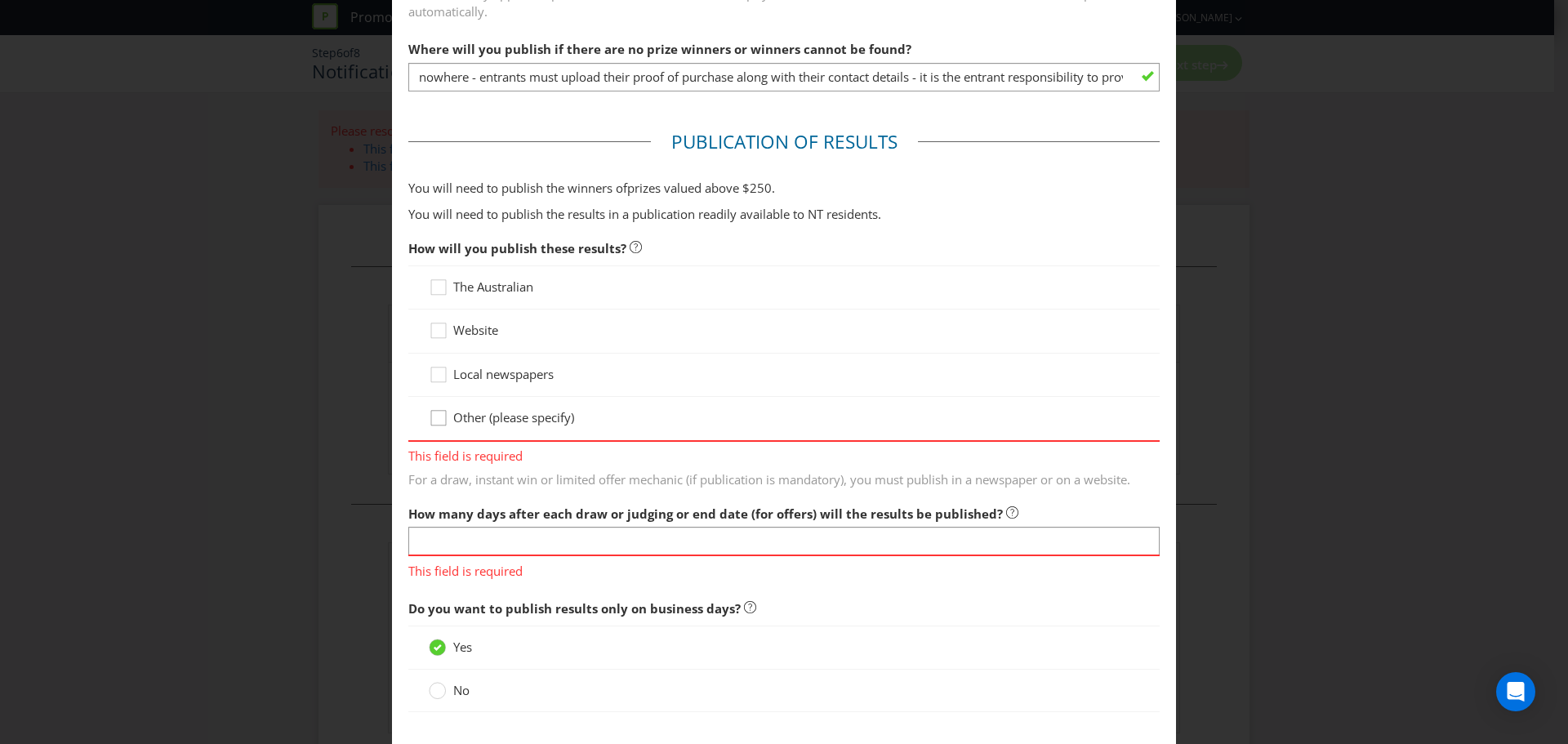
click at [436, 415] on div at bounding box center [439, 412] width 8 height 8
click at [0, 0] on input "Other (please specify)" at bounding box center [0, 0] width 0 height 0
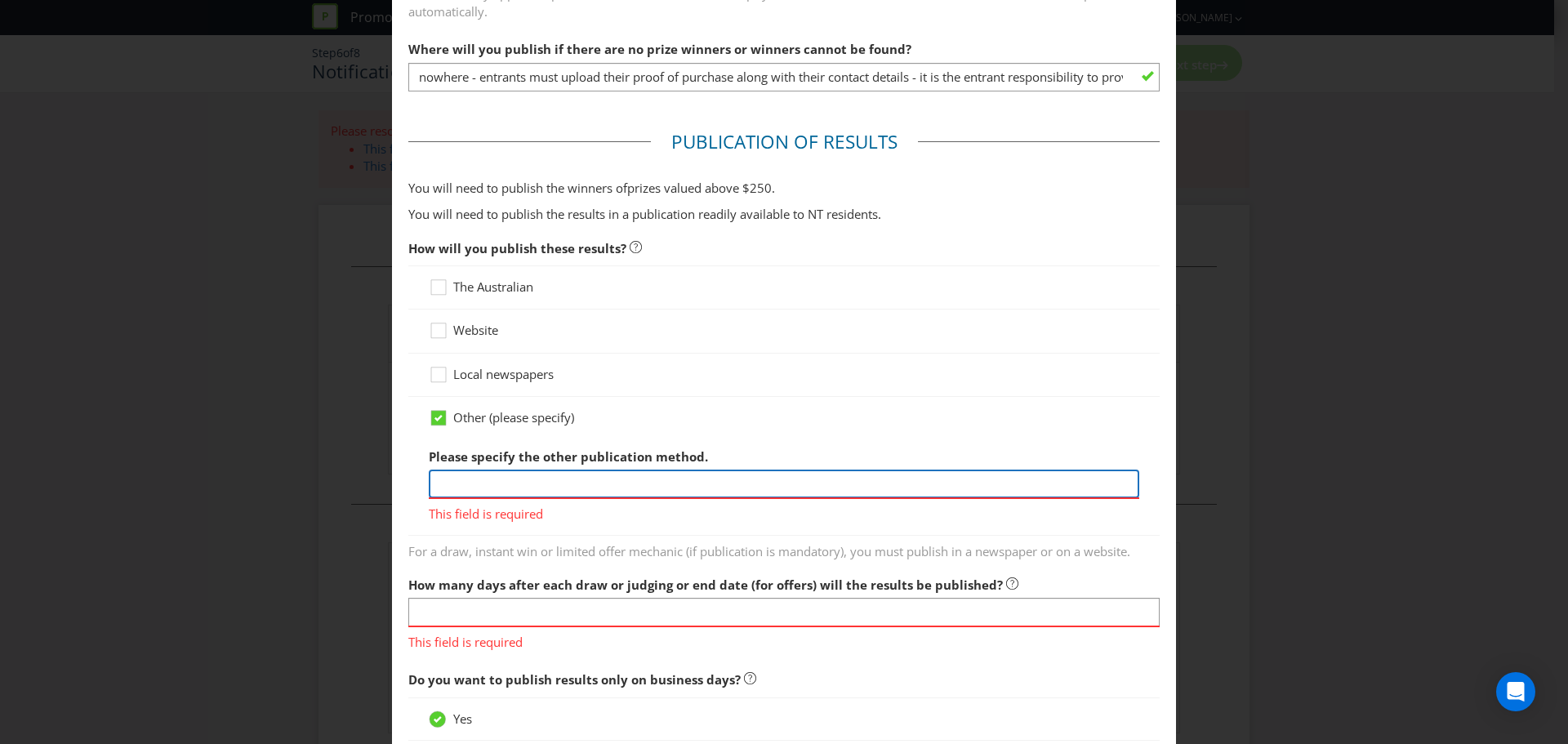
click at [462, 483] on input "text" at bounding box center [784, 484] width 711 height 29
click at [445, 487] on input "text" at bounding box center [784, 484] width 711 height 29
type input "Can we further discuss what options do we have here?"
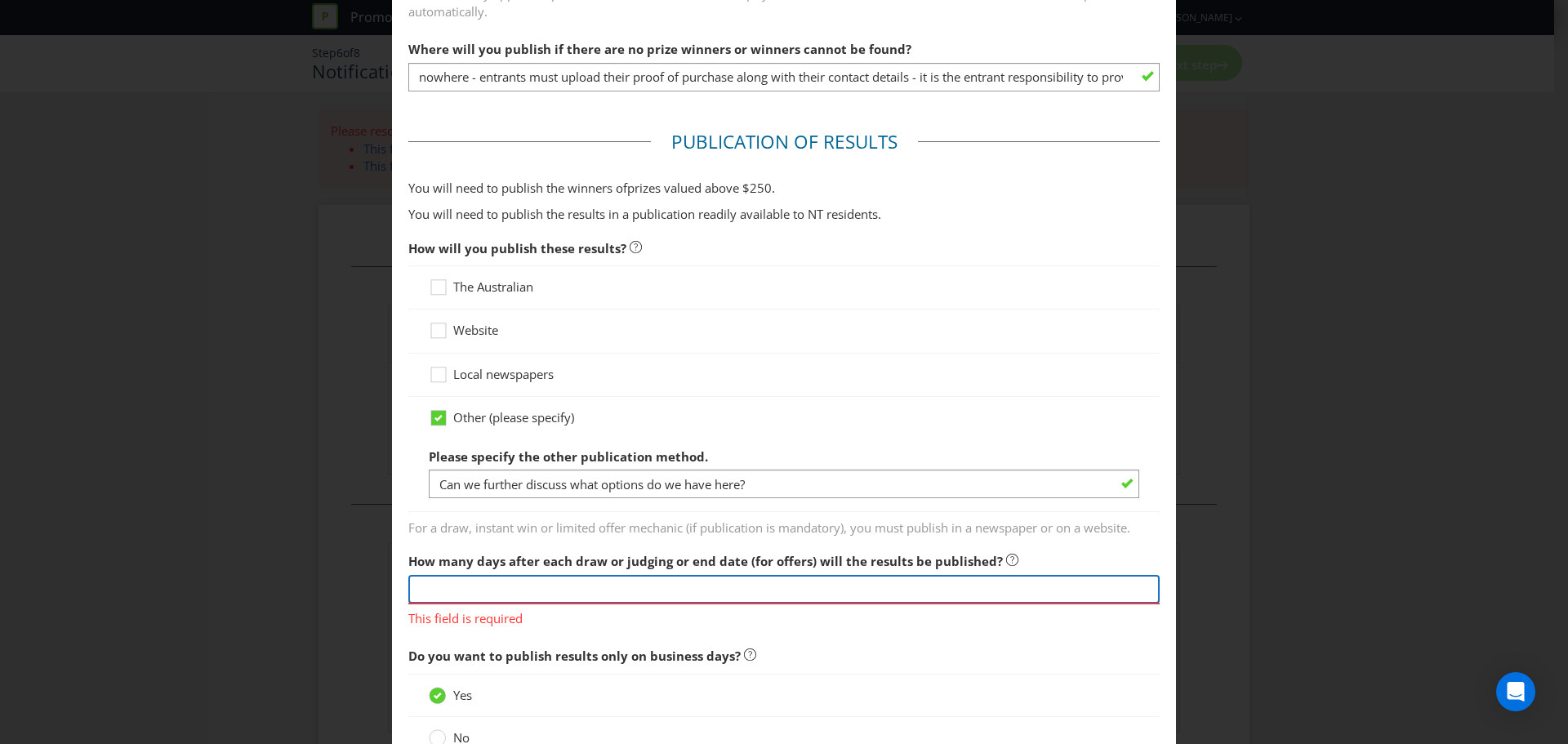
click at [502, 604] on div "How many days after each draw or judging or end date (for offers) will the resu…" at bounding box center [783, 586] width 751 height 82
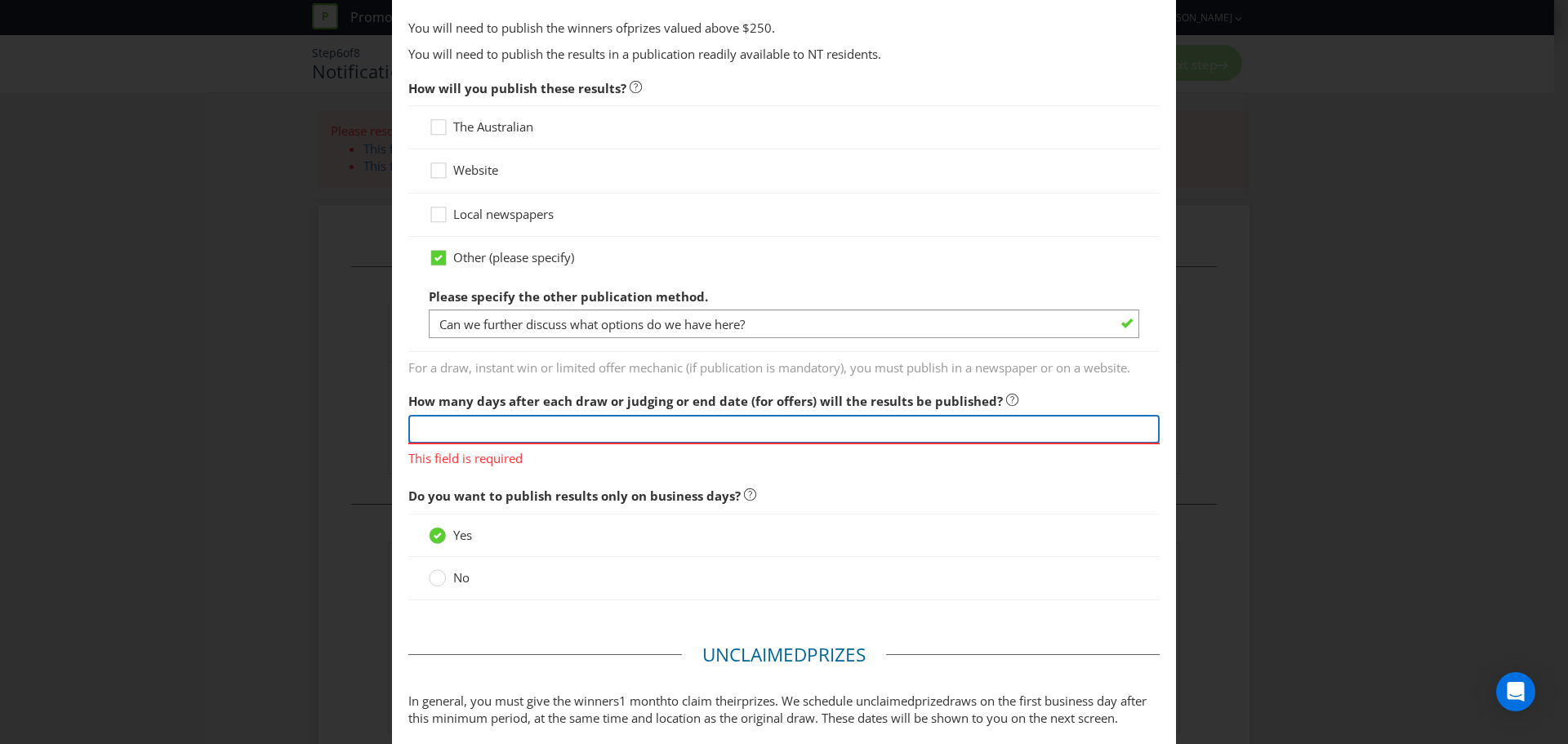
scroll to position [899, 0]
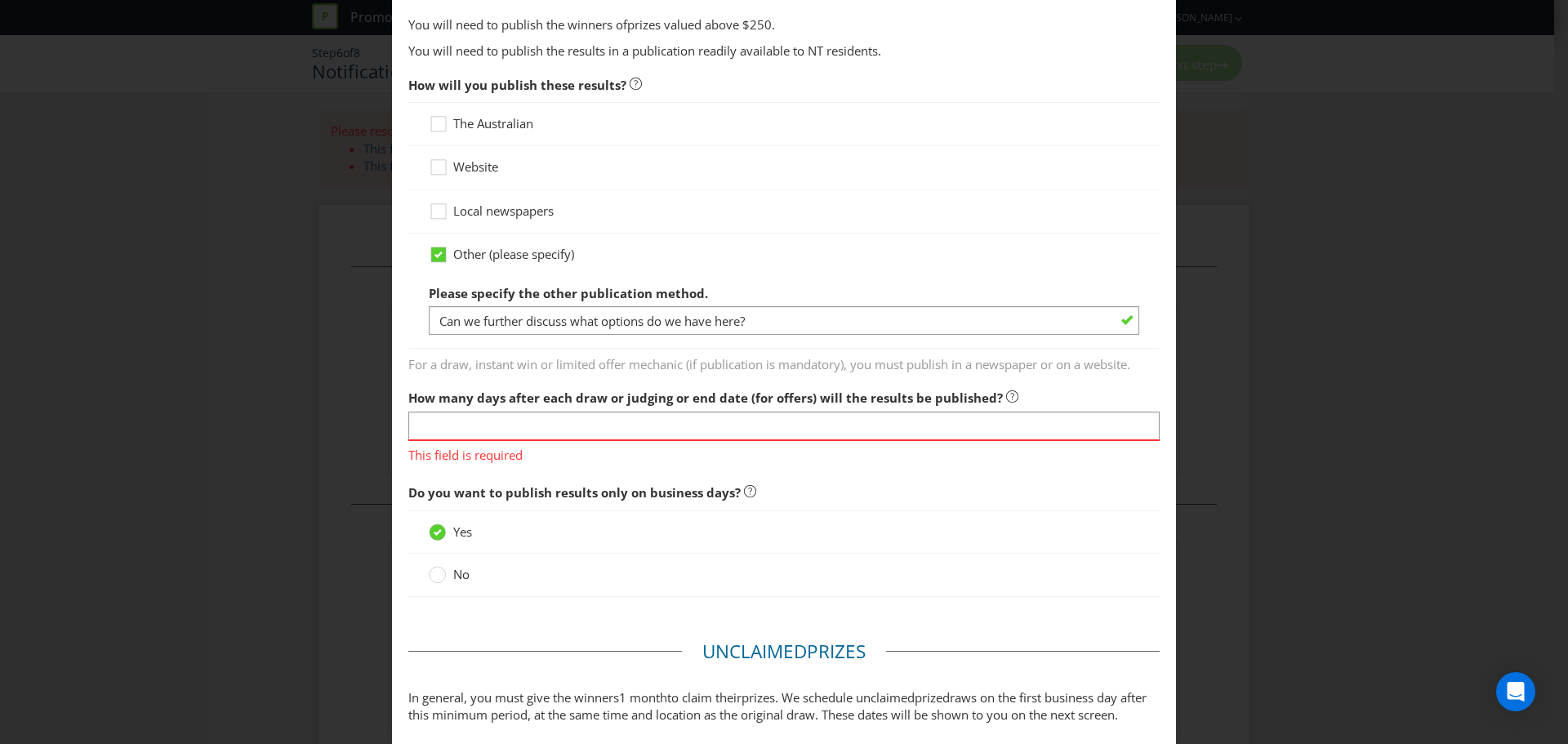
click at [472, 441] on span "This field is required" at bounding box center [783, 453] width 751 height 24
click at [440, 426] on input "text" at bounding box center [783, 426] width 751 height 29
type input "S"
type input "3"
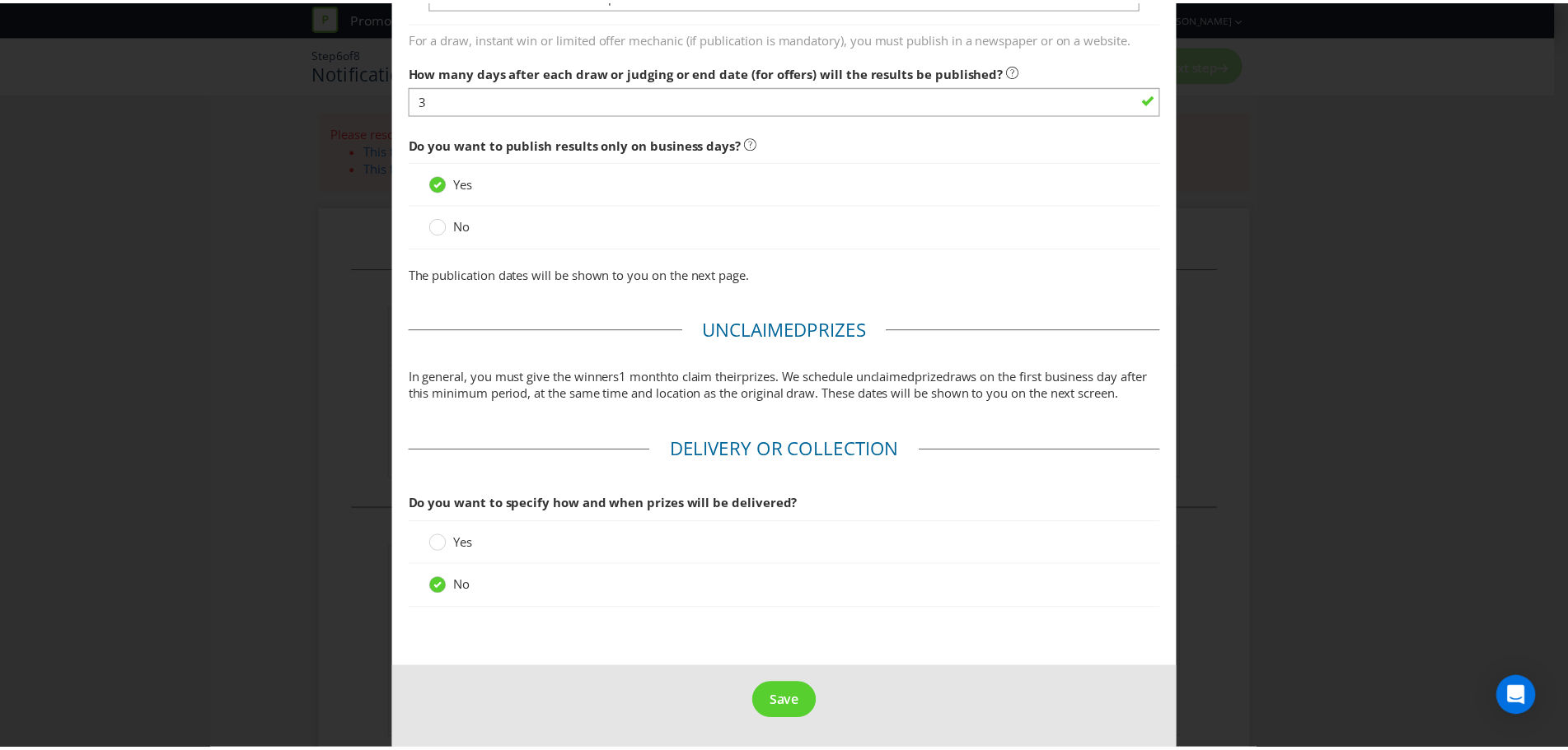
scroll to position [1254, 0]
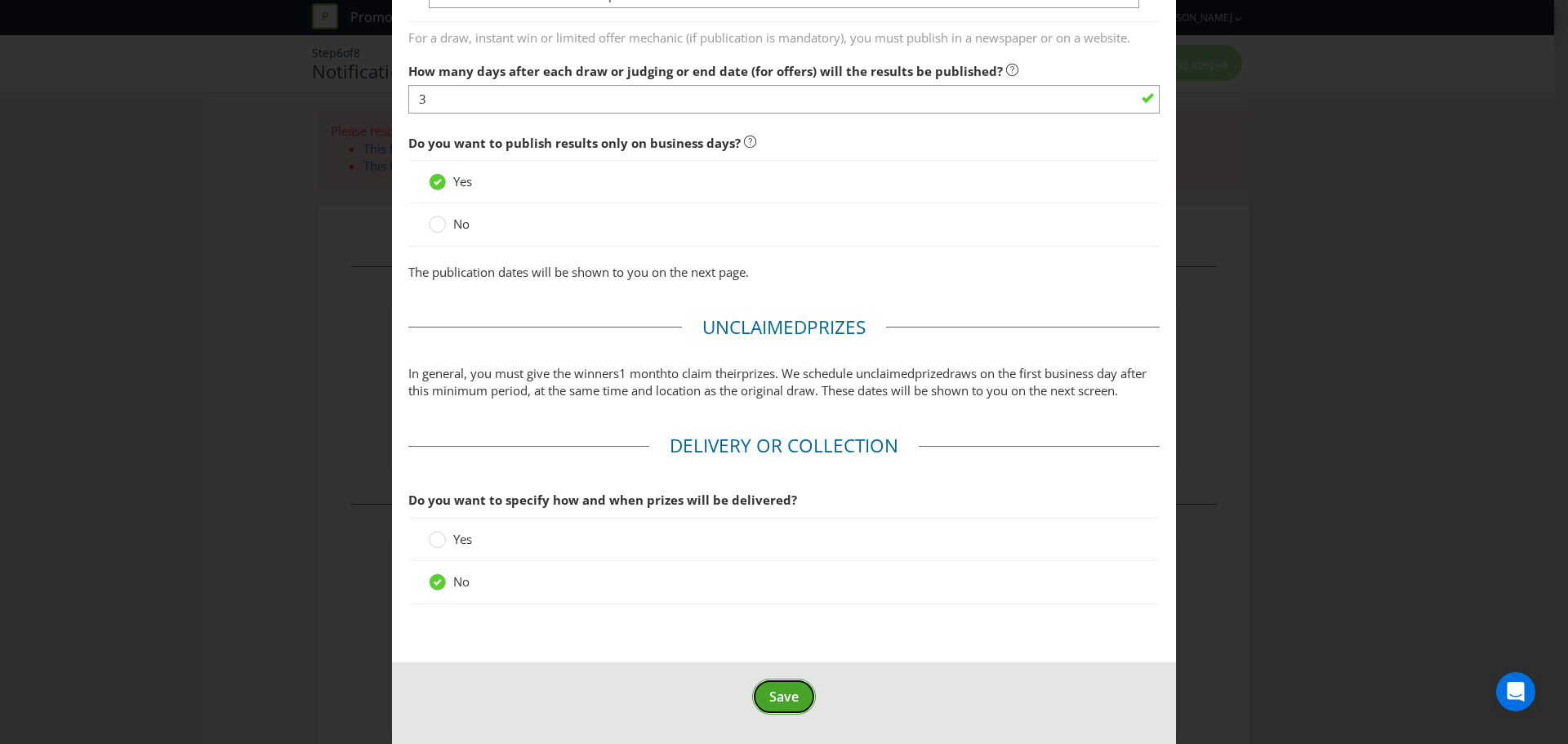
click at [779, 699] on span "Save" at bounding box center [784, 697] width 30 height 18
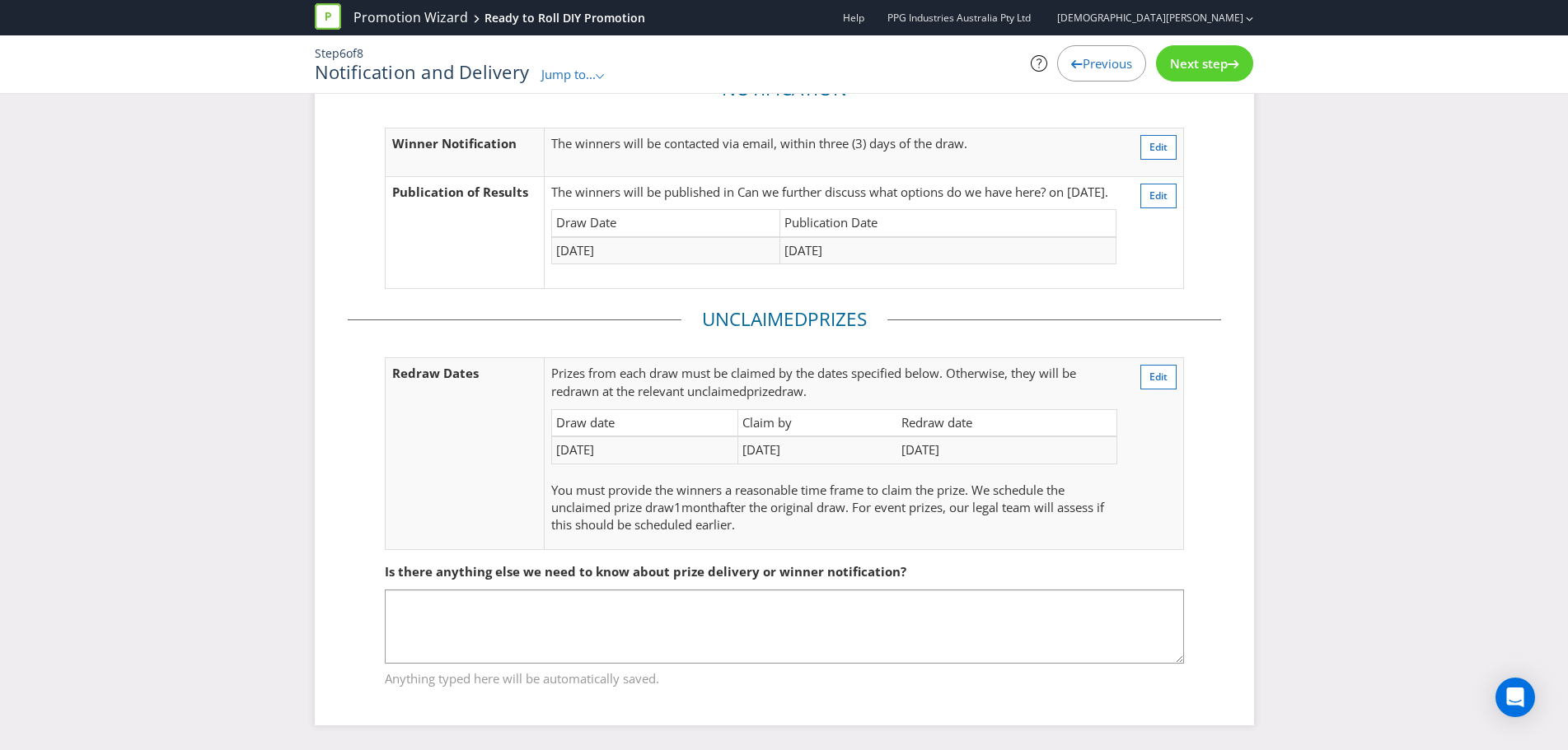
scroll to position [102, 0]
click at [1185, 68] on span "Next step" at bounding box center [1199, 63] width 57 height 17
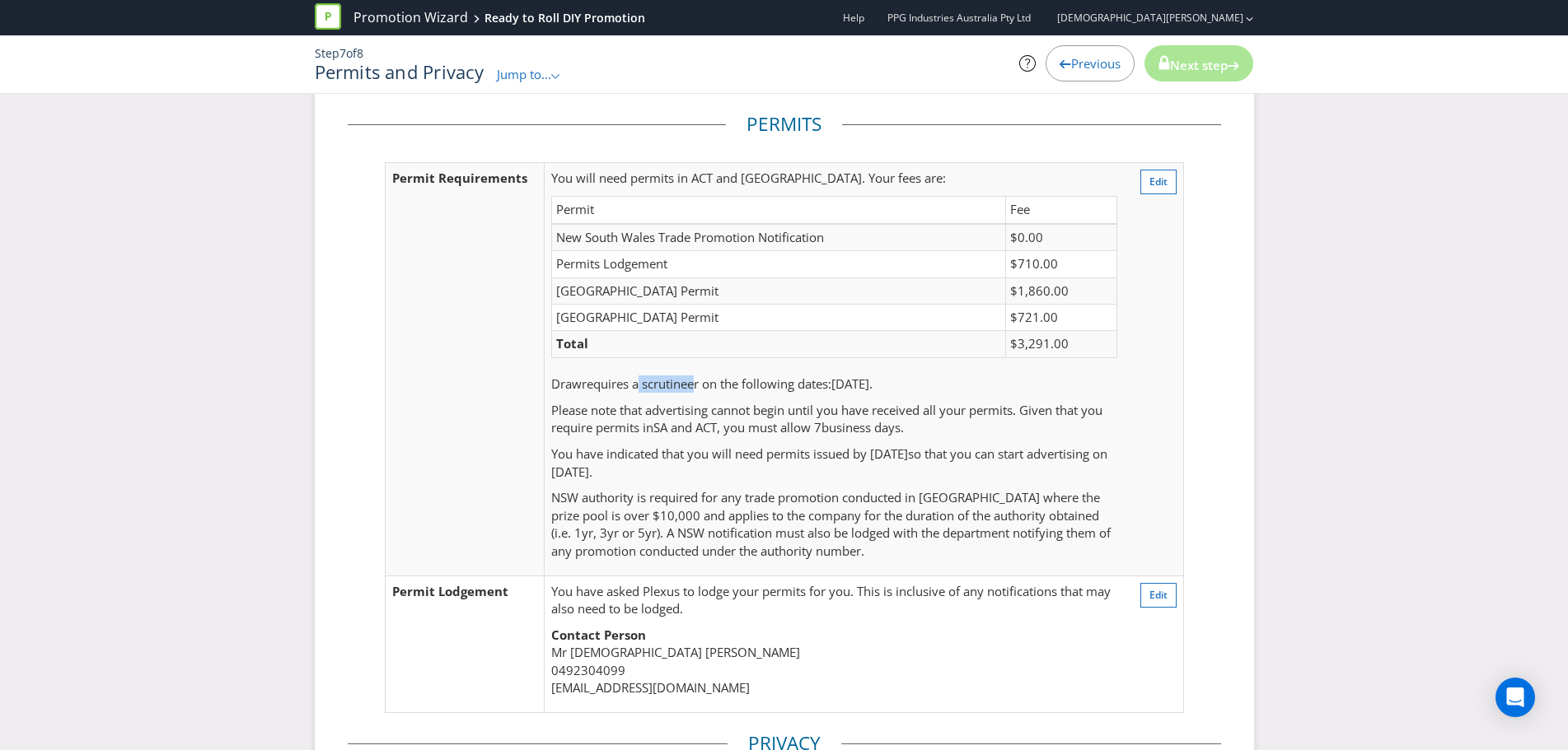
drag, startPoint x: 696, startPoint y: 386, endPoint x: 640, endPoint y: 384, distance: 56.0
click at [640, 384] on span "requires a scrutineer on the following dates:" at bounding box center [706, 384] width 250 height 17
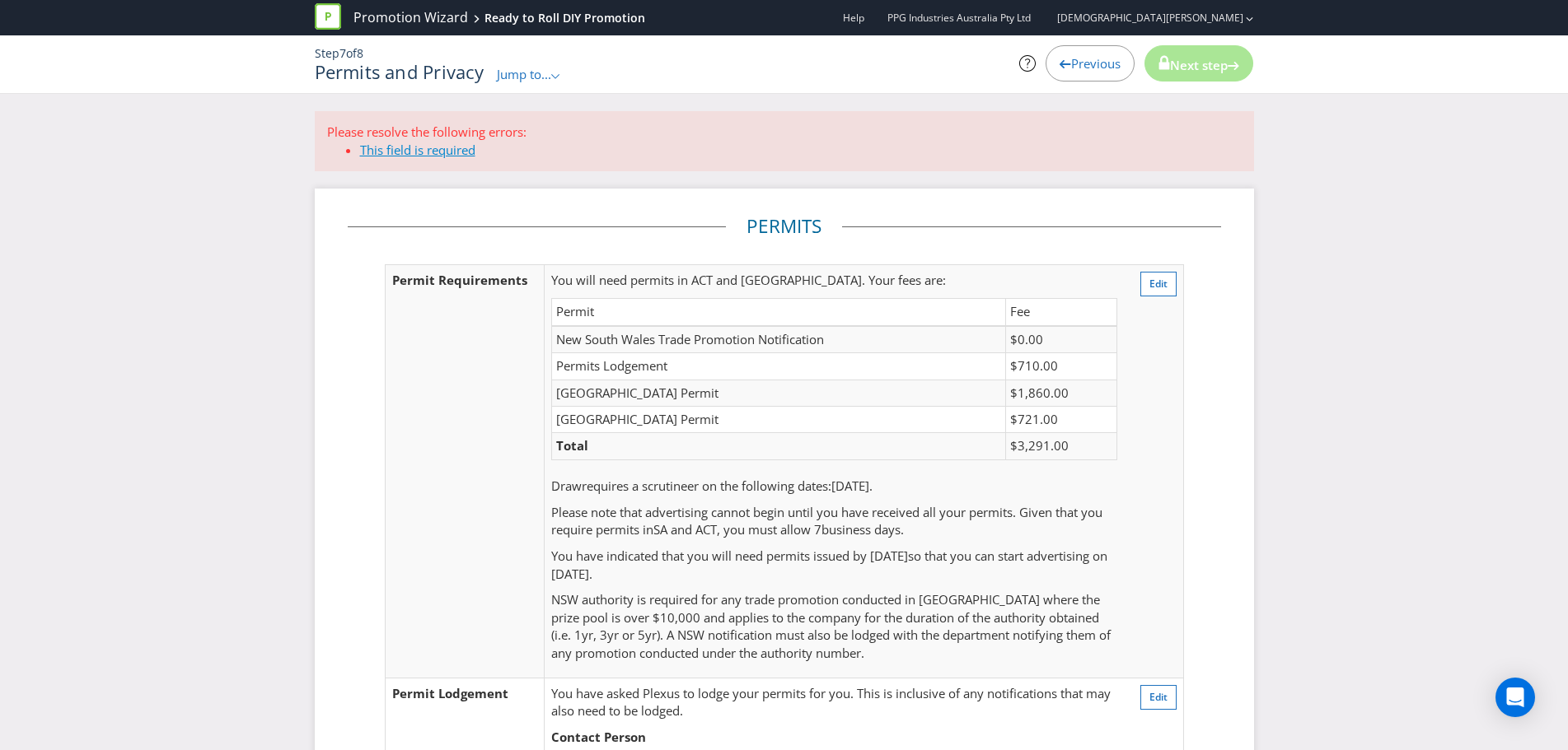
click at [412, 145] on link "This field is required" at bounding box center [418, 150] width 116 height 17
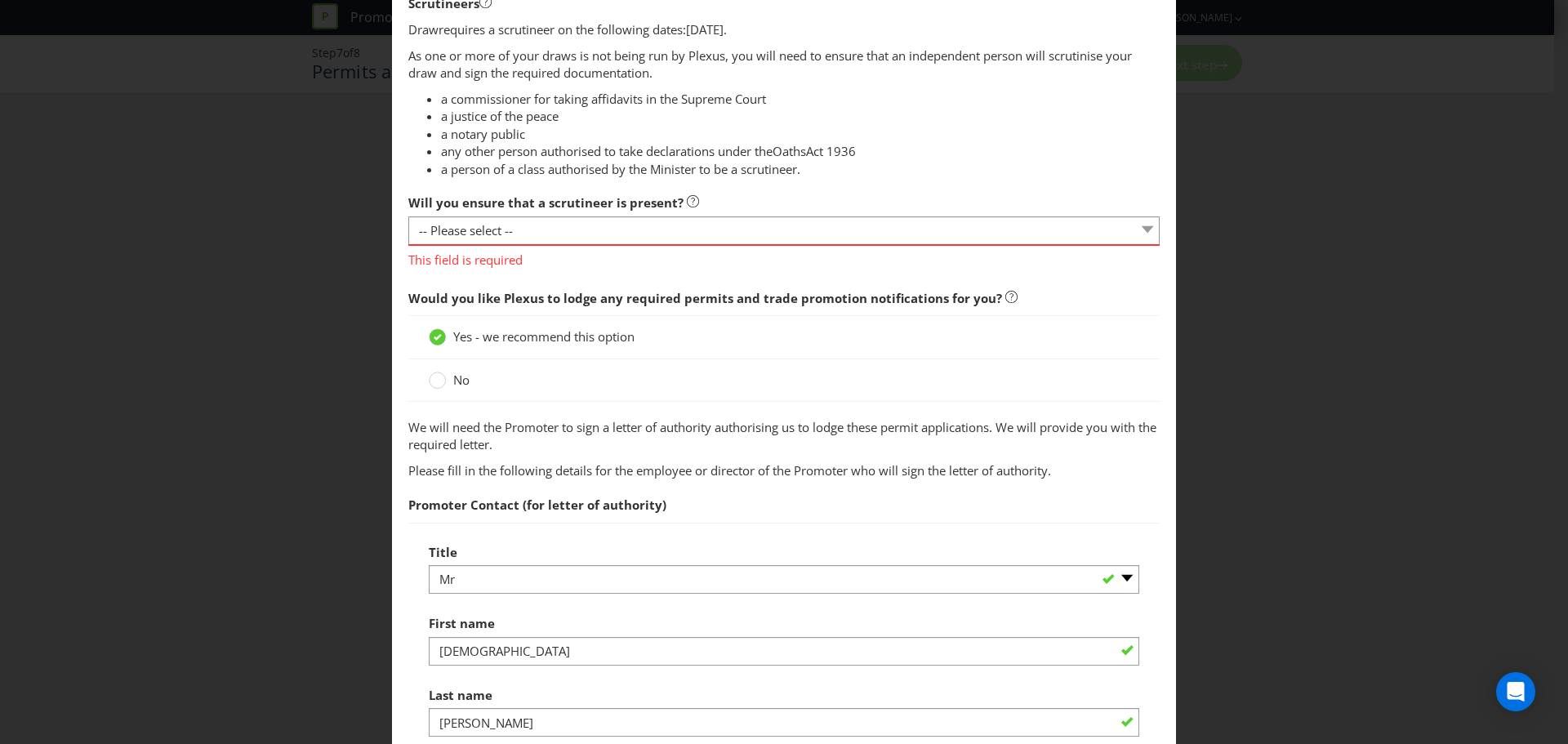
scroll to position [830, 0]
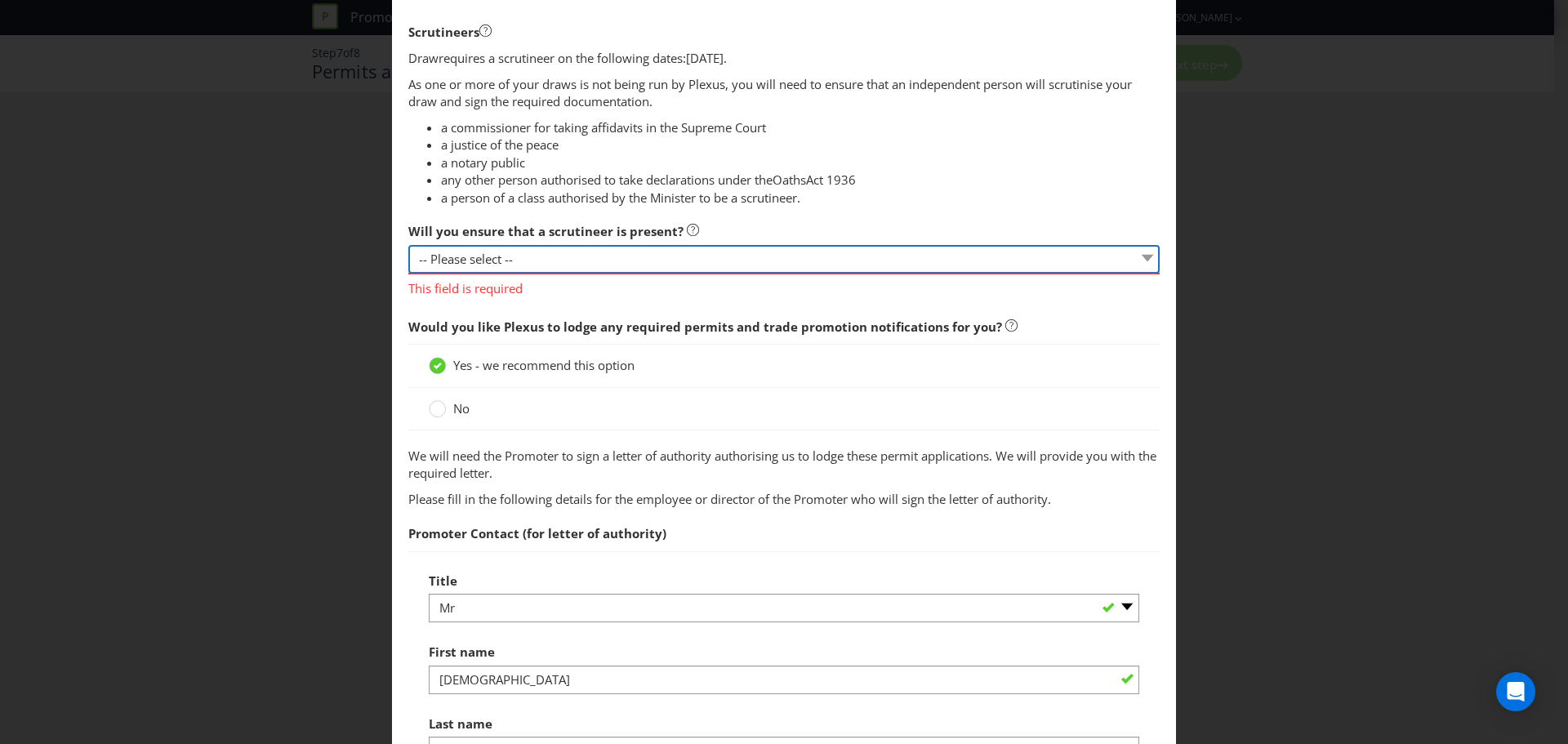
click at [531, 258] on select "-- Please select -- Yes, I agree to arrange for a scrutineer for each draw. No,…" at bounding box center [783, 259] width 751 height 29
select select "NO_PLEXUS"
click at [408, 245] on select "-- Please select -- Yes, I agree to arrange for a scrutineer for each draw. No,…" at bounding box center [783, 259] width 751 height 29
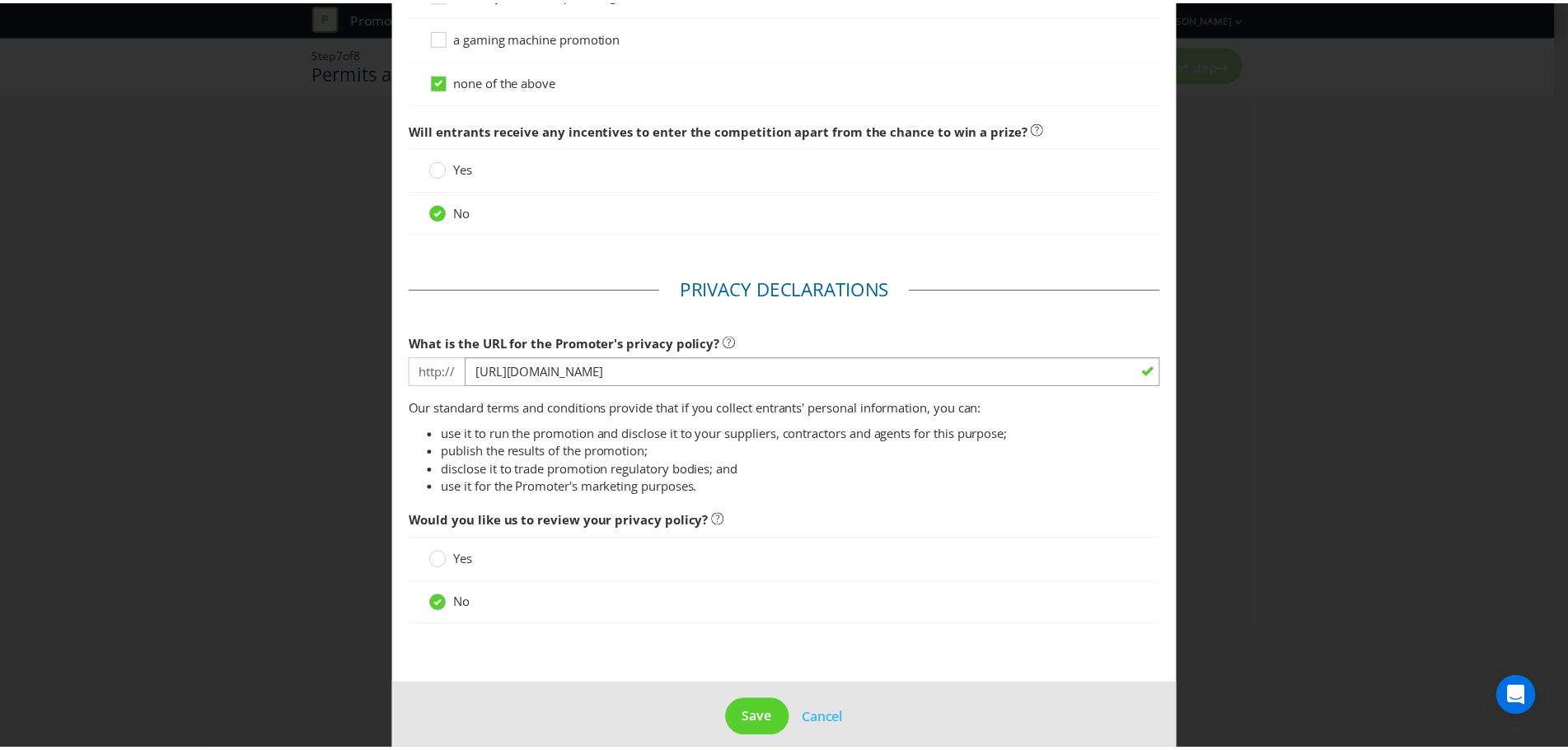
scroll to position [1904, 0]
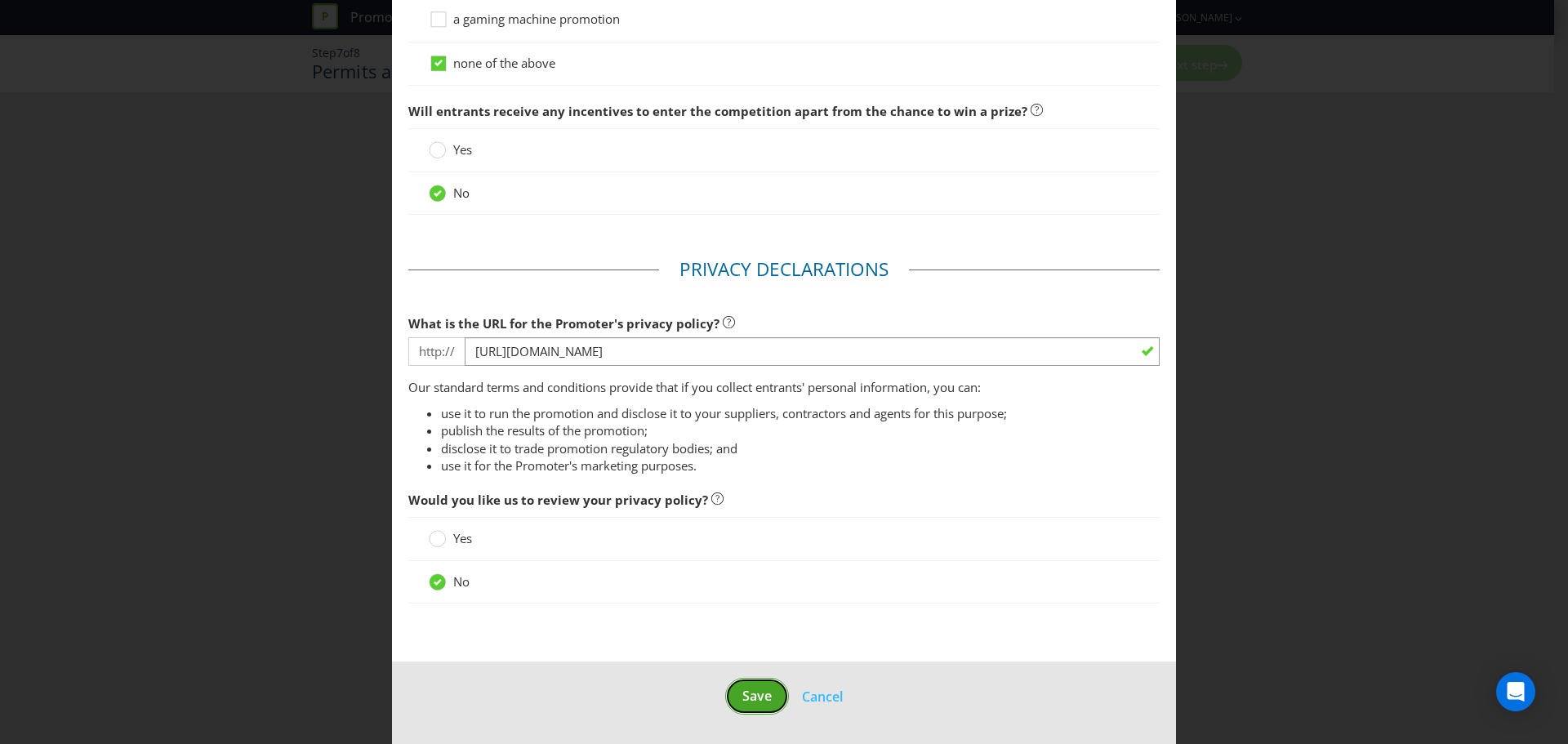
click at [742, 702] on span "Save" at bounding box center [757, 696] width 30 height 18
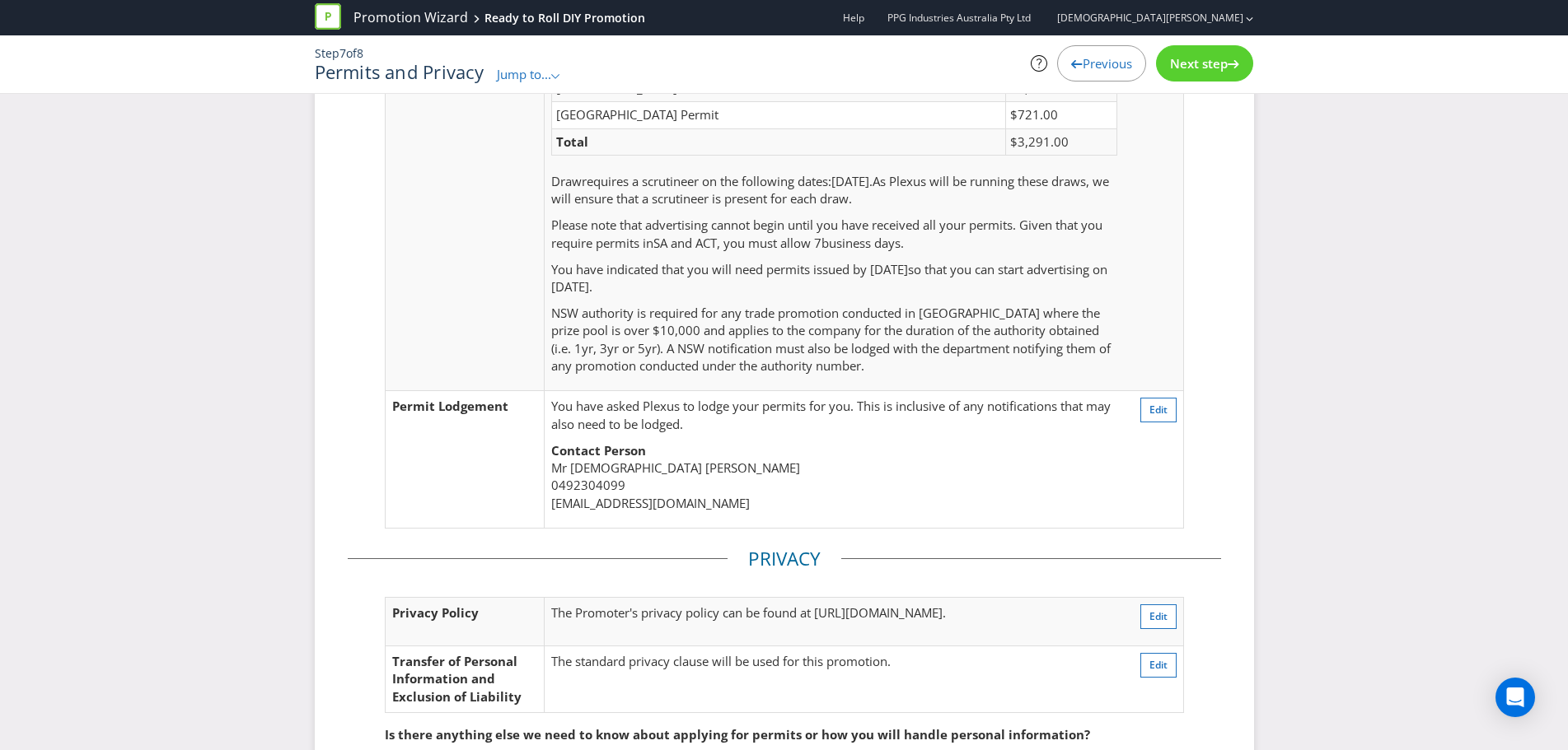
scroll to position [225, 0]
click at [1181, 66] on span "Next step" at bounding box center [1199, 63] width 57 height 17
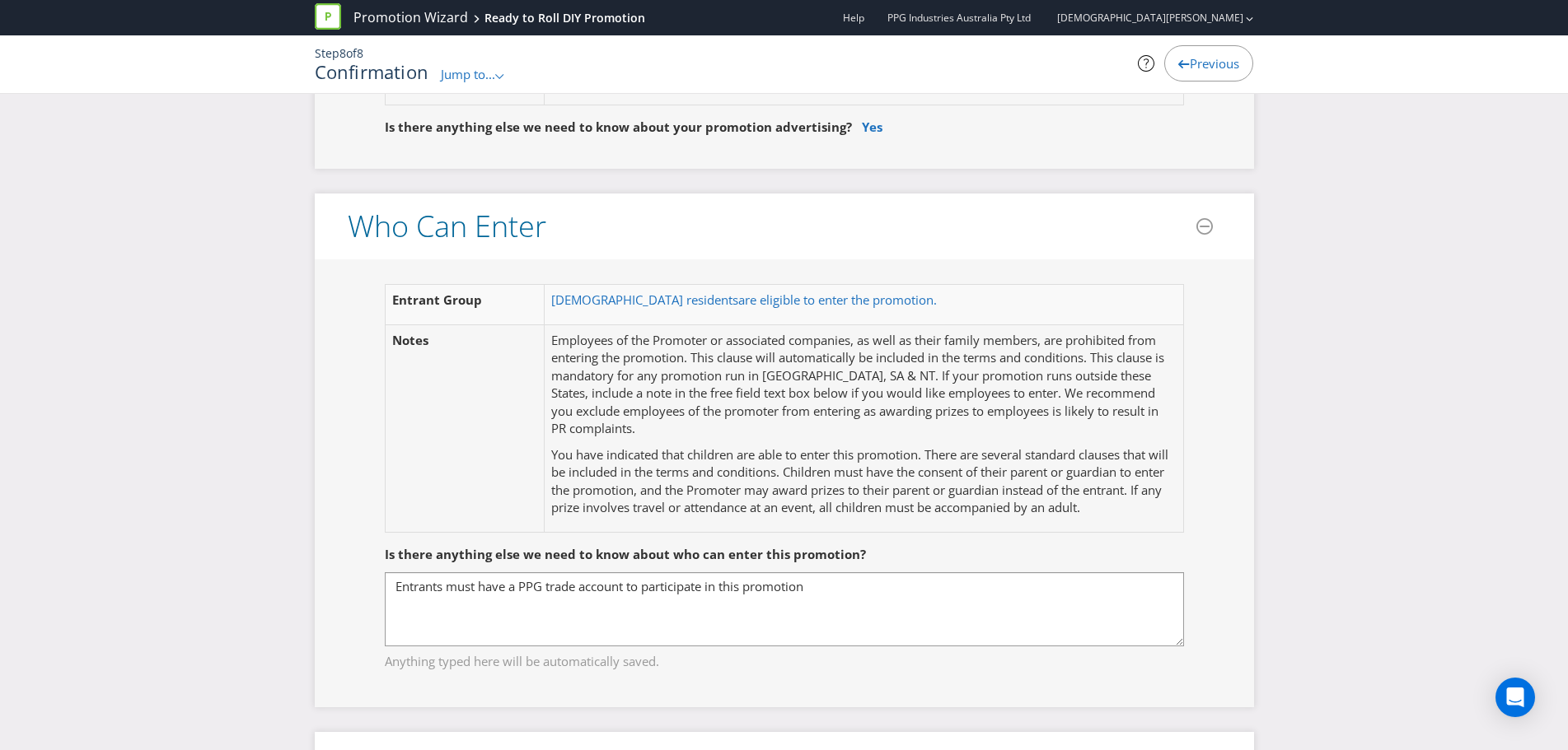
scroll to position [885, 0]
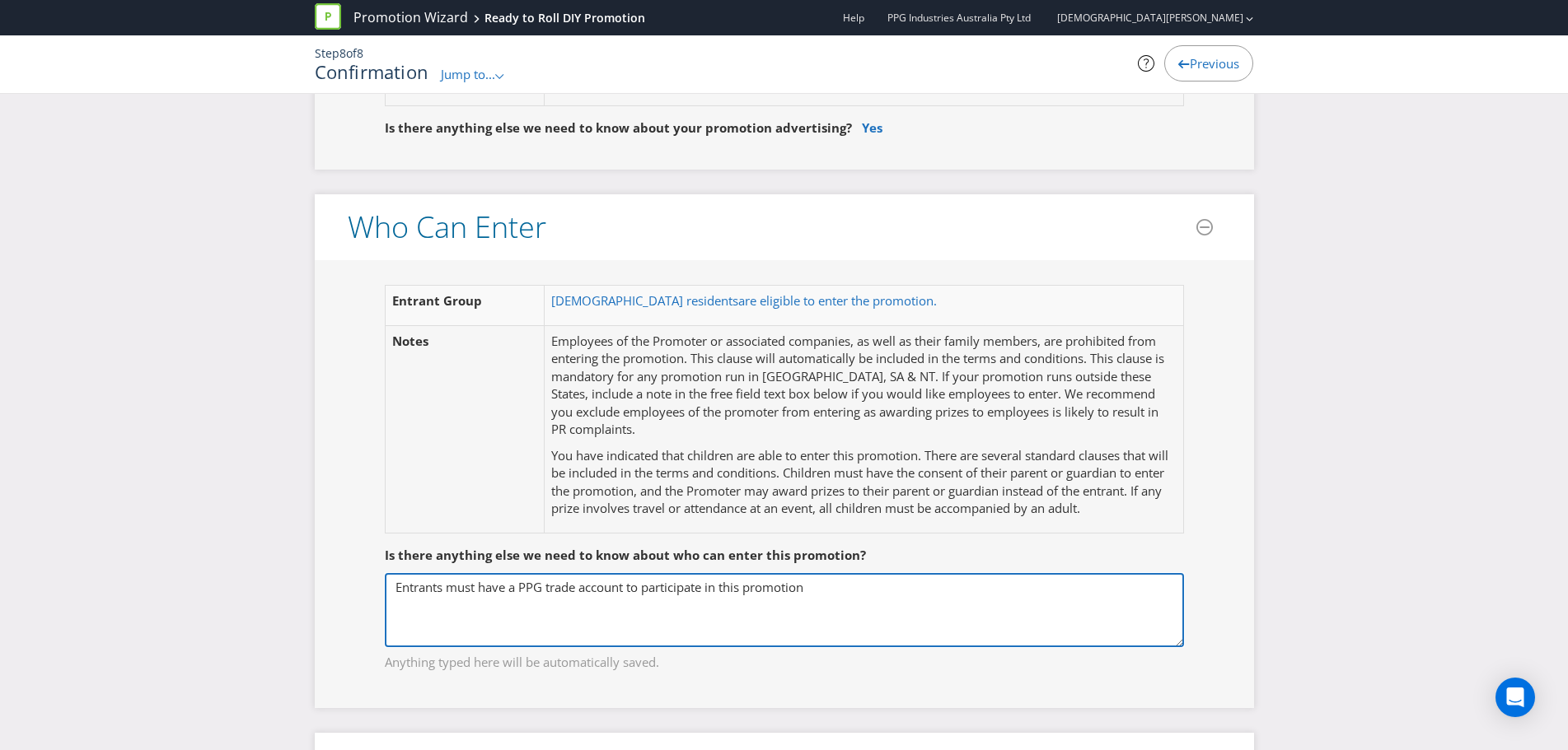
drag, startPoint x: 833, startPoint y: 592, endPoint x: 271, endPoint y: 559, distance: 563.0
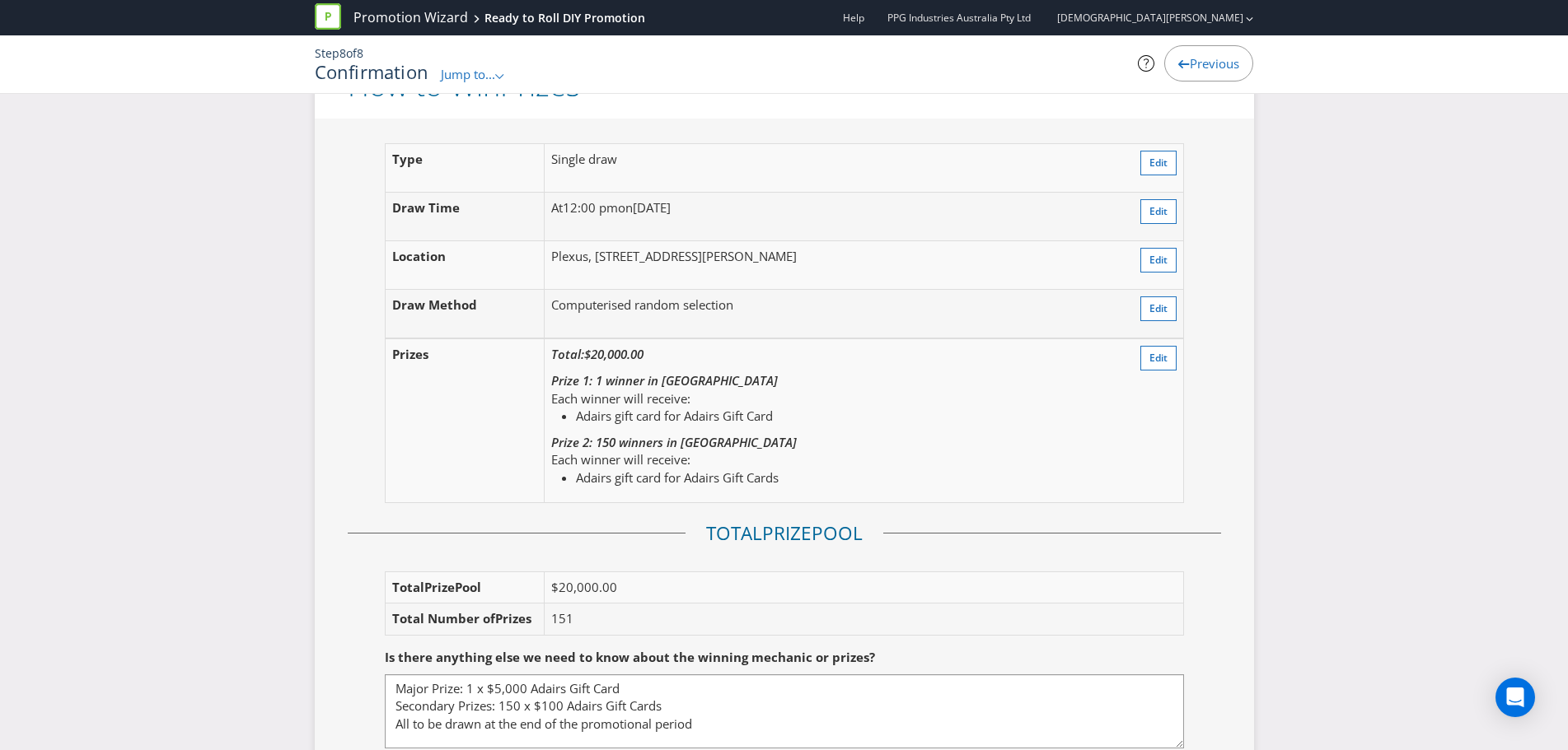
scroll to position [2203, 0]
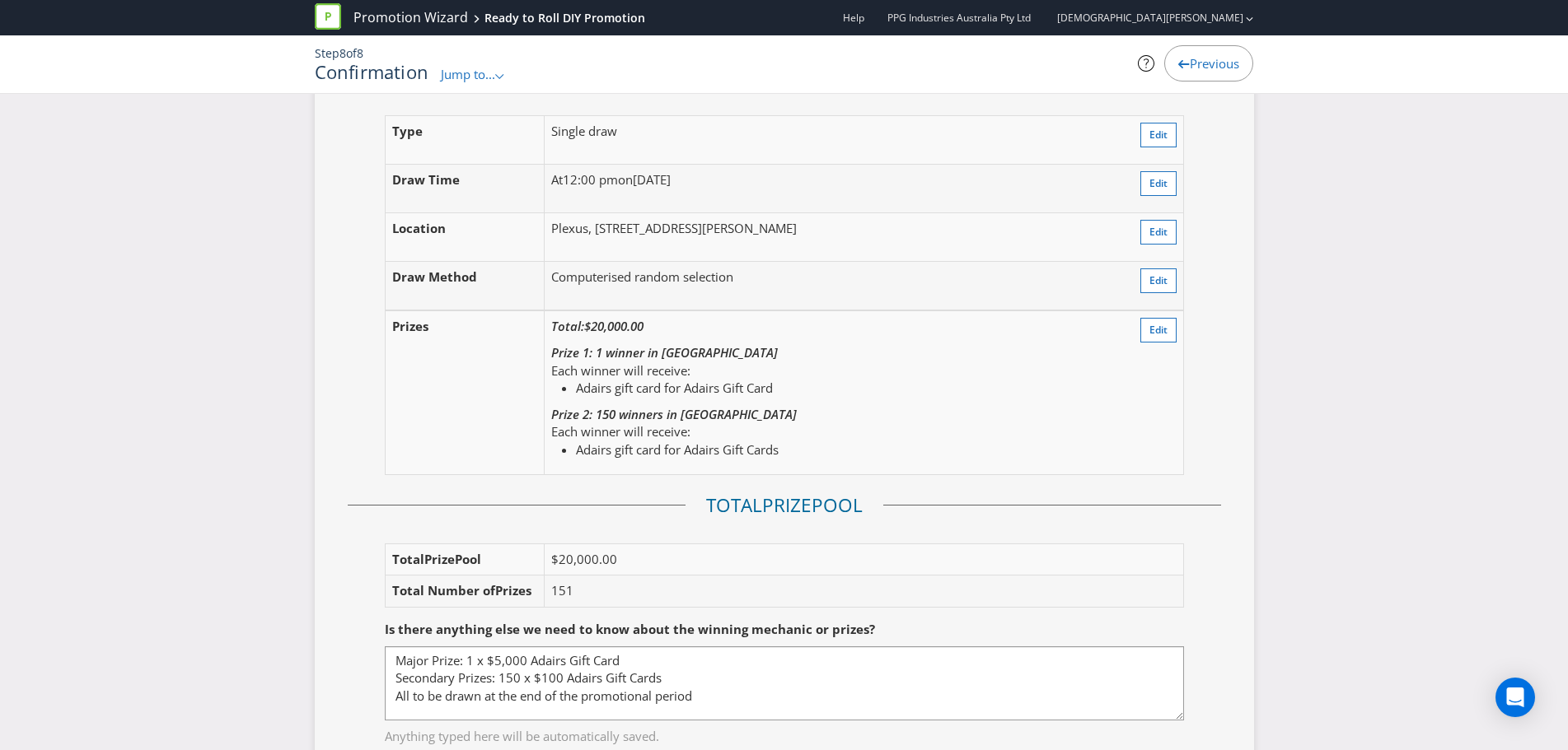
type textarea "Available to any customer who meet the minimum spent criteria ($100 on Taubmans…"
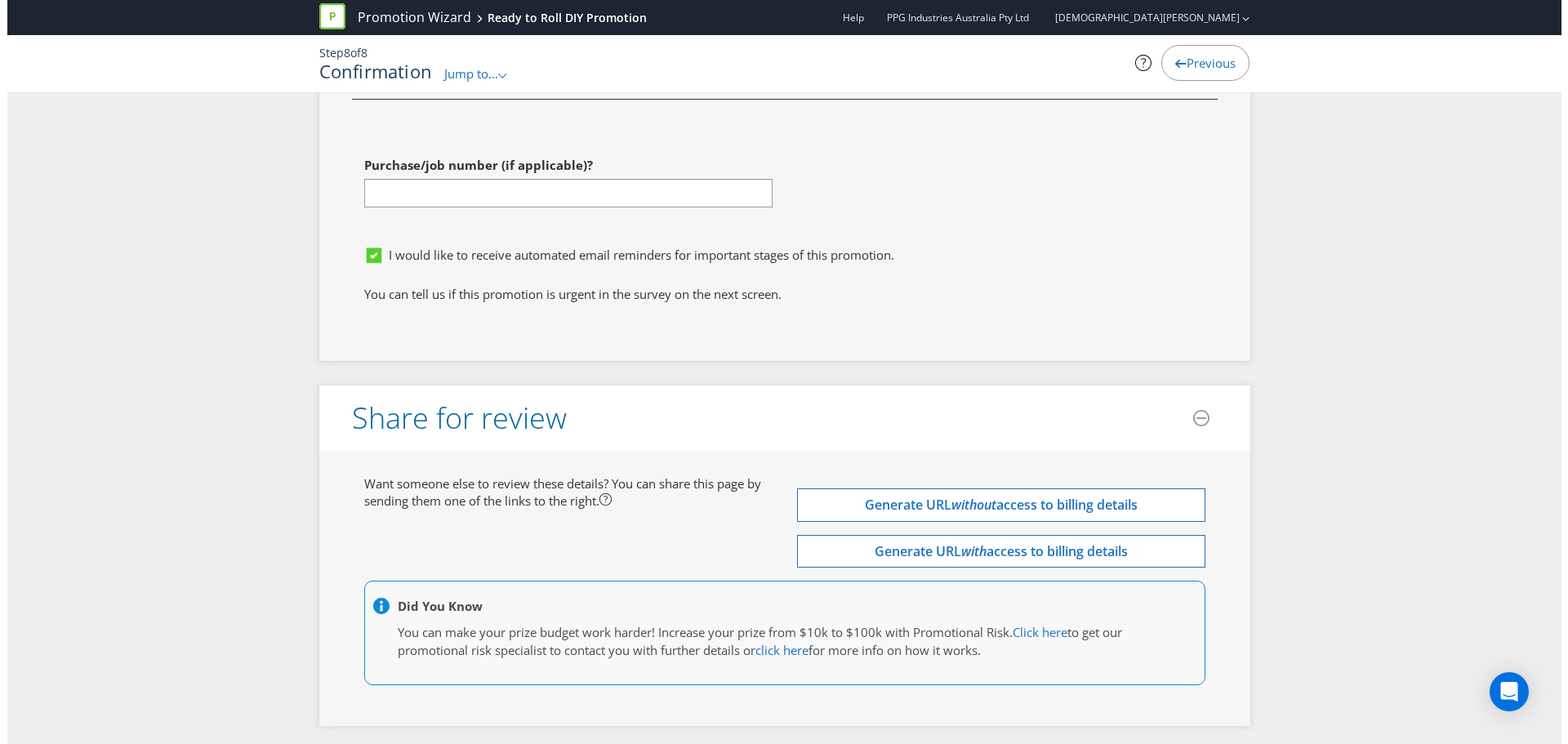
scroll to position [6197, 0]
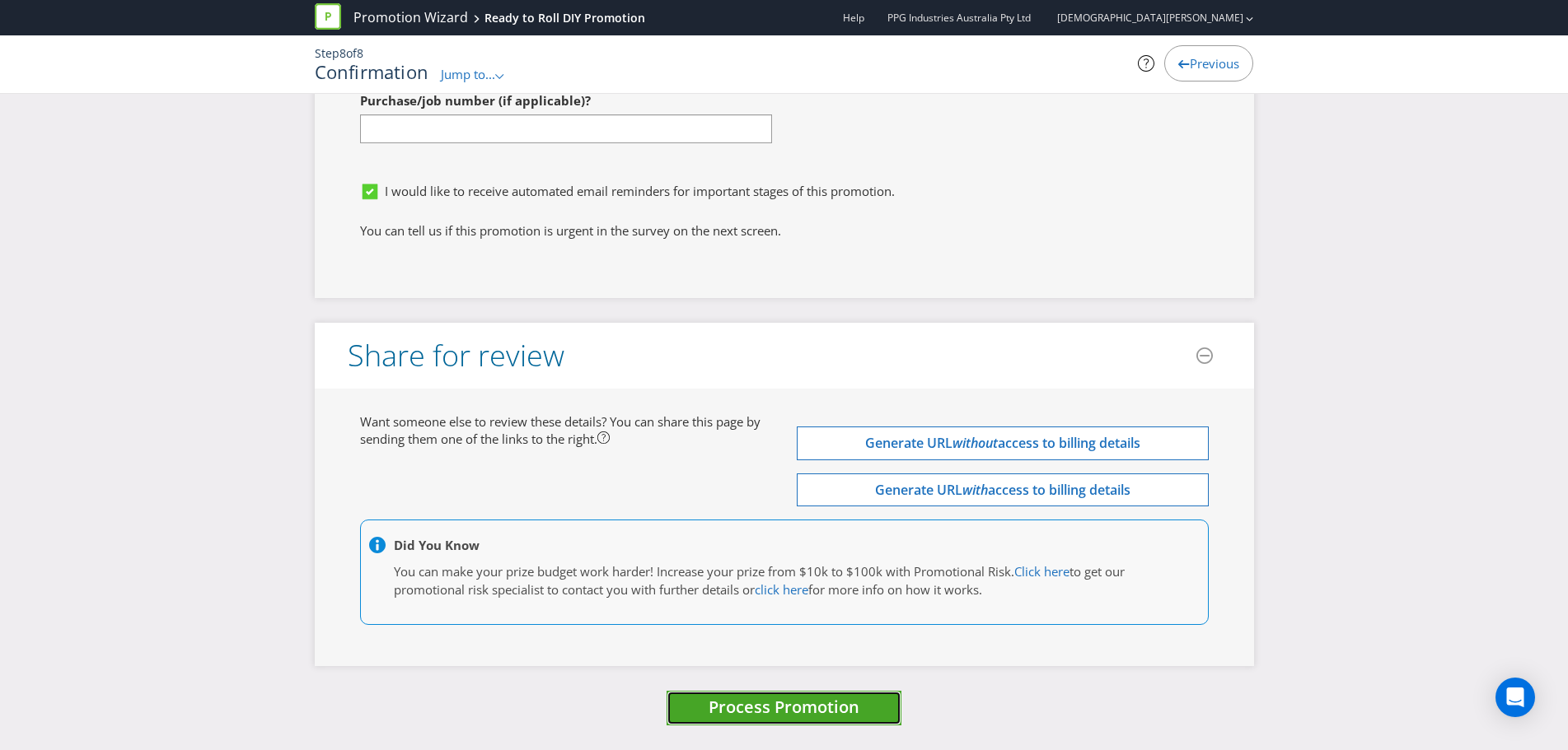
click at [768, 703] on span "Process Promotion" at bounding box center [784, 707] width 151 height 22
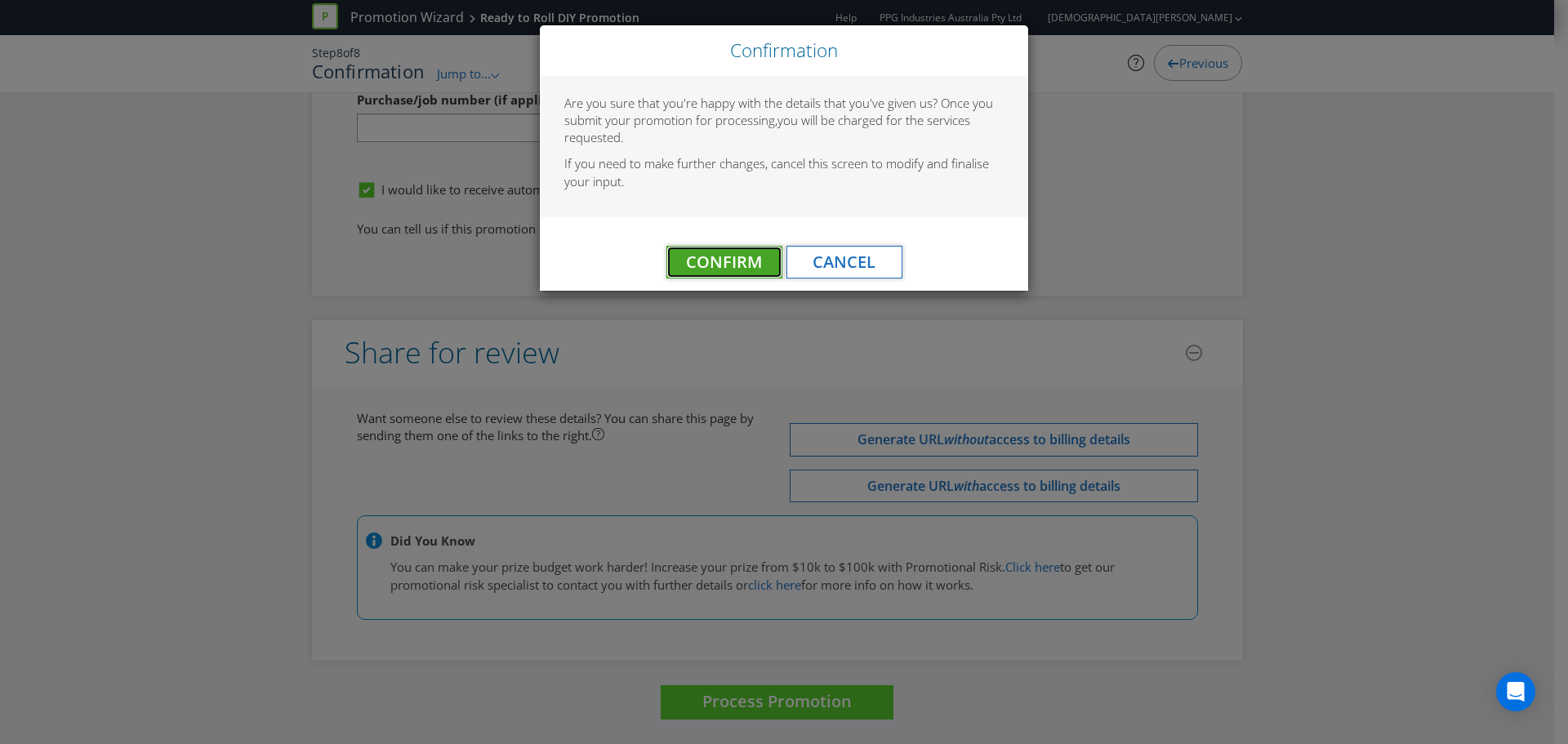
click at [719, 272] on span "Confirm" at bounding box center [724, 261] width 76 height 22
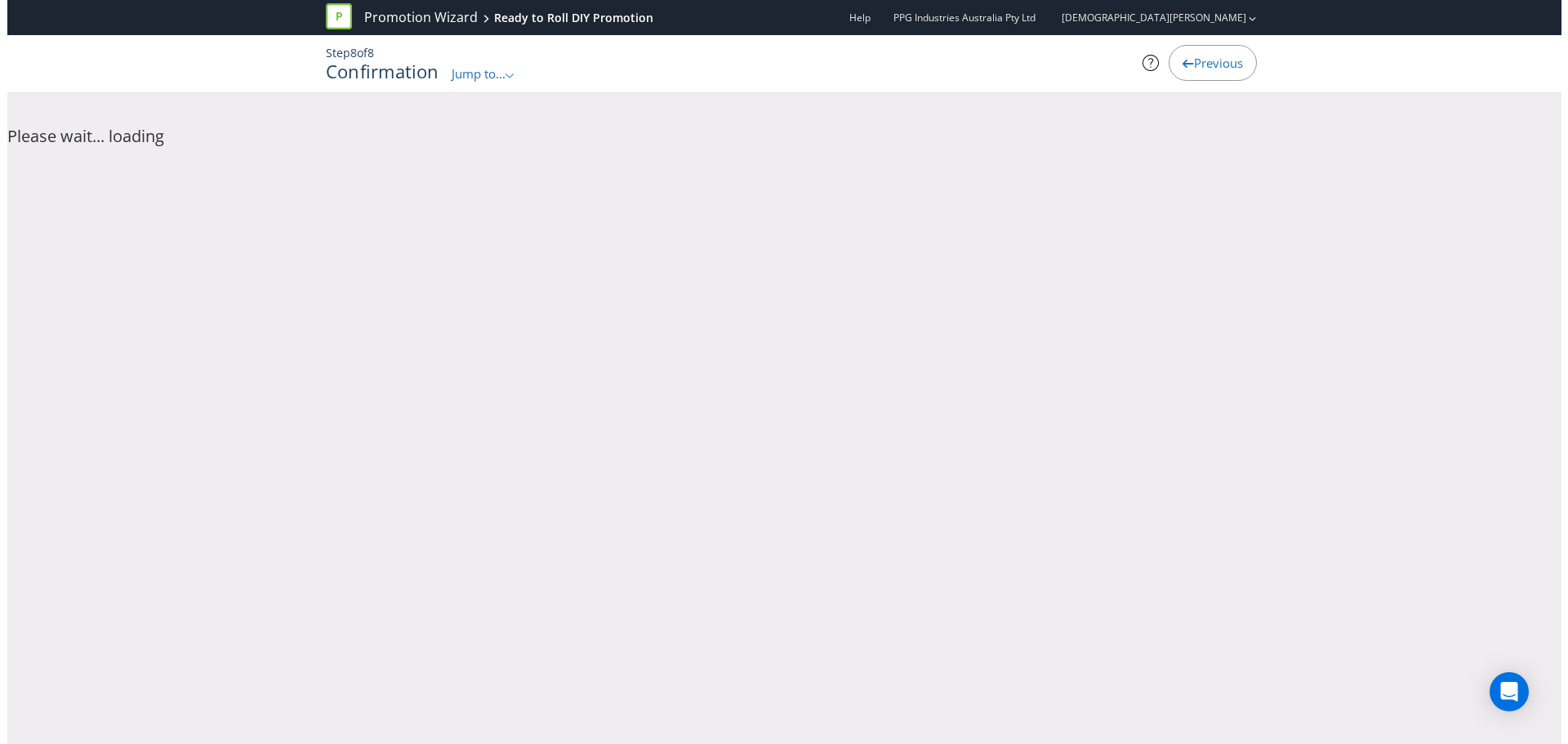
scroll to position [0, 0]
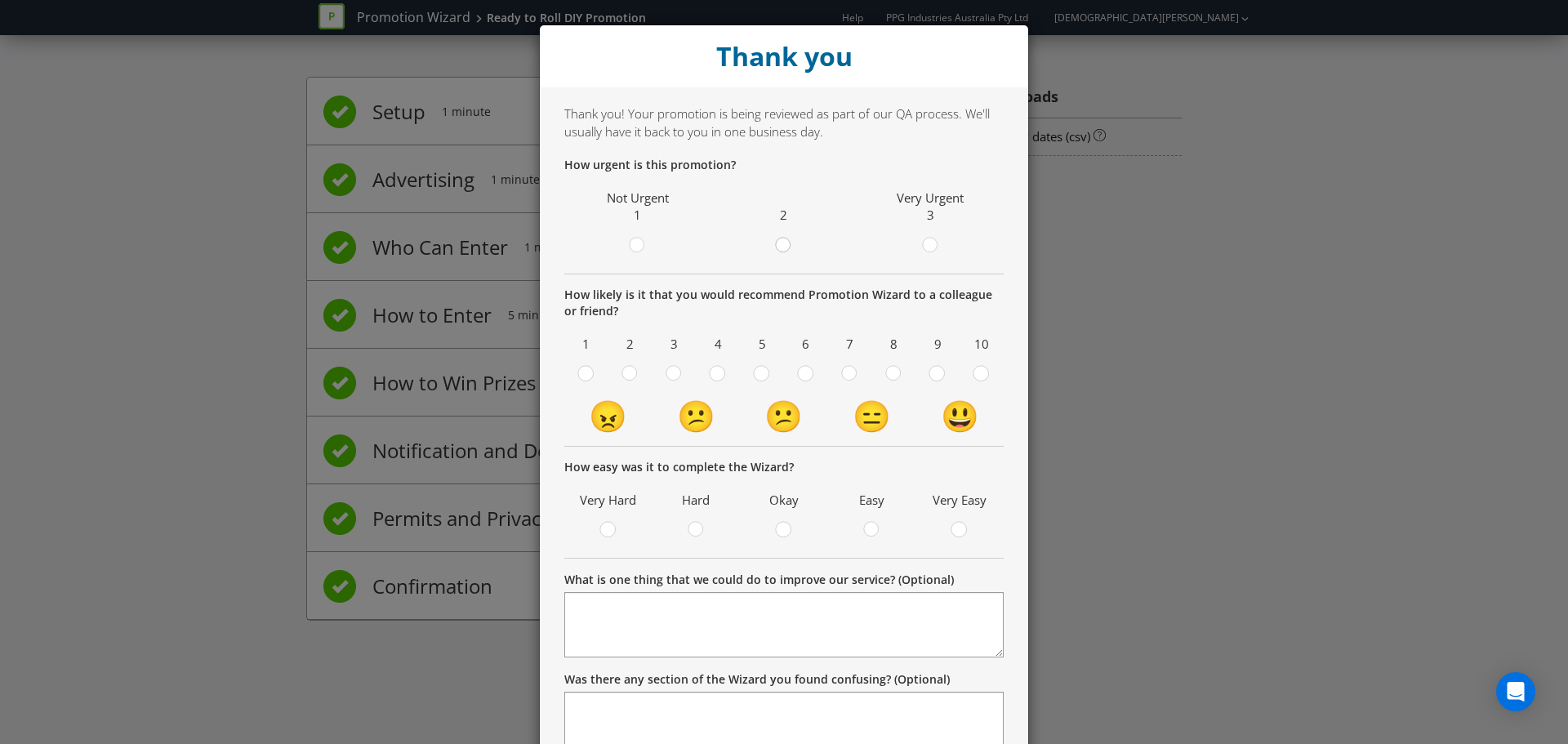
click at [780, 241] on div at bounding box center [784, 240] width 8 height 8
click at [0, 0] on input "radio" at bounding box center [0, 0] width 0 height 0
click at [933, 375] on circle at bounding box center [937, 374] width 15 height 15
click at [0, 0] on input "radio" at bounding box center [0, 0] width 0 height 0
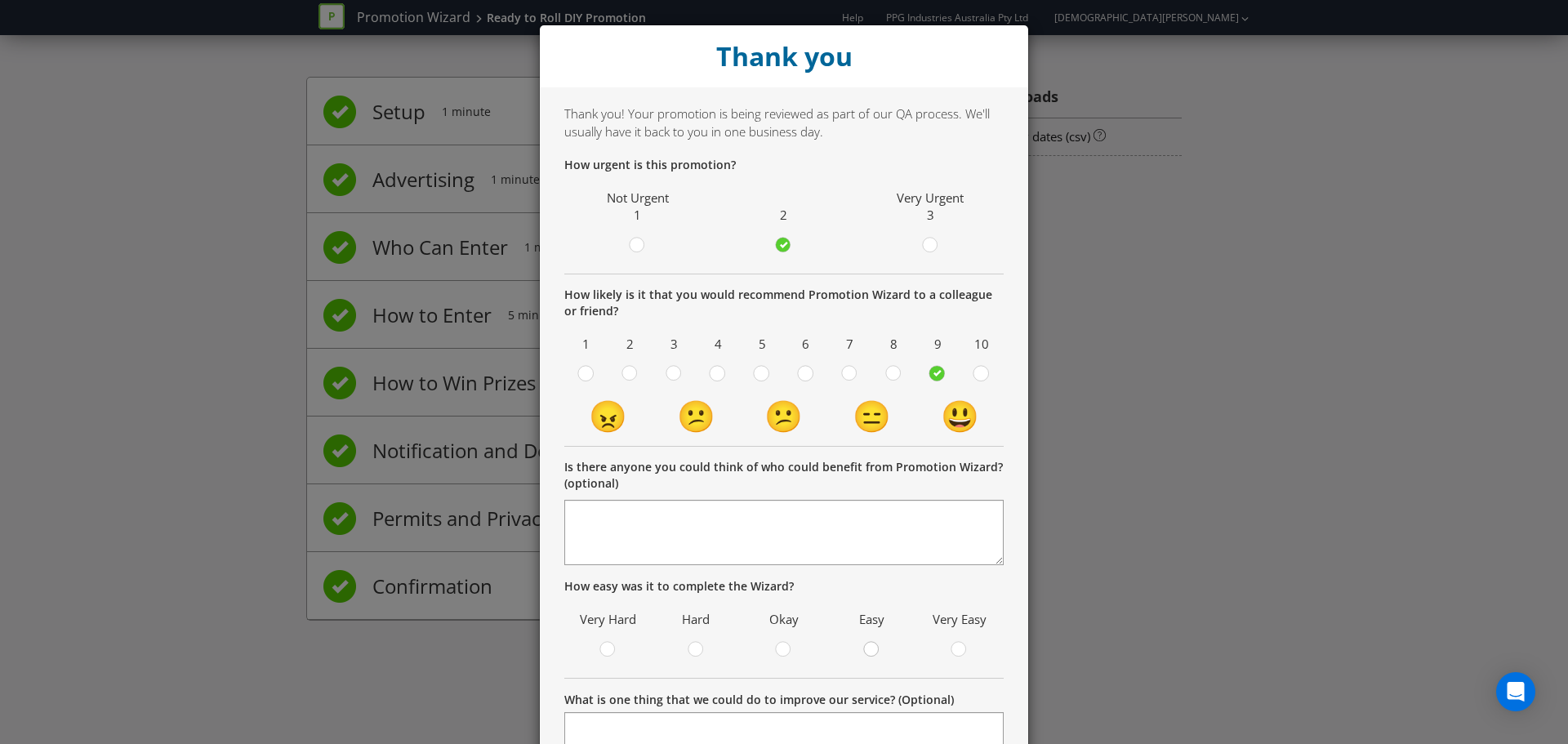
click at [865, 656] on circle at bounding box center [871, 650] width 15 height 15
click at [0, 0] on input "radio" at bounding box center [0, 0] width 0 height 0
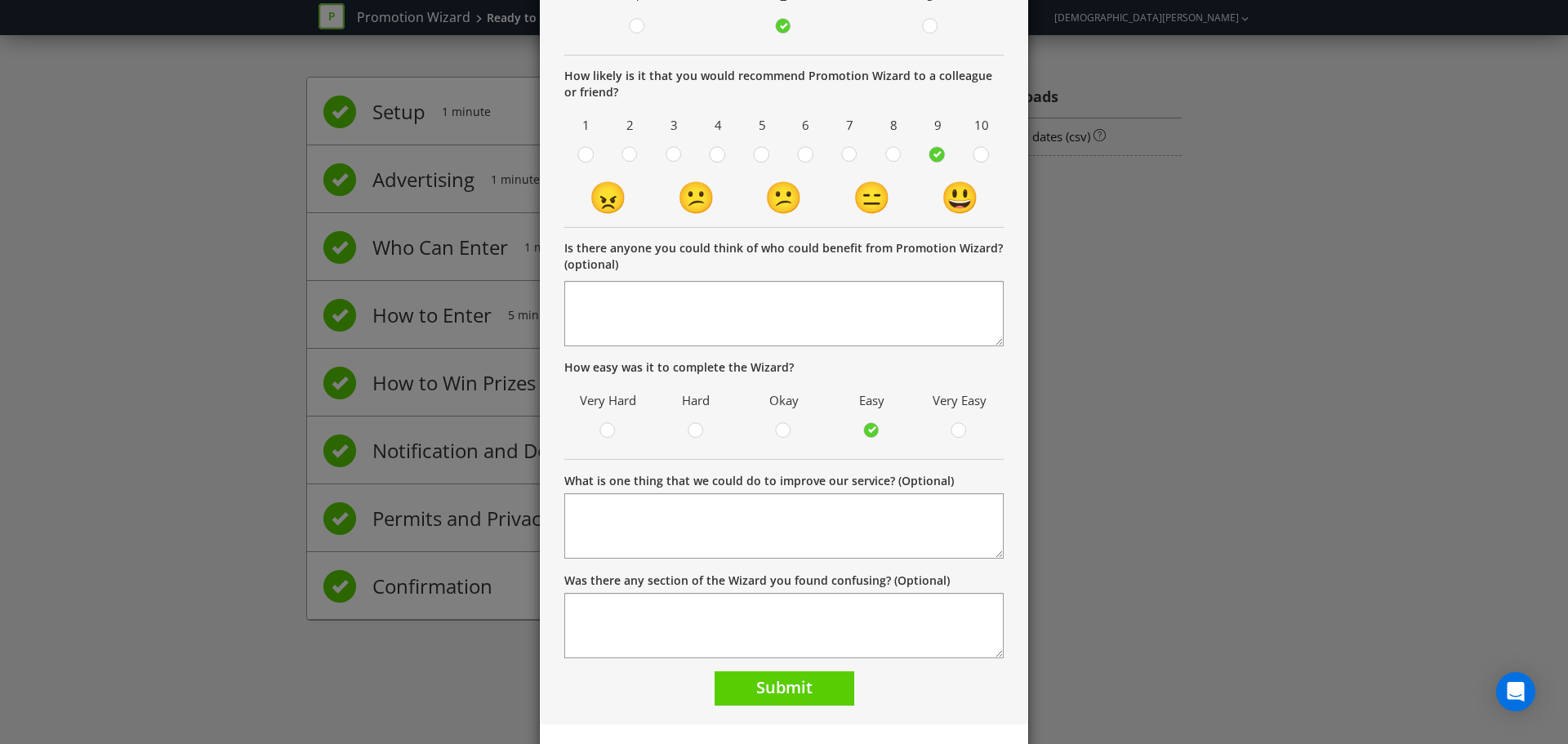
scroll to position [249, 0]
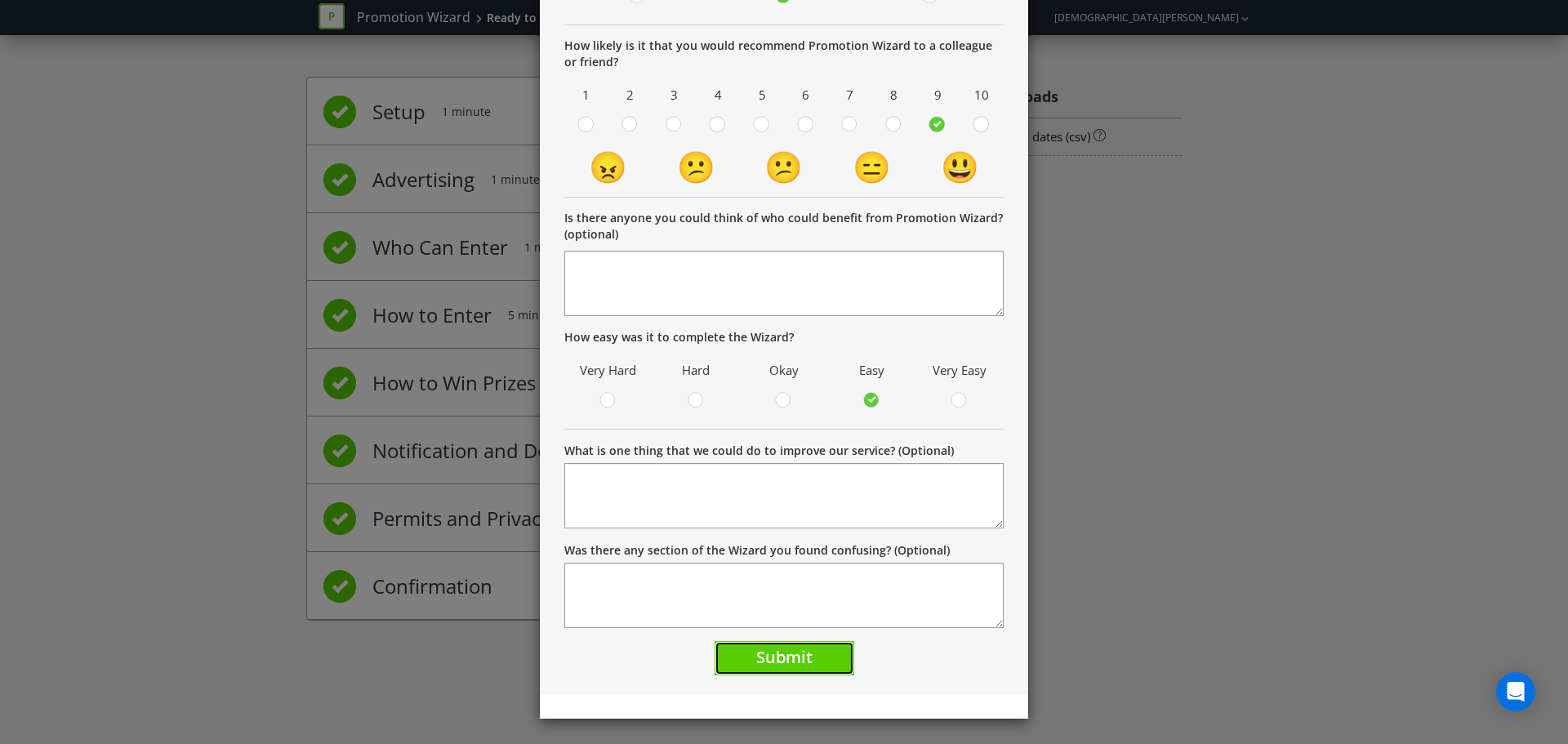
click at [735, 652] on button "Submit" at bounding box center [784, 659] width 139 height 35
